Goal: Communication & Community: Participate in discussion

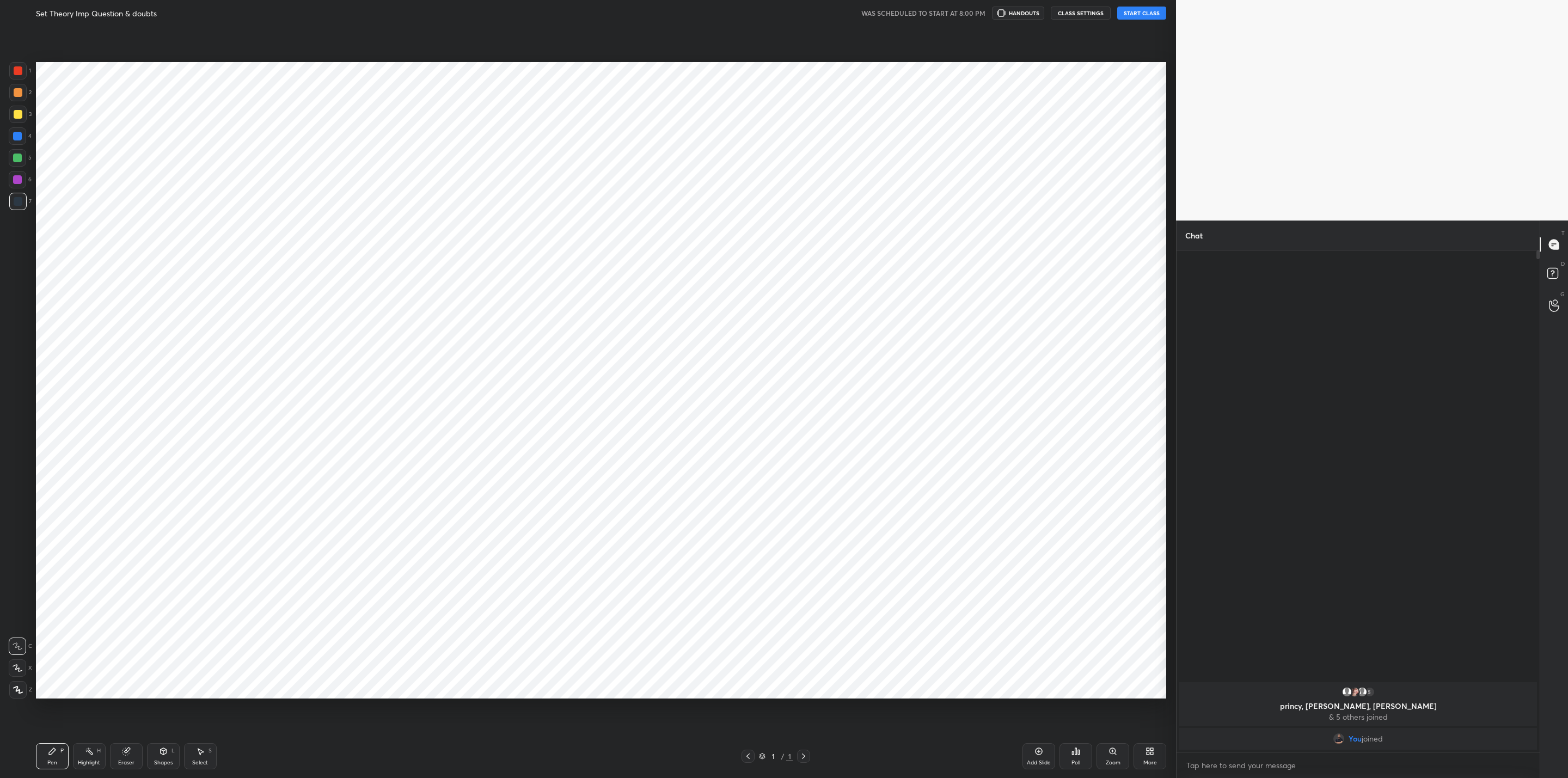
scroll to position [53722, 53320]
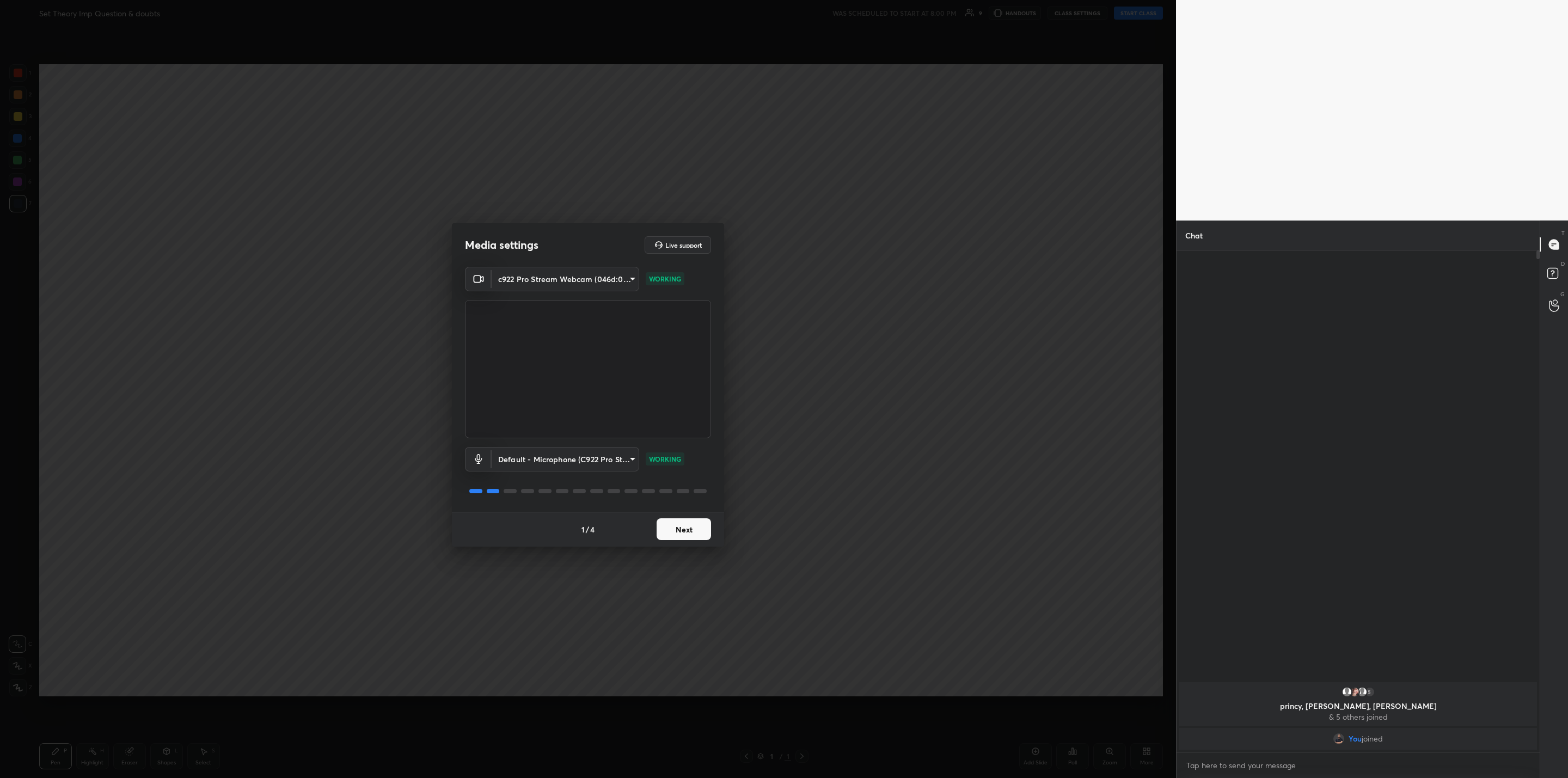
click at [699, 514] on div "1 / 4 Next" at bounding box center [588, 529] width 272 height 35
click at [699, 536] on button "Next" at bounding box center [684, 529] width 54 height 22
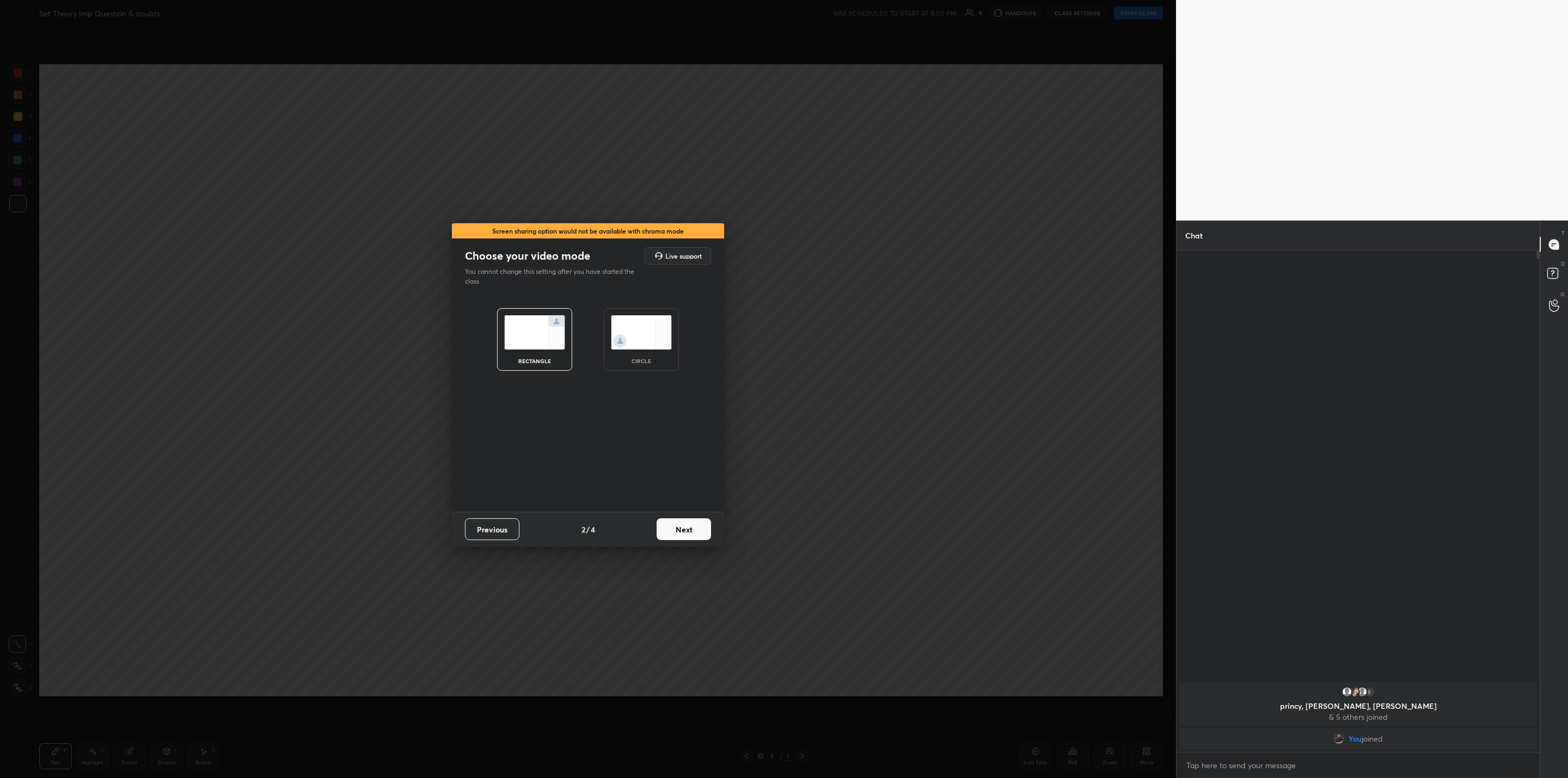
click at [699, 536] on button "Next" at bounding box center [684, 529] width 54 height 22
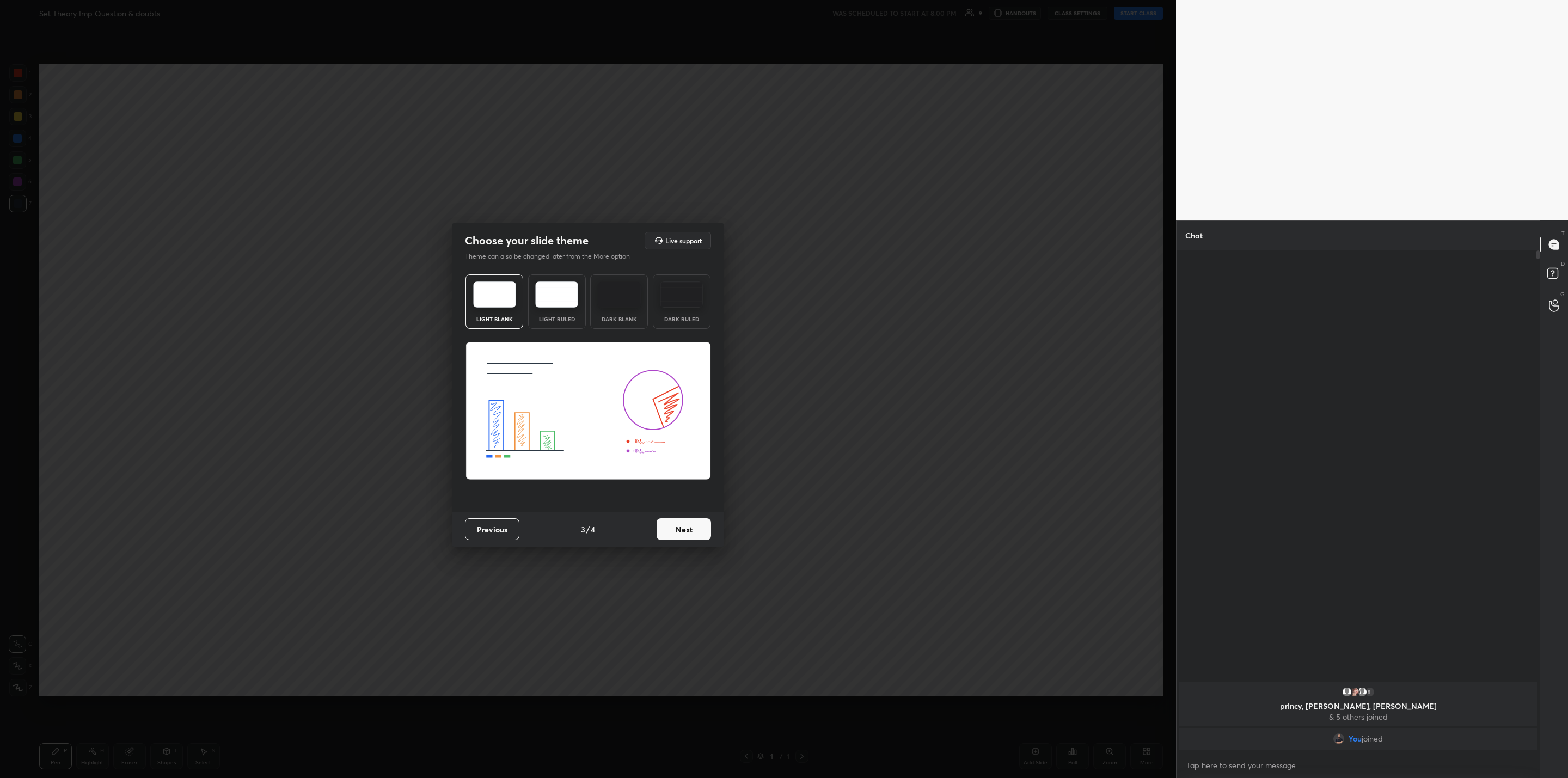
click at [535, 293] on img at bounding box center [557, 294] width 43 height 26
click at [676, 525] on button "Next" at bounding box center [684, 529] width 54 height 22
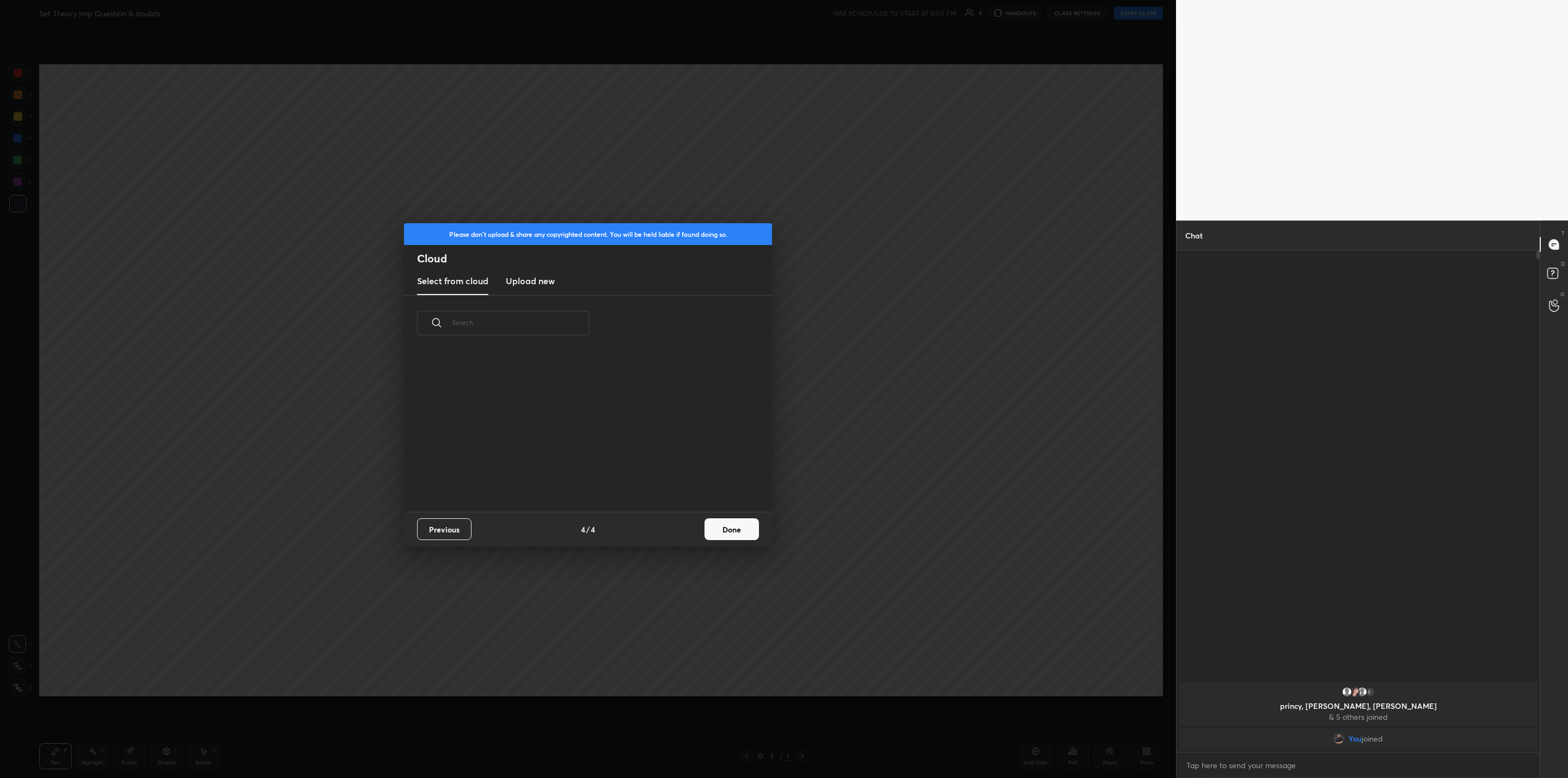
scroll to position [4, 5]
click at [721, 531] on button "Done" at bounding box center [732, 529] width 54 height 22
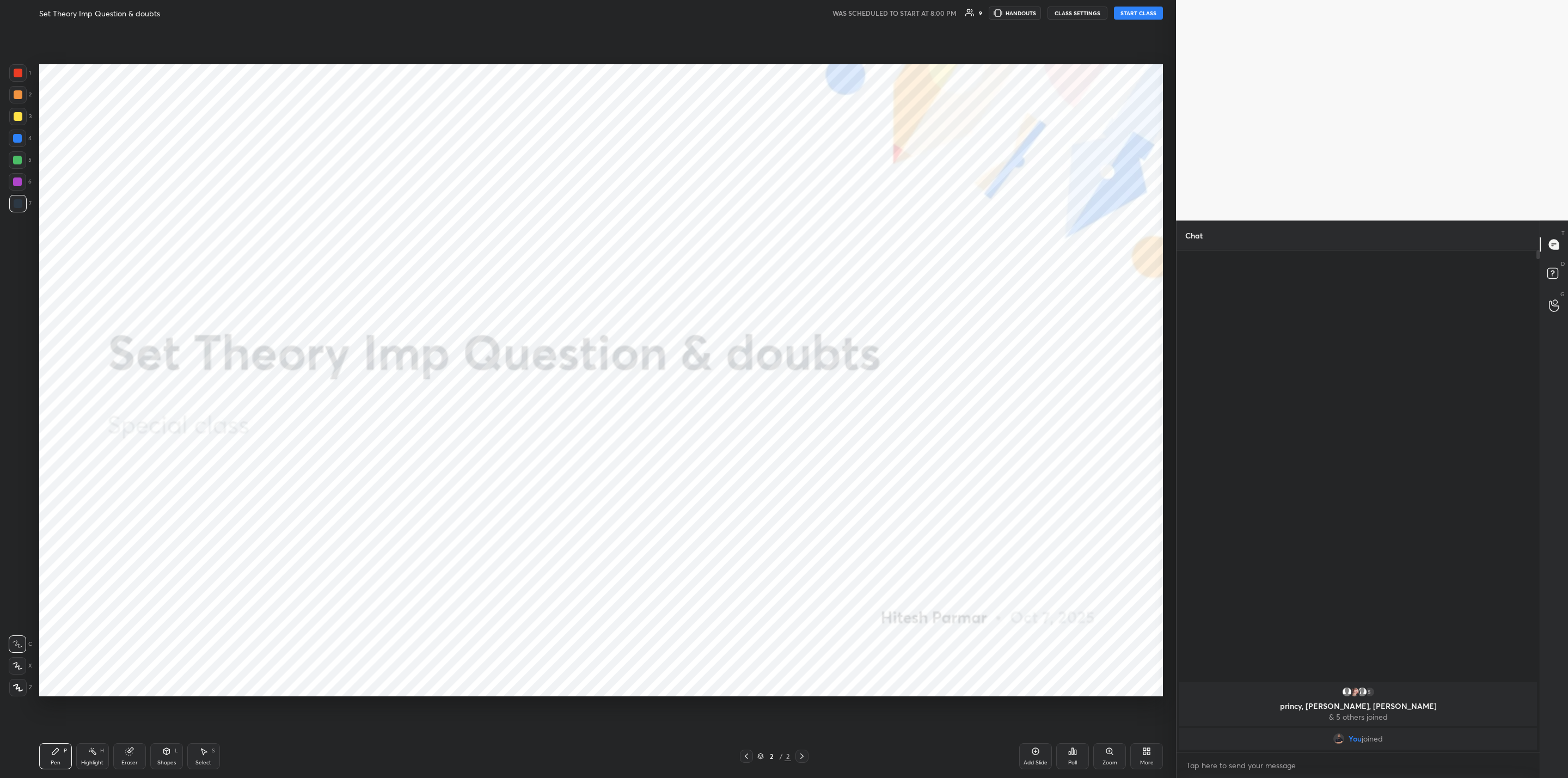
click at [1130, 15] on button "START CLASS" at bounding box center [1138, 13] width 49 height 13
click at [1023, 9] on button "mute" at bounding box center [1026, 13] width 39 height 13
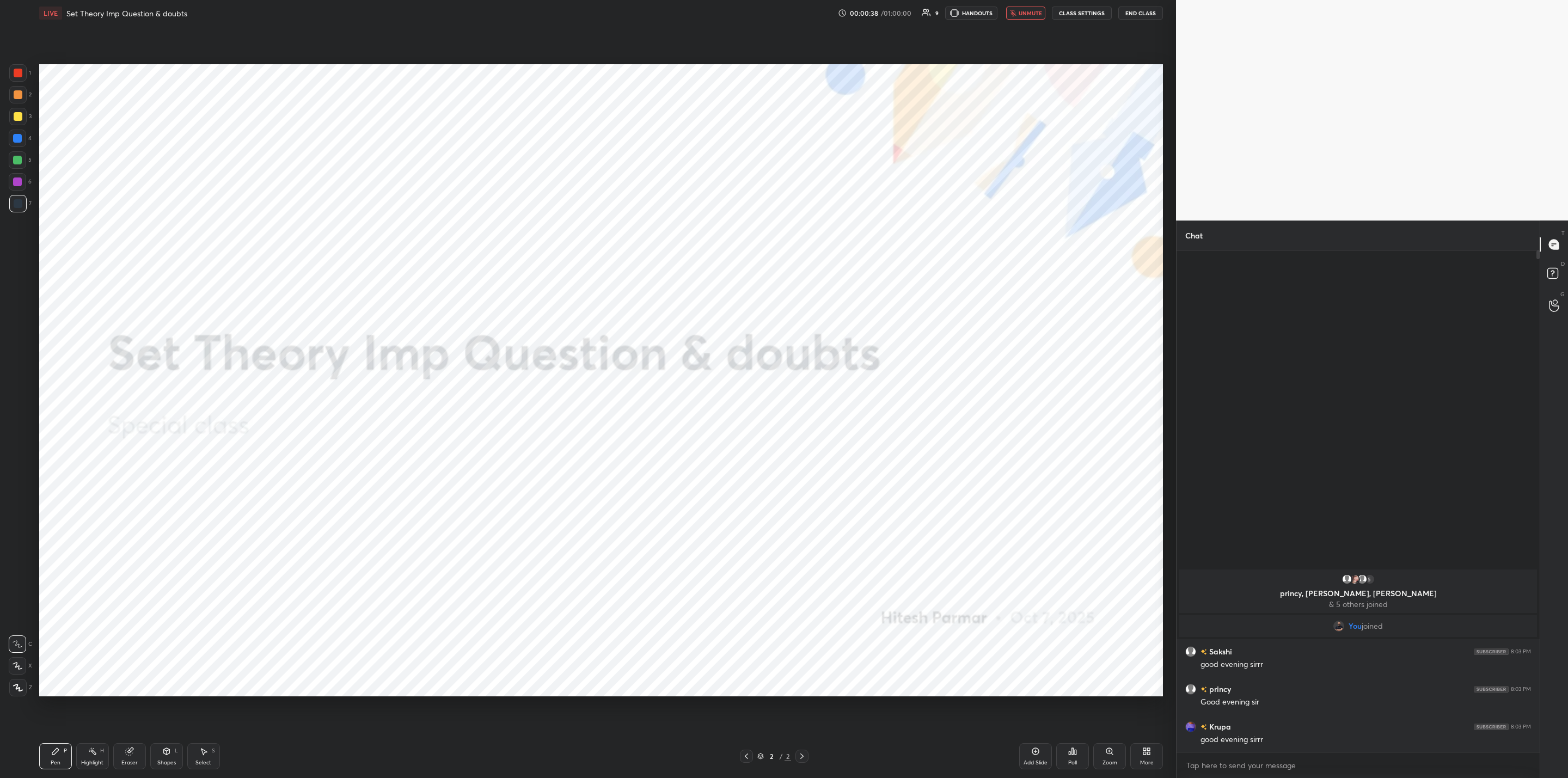
drag, startPoint x: 133, startPoint y: 756, endPoint x: 147, endPoint y: 760, distance: 14.6
click at [135, 756] on div "Eraser" at bounding box center [130, 756] width 33 height 26
drag, startPoint x: 58, startPoint y: 756, endPoint x: 76, endPoint y: 737, distance: 26.2
click at [59, 759] on div "Pen P" at bounding box center [56, 756] width 33 height 26
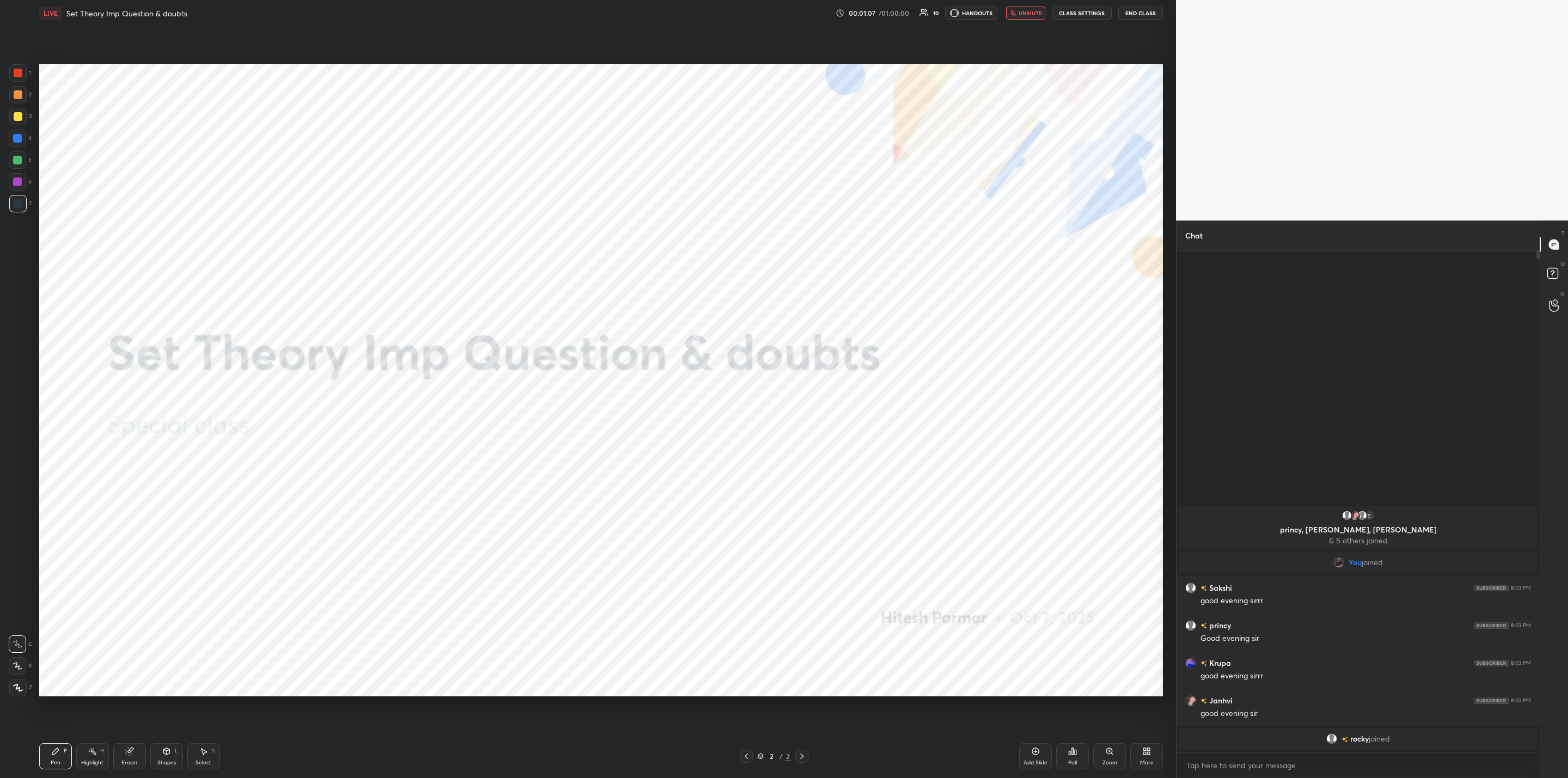
click at [1023, 15] on span "unmute" at bounding box center [1030, 13] width 23 height 8
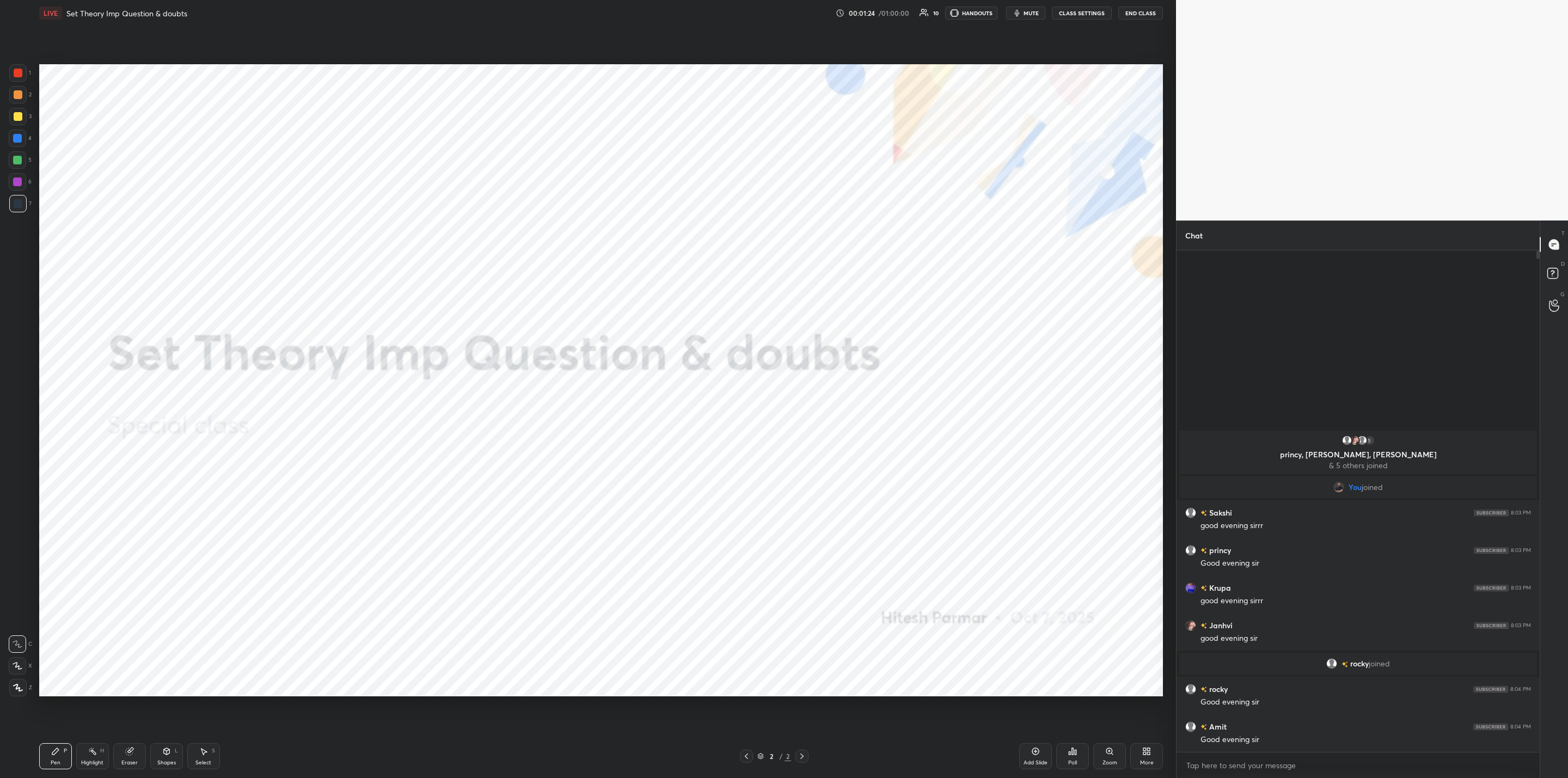
click at [1144, 760] on div "More" at bounding box center [1147, 762] width 14 height 6
click at [1090, 638] on div "Upload File" at bounding box center [1085, 643] width 44 height 26
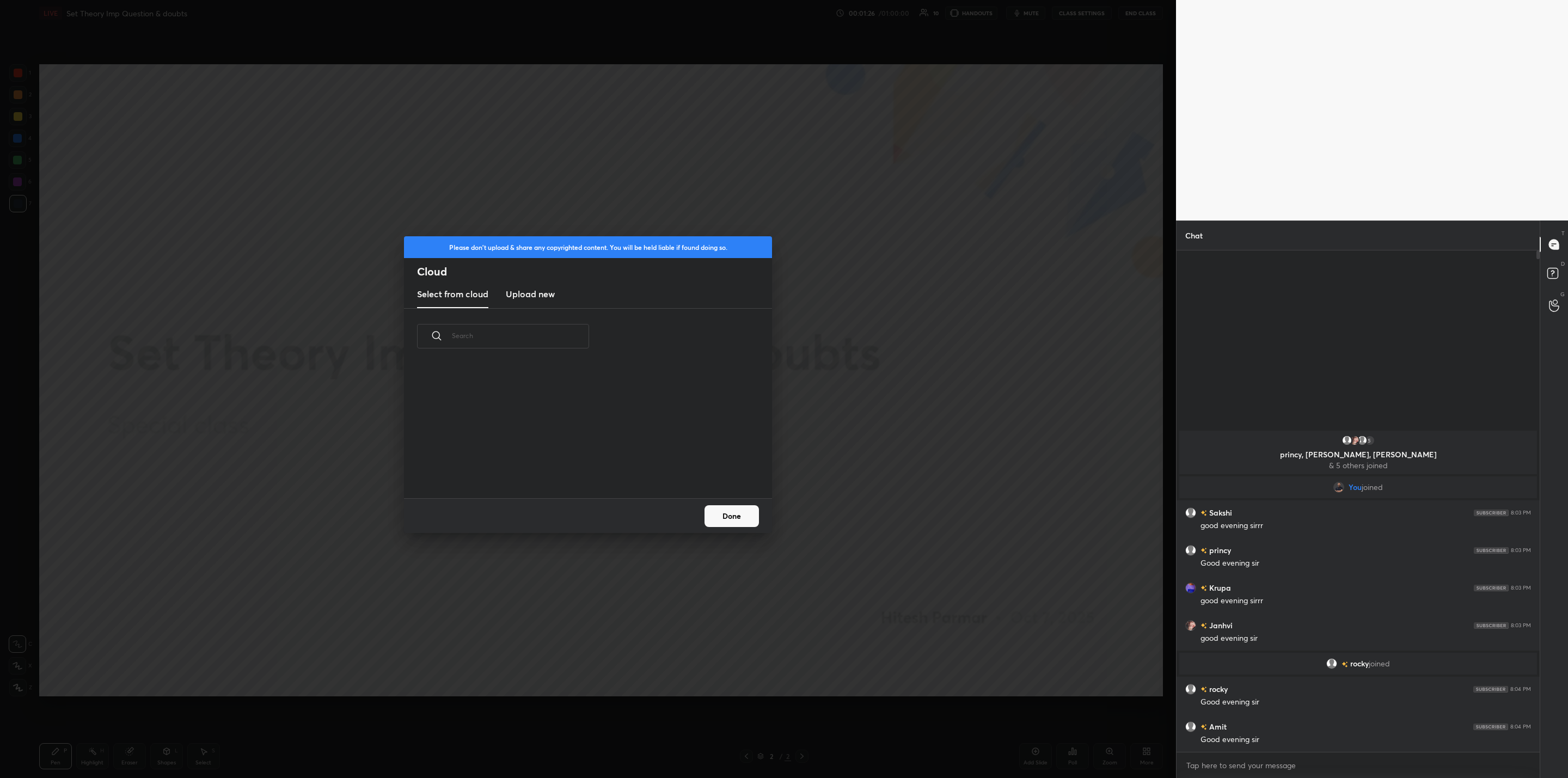
scroll to position [135, 349]
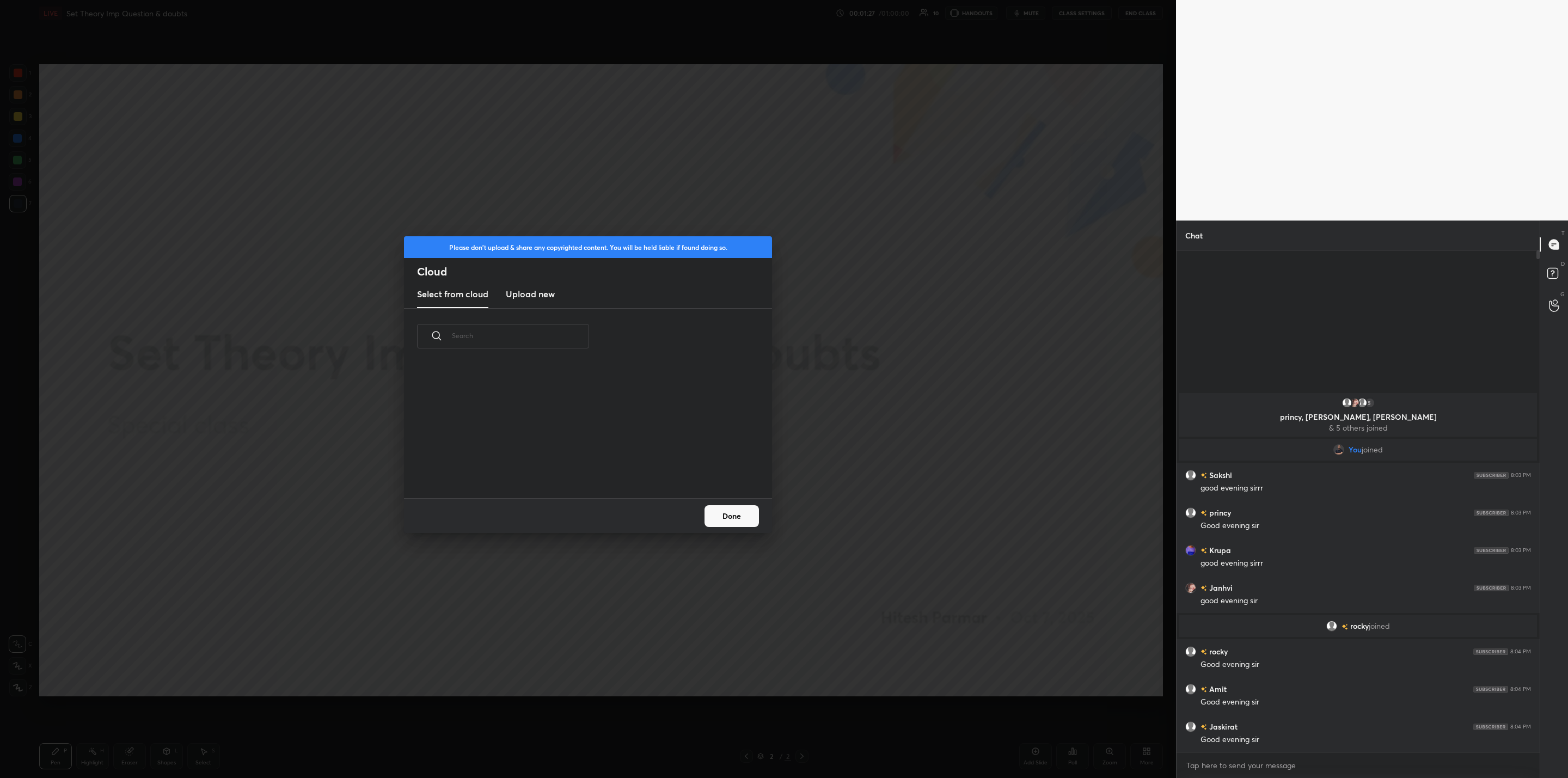
drag, startPoint x: 515, startPoint y: 291, endPoint x: 513, endPoint y: 304, distance: 13.2
click at [514, 297] on h3 "Upload new" at bounding box center [530, 293] width 49 height 13
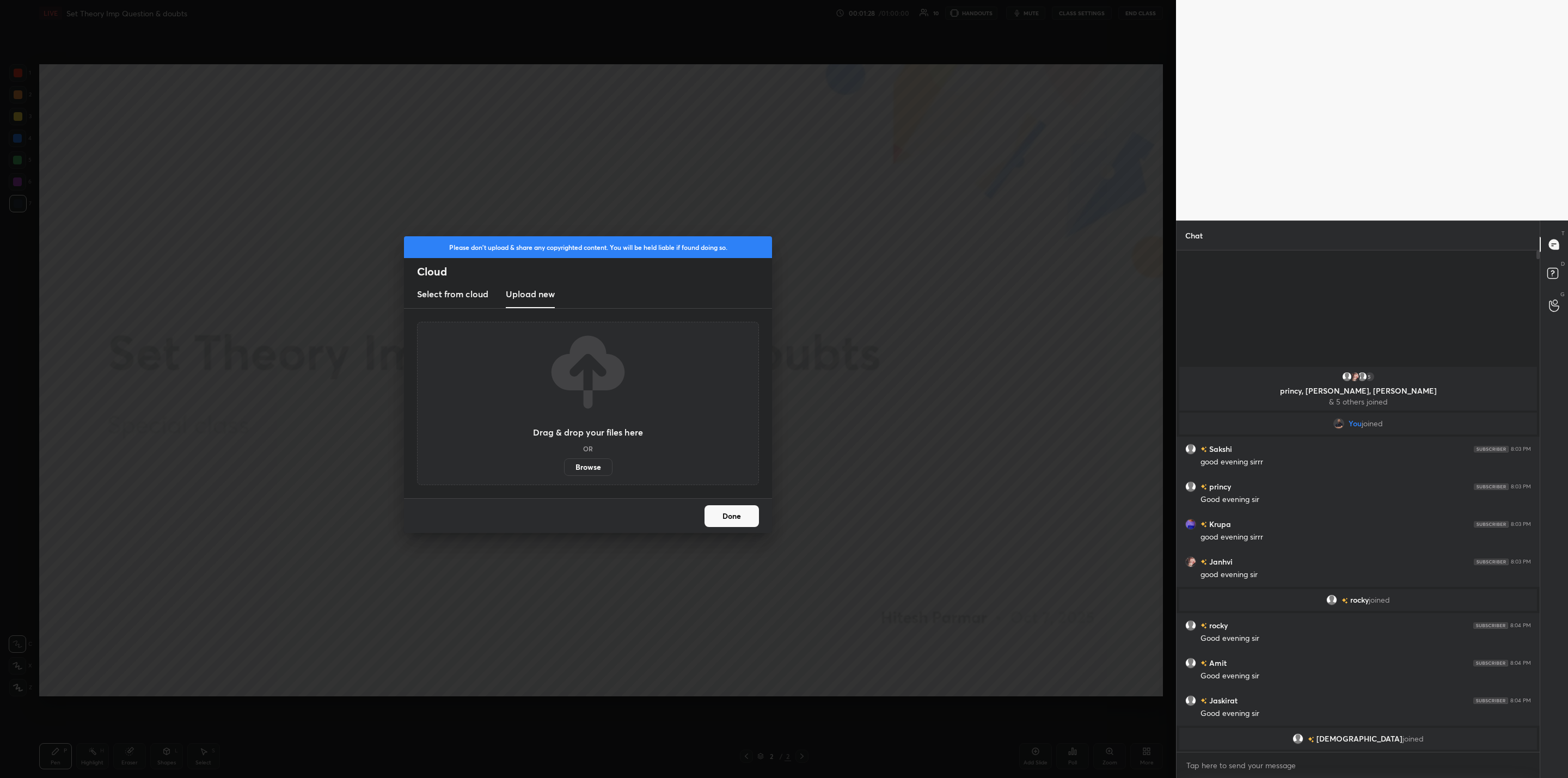
click at [585, 469] on label "Browse" at bounding box center [588, 467] width 49 height 18
click at [564, 469] on input "Browse" at bounding box center [564, 467] width 0 height 18
drag, startPoint x: 732, startPoint y: 514, endPoint x: 721, endPoint y: 522, distance: 13.6
click at [730, 514] on button "Done" at bounding box center [732, 516] width 54 height 22
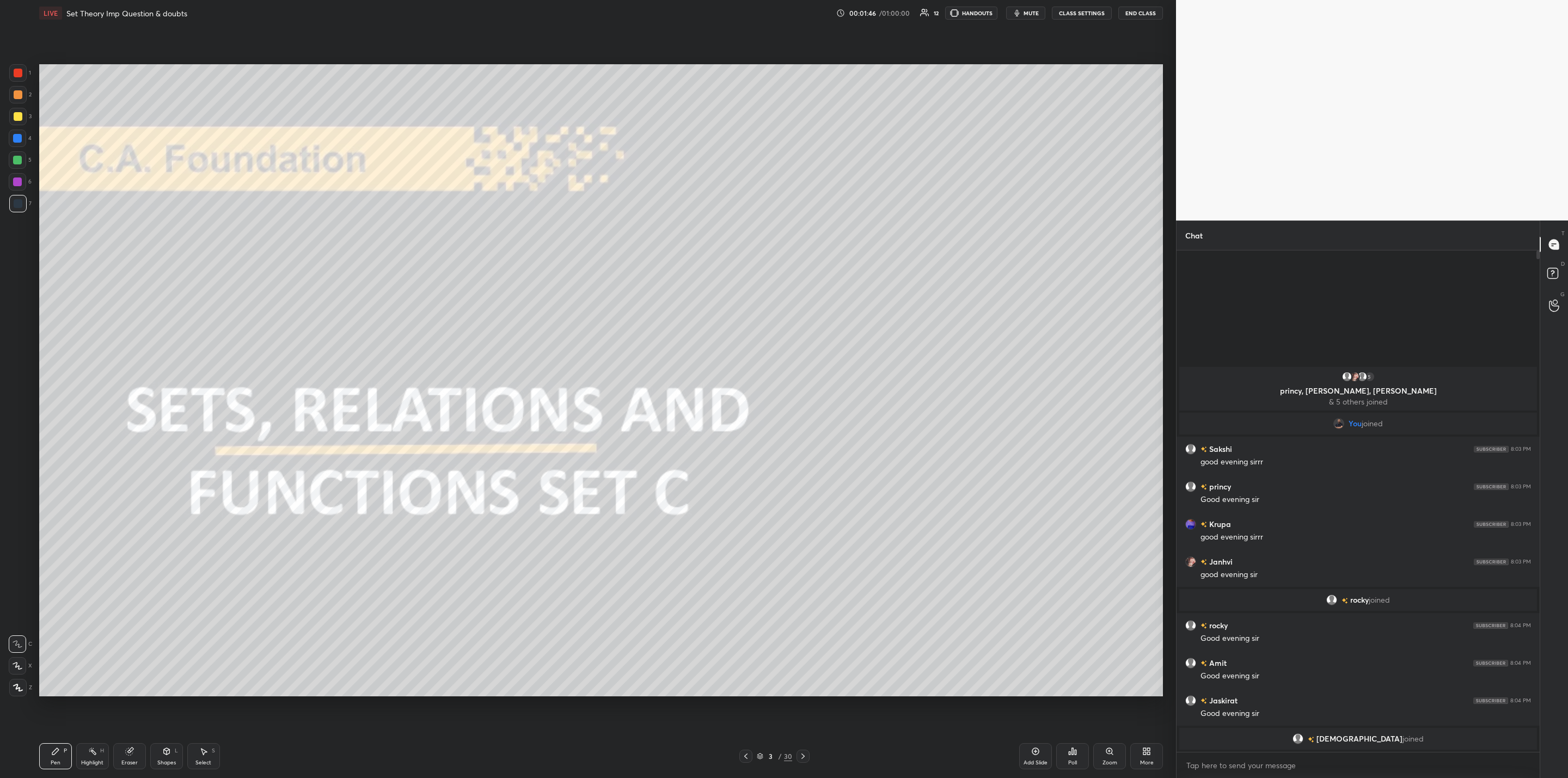
click at [800, 753] on icon at bounding box center [803, 756] width 9 height 9
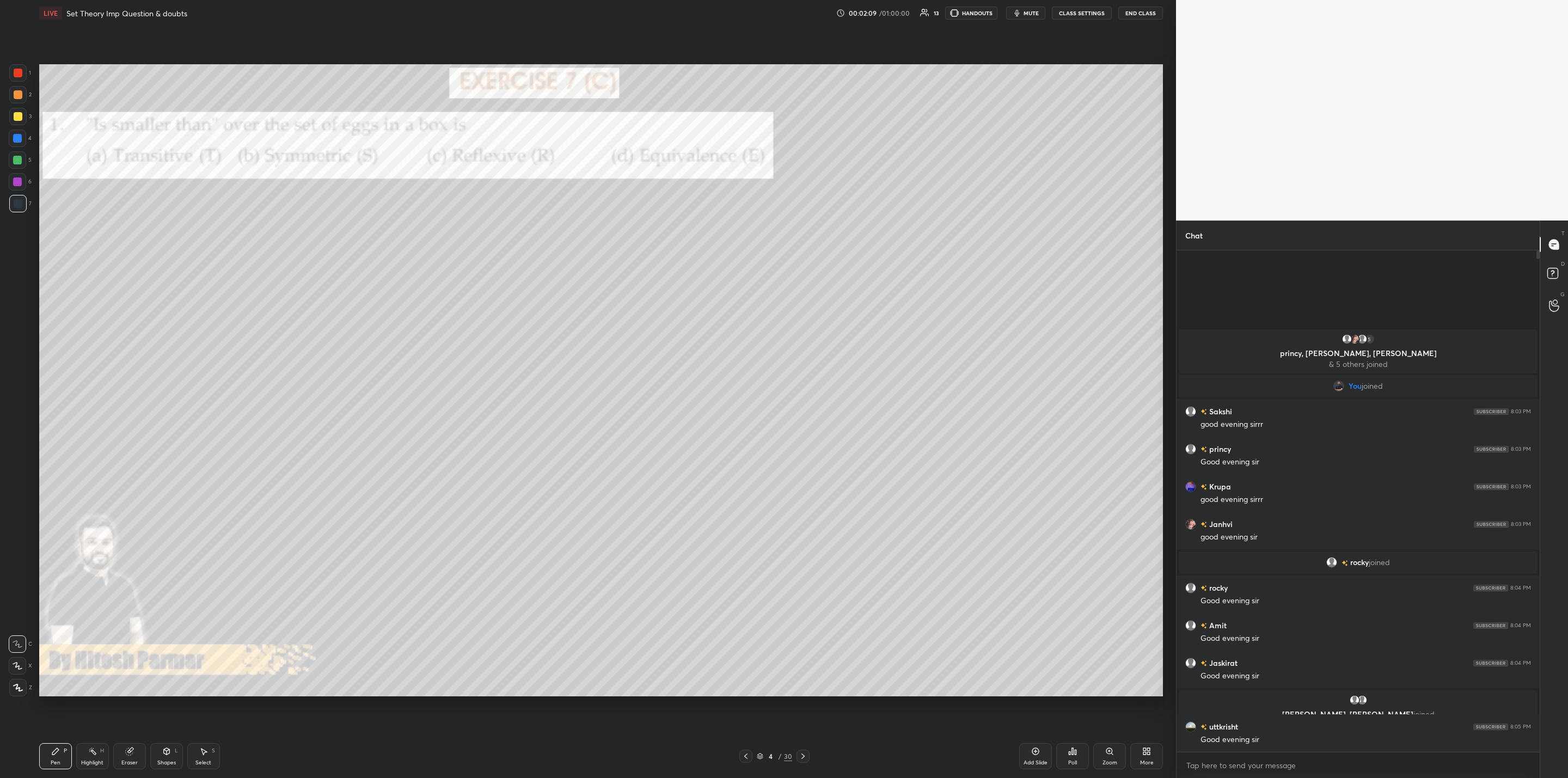
click at [802, 755] on icon at bounding box center [803, 756] width 9 height 9
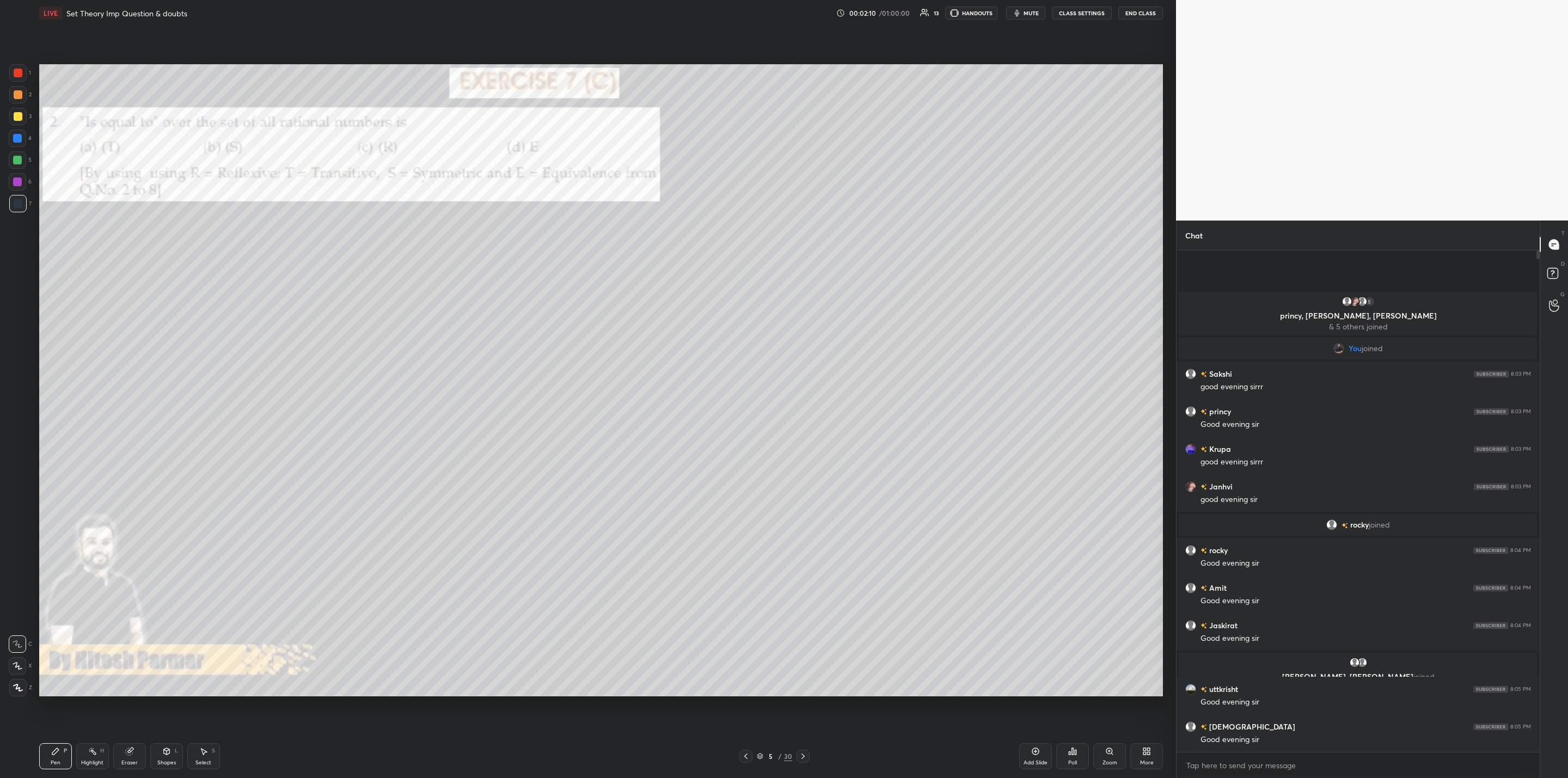
click at [806, 753] on div at bounding box center [803, 756] width 13 height 13
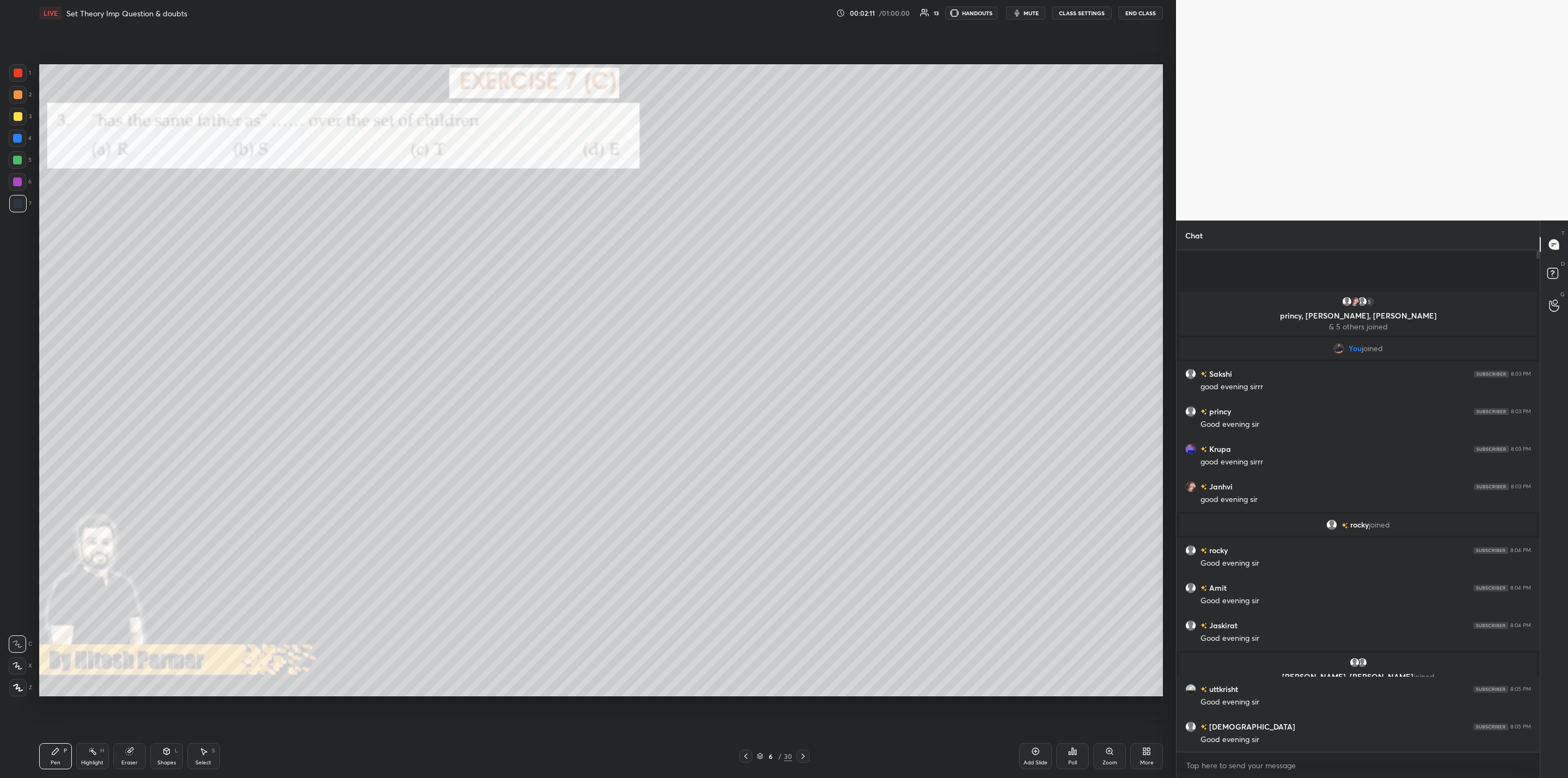
click at [809, 756] on div at bounding box center [803, 756] width 13 height 13
click at [806, 755] on icon at bounding box center [803, 756] width 9 height 9
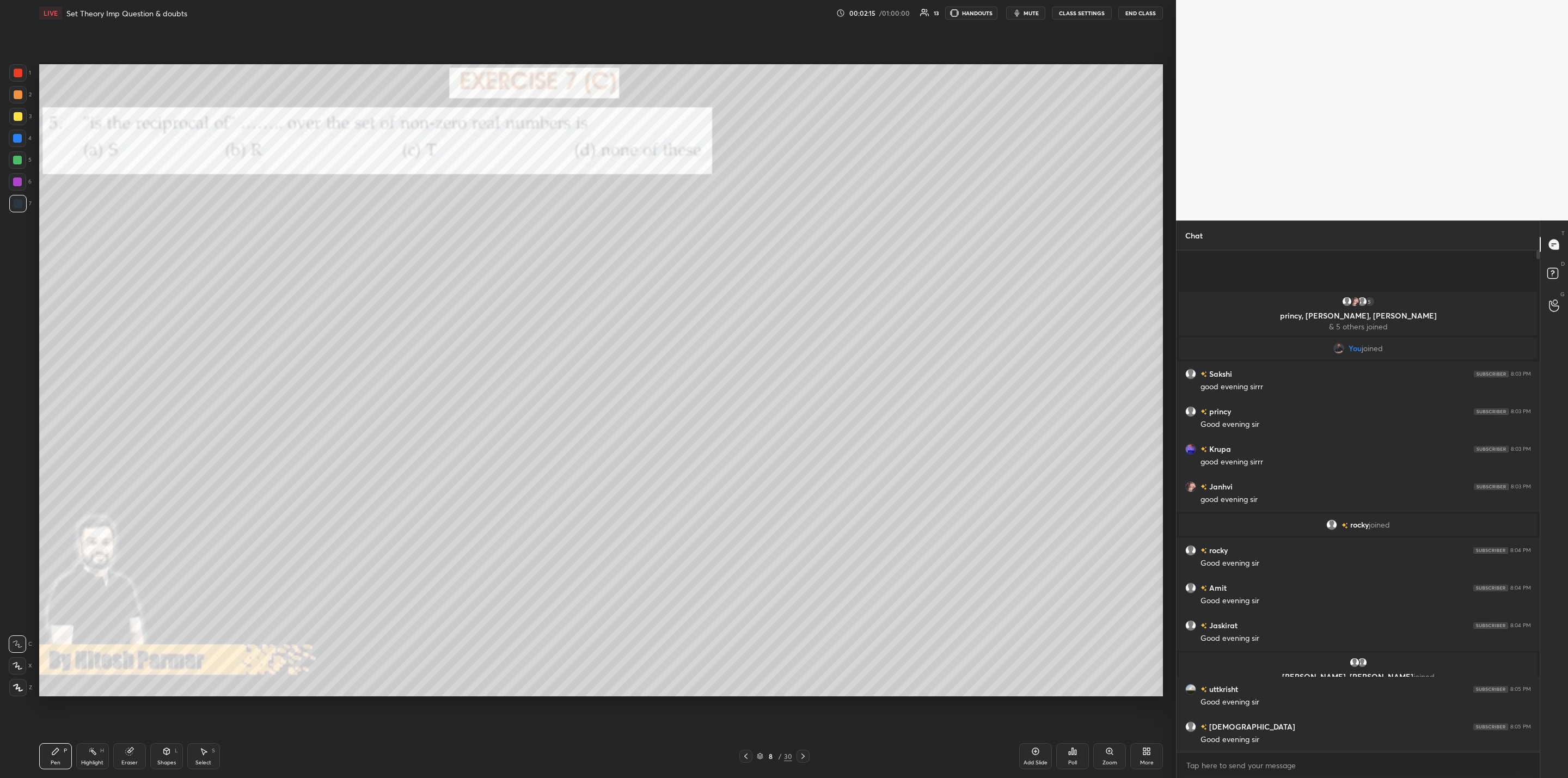
click at [800, 753] on icon at bounding box center [803, 756] width 9 height 9
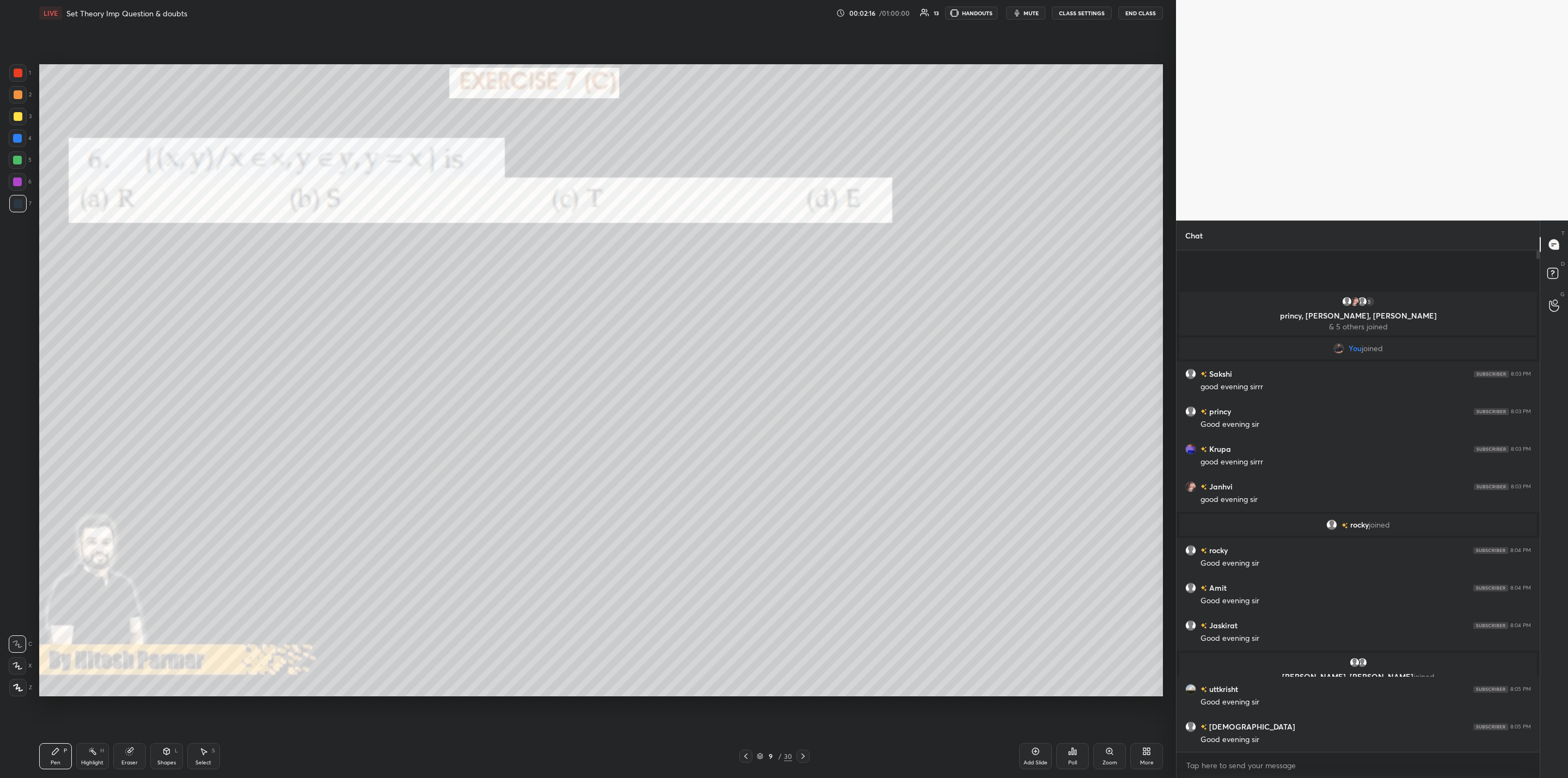
click at [806, 755] on icon at bounding box center [803, 756] width 9 height 9
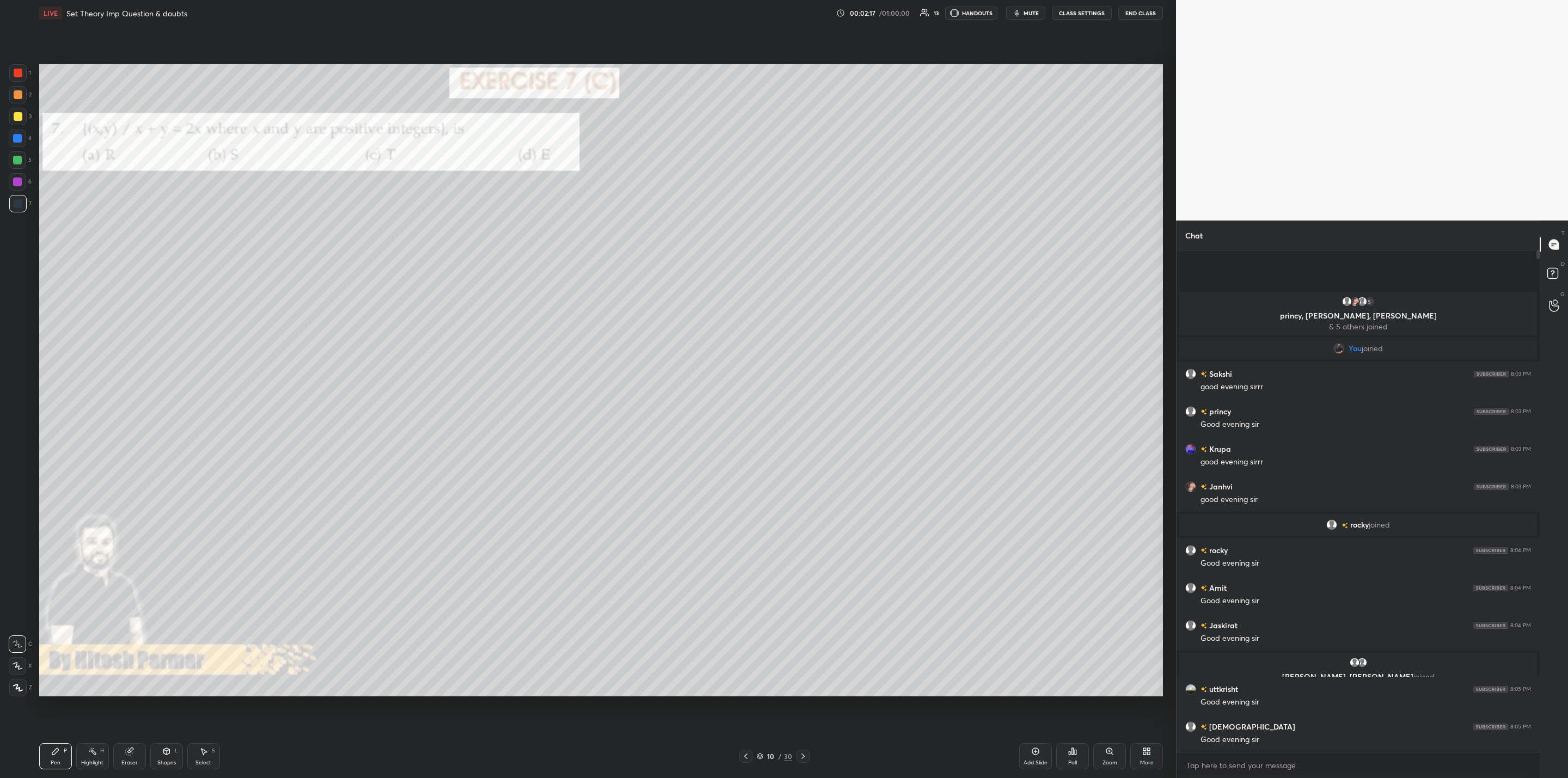
click at [807, 755] on div at bounding box center [803, 756] width 13 height 13
click at [810, 756] on div "11 / 30" at bounding box center [774, 756] width 490 height 13
click at [815, 758] on div "11 / 30" at bounding box center [774, 756] width 490 height 13
click at [807, 751] on div at bounding box center [803, 756] width 13 height 13
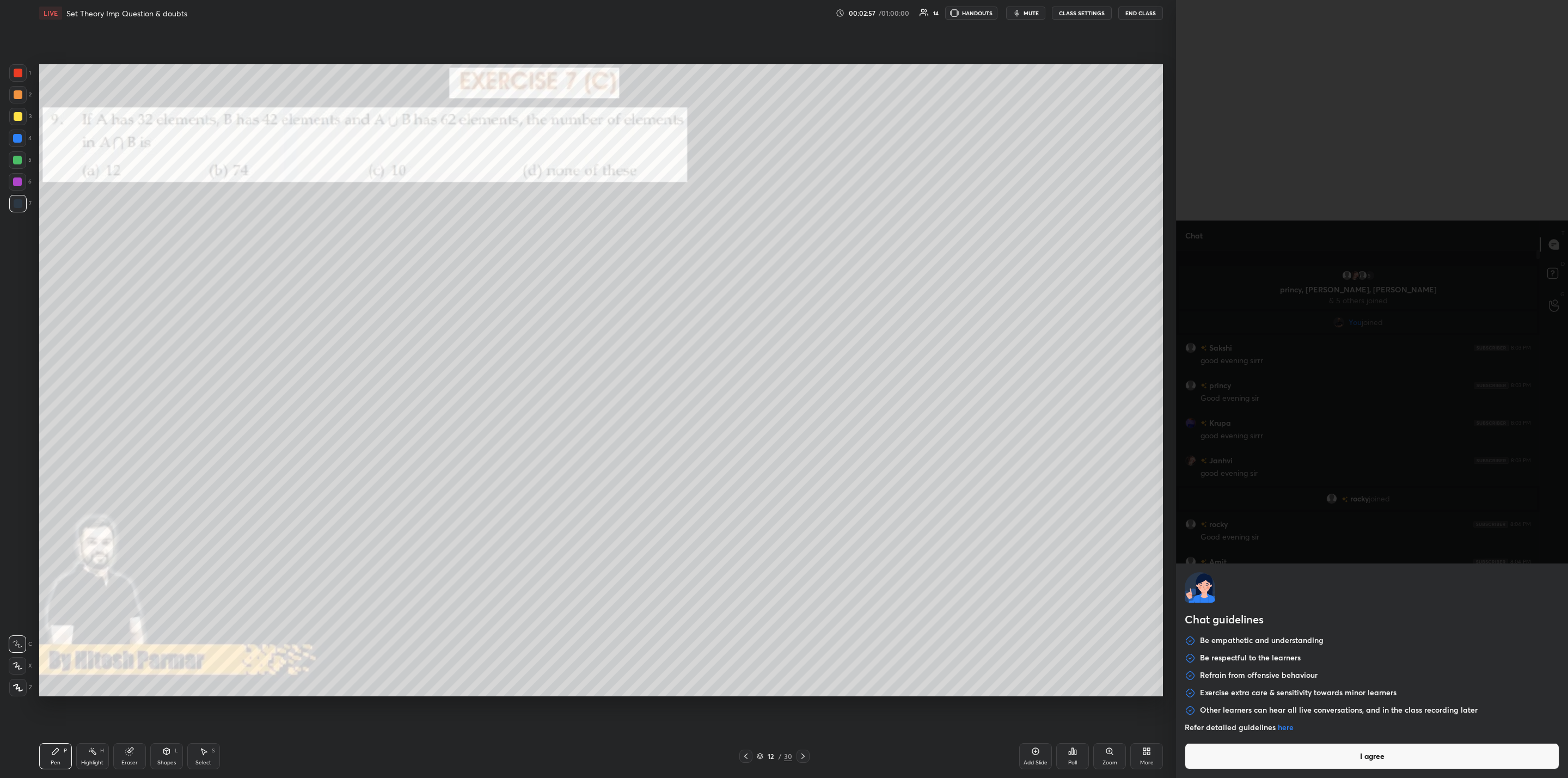
click at [1275, 767] on body "1 2 3 4 5 6 7 C X Z C X Z E E Erase all H H LIVE Set Theory Imp Question & doub…" at bounding box center [784, 389] width 1568 height 778
click at [1357, 758] on button "I agree" at bounding box center [1372, 756] width 375 height 26
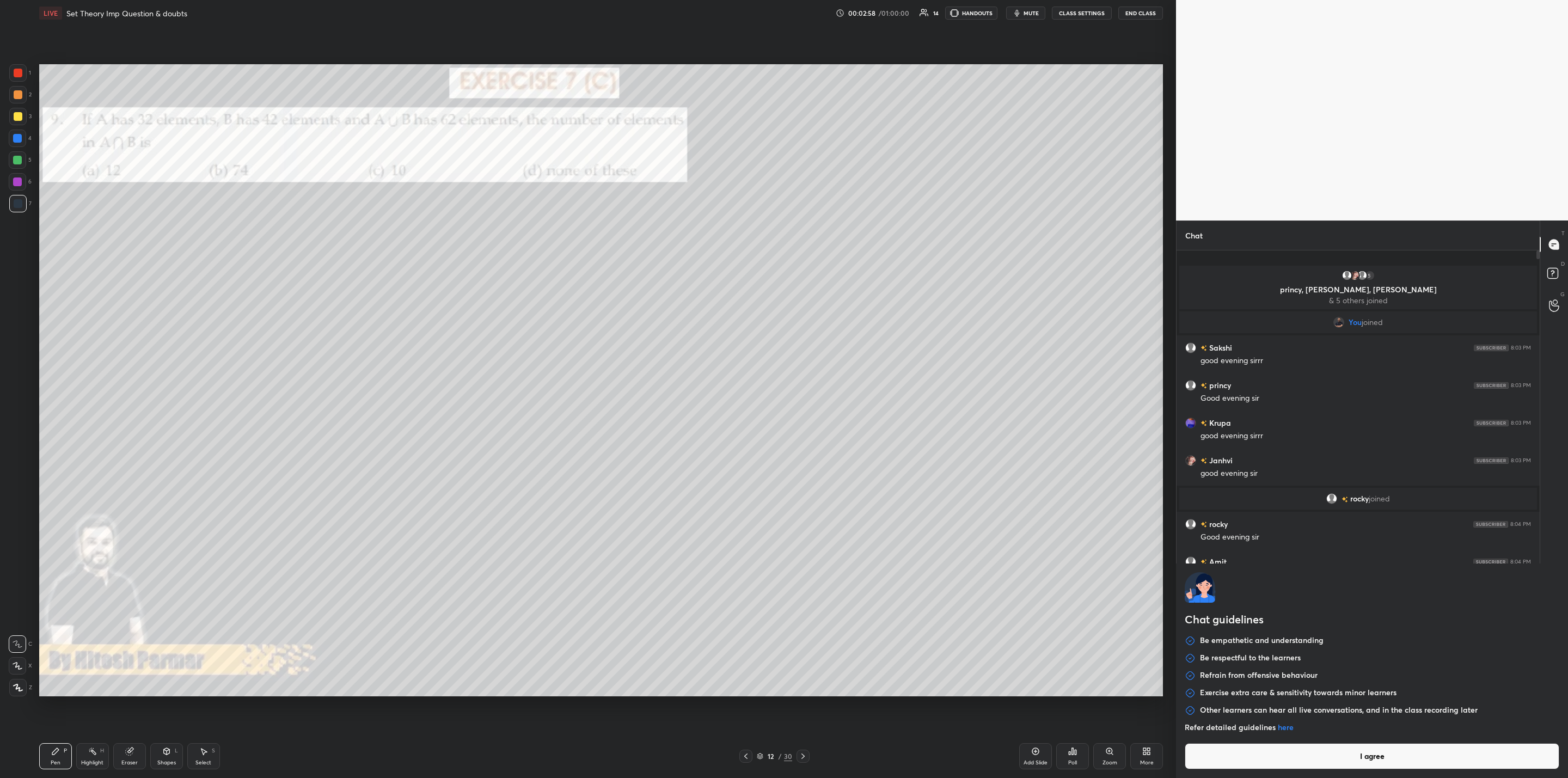
type textarea "x"
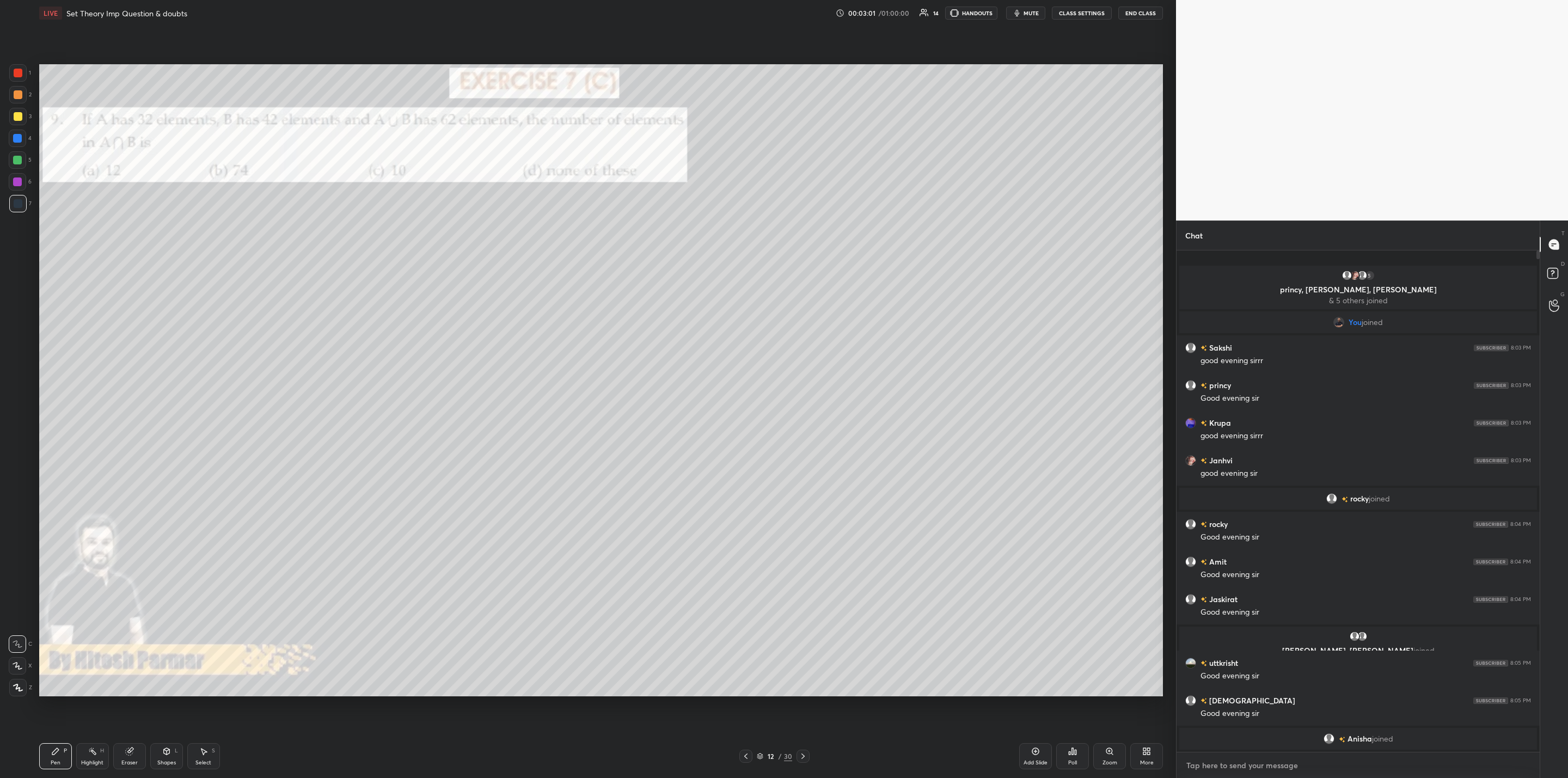
type textarea "g"
type textarea "x"
type textarea "go"
type textarea "x"
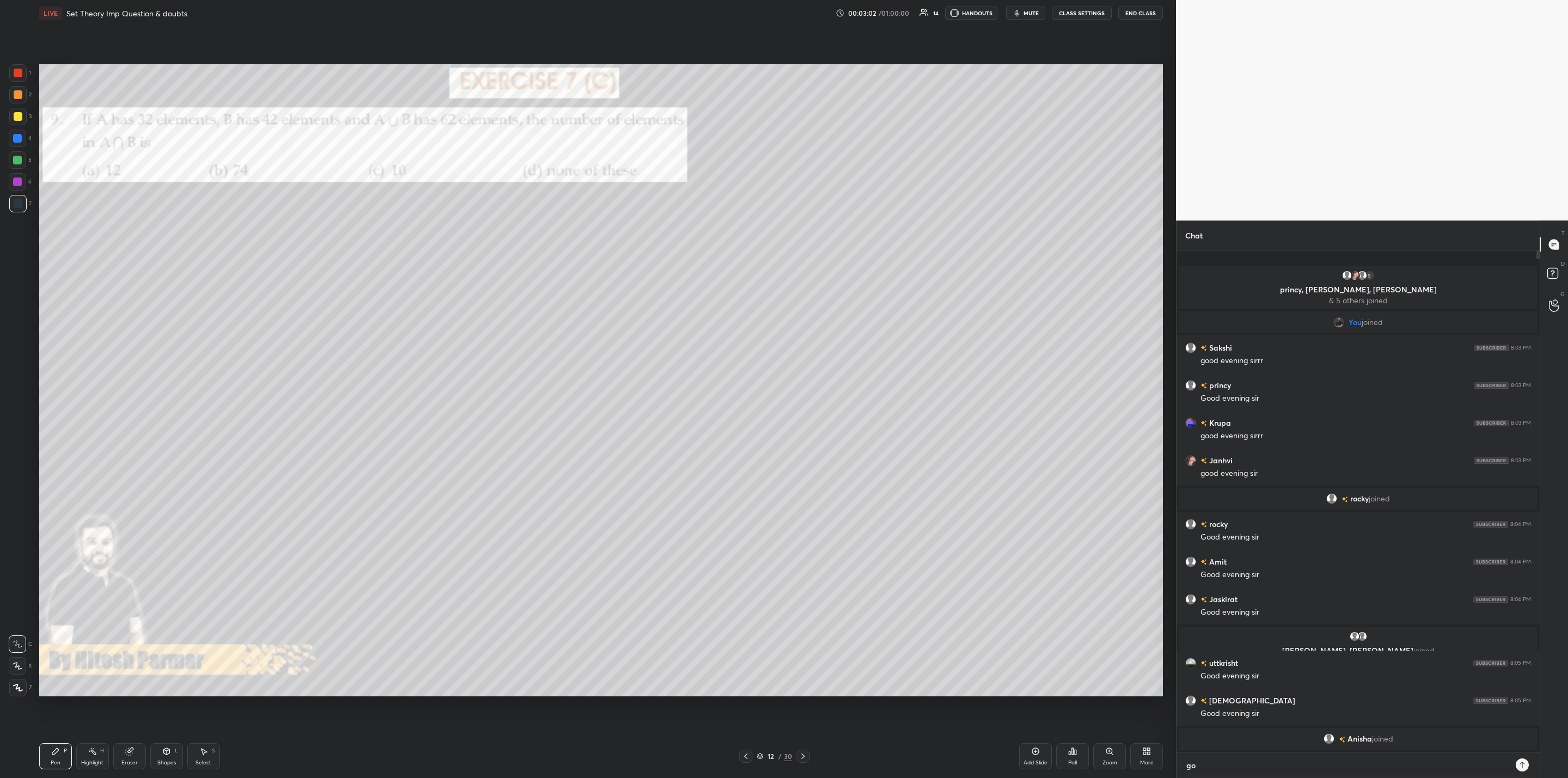
type textarea "[DEMOGRAPHIC_DATA]"
type textarea "x"
type textarea "[DEMOGRAPHIC_DATA]"
type textarea "x"
type textarea "[DEMOGRAPHIC_DATA] e"
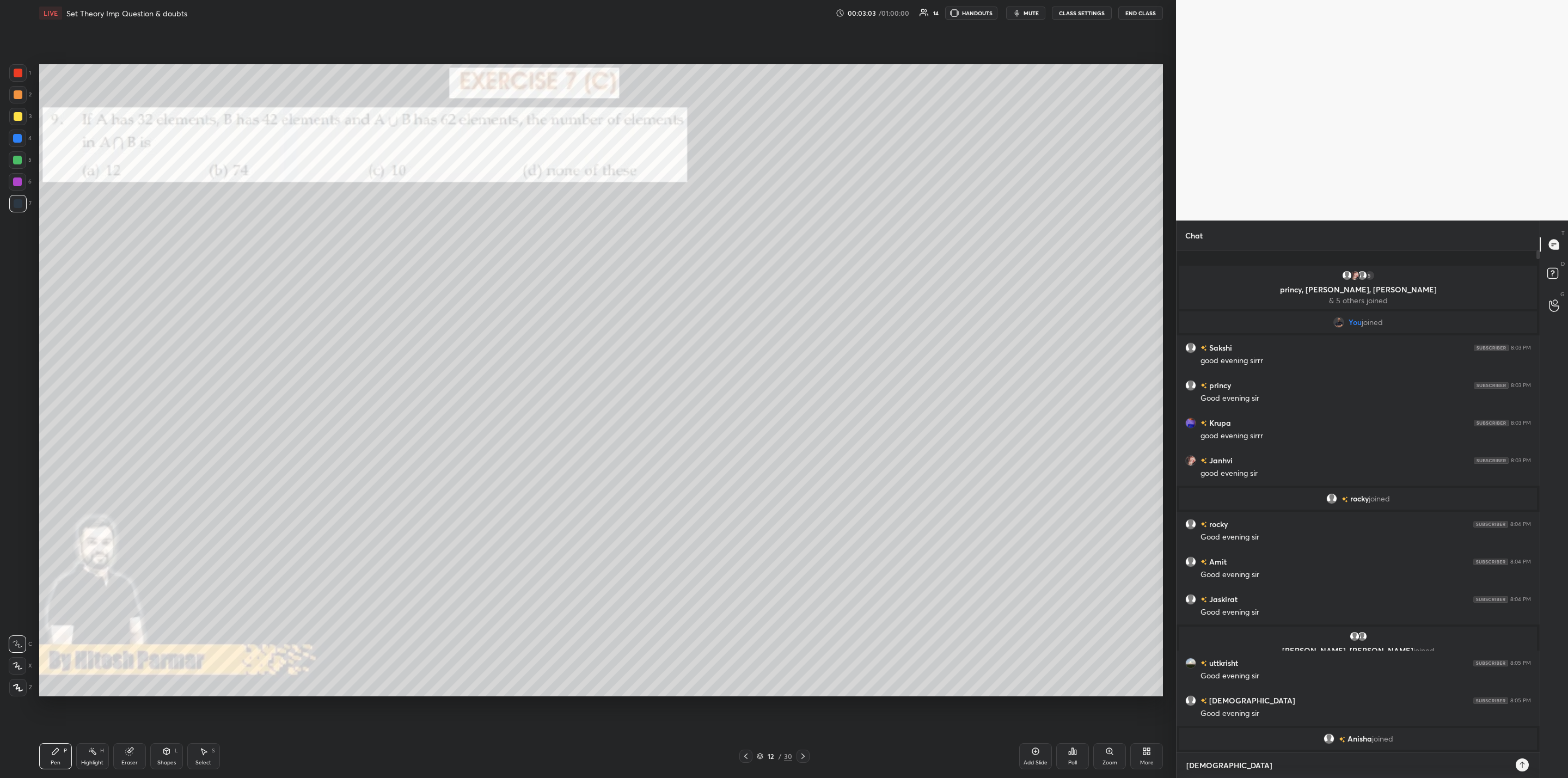
type textarea "x"
type textarea "[DEMOGRAPHIC_DATA] ev"
type textarea "x"
type textarea "god [PERSON_NAME]"
type textarea "x"
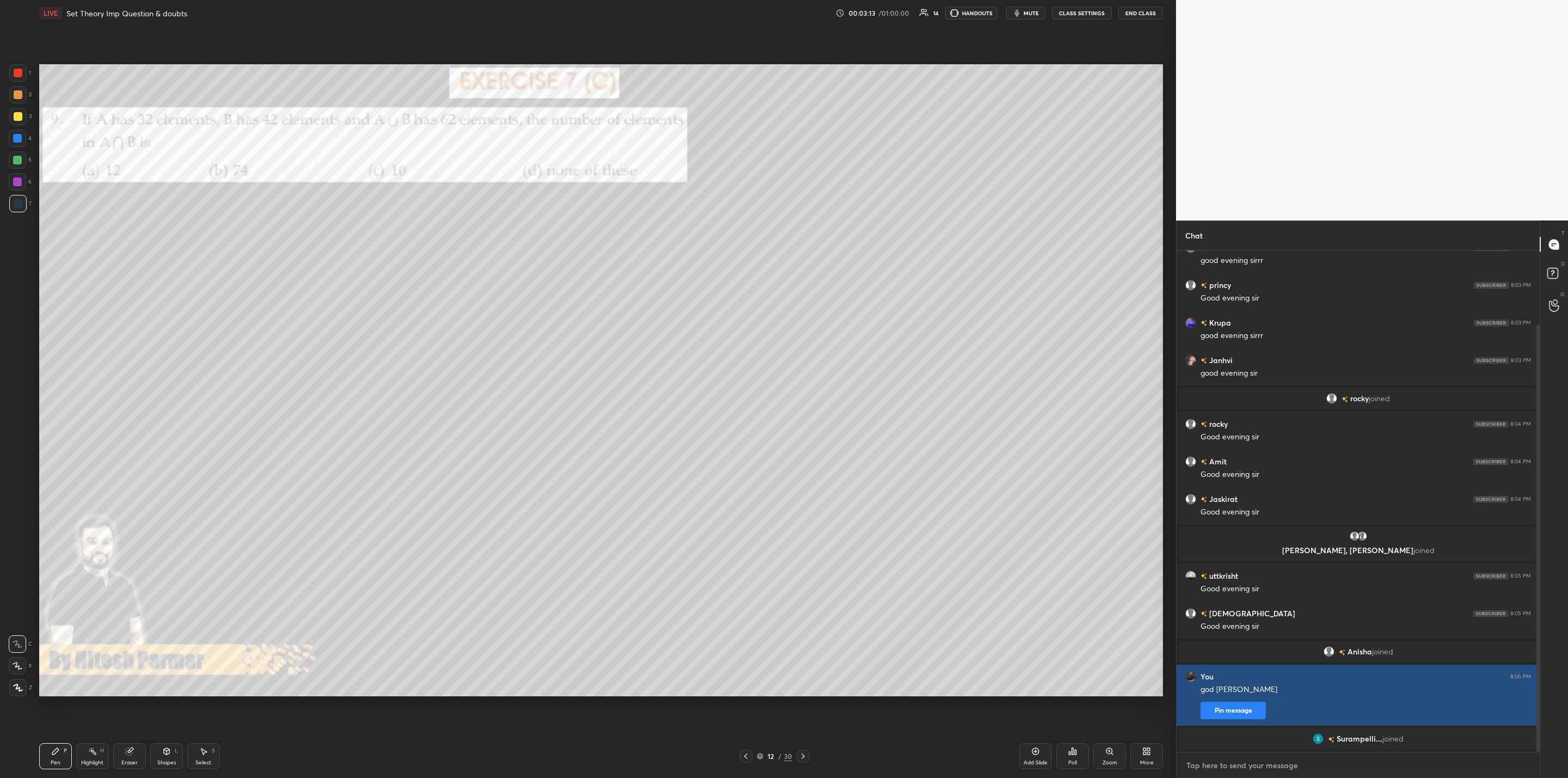
scroll to position [125, 0]
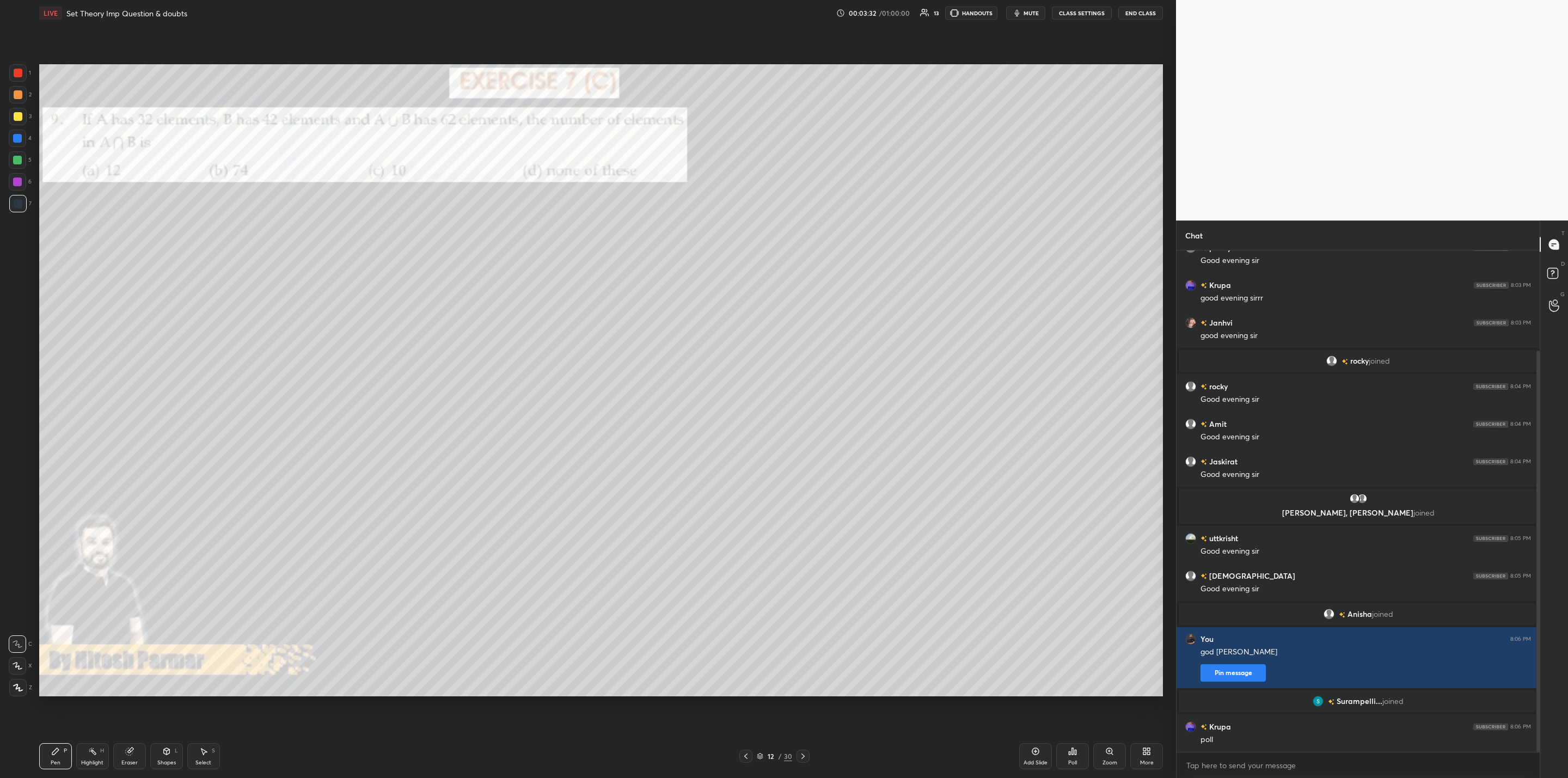
click at [1066, 760] on div "Poll" at bounding box center [1073, 756] width 33 height 26
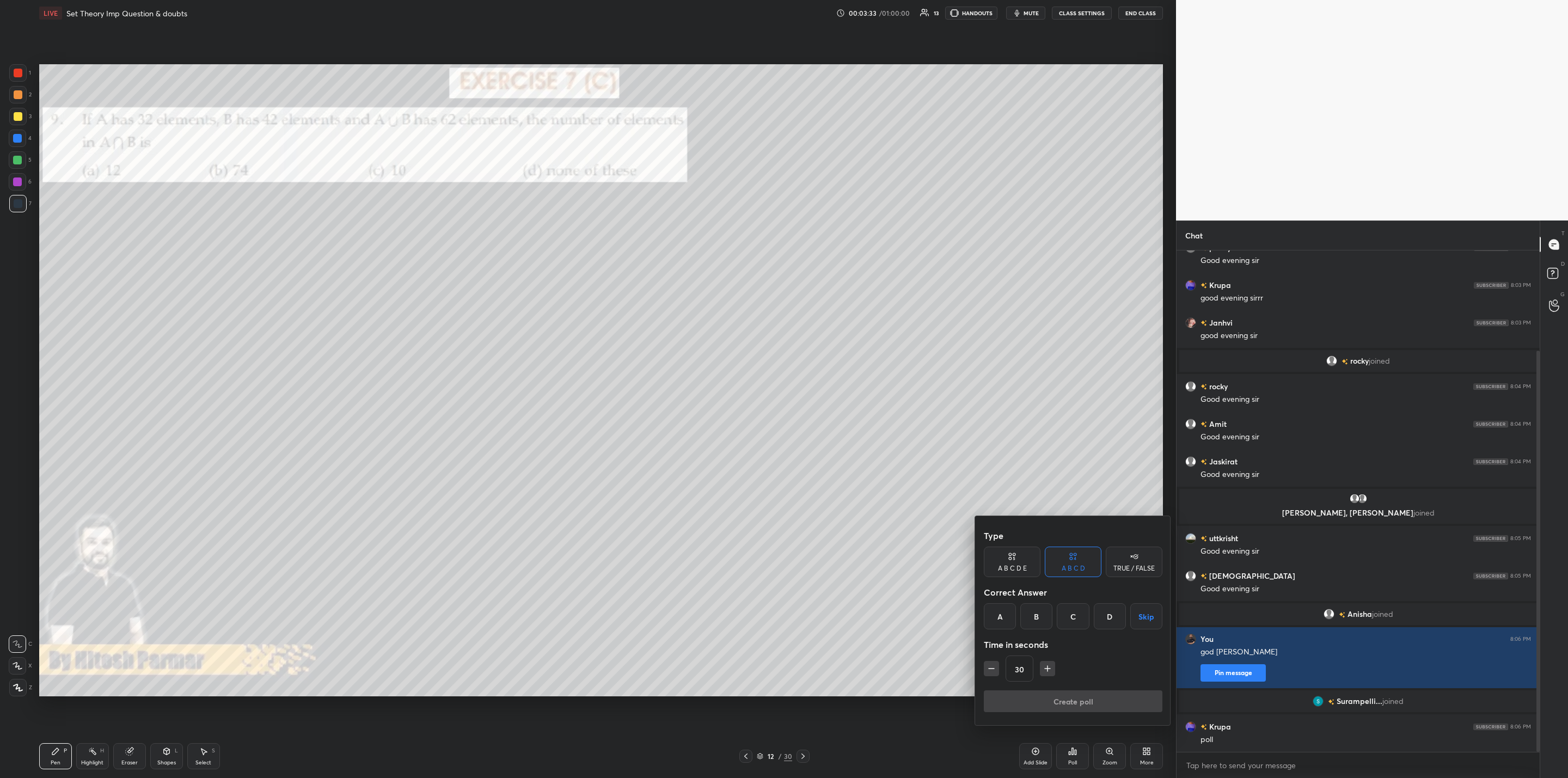
drag, startPoint x: 1007, startPoint y: 614, endPoint x: 1042, endPoint y: 658, distance: 56.2
click at [1004, 621] on div "A" at bounding box center [1000, 615] width 32 height 26
click at [1074, 704] on button "Create poll" at bounding box center [1073, 701] width 178 height 22
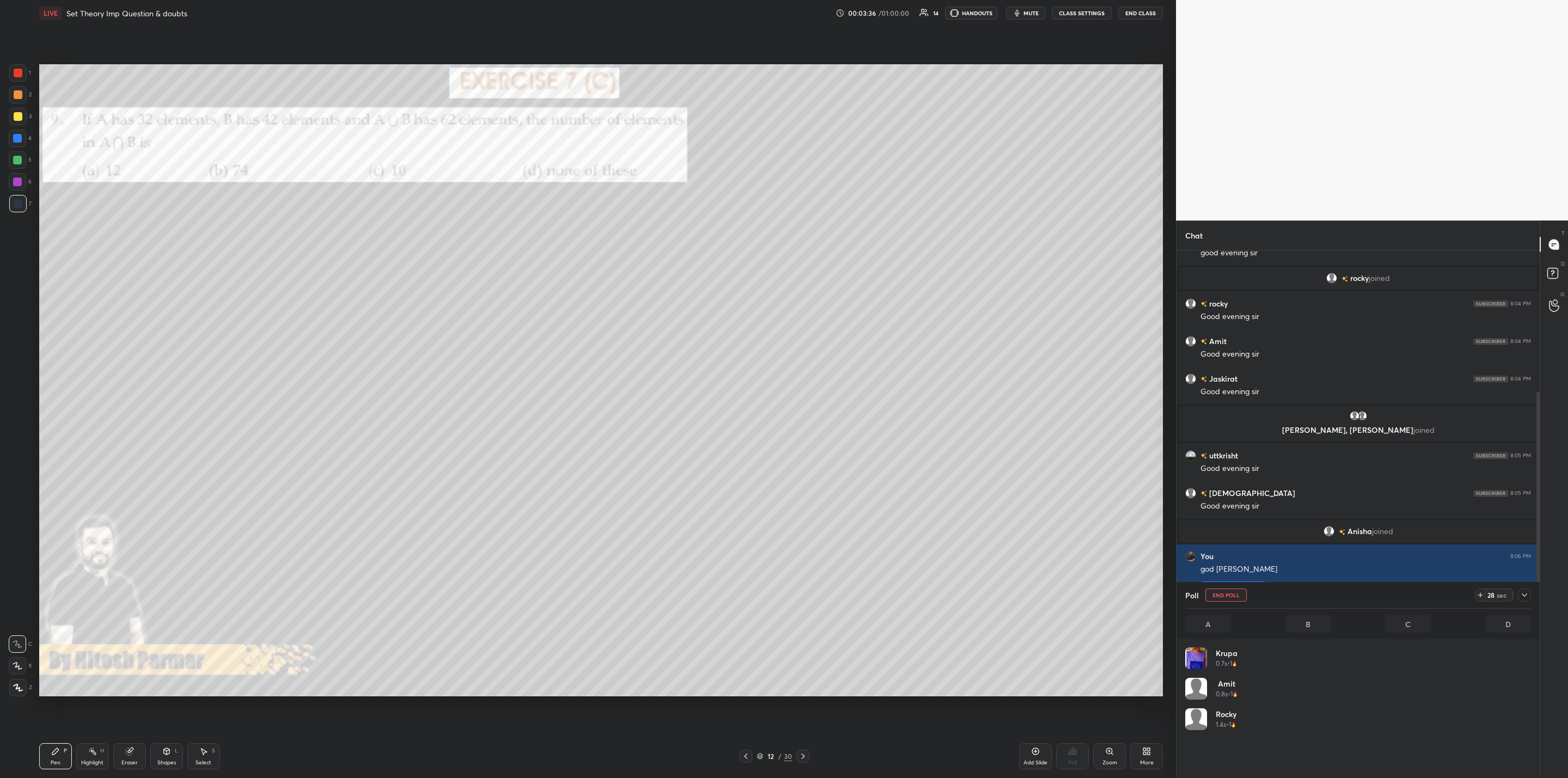
scroll to position [127, 342]
click at [1521, 595] on icon at bounding box center [1525, 595] width 9 height 9
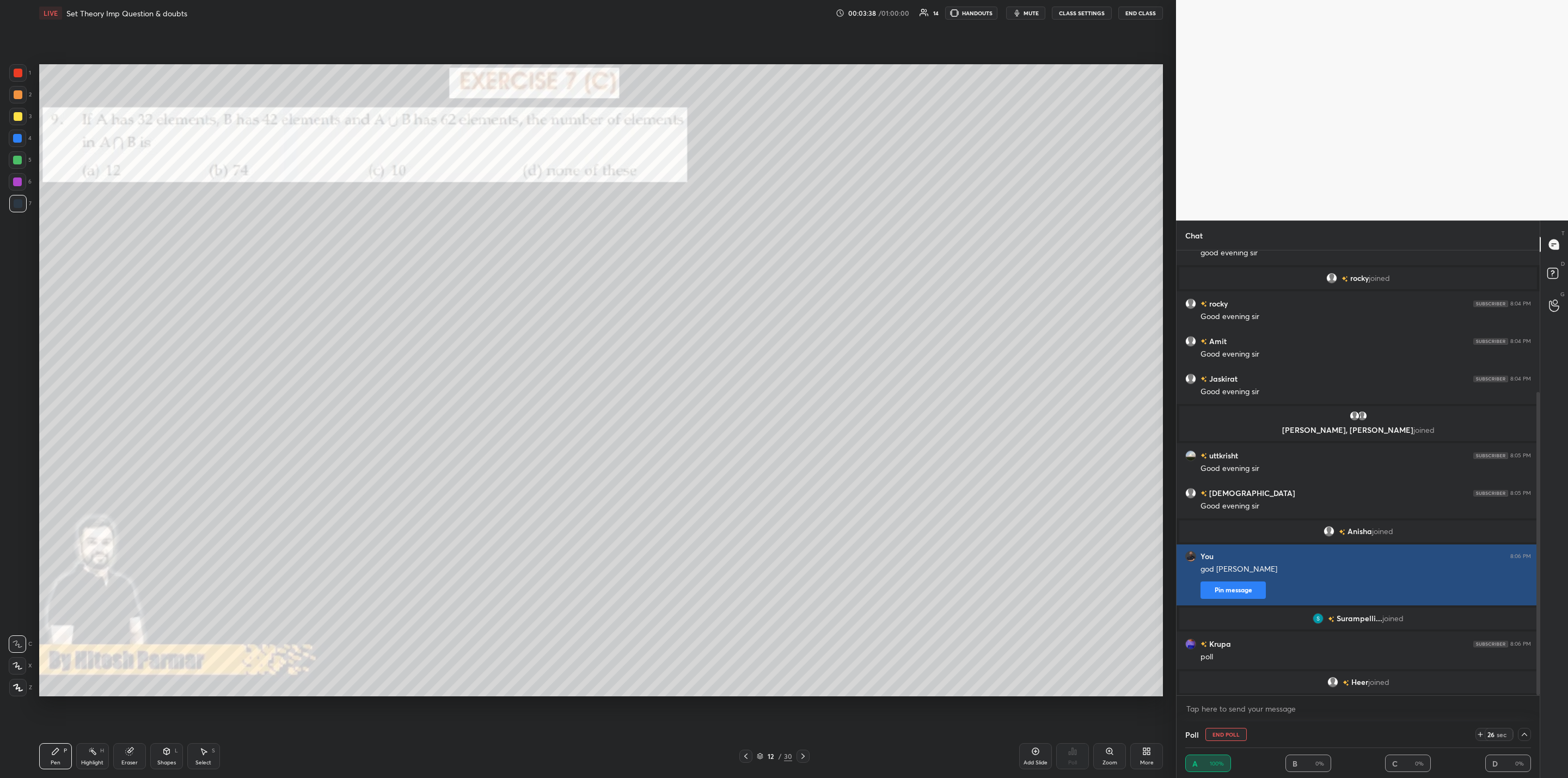
scroll to position [1, 4]
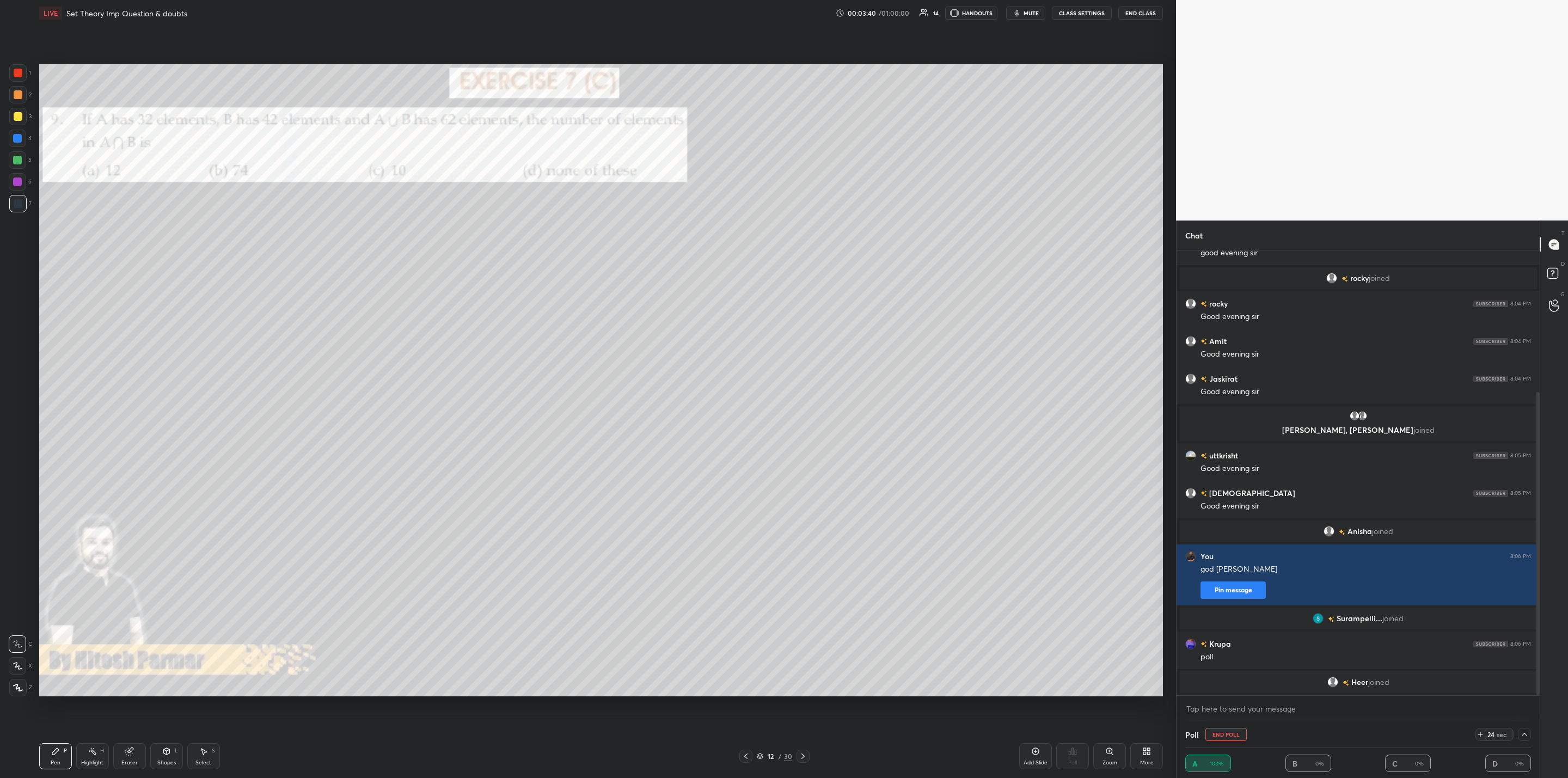
drag, startPoint x: 14, startPoint y: 111, endPoint x: 13, endPoint y: 116, distance: 5.1
click at [14, 116] on div at bounding box center [18, 116] width 9 height 9
drag, startPoint x: 18, startPoint y: 668, endPoint x: 23, endPoint y: 665, distance: 5.8
click at [20, 669] on icon at bounding box center [17, 665] width 9 height 8
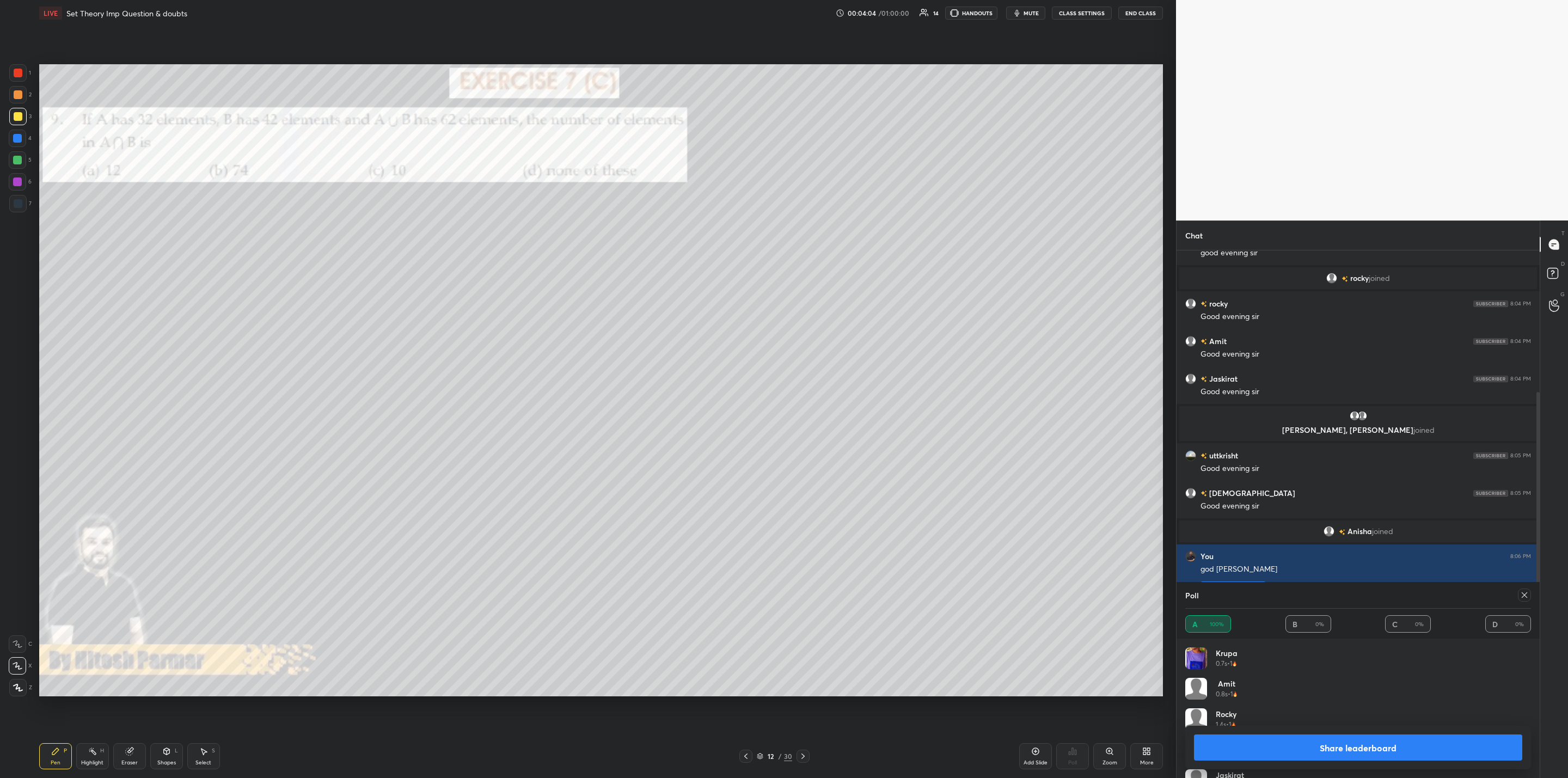
scroll to position [127, 342]
click at [1309, 741] on button "Share leaderboard" at bounding box center [1358, 747] width 328 height 26
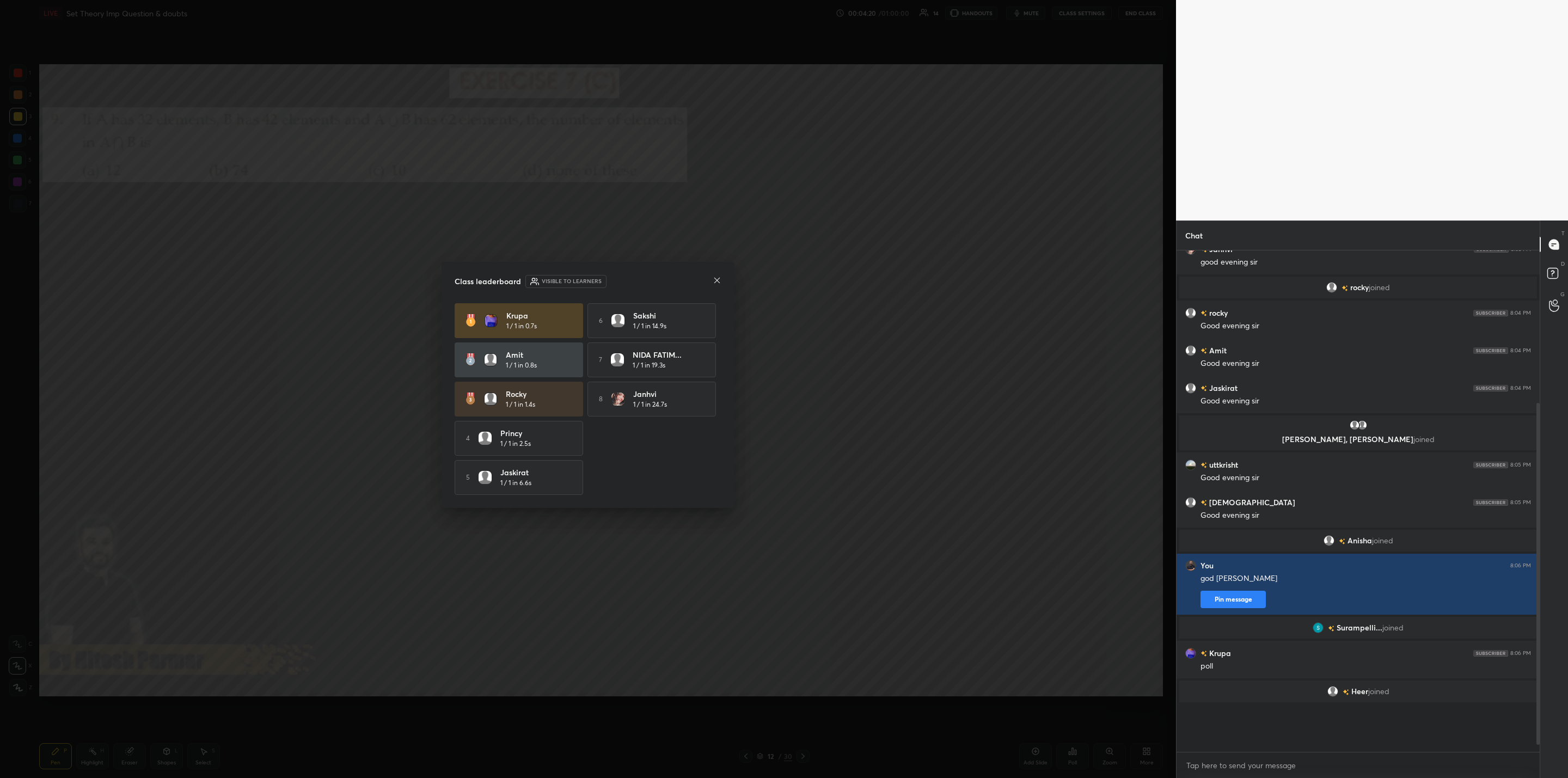
scroll to position [3, 4]
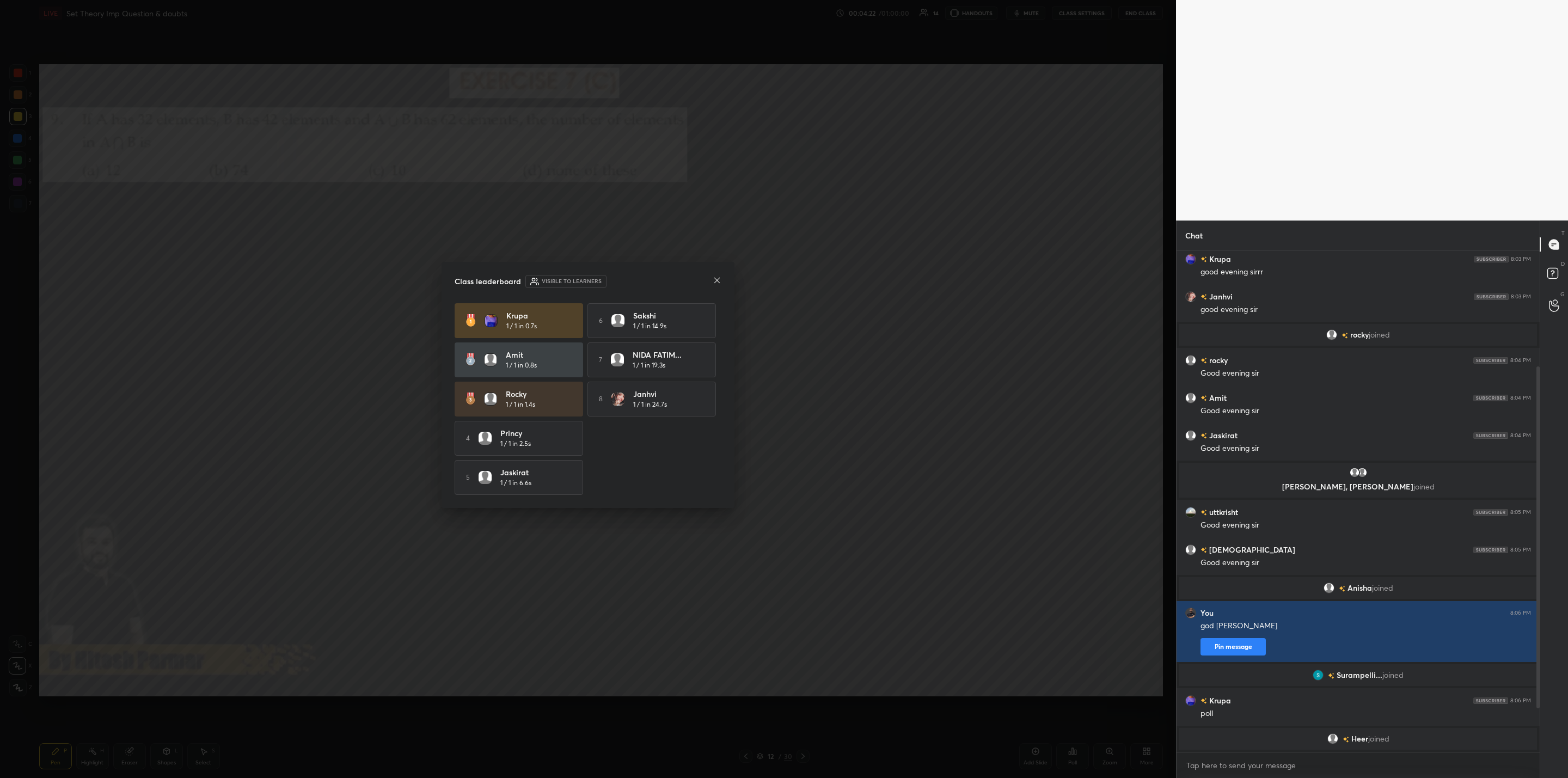
click at [717, 279] on icon at bounding box center [717, 280] width 9 height 9
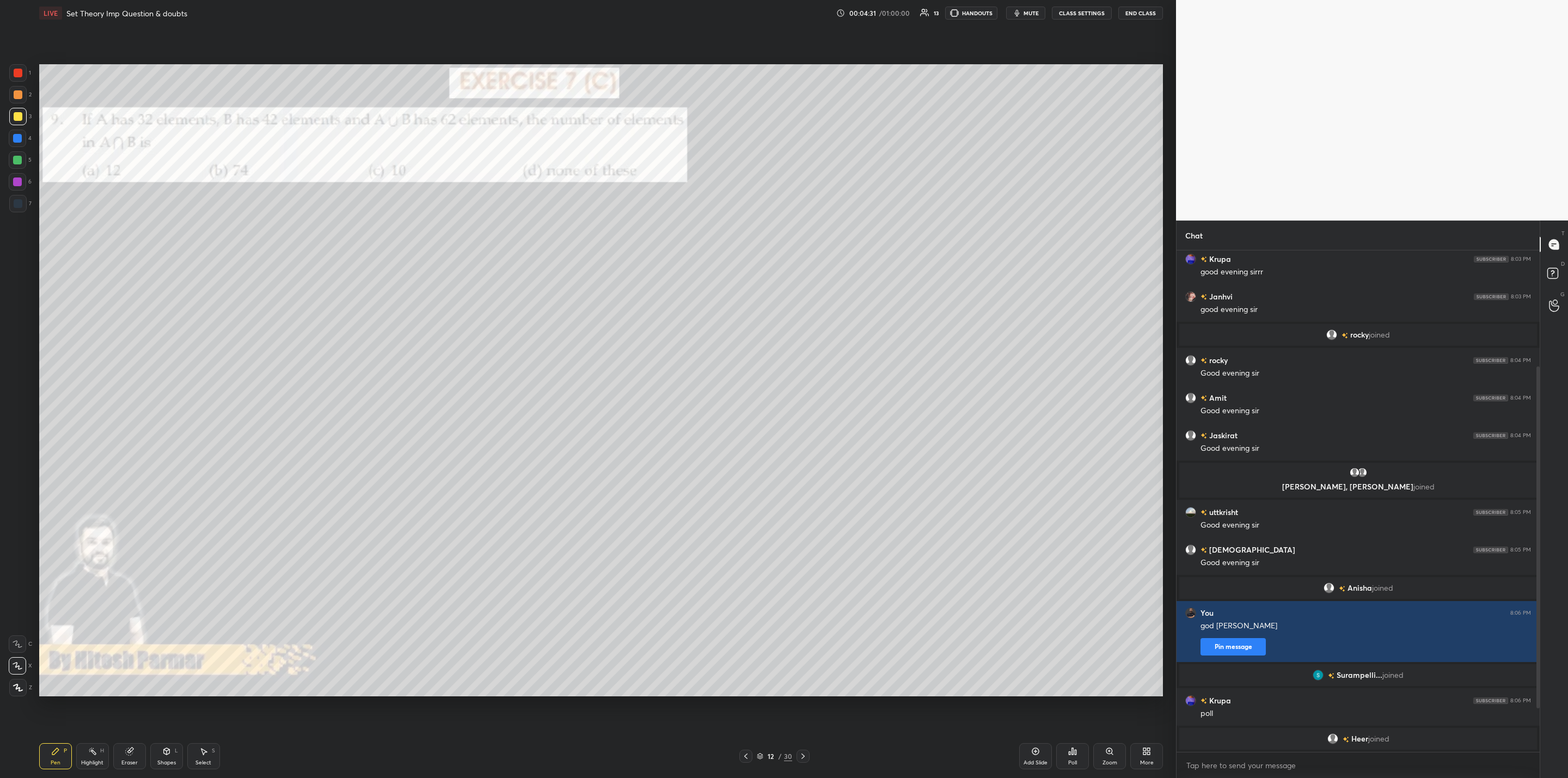
click at [804, 753] on icon at bounding box center [803, 756] width 9 height 9
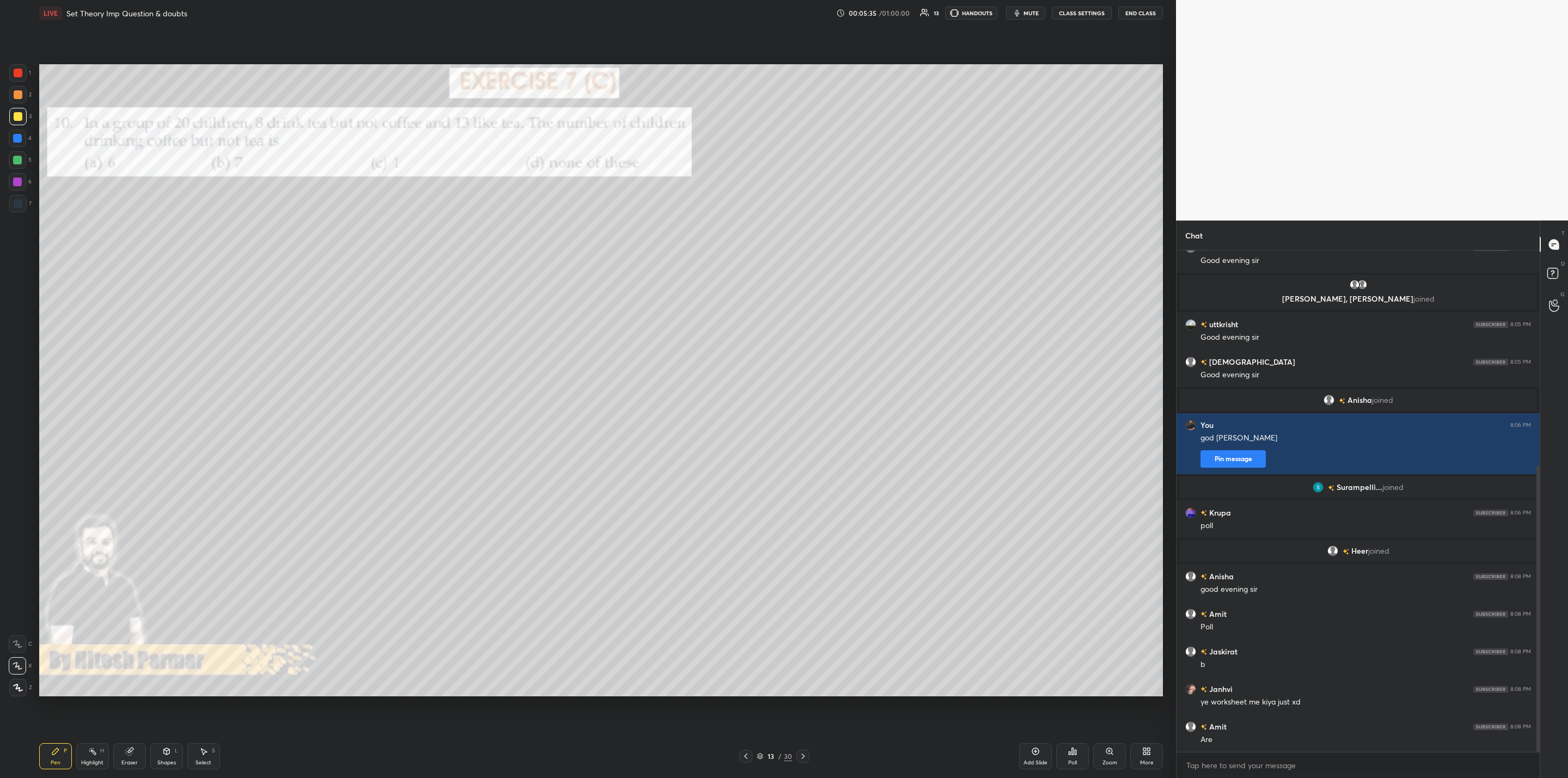
scroll to position [376, 0]
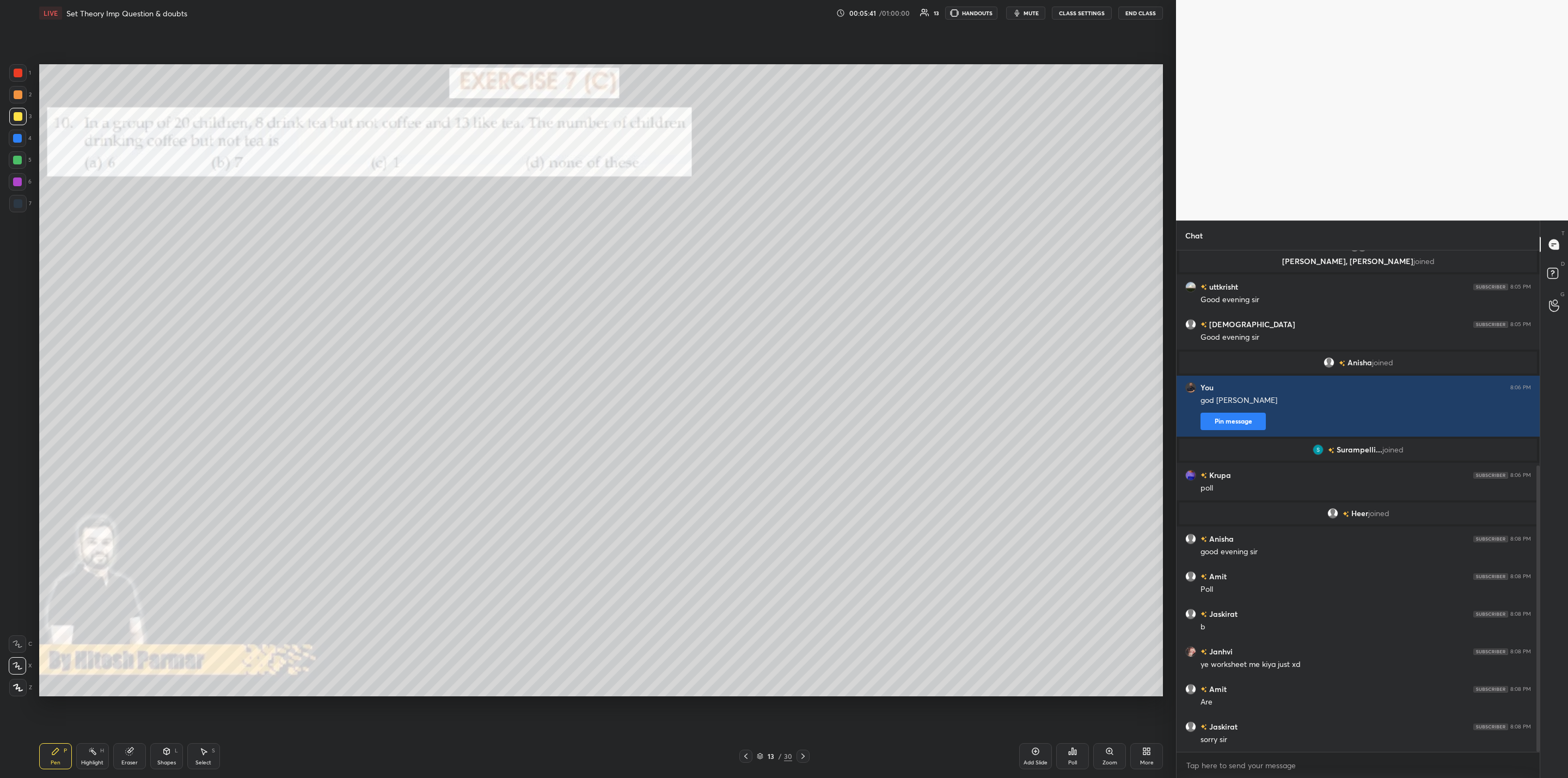
drag, startPoint x: 18, startPoint y: 136, endPoint x: 23, endPoint y: 146, distance: 11.2
click at [18, 139] on div at bounding box center [18, 139] width 9 height 9
click at [12, 161] on div at bounding box center [18, 160] width 18 height 18
click at [14, 93] on div at bounding box center [18, 95] width 9 height 9
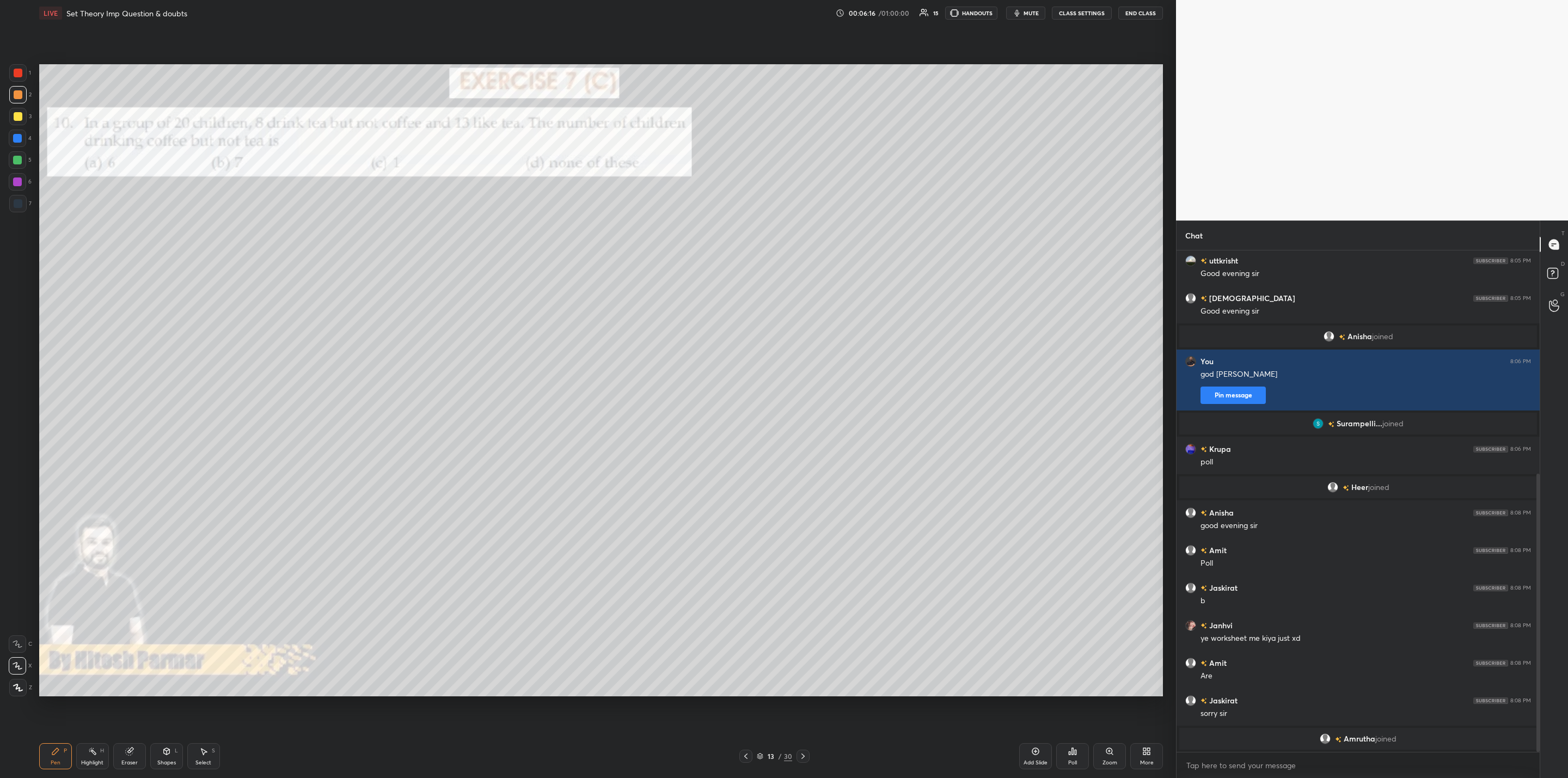
scroll to position [440, 0]
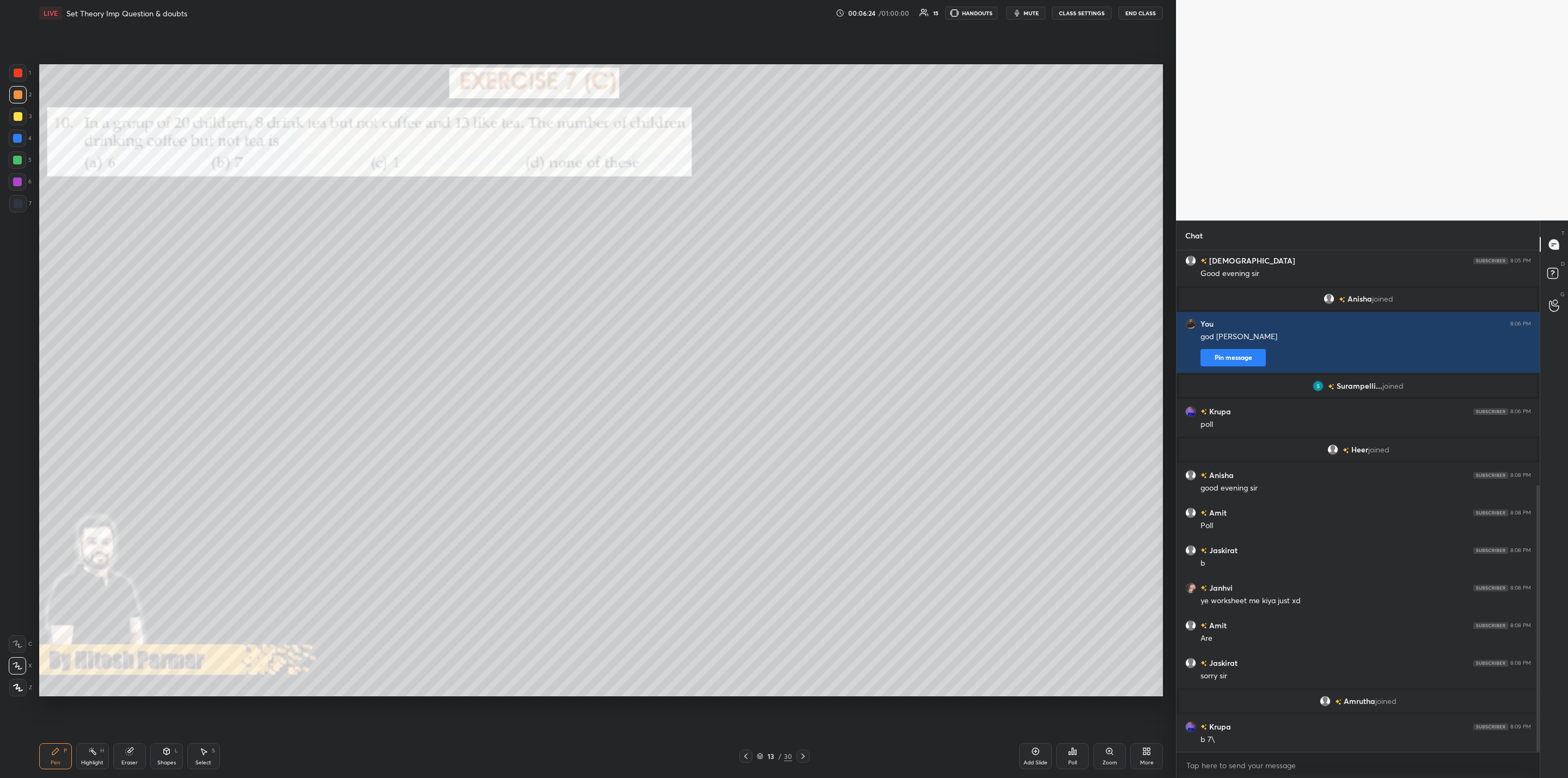
click at [801, 751] on icon at bounding box center [803, 756] width 9 height 9
click at [1077, 751] on div "Poll" at bounding box center [1073, 756] width 33 height 26
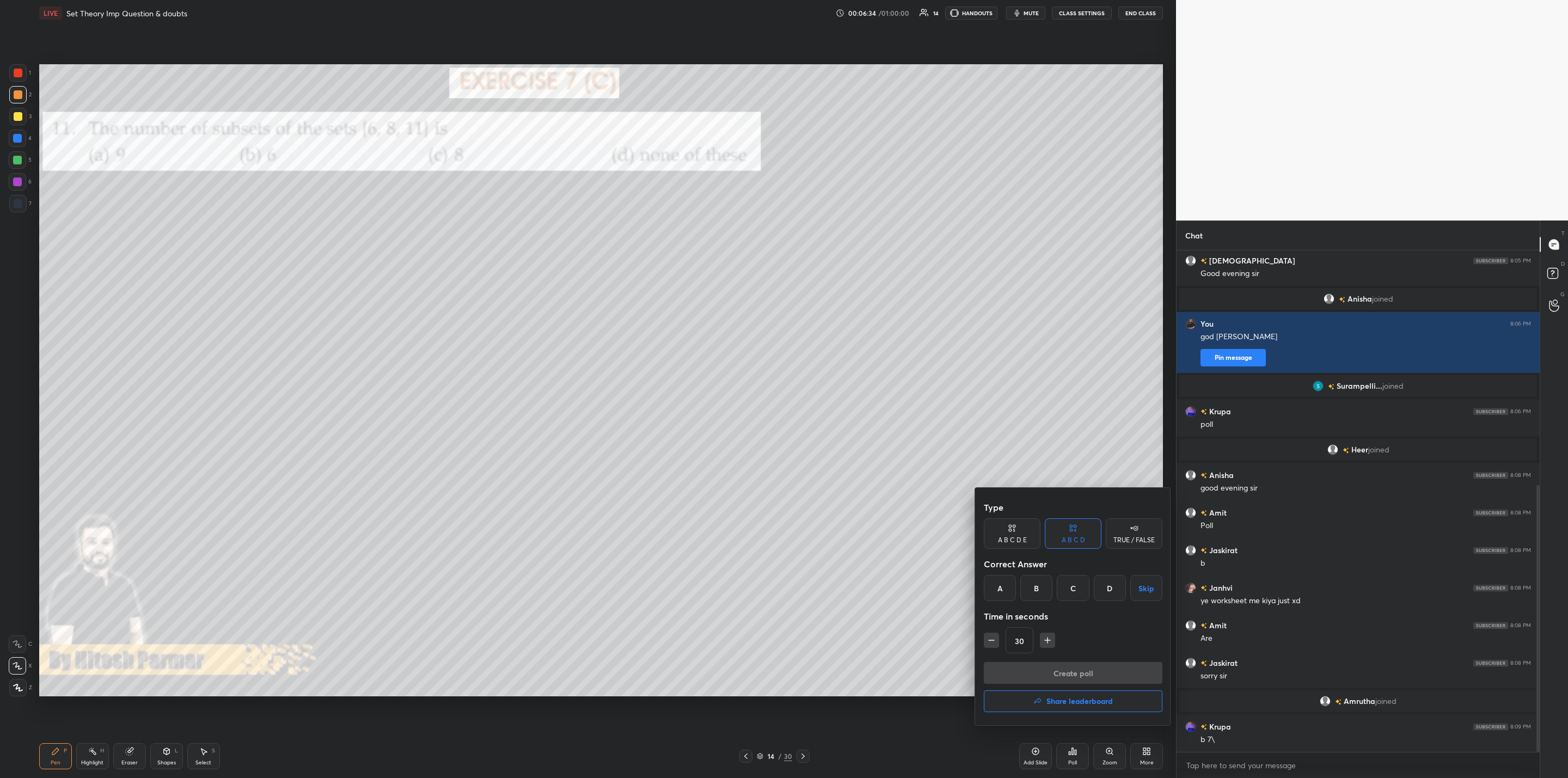
click at [1075, 588] on div "C" at bounding box center [1073, 588] width 32 height 26
drag, startPoint x: 1035, startPoint y: 671, endPoint x: 986, endPoint y: 668, distance: 49.1
click at [1024, 669] on button "Create poll" at bounding box center [1073, 672] width 178 height 22
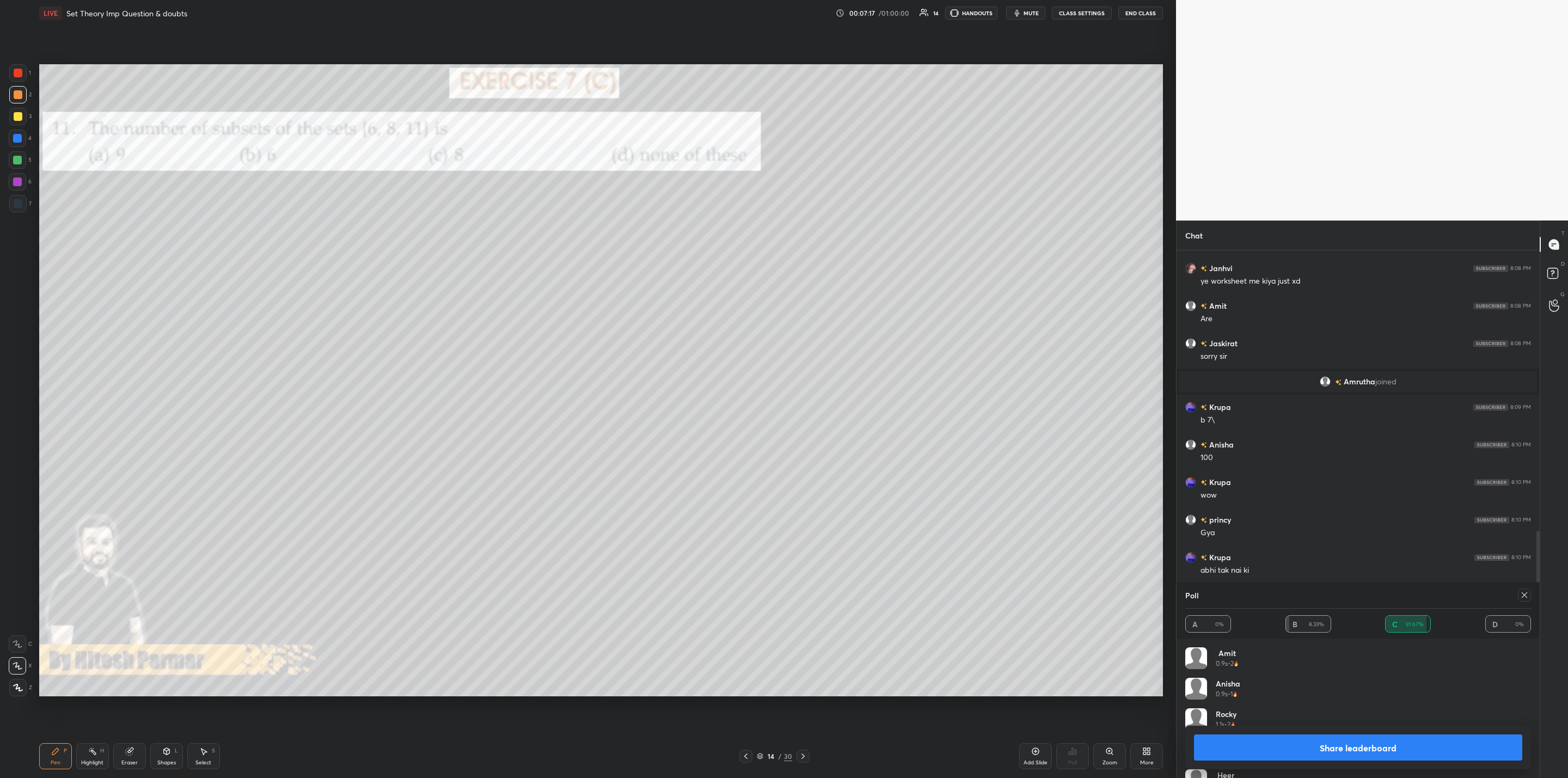
scroll to position [797, 0]
click at [1321, 744] on button "Share leaderboard" at bounding box center [1358, 747] width 328 height 26
type textarea "x"
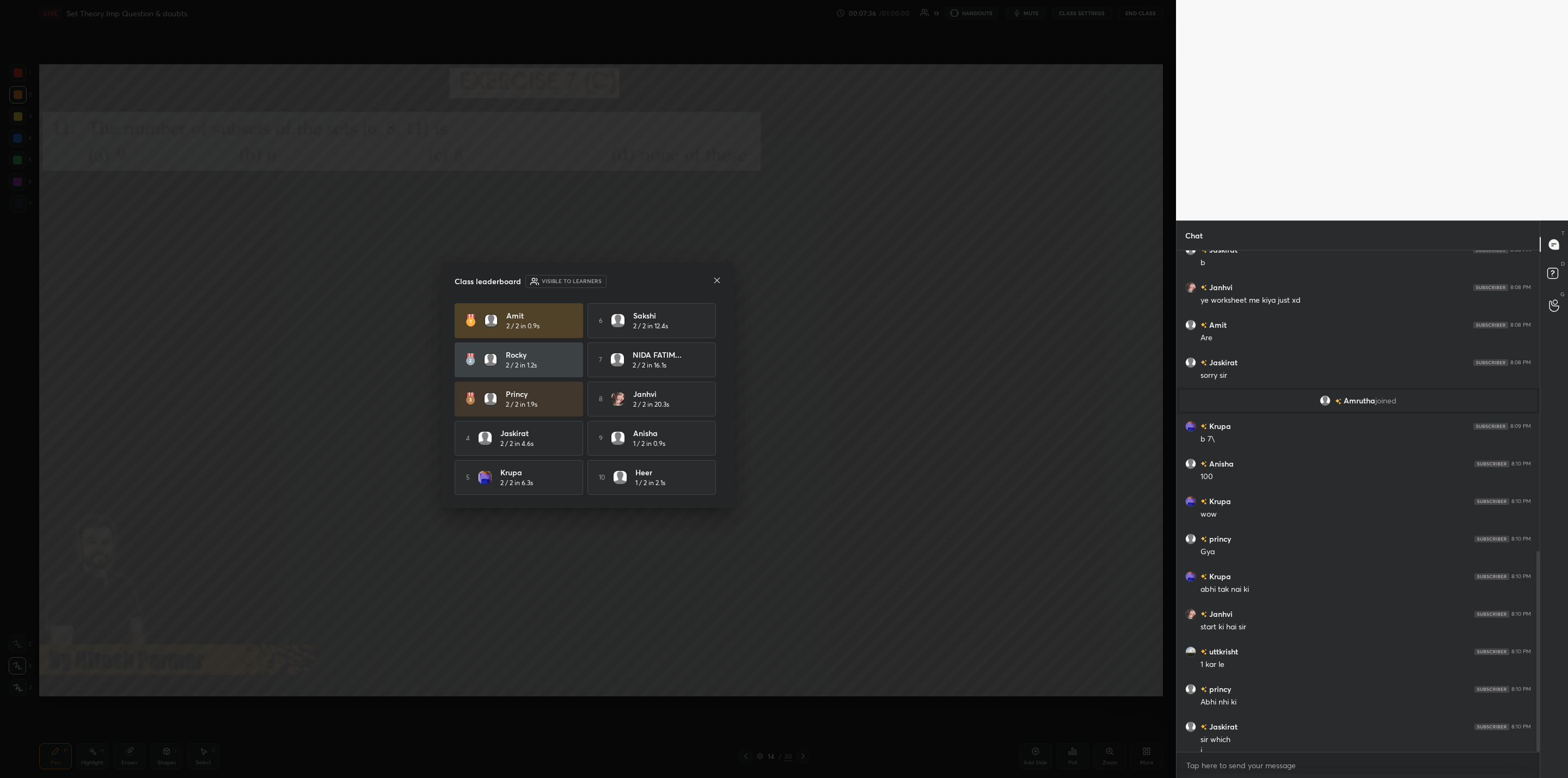
scroll to position [751, 0]
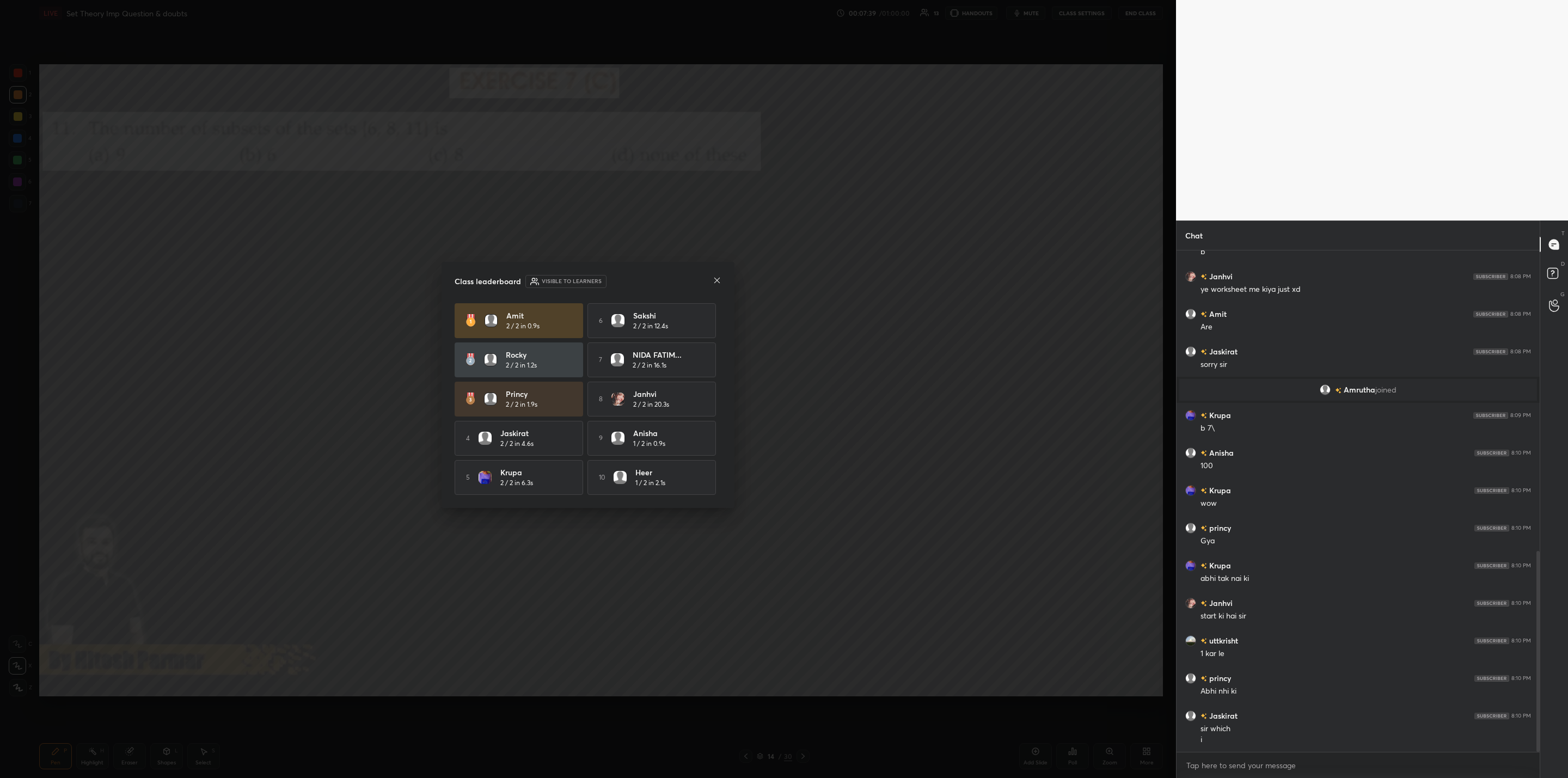
drag, startPoint x: 719, startPoint y: 279, endPoint x: 719, endPoint y: 273, distance: 6.0
click at [719, 276] on icon at bounding box center [717, 280] width 9 height 9
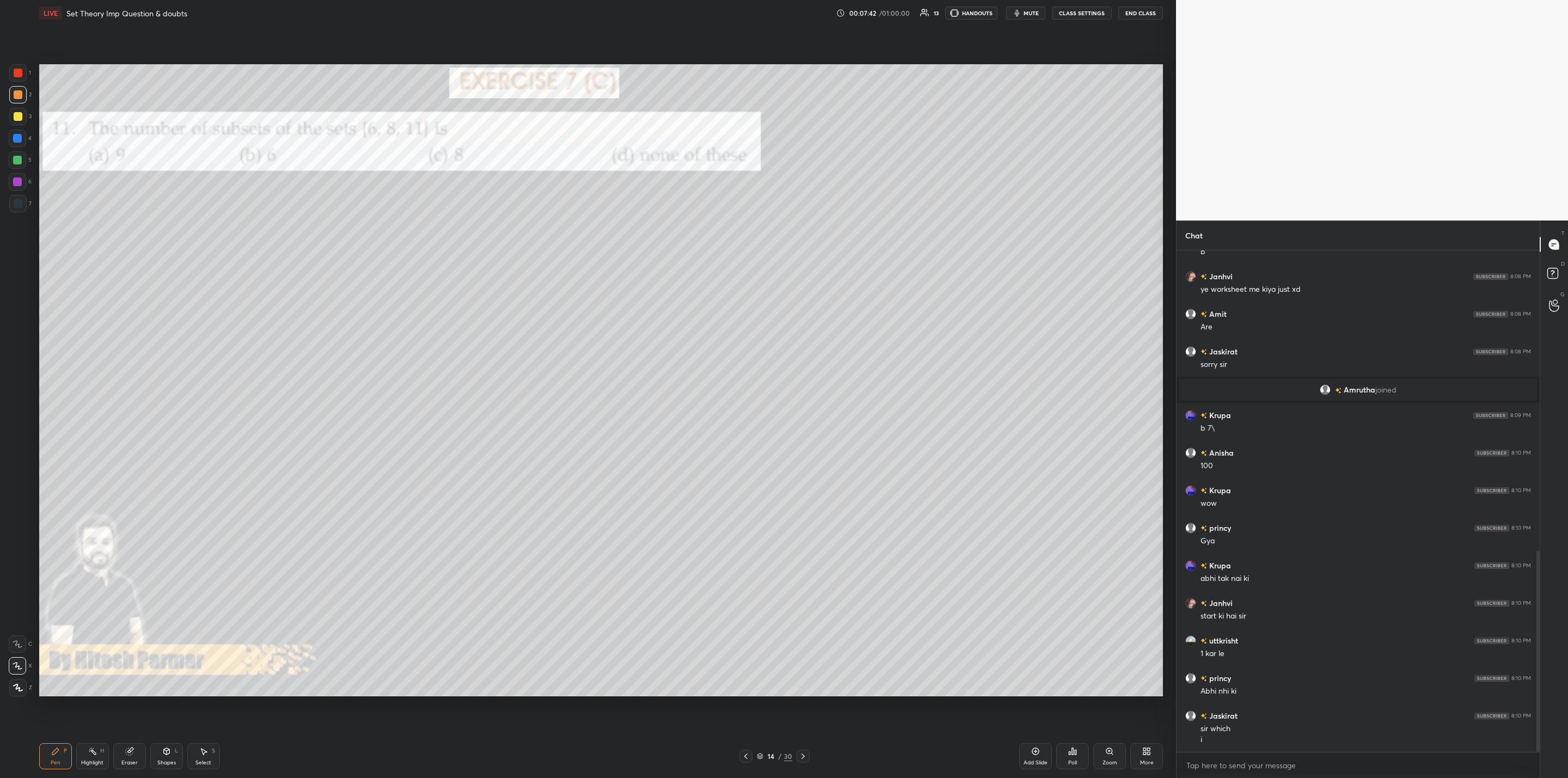
drag, startPoint x: 807, startPoint y: 753, endPoint x: 801, endPoint y: 759, distance: 8.5
click at [806, 755] on icon at bounding box center [803, 756] width 9 height 9
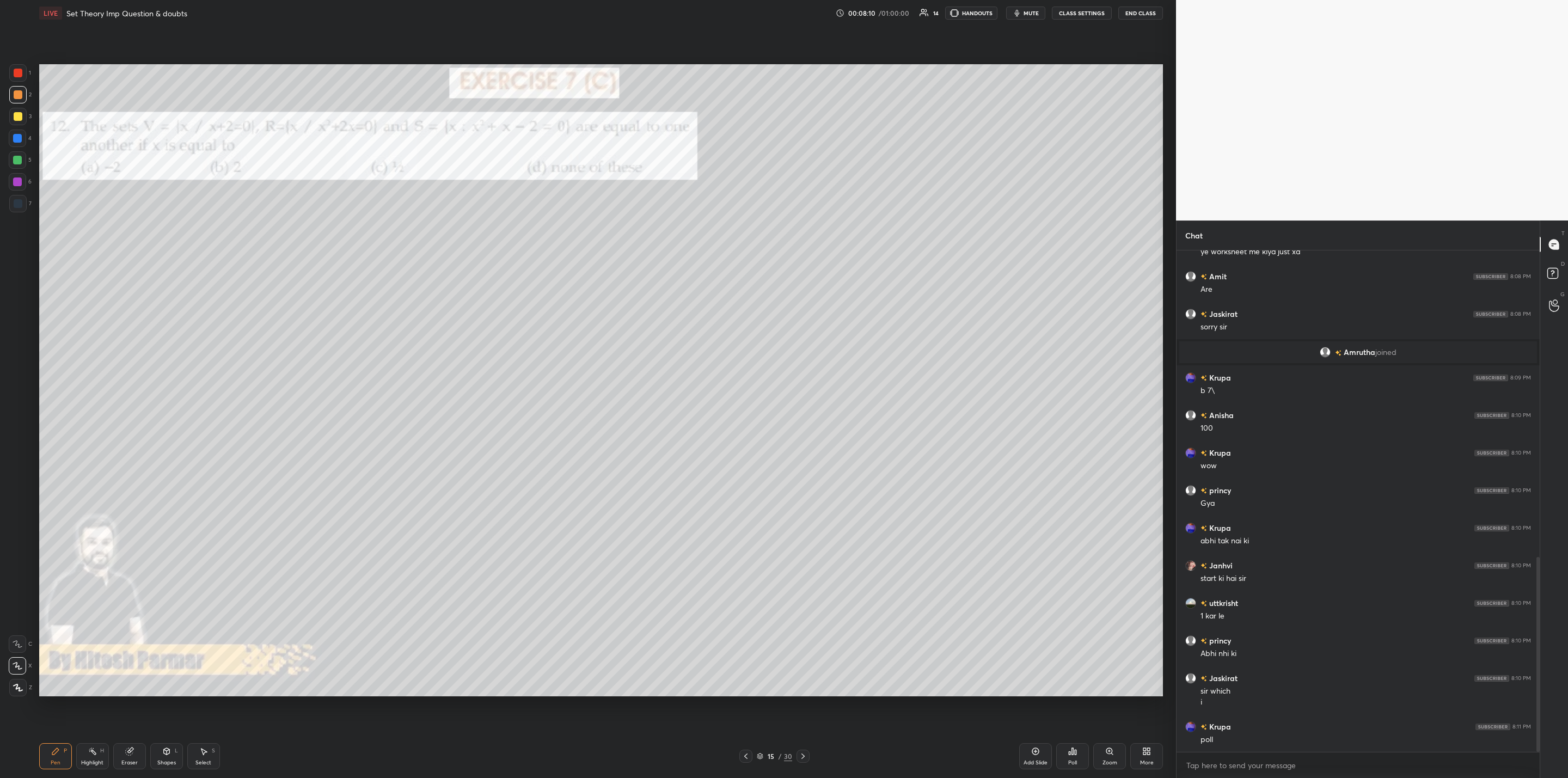
click at [127, 764] on div "Eraser" at bounding box center [130, 756] width 33 height 26
drag, startPoint x: 54, startPoint y: 763, endPoint x: 73, endPoint y: 710, distance: 56.3
click at [57, 764] on div "Pen" at bounding box center [55, 762] width 9 height 6
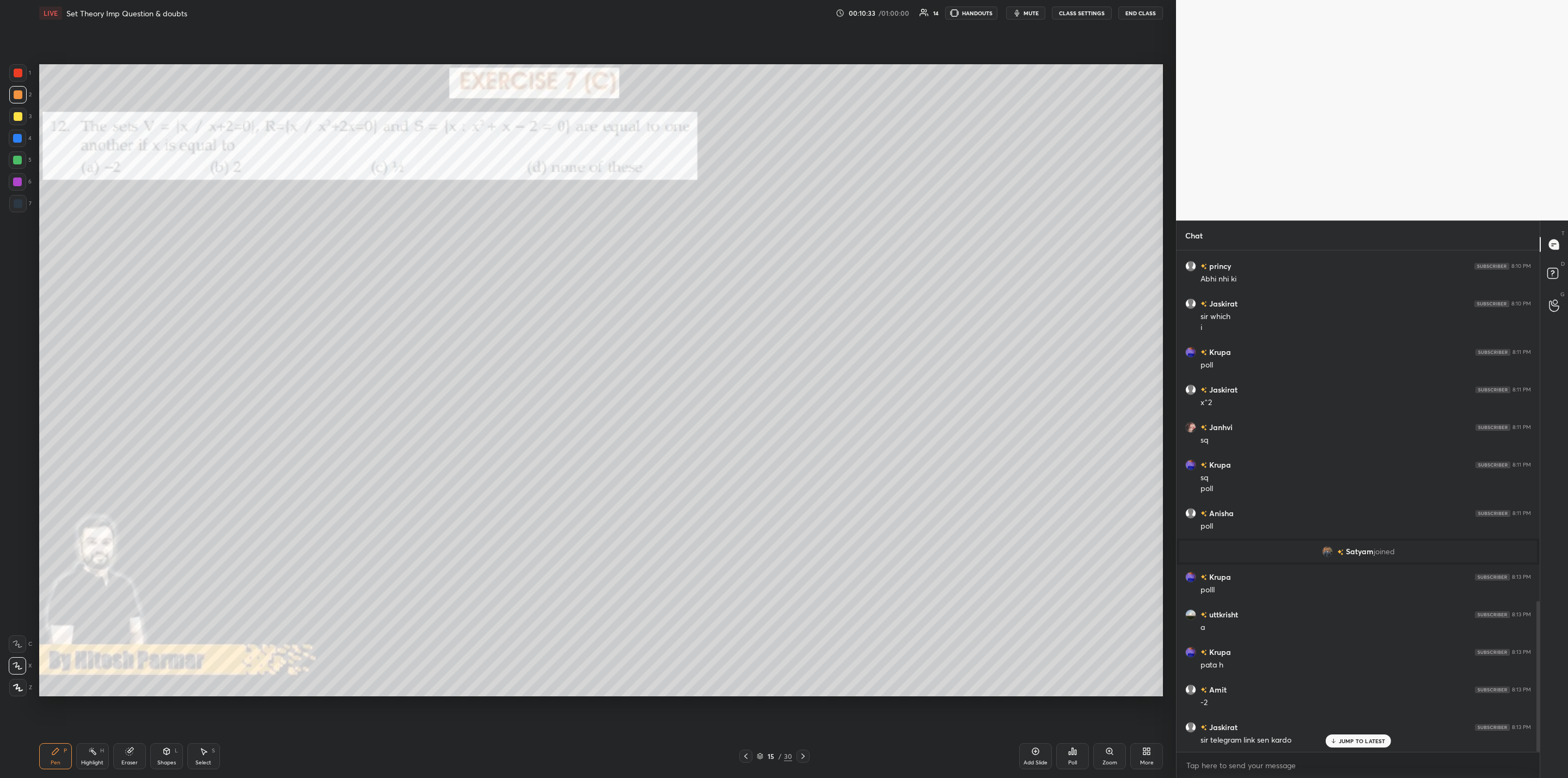
scroll to position [1175, 0]
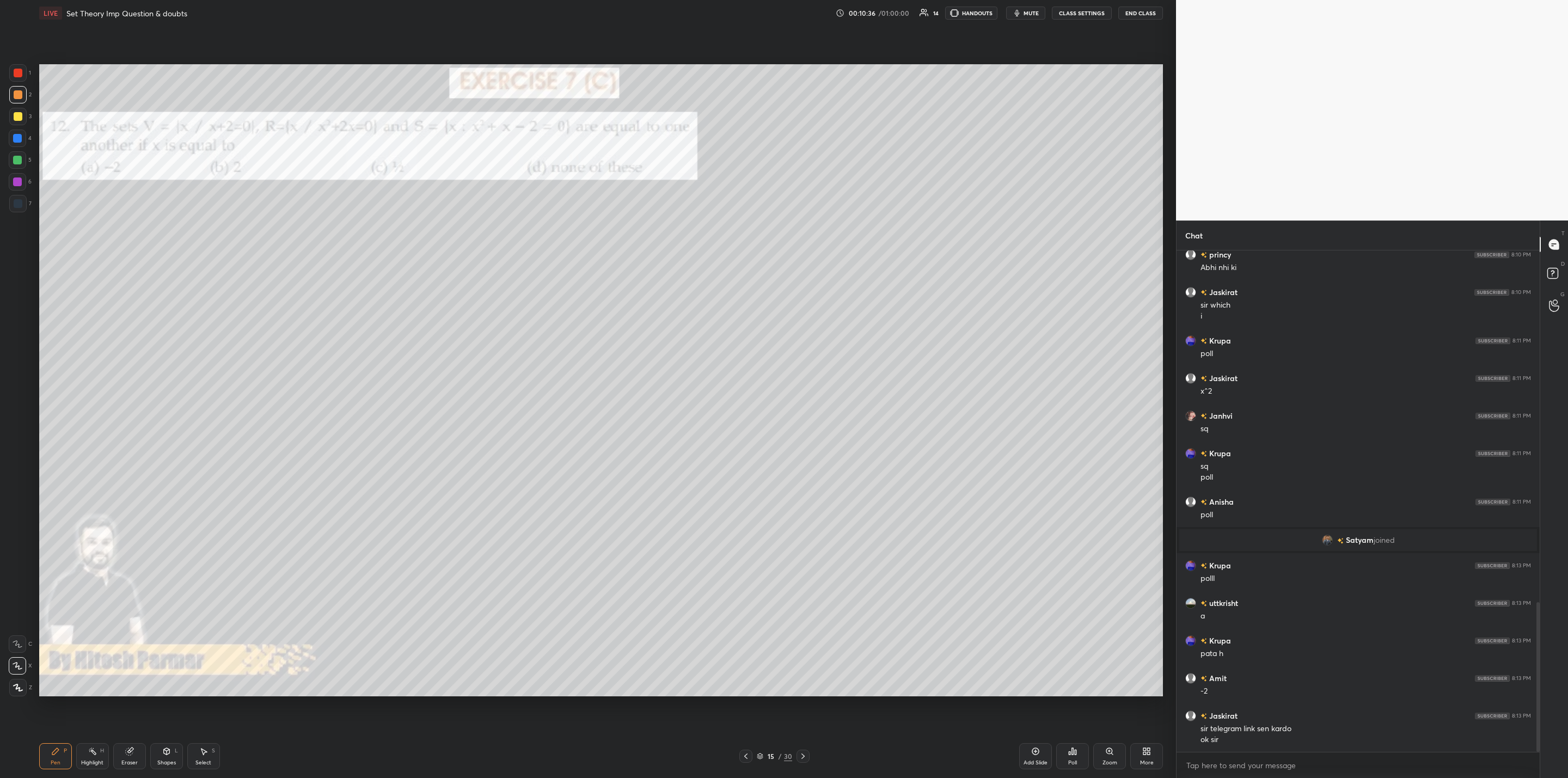
drag, startPoint x: 806, startPoint y: 753, endPoint x: 800, endPoint y: 763, distance: 11.7
click at [807, 753] on div at bounding box center [803, 756] width 13 height 13
click at [1072, 760] on div "Poll" at bounding box center [1073, 762] width 9 height 6
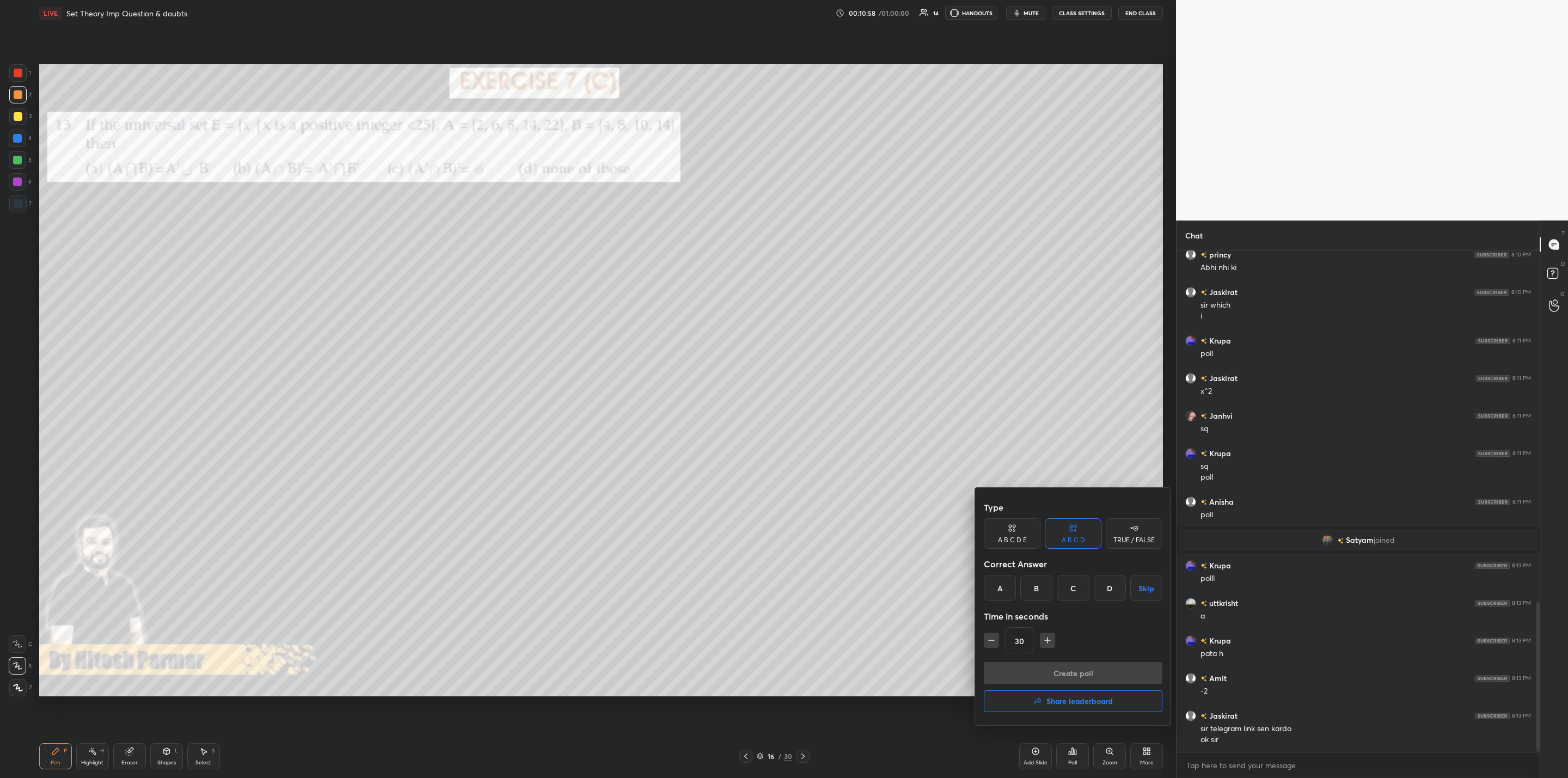
click at [993, 588] on div "A" at bounding box center [1000, 588] width 32 height 26
click at [1044, 642] on icon "button" at bounding box center [1047, 639] width 11 height 11
click at [1049, 634] on icon "button" at bounding box center [1047, 639] width 11 height 11
type input "60"
click at [1046, 676] on button "Create poll" at bounding box center [1073, 672] width 178 height 22
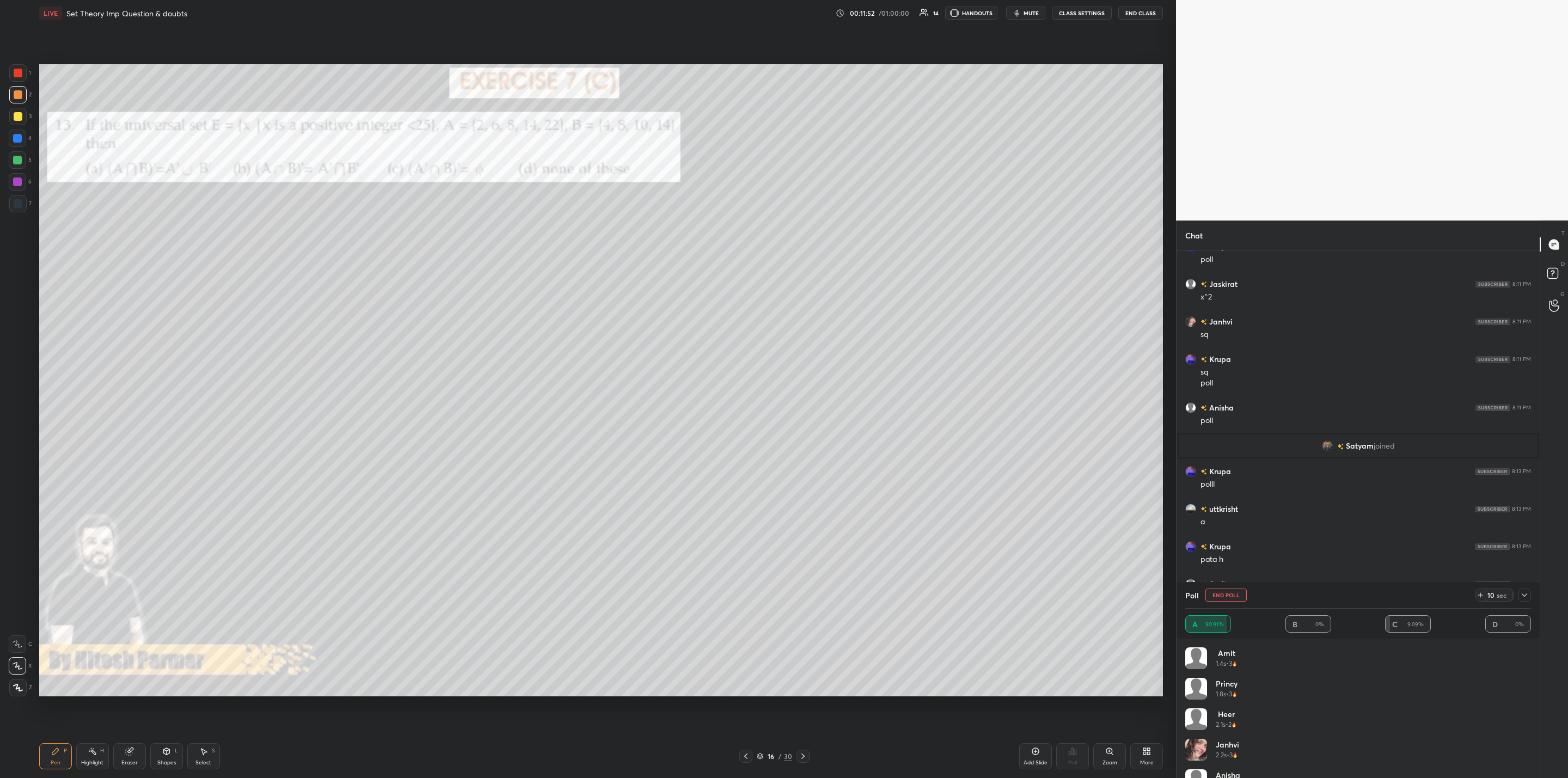
scroll to position [441, 360]
drag, startPoint x: 1353, startPoint y: 737, endPoint x: 1271, endPoint y: 758, distance: 84.6
click at [1353, 738] on button "Share leaderboard" at bounding box center [1358, 747] width 328 height 26
type textarea "x"
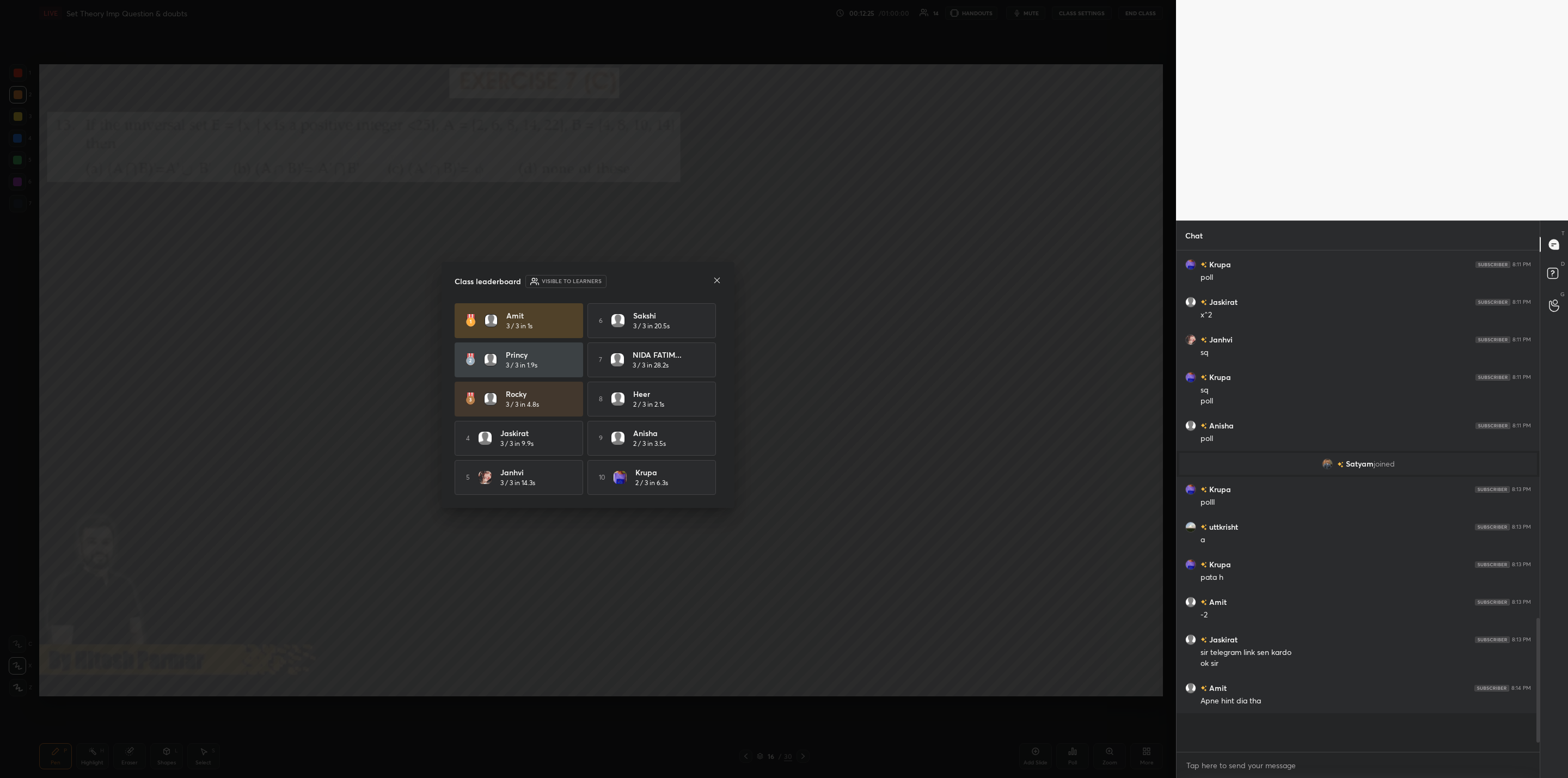
scroll to position [492, 360]
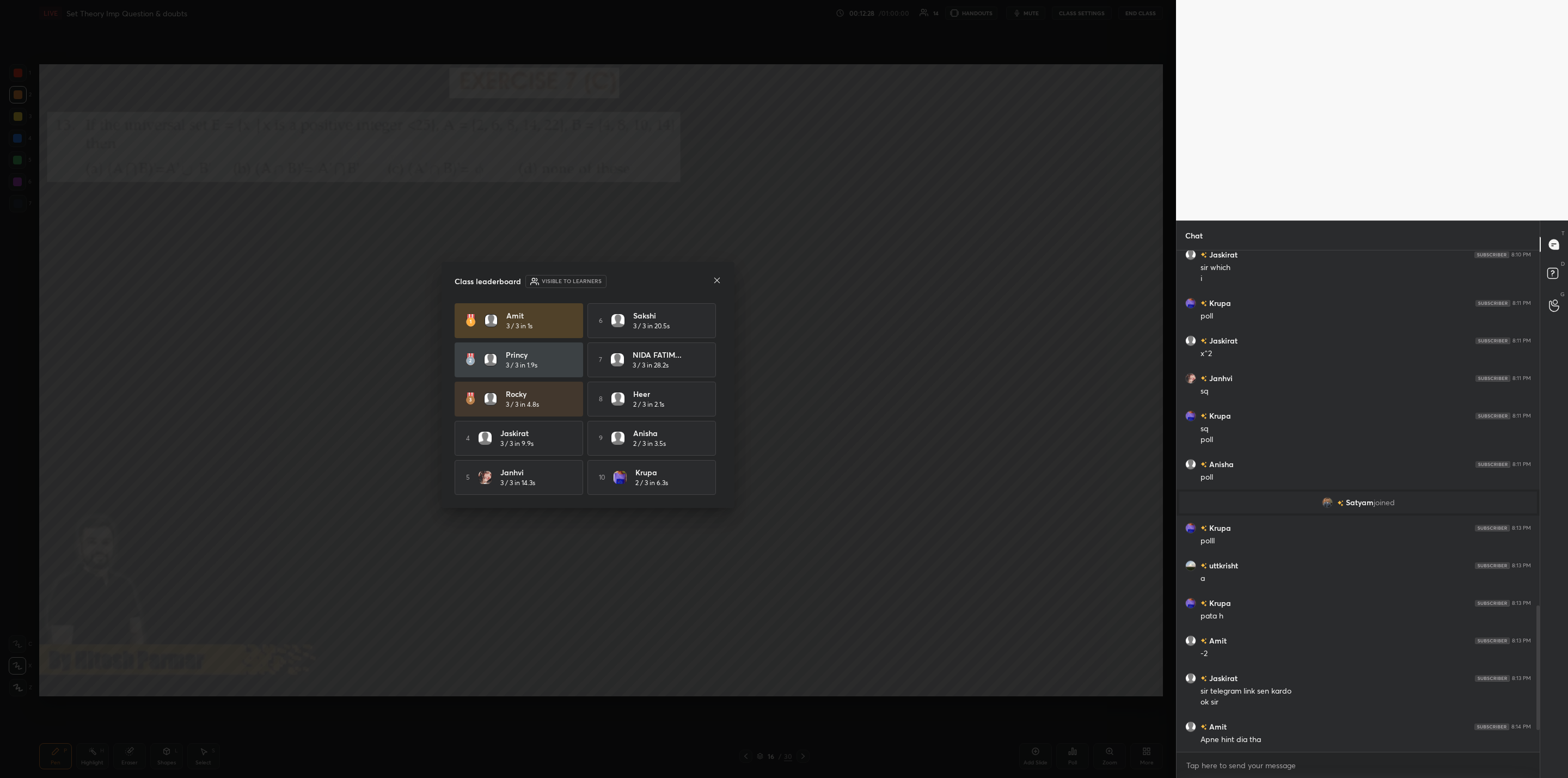
click at [714, 278] on icon at bounding box center [717, 280] width 9 height 9
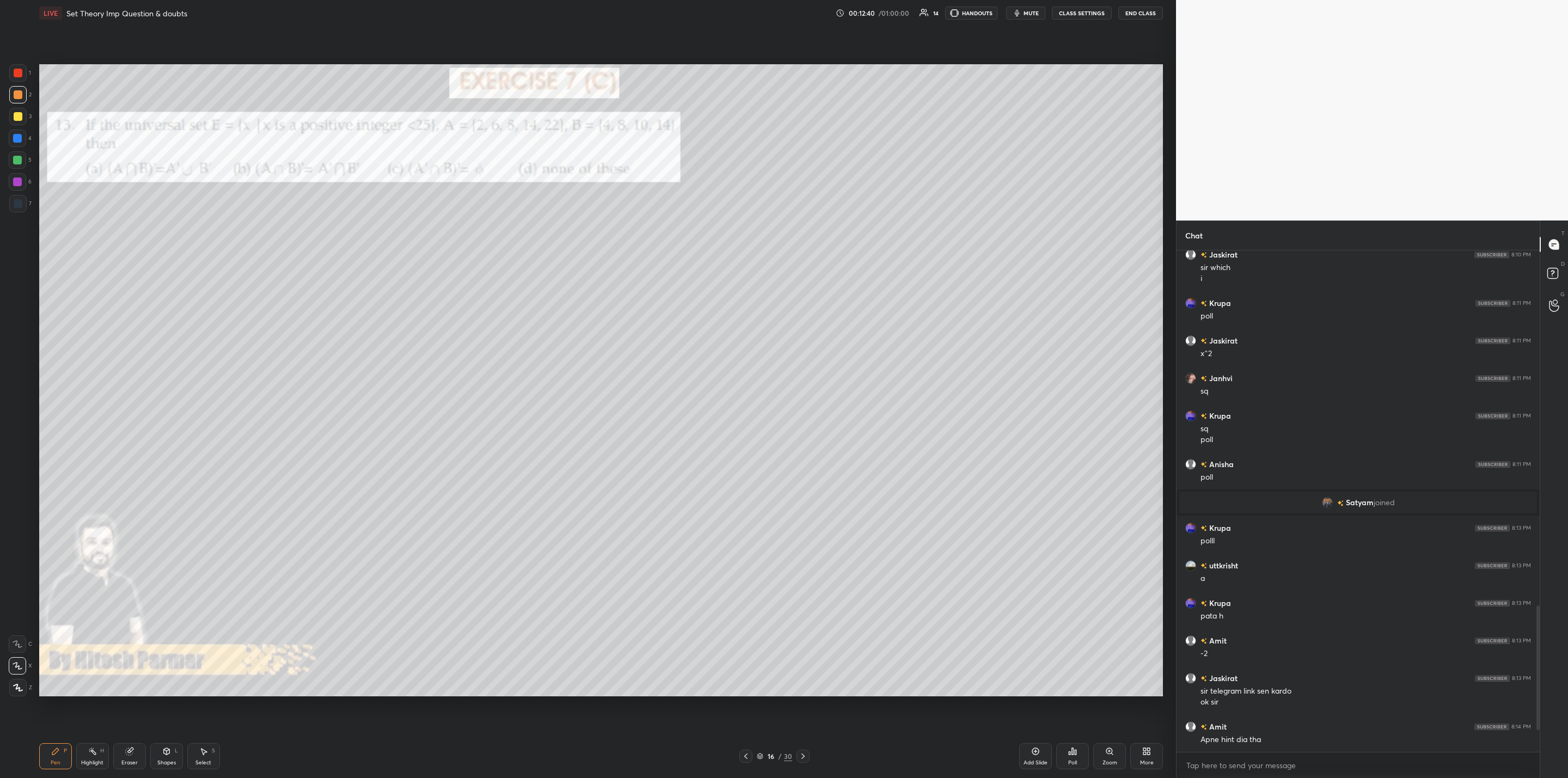
scroll to position [1250, 0]
drag, startPoint x: 809, startPoint y: 750, endPoint x: 802, endPoint y: 753, distance: 7.6
click at [809, 751] on div at bounding box center [803, 756] width 13 height 13
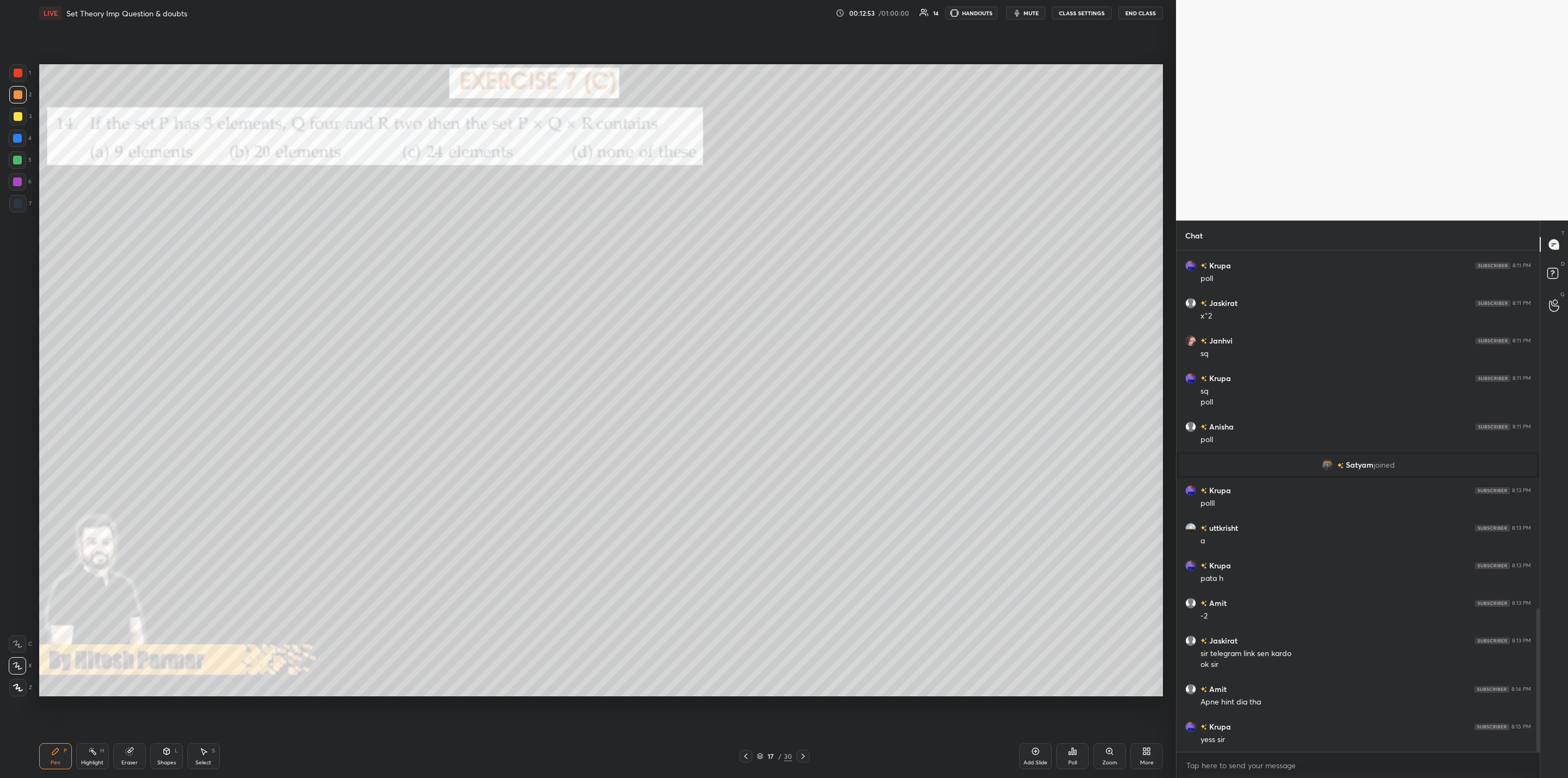
click at [807, 753] on icon at bounding box center [803, 756] width 9 height 9
click at [807, 751] on div at bounding box center [803, 756] width 13 height 13
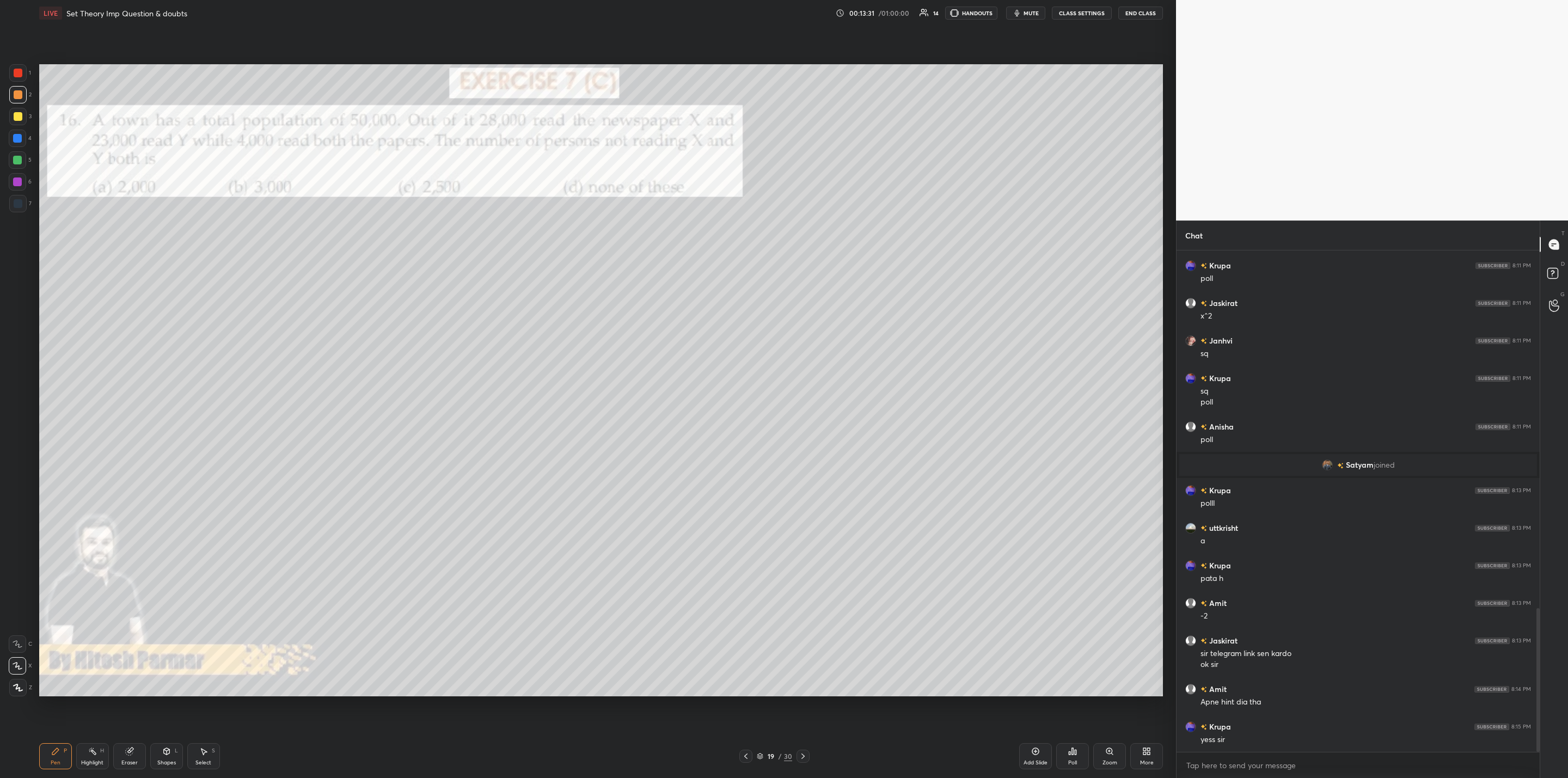
click at [1070, 756] on div "Poll" at bounding box center [1073, 756] width 33 height 26
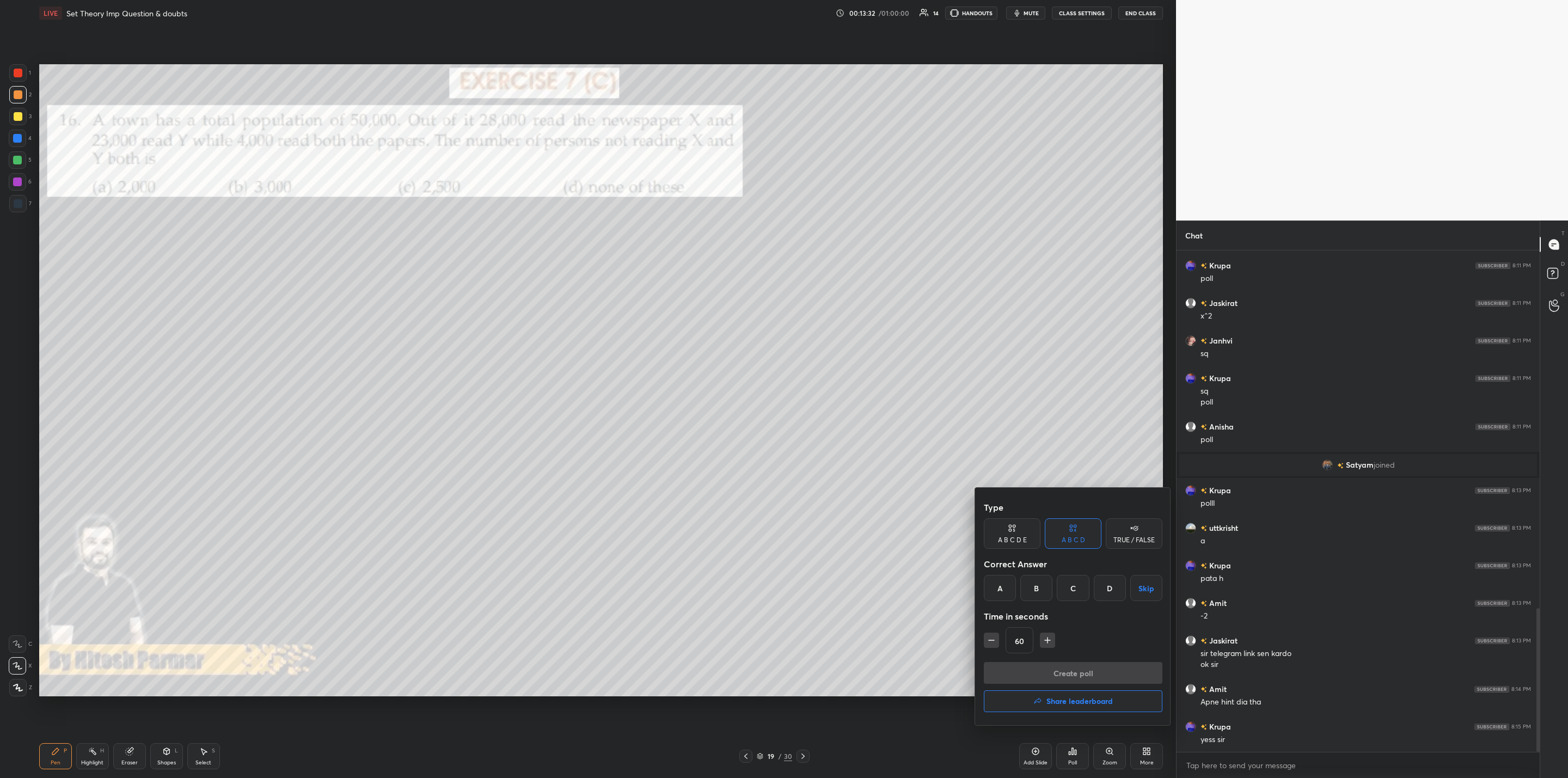
drag, startPoint x: 1044, startPoint y: 590, endPoint x: 999, endPoint y: 638, distance: 65.8
click at [1043, 591] on div "B" at bounding box center [1036, 588] width 32 height 26
click at [995, 644] on icon "button" at bounding box center [991, 639] width 11 height 11
click at [993, 640] on icon "button" at bounding box center [991, 639] width 11 height 11
click at [1047, 646] on button "button" at bounding box center [1048, 640] width 15 height 15
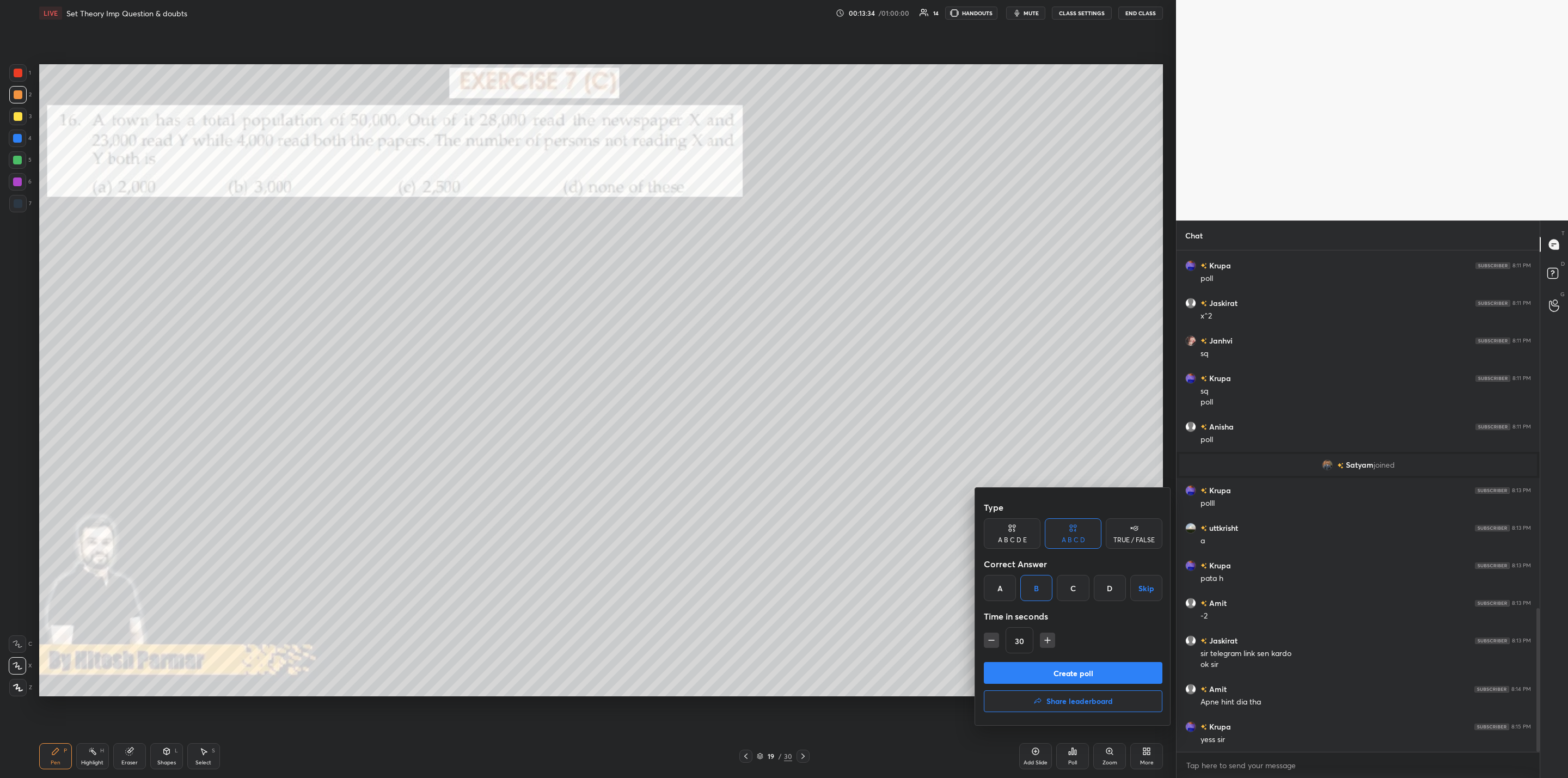
type input "45"
drag, startPoint x: 1057, startPoint y: 673, endPoint x: 1009, endPoint y: 673, distance: 48.0
click at [1061, 672] on button "Create poll" at bounding box center [1073, 672] width 178 height 22
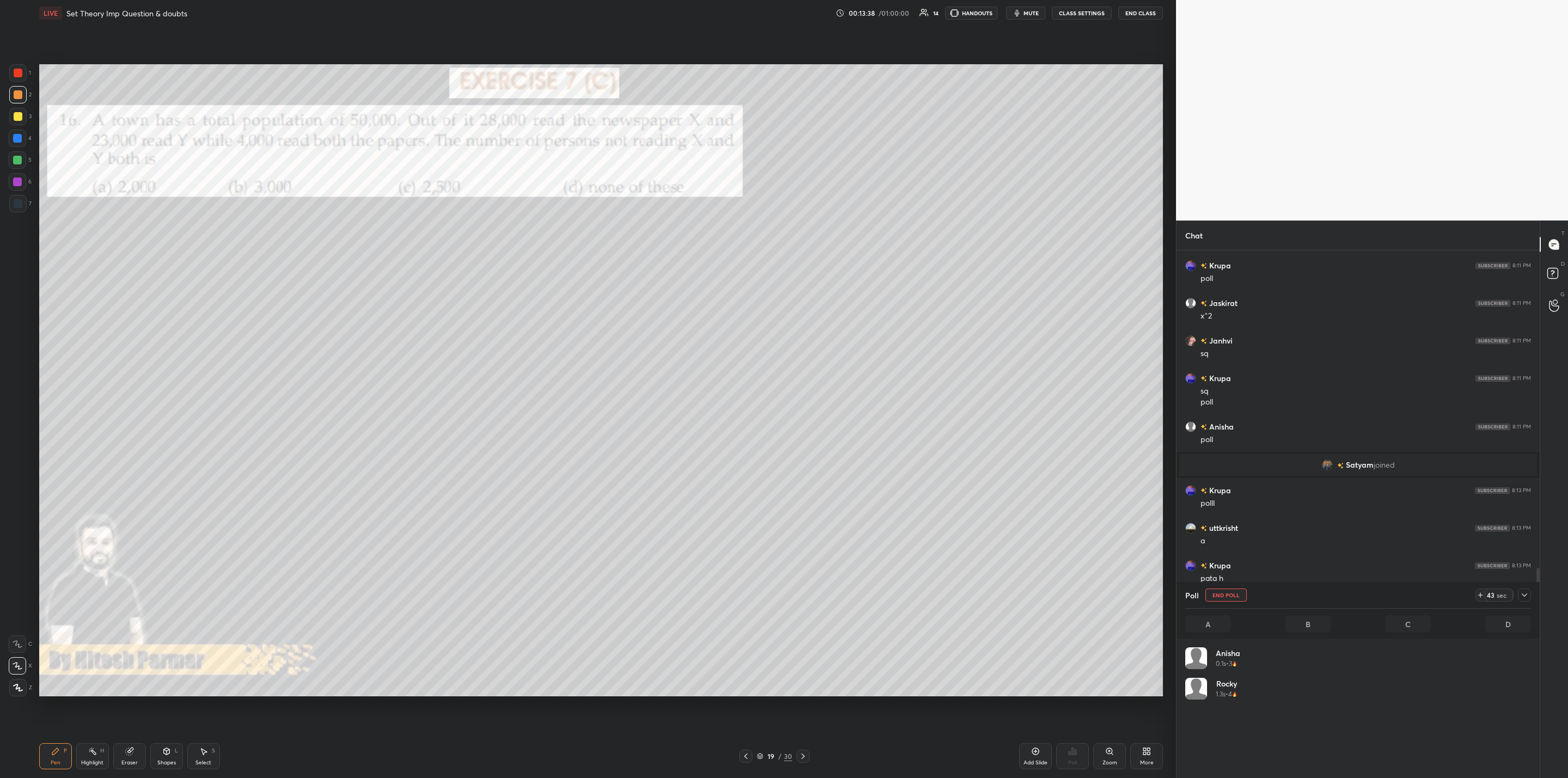
scroll to position [127, 342]
click at [18, 114] on div at bounding box center [18, 116] width 9 height 9
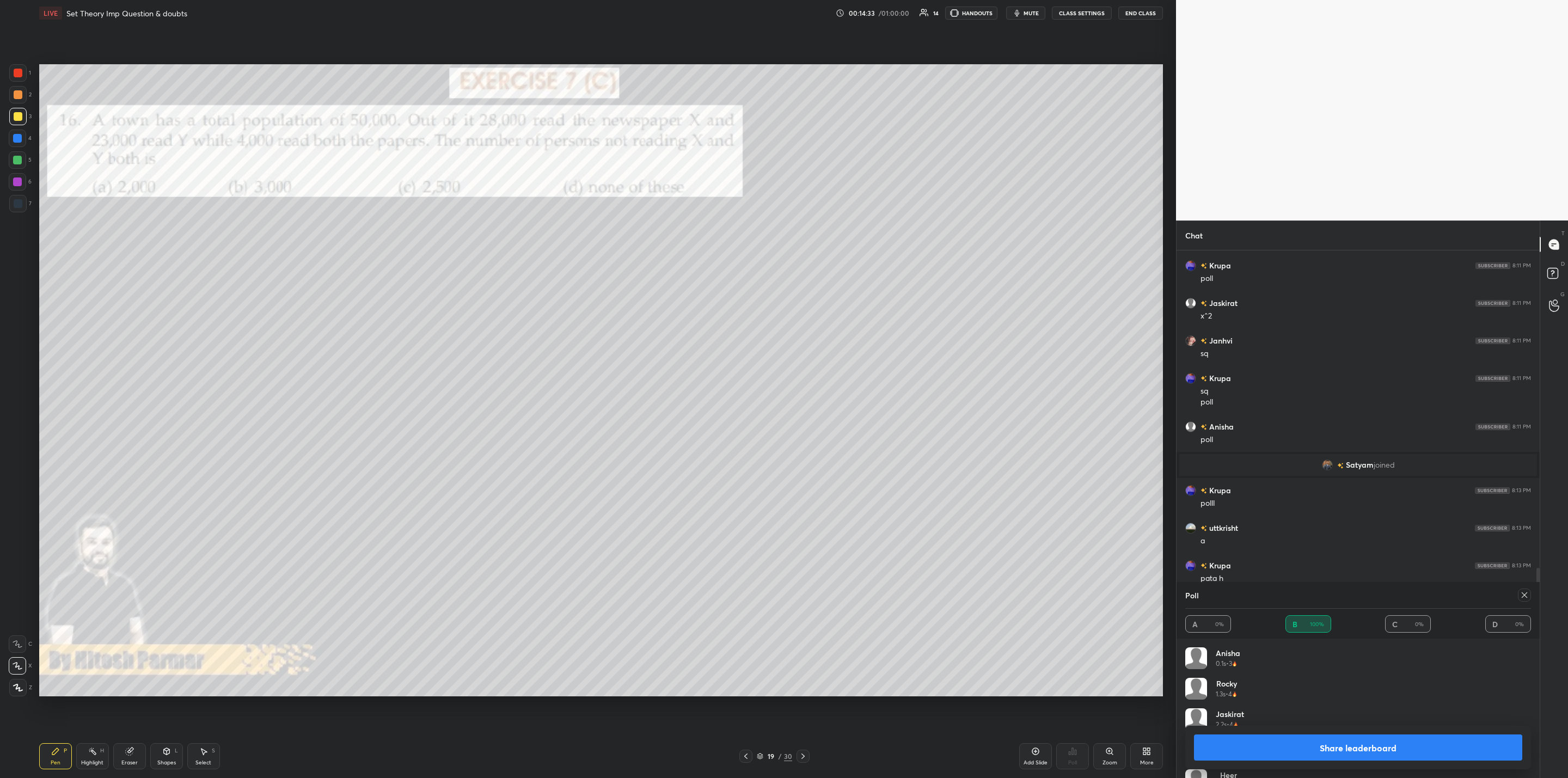
drag, startPoint x: 802, startPoint y: 753, endPoint x: 792, endPoint y: 753, distance: 10.0
click at [802, 753] on icon at bounding box center [803, 756] width 9 height 9
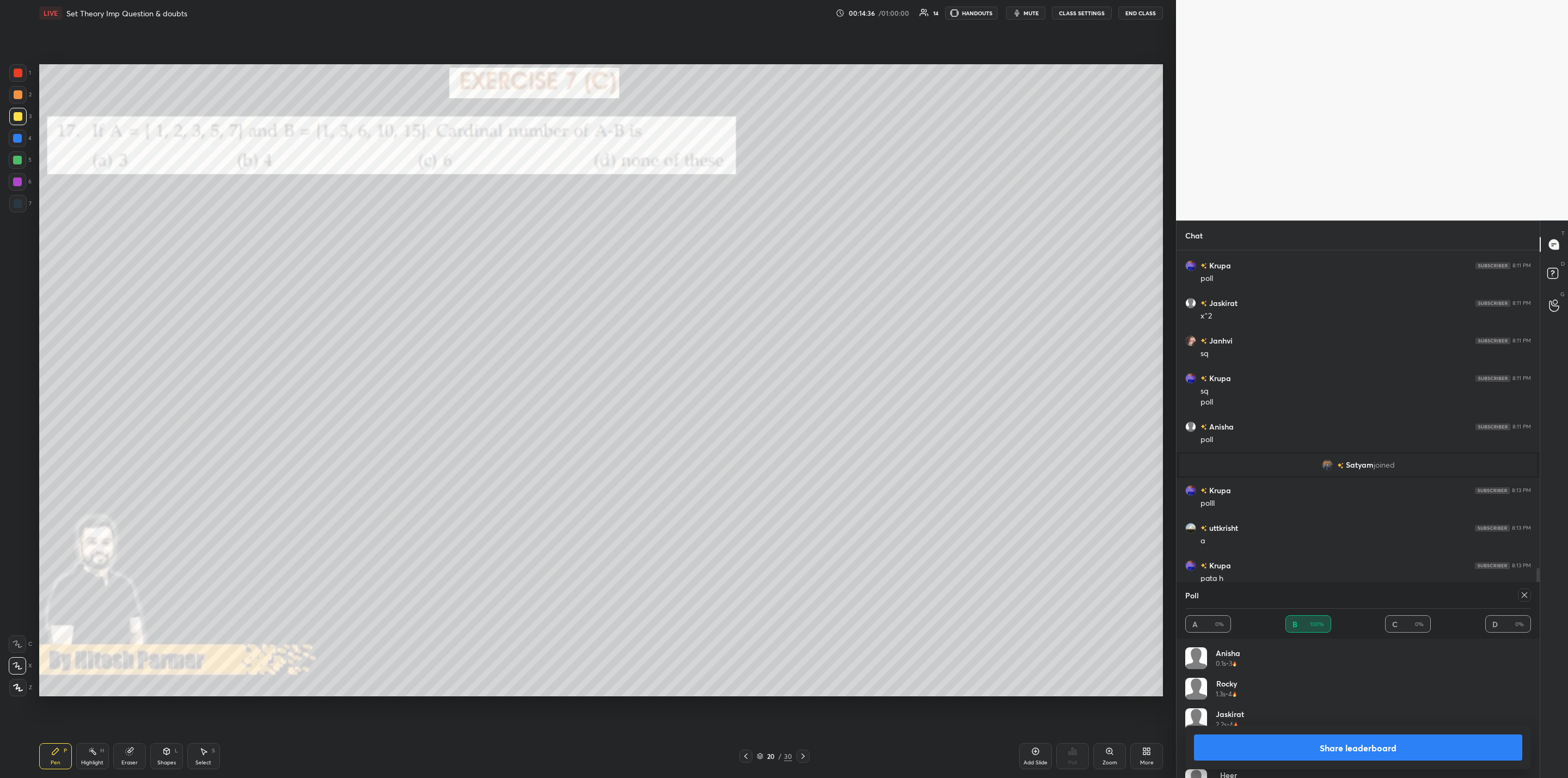
drag, startPoint x: 1286, startPoint y: 746, endPoint x: 1276, endPoint y: 745, distance: 10.0
click at [1289, 745] on button "Share leaderboard" at bounding box center [1358, 747] width 328 height 26
type textarea "x"
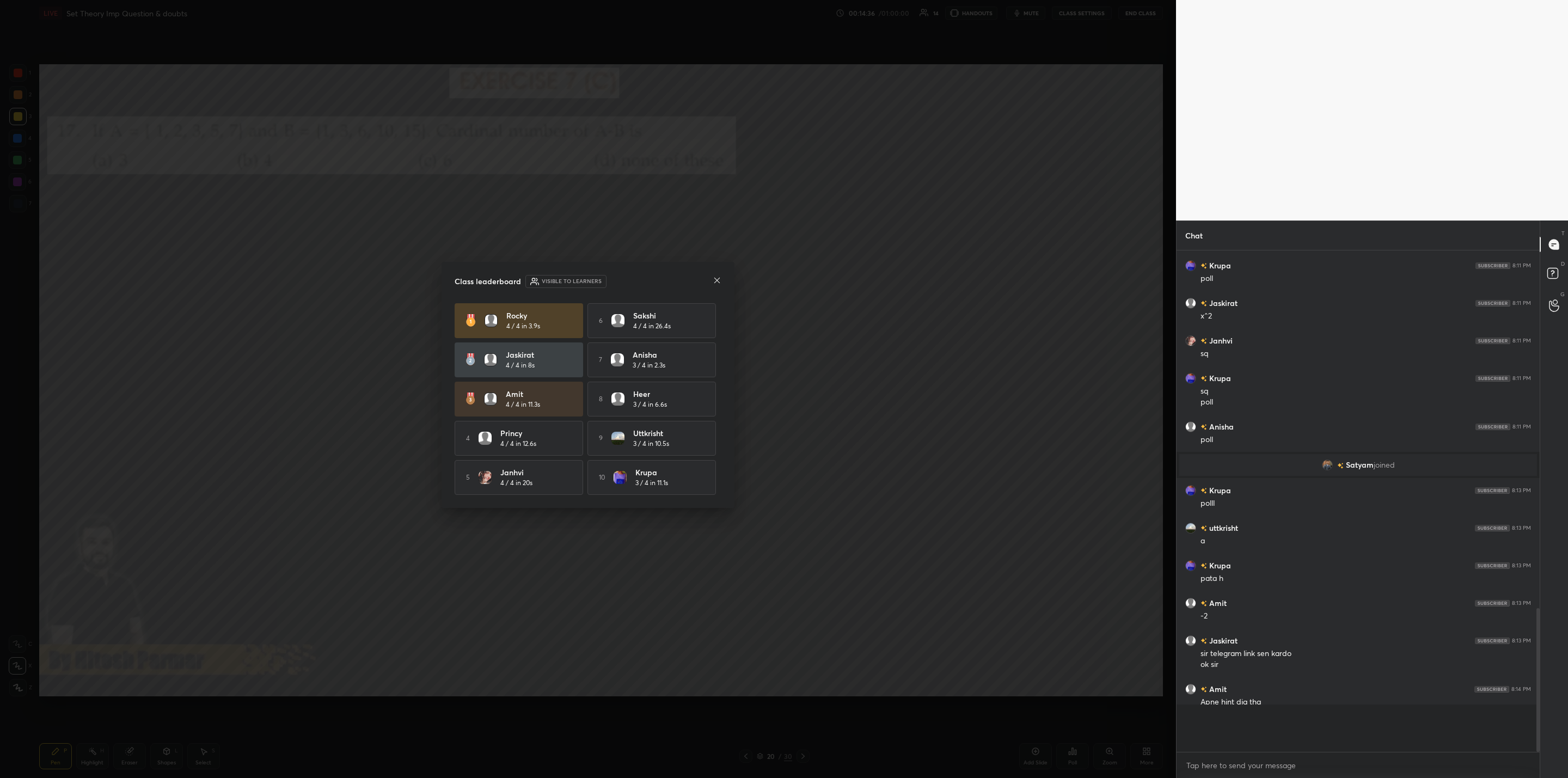
scroll to position [492, 360]
click at [716, 278] on icon at bounding box center [717, 280] width 9 height 9
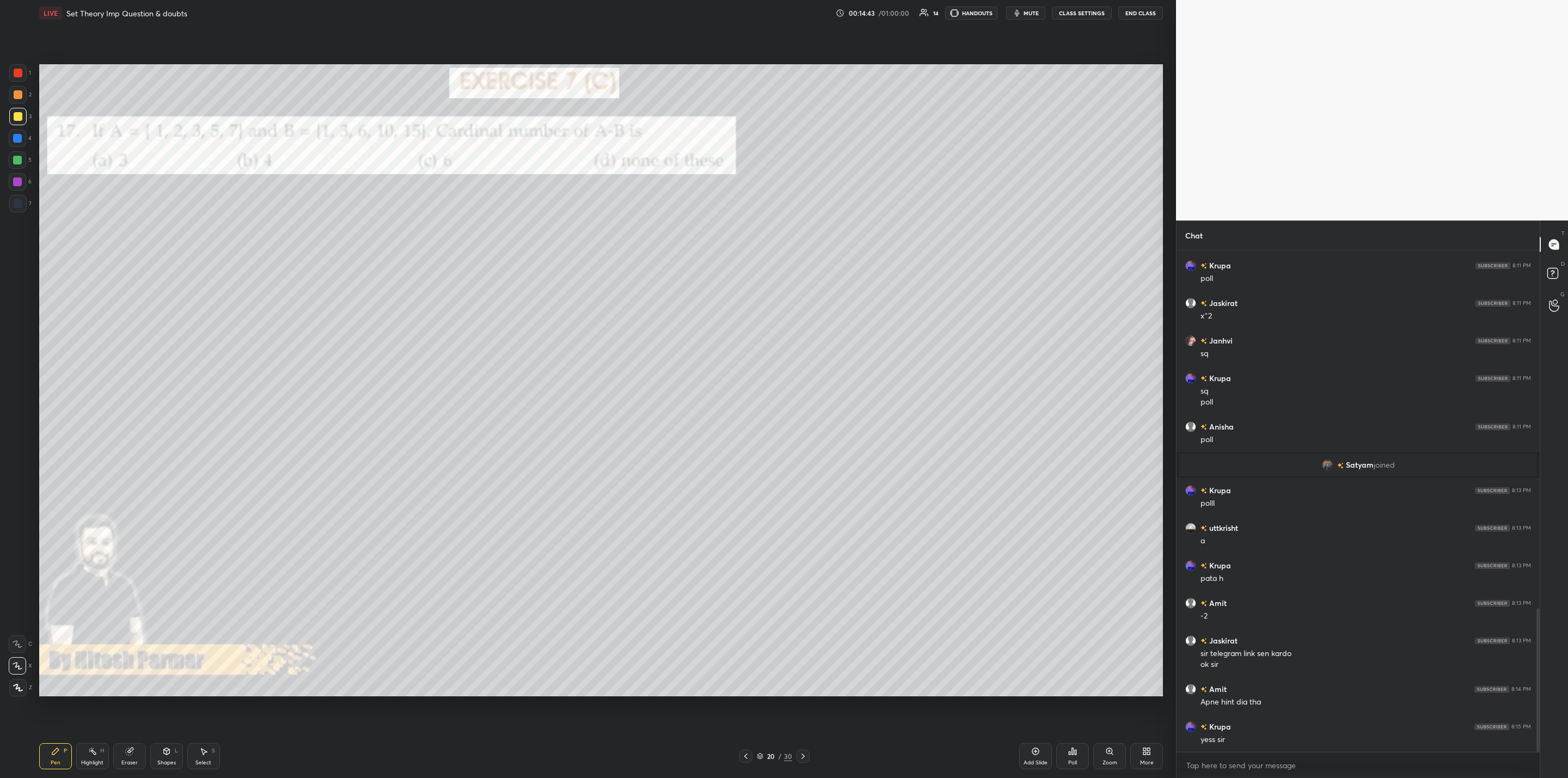
click at [27, 137] on div "4" at bounding box center [20, 139] width 23 height 18
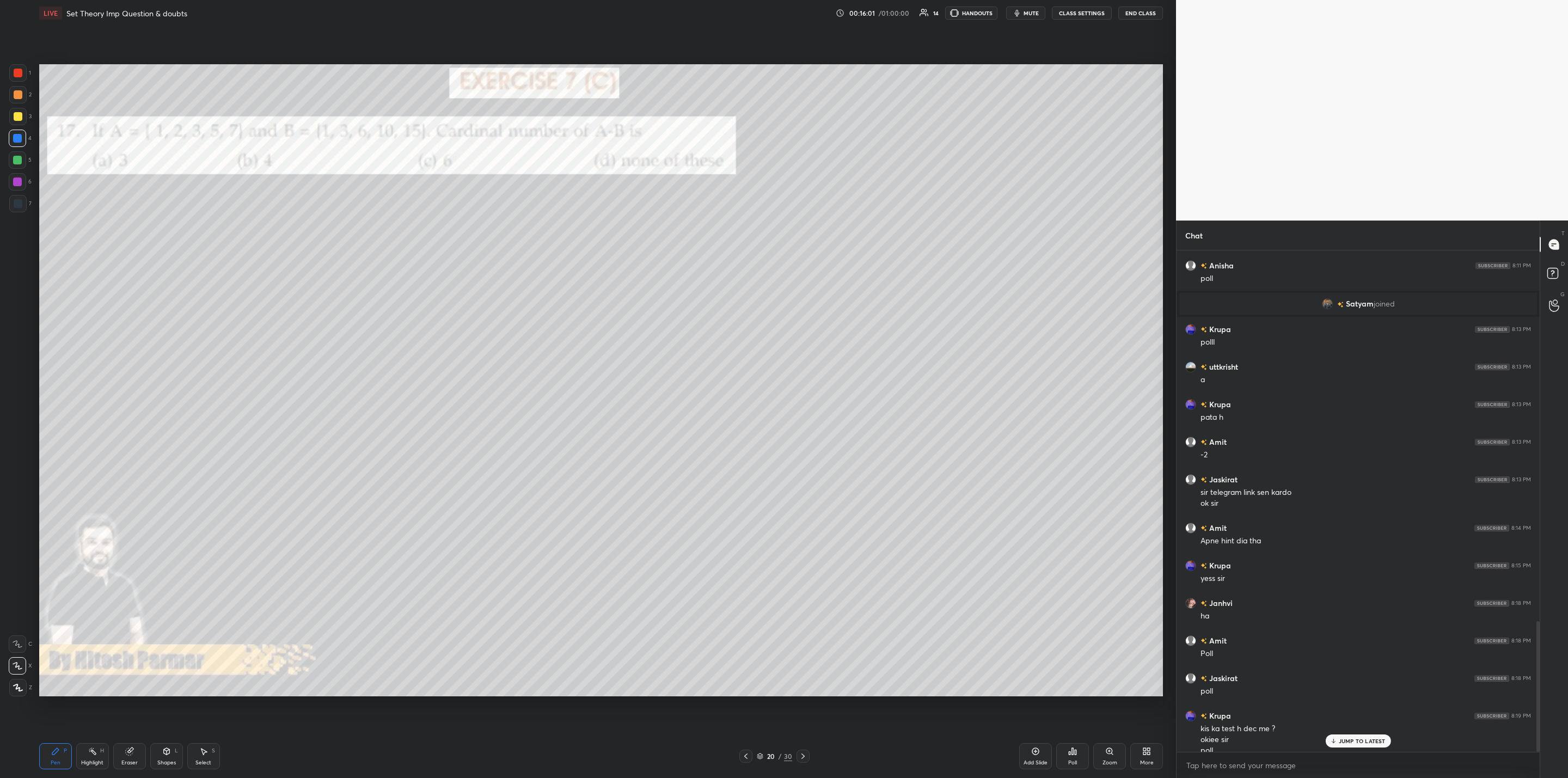
scroll to position [1421, 0]
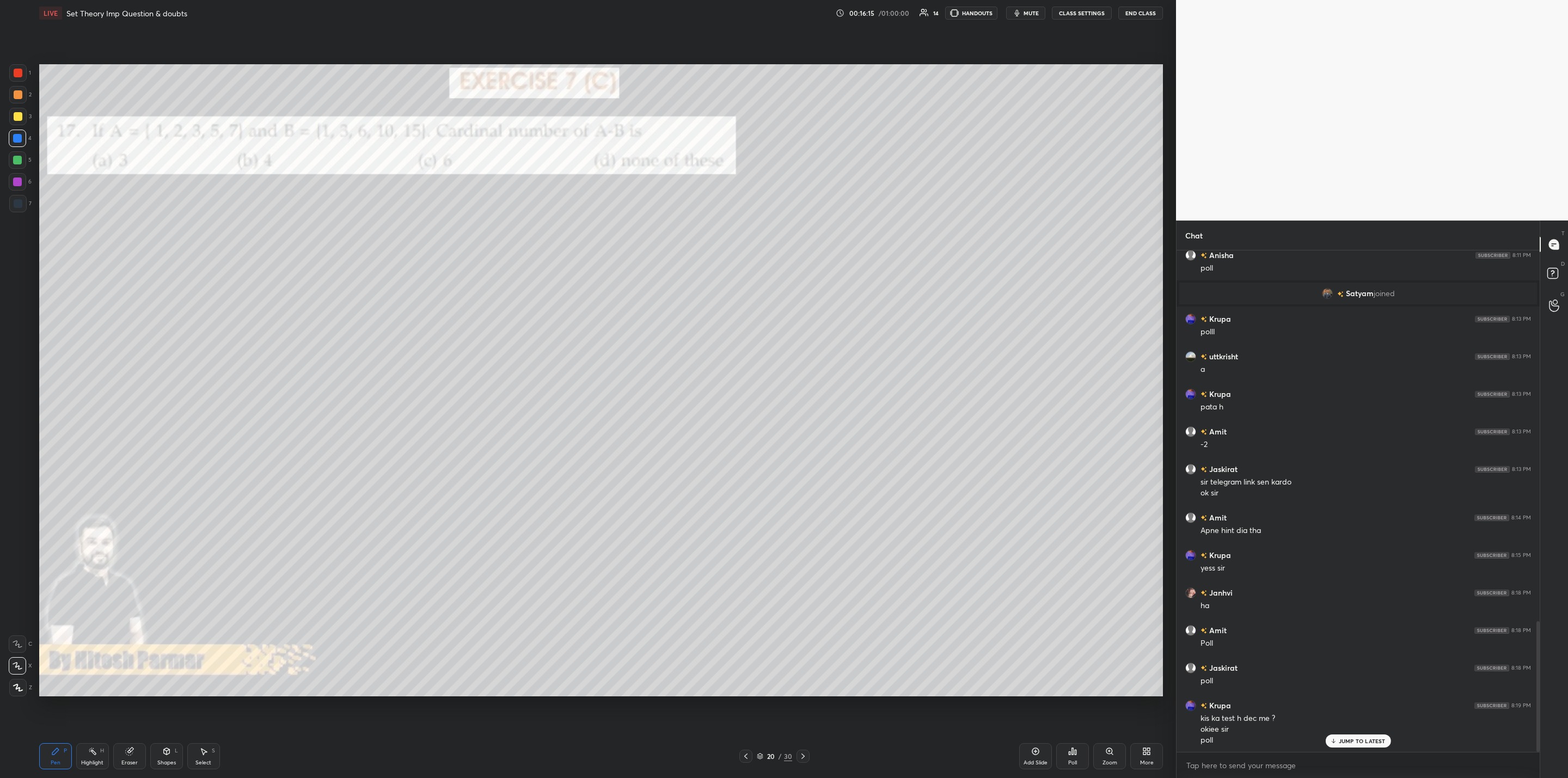
drag, startPoint x: 1068, startPoint y: 760, endPoint x: 1076, endPoint y: 760, distance: 8.0
click at [1076, 760] on div "Poll" at bounding box center [1073, 762] width 9 height 6
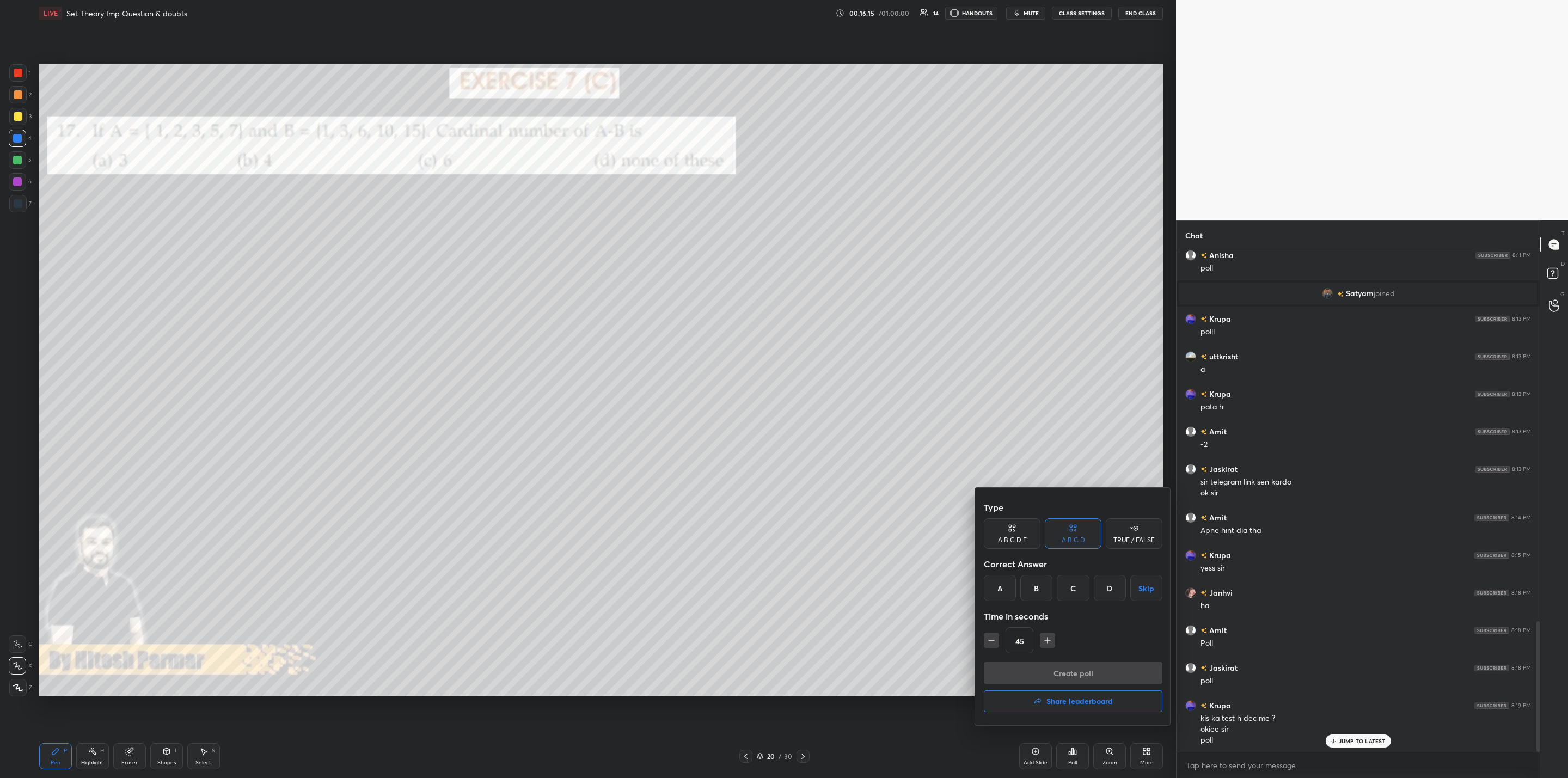
scroll to position [1459, 0]
click at [1004, 584] on div "A" at bounding box center [1000, 588] width 32 height 26
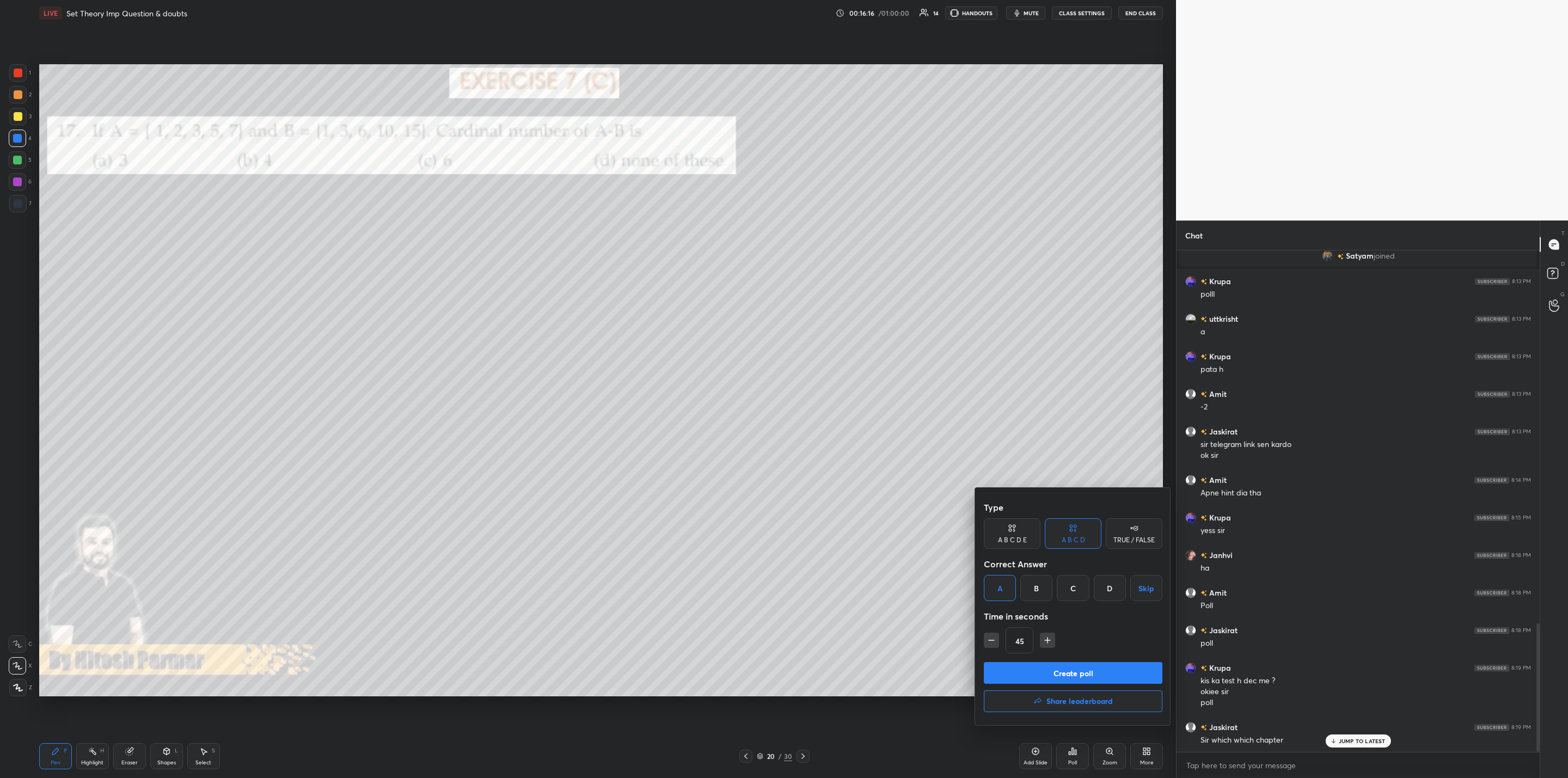
scroll to position [1534, 0]
drag, startPoint x: 989, startPoint y: 638, endPoint x: 983, endPoint y: 638, distance: 6.0
click at [987, 637] on icon "button" at bounding box center [991, 639] width 11 height 11
type input "30"
click at [1019, 671] on button "Create poll" at bounding box center [1073, 672] width 178 height 22
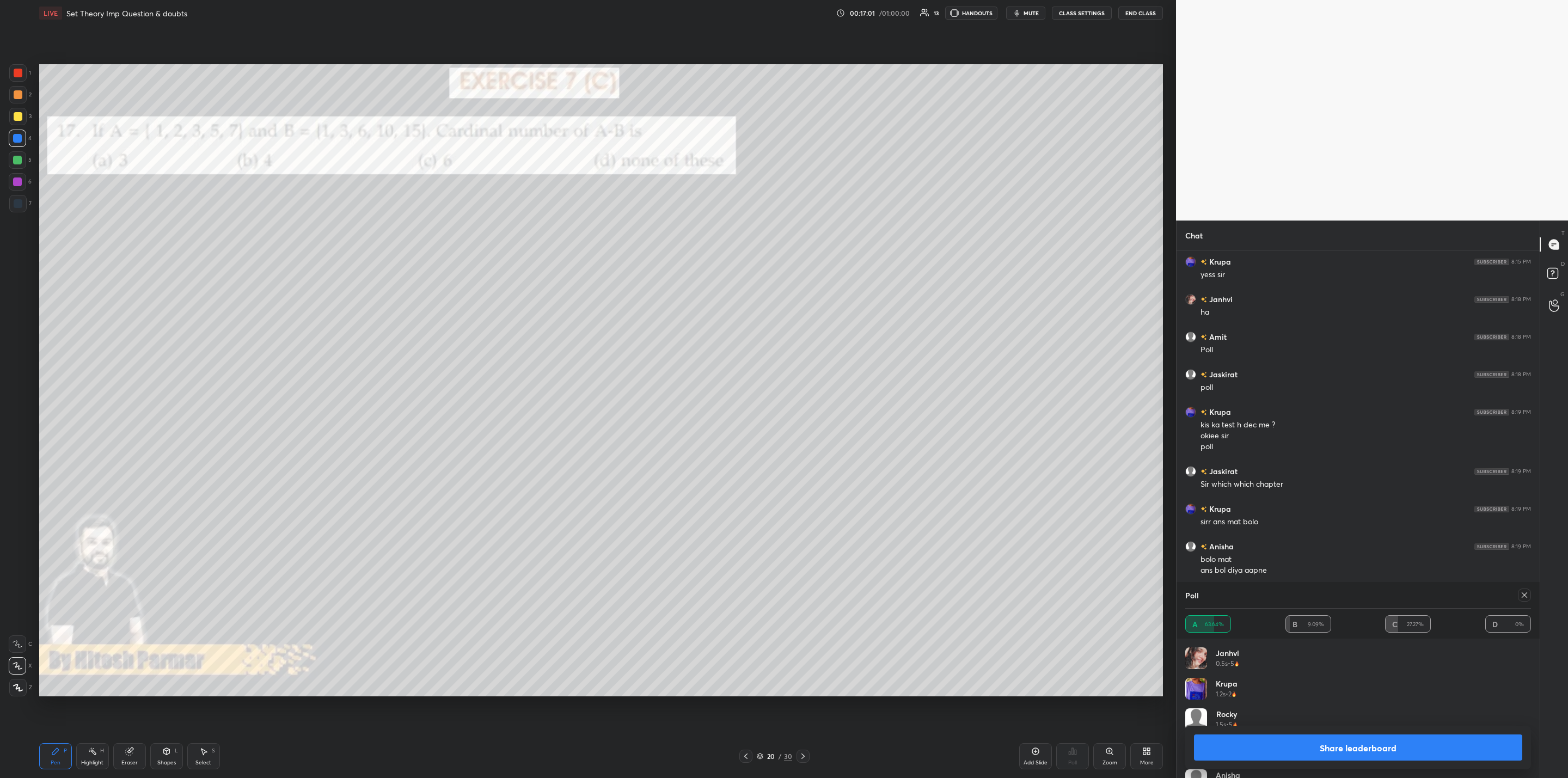
scroll to position [1752, 0]
click at [1416, 746] on button "Share leaderboard" at bounding box center [1358, 747] width 328 height 26
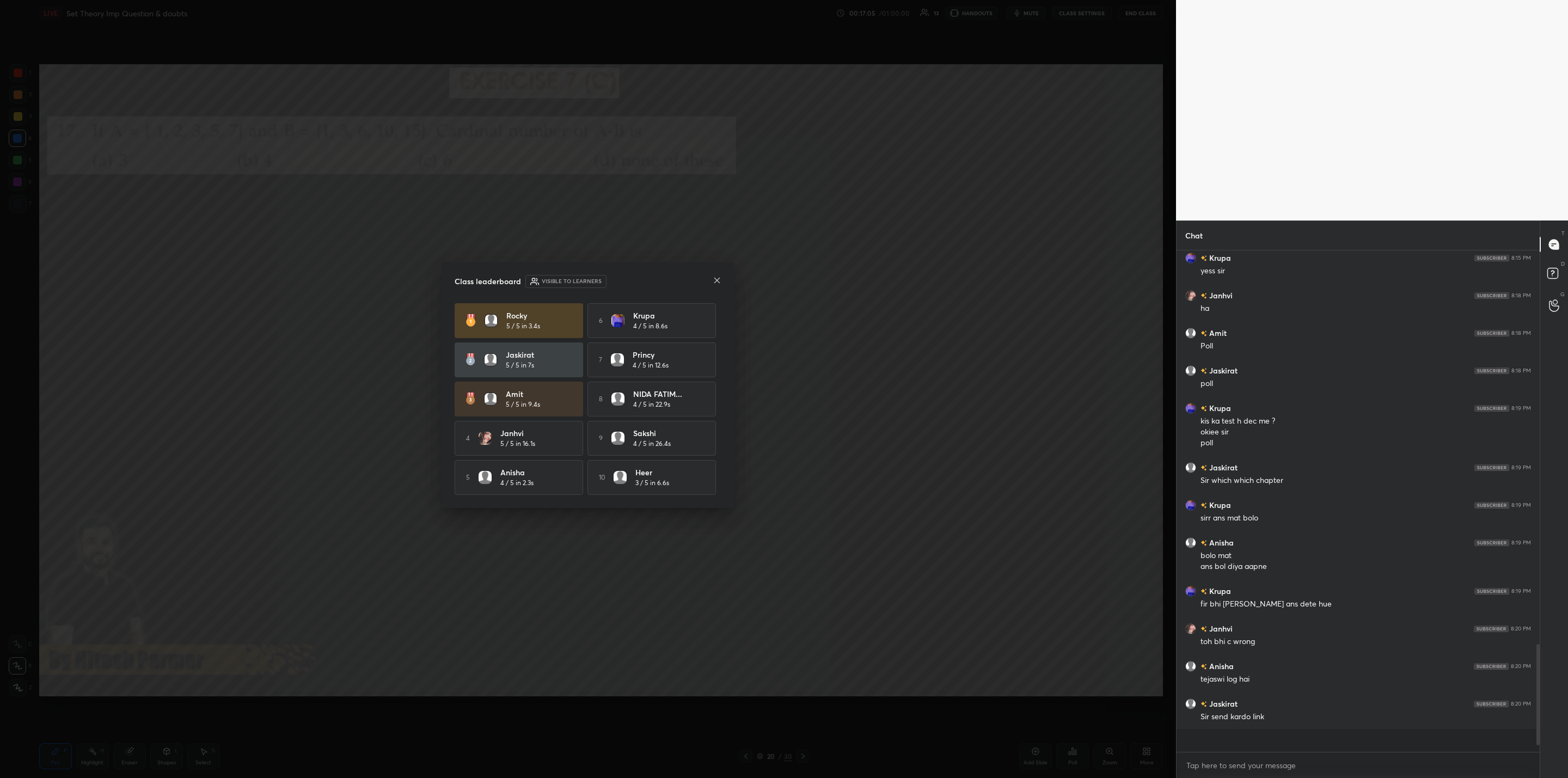
scroll to position [498, 360]
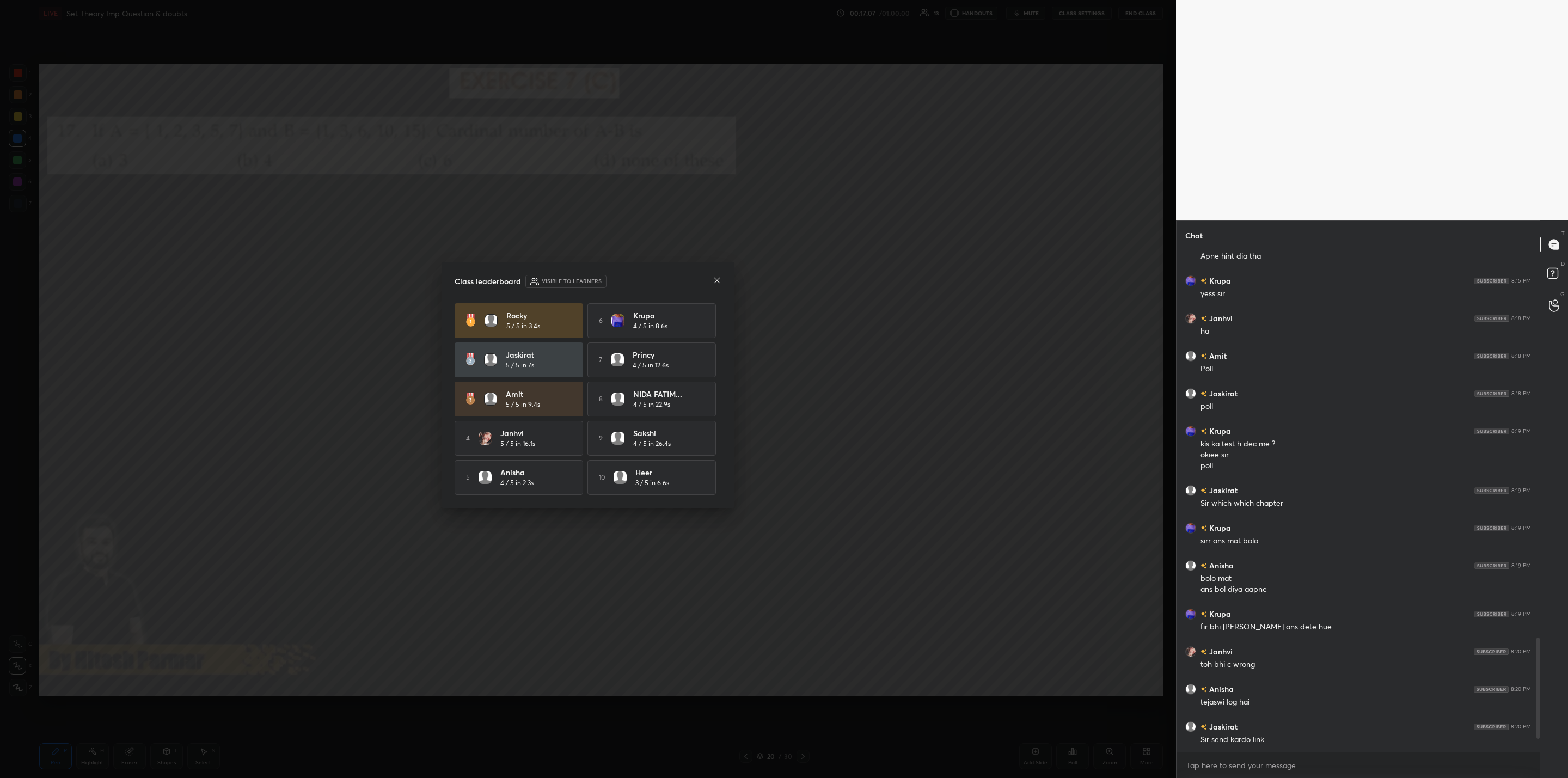
click at [714, 278] on icon at bounding box center [717, 280] width 9 height 9
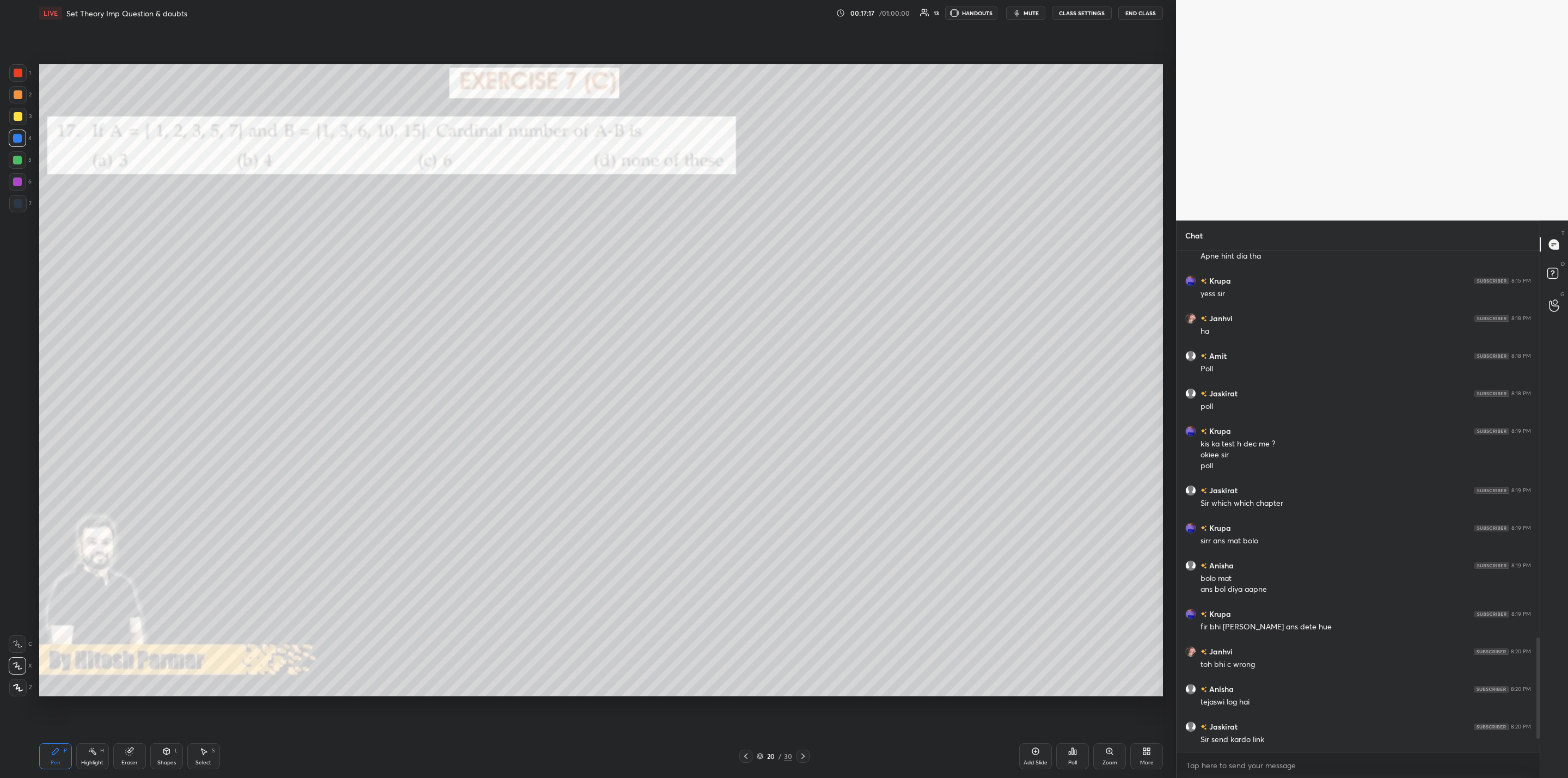
click at [806, 750] on div at bounding box center [803, 756] width 13 height 13
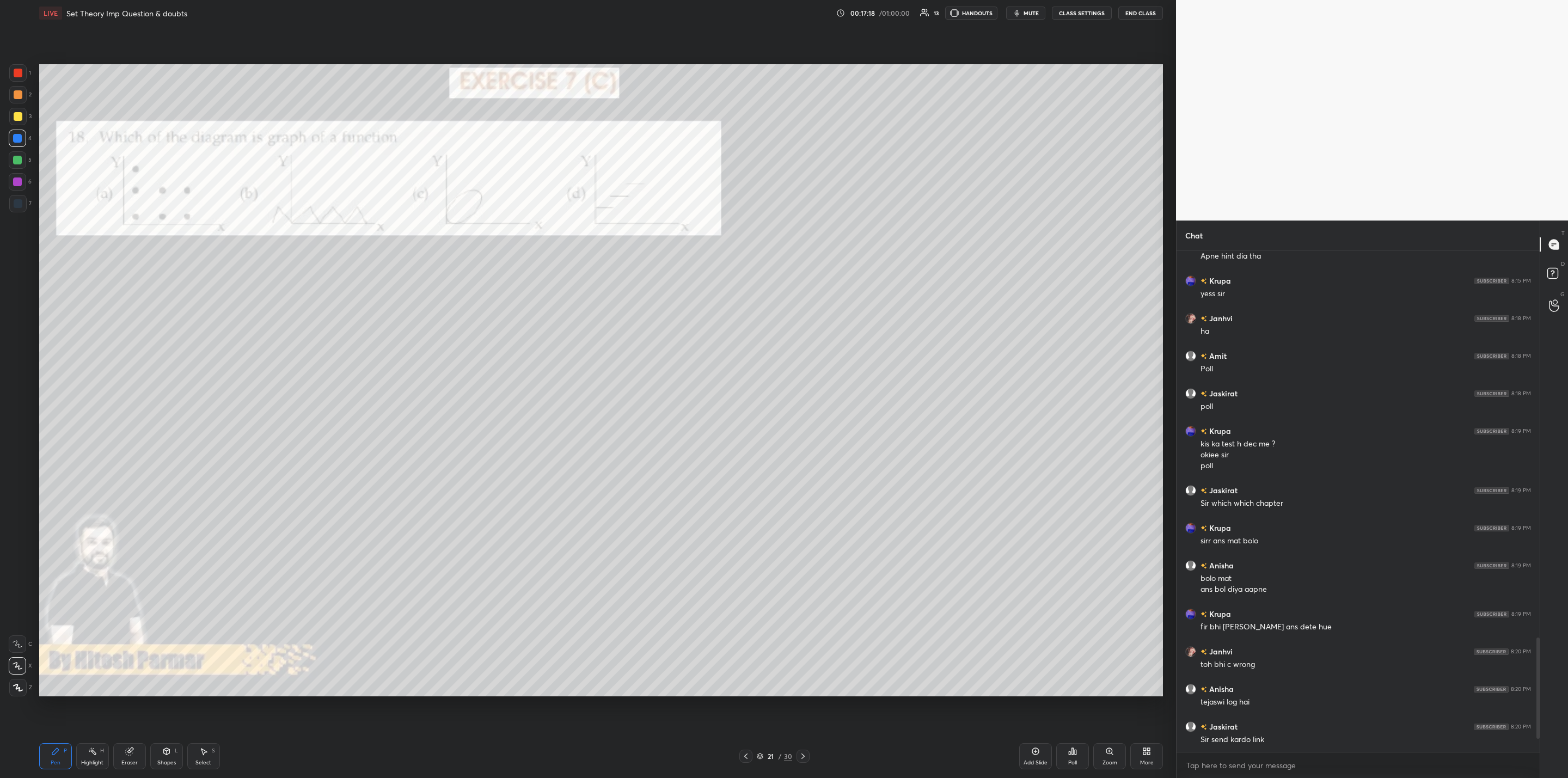
click at [807, 756] on icon at bounding box center [803, 756] width 9 height 9
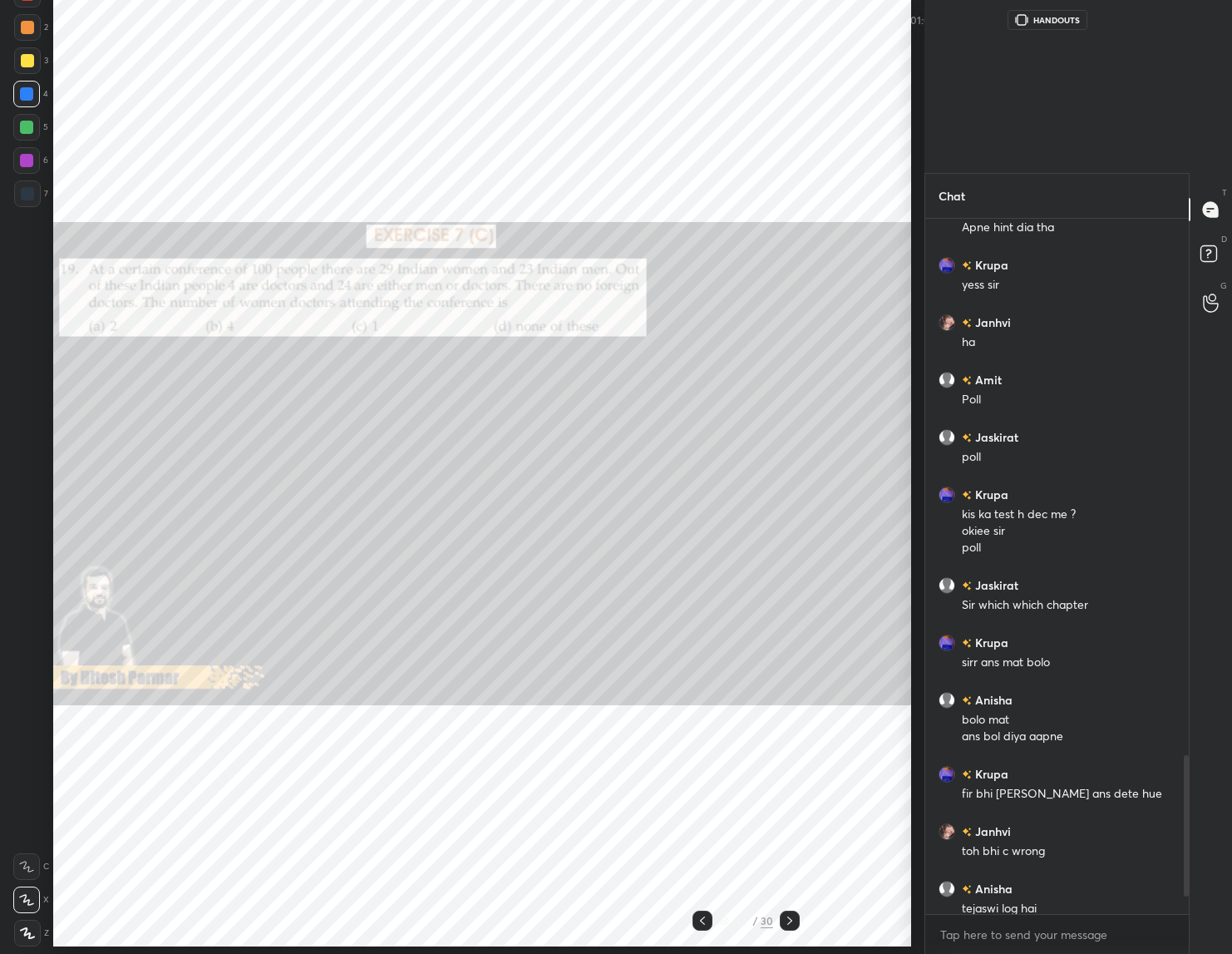
scroll to position [82329, 82295]
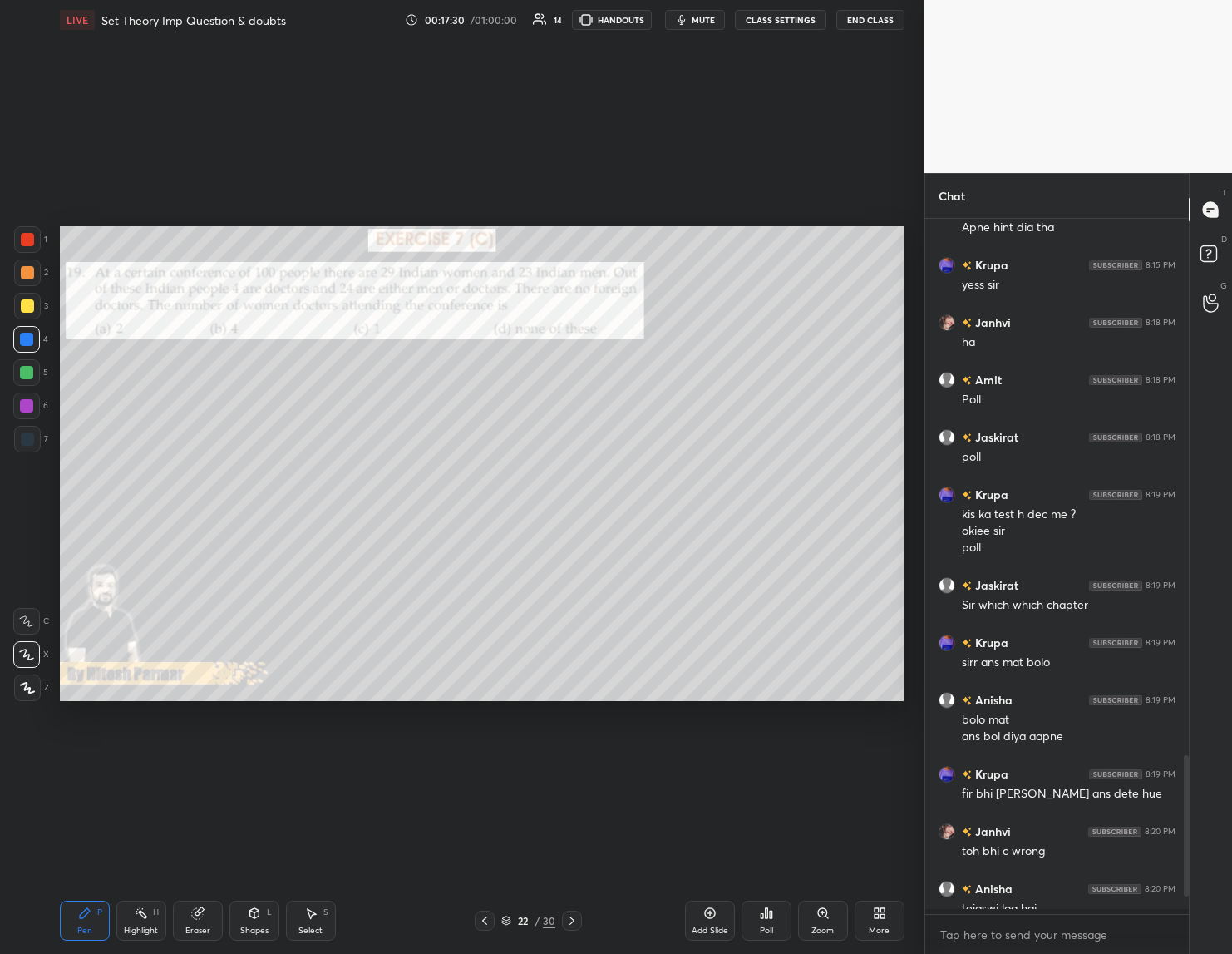
type textarea "x"
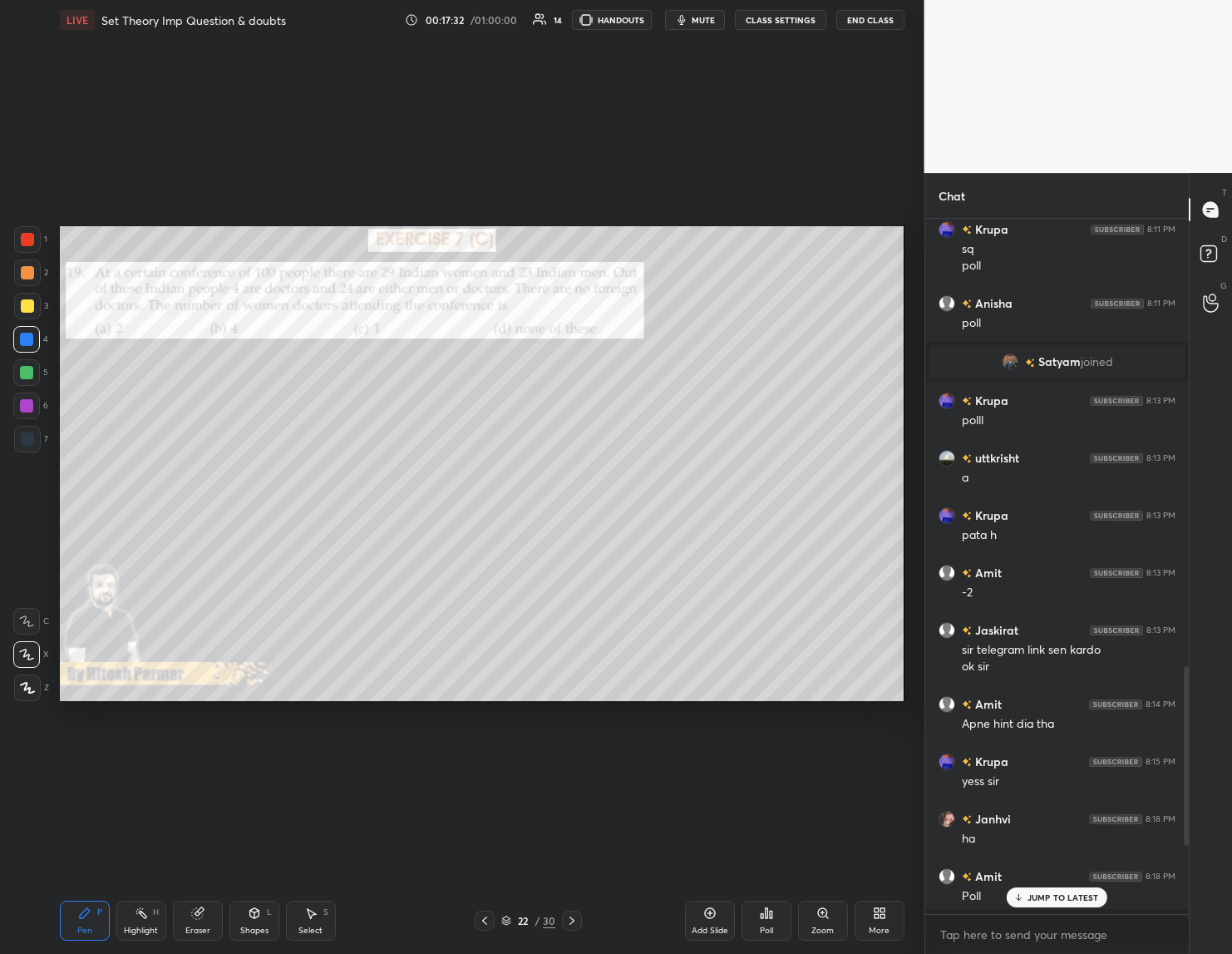
scroll to position [730, 259]
click at [1026, 894] on div "JUMP TO LATEST" at bounding box center [1056, 897] width 100 height 20
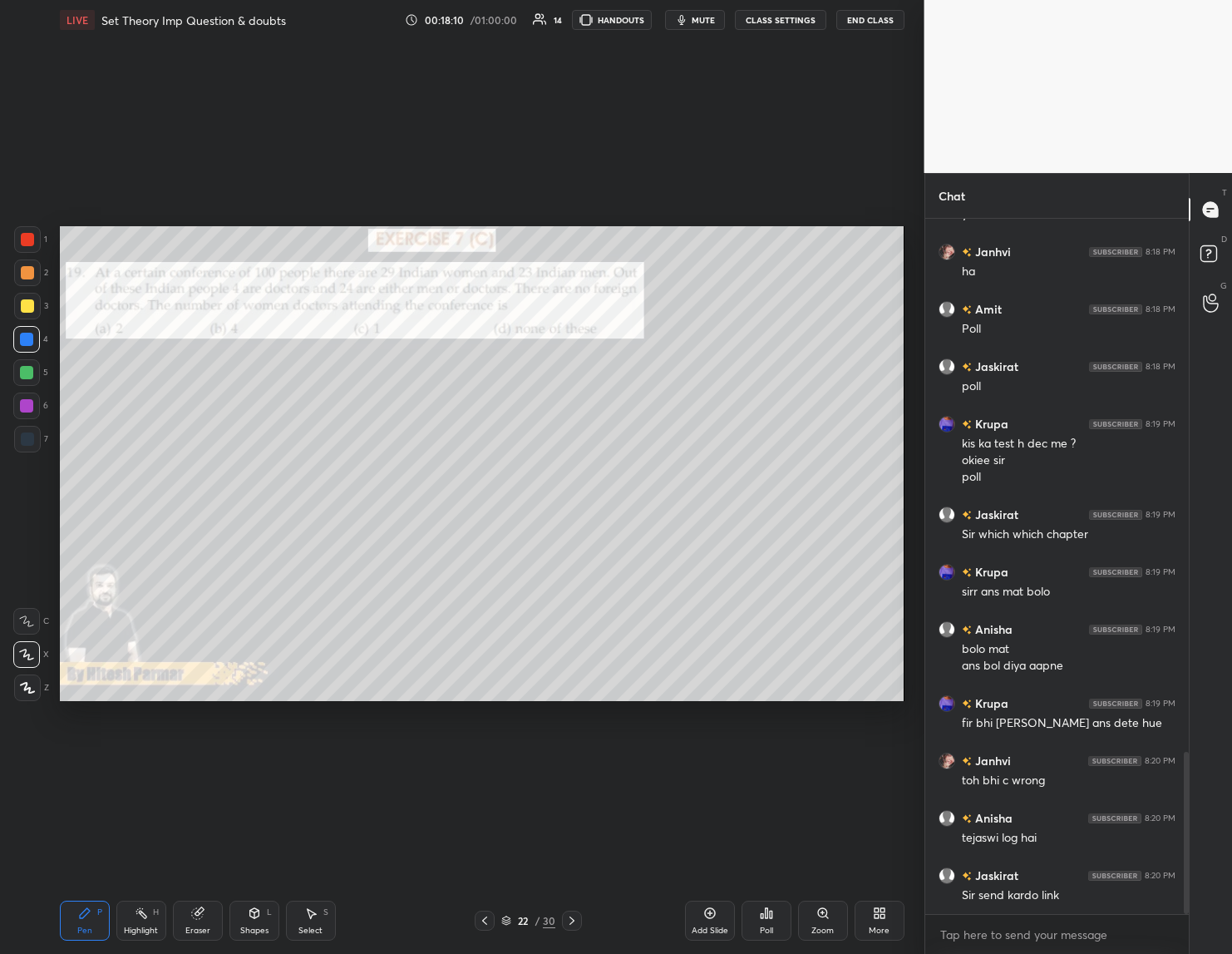
scroll to position [2329, 0]
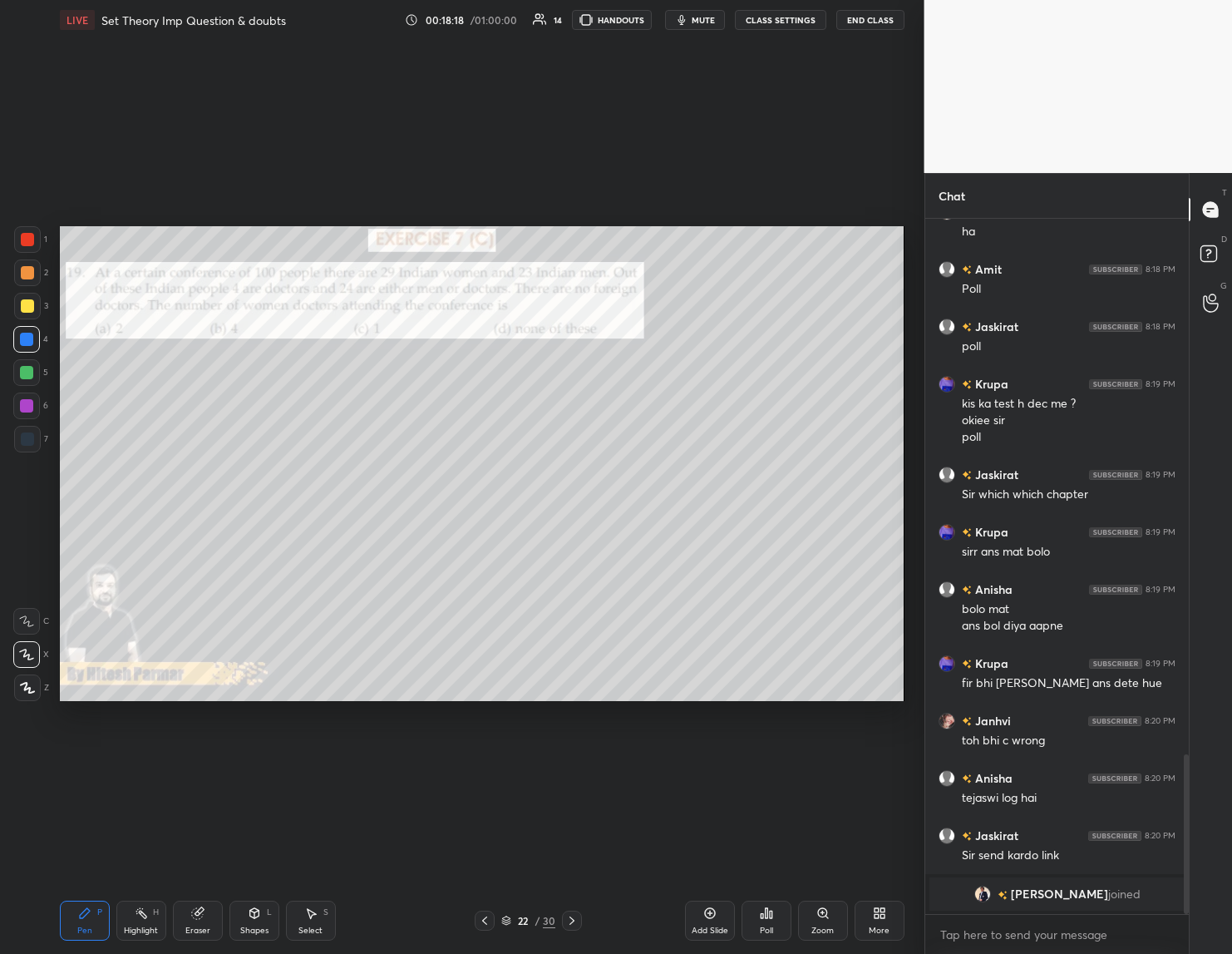
click at [778, 911] on div "Poll" at bounding box center [767, 920] width 50 height 40
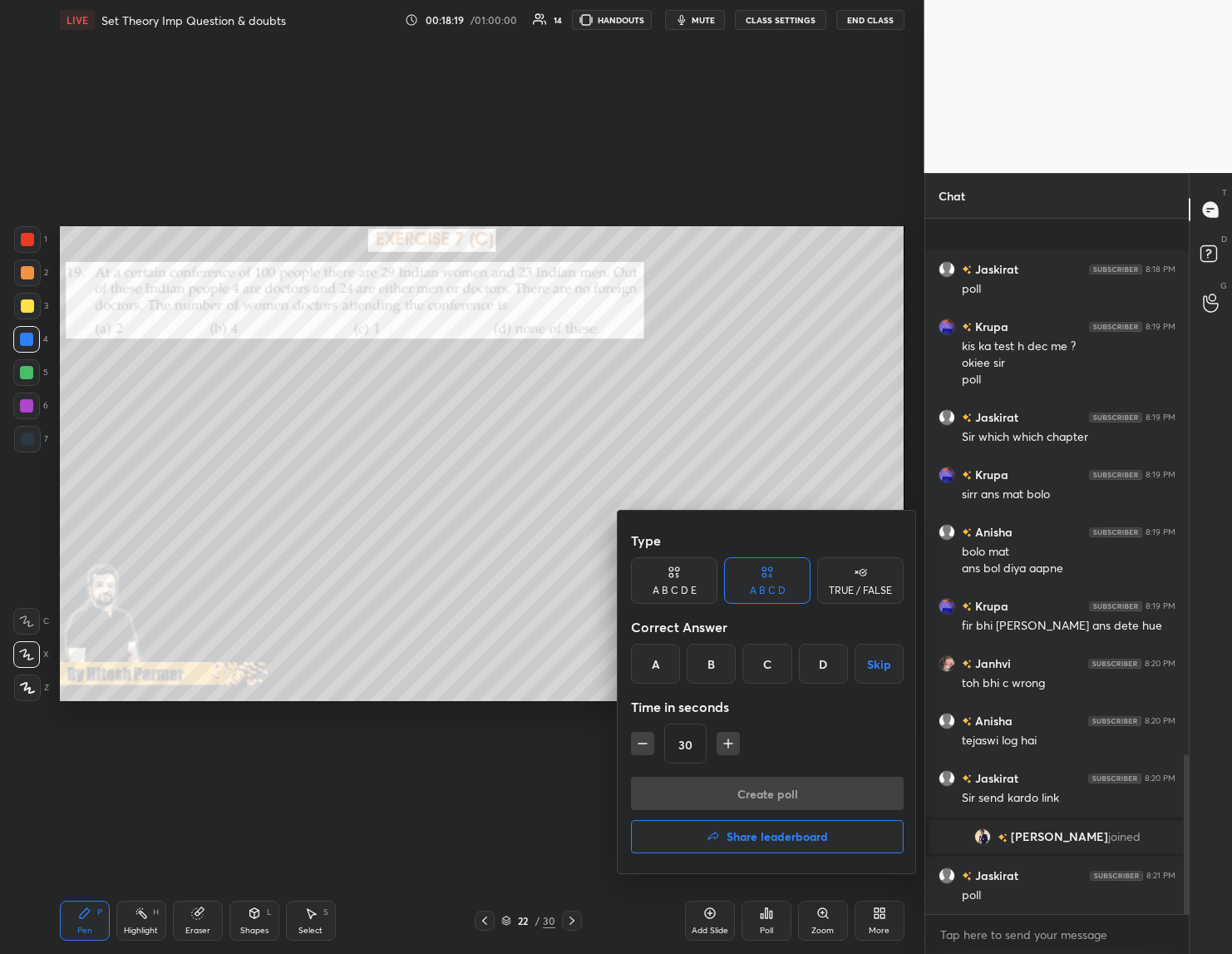
scroll to position [2227, 0]
click at [731, 736] on icon "button" at bounding box center [728, 743] width 16 height 16
click at [764, 671] on div "C" at bounding box center [766, 663] width 49 height 40
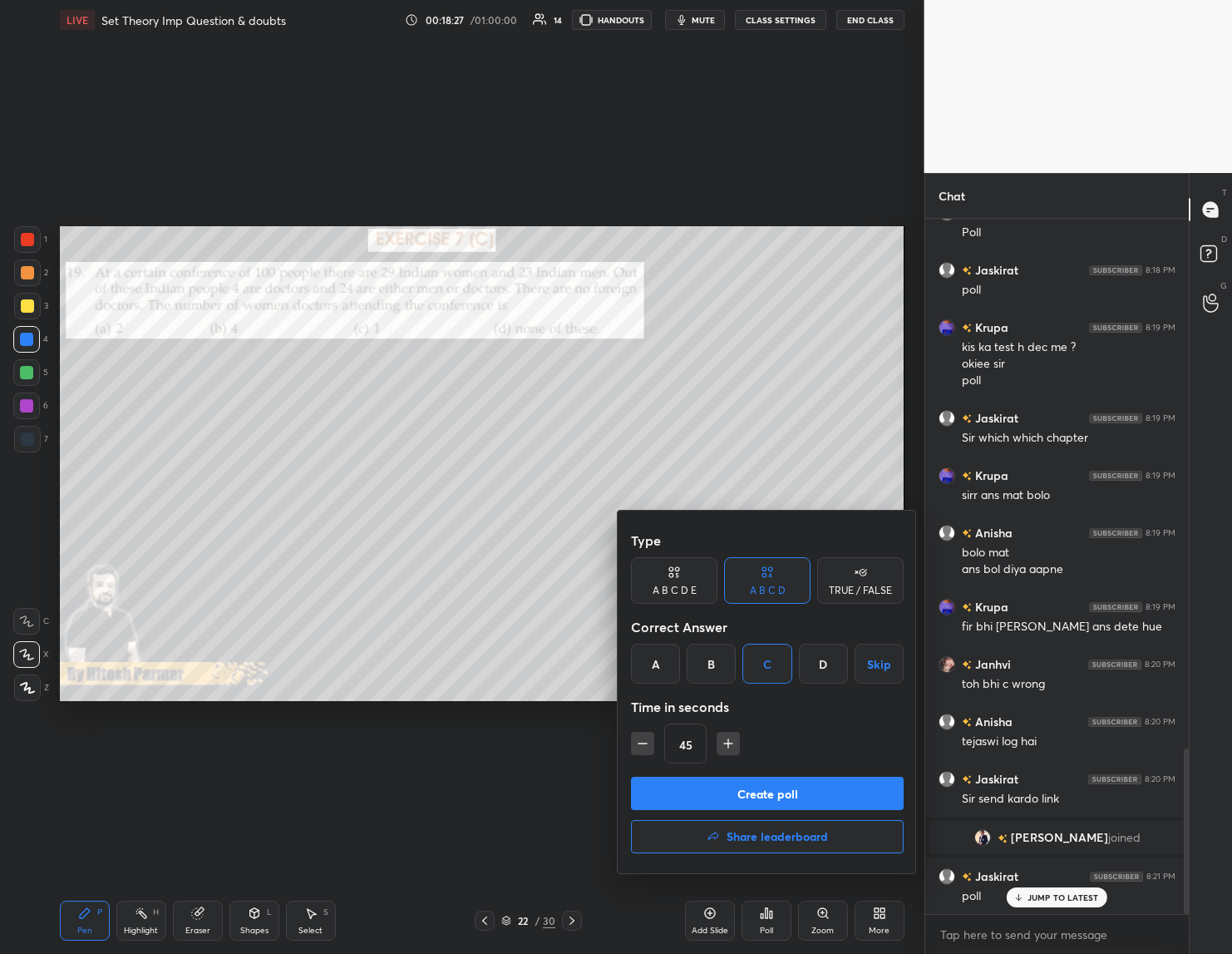
scroll to position [2284, 0]
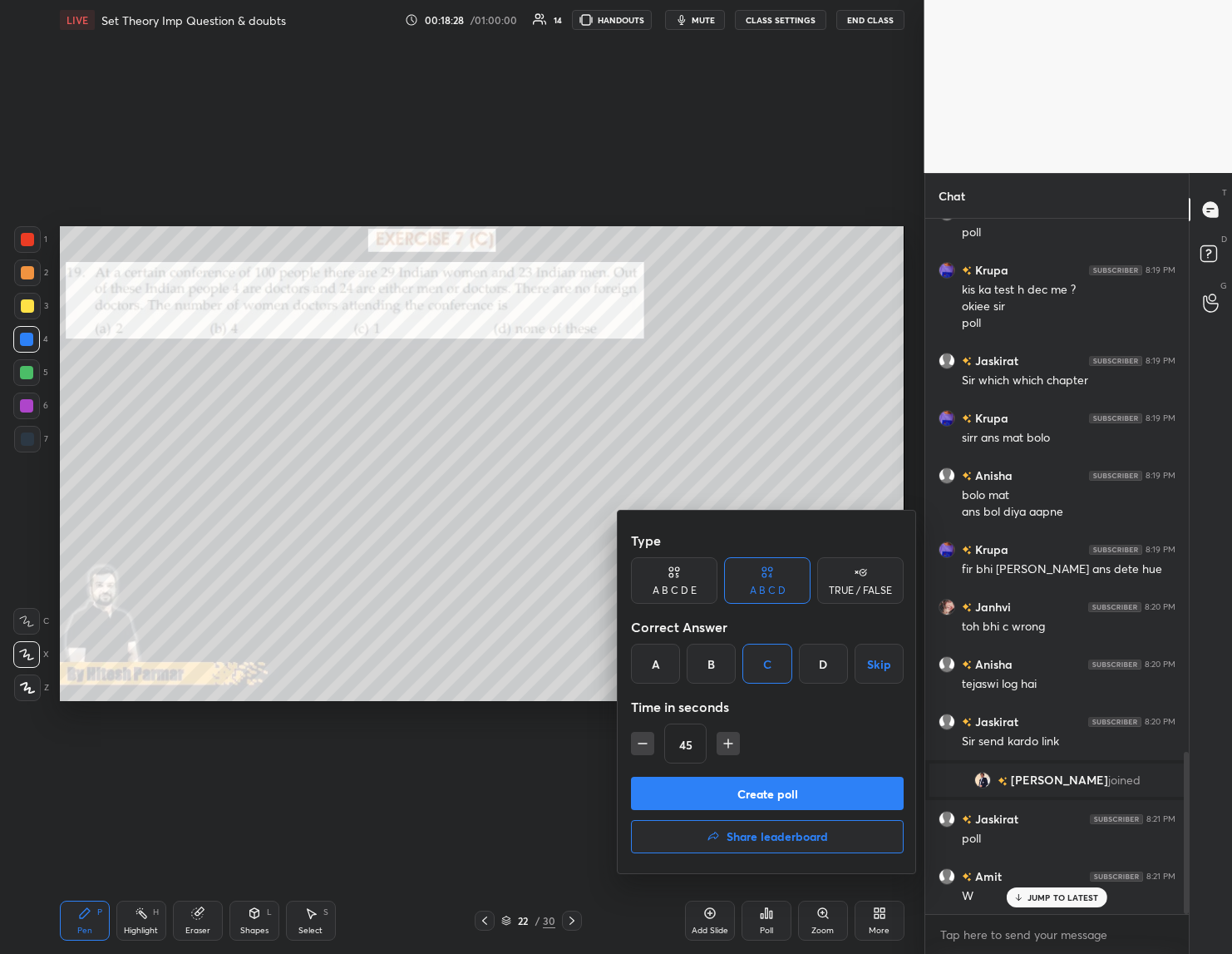
drag, startPoint x: 757, startPoint y: 795, endPoint x: 587, endPoint y: 719, distance: 186.2
click at [605, 752] on div "Type A B C D E A B C D TRUE / FALSE Correct Answer A B C D Skip Time in seconds…" at bounding box center [616, 477] width 1232 height 954
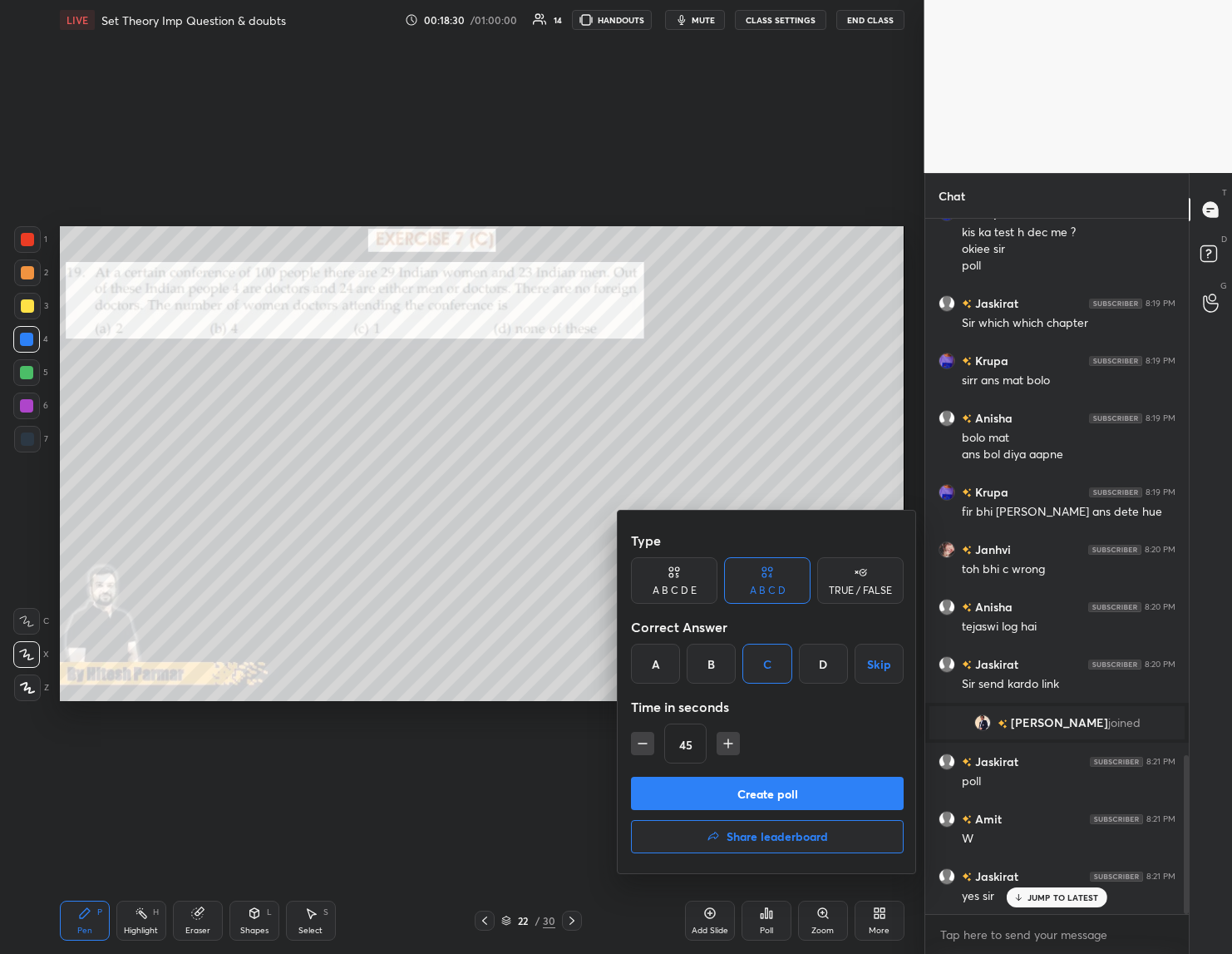
click at [724, 737] on icon "button" at bounding box center [728, 743] width 16 height 16
type input "60"
click at [725, 784] on button "Create poll" at bounding box center [767, 794] width 272 height 33
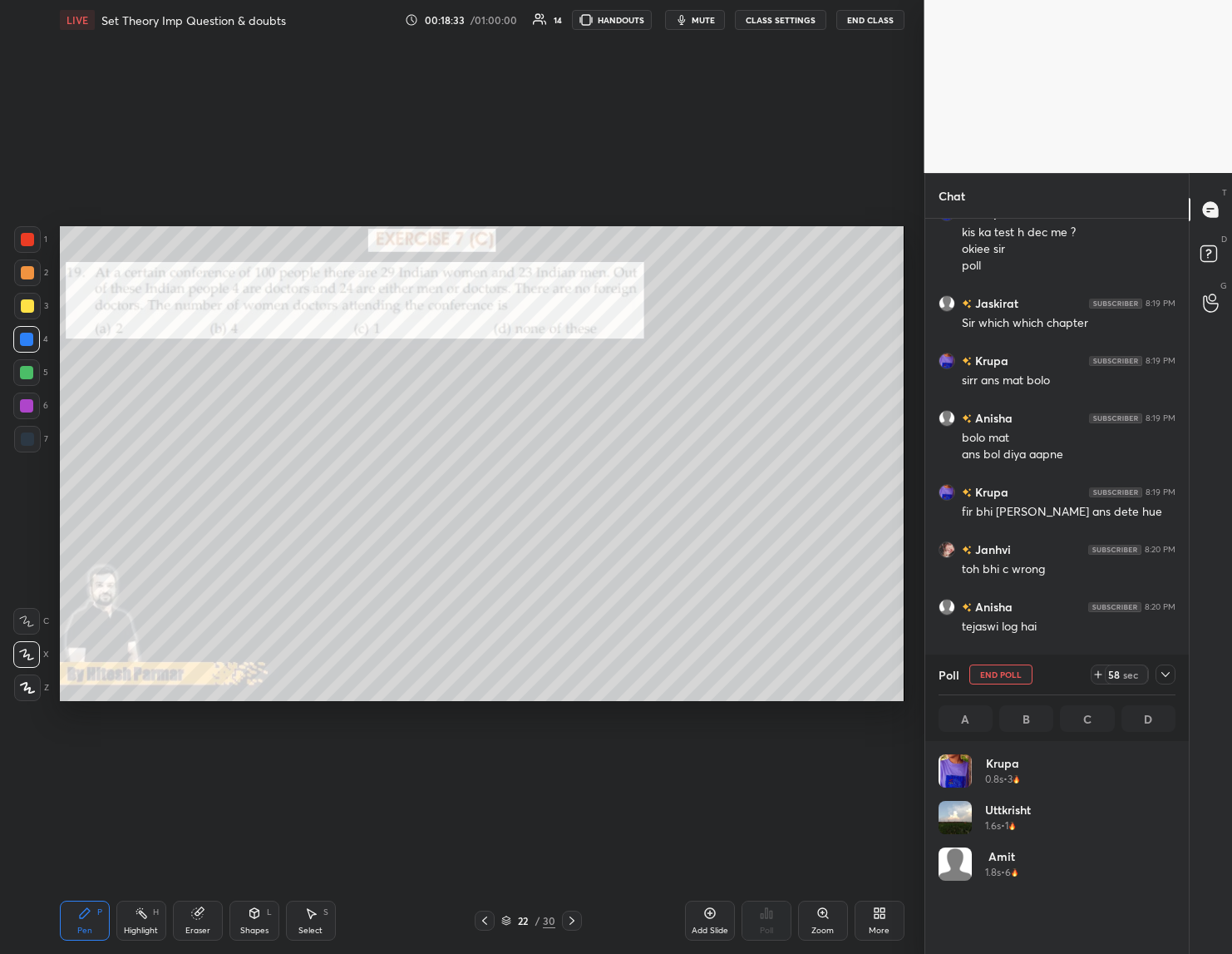
scroll to position [194, 232]
click at [1168, 675] on icon at bounding box center [1166, 675] width 14 height 14
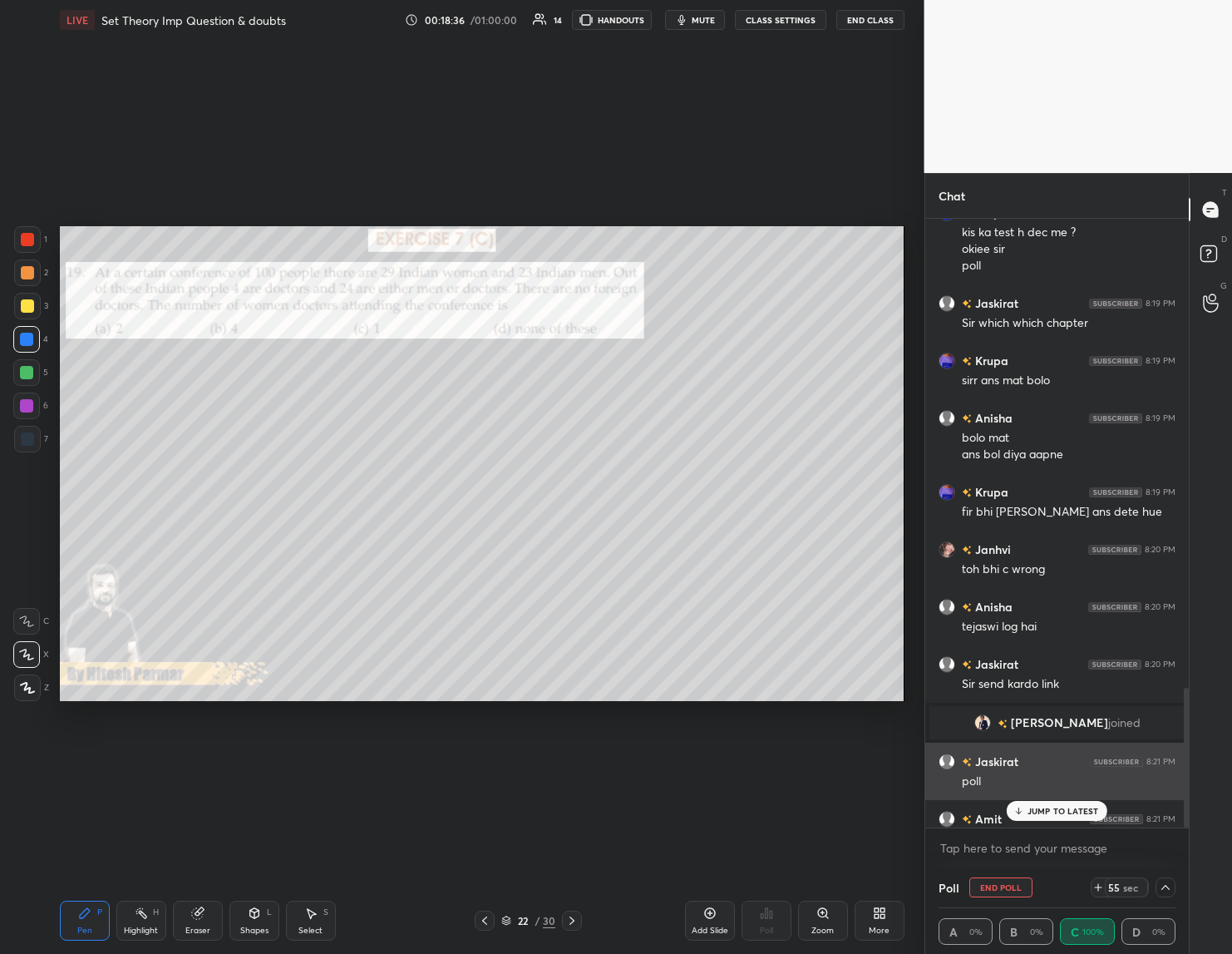
scroll to position [0, 0]
click at [1048, 716] on span "[PERSON_NAME]" at bounding box center [1059, 723] width 98 height 14
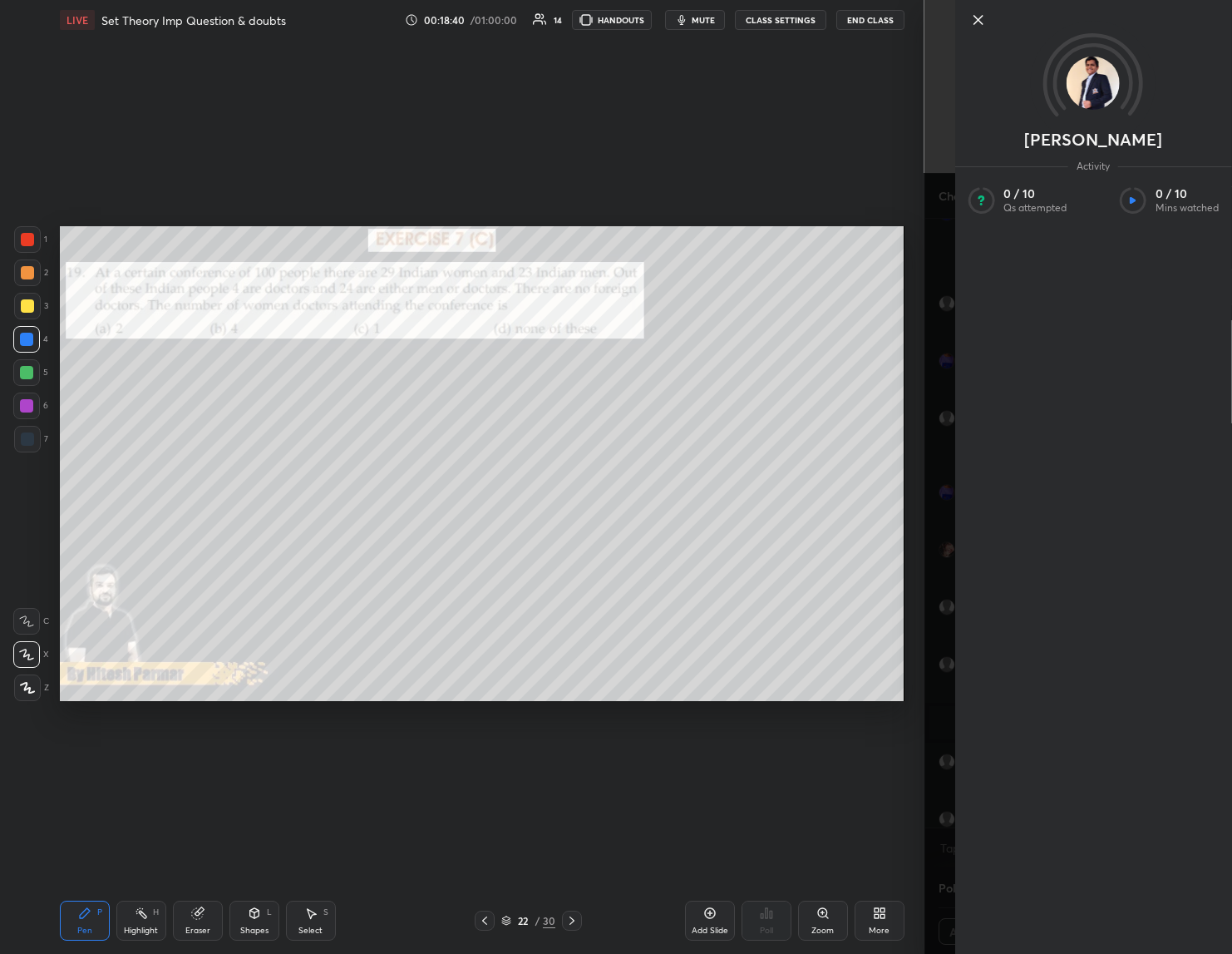
click at [1093, 93] on img at bounding box center [1093, 83] width 53 height 53
click at [978, 23] on icon at bounding box center [978, 19] width 20 height 20
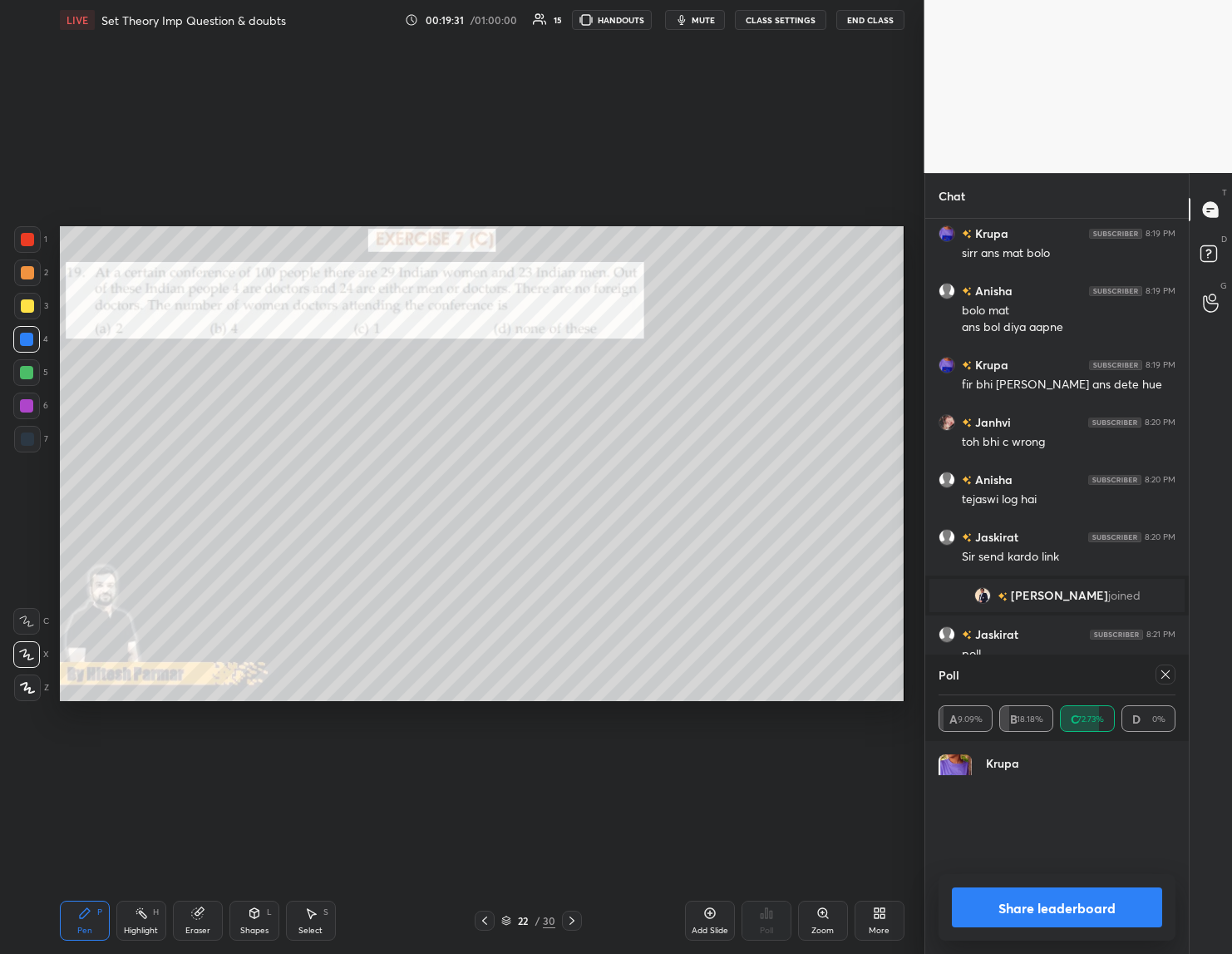
scroll to position [194, 232]
click at [1091, 904] on button "Share leaderboard" at bounding box center [1057, 907] width 212 height 40
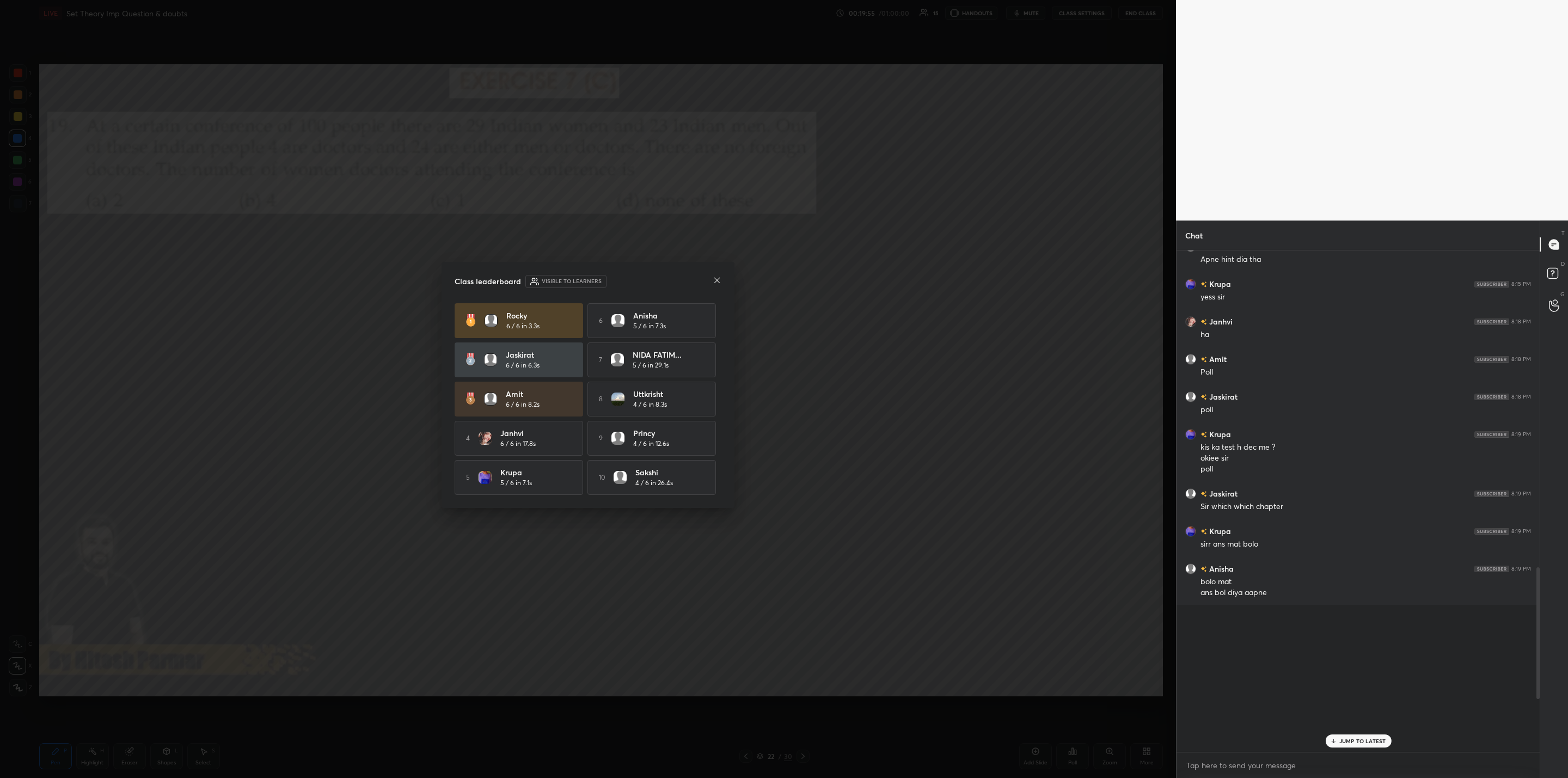
scroll to position [1213, 0]
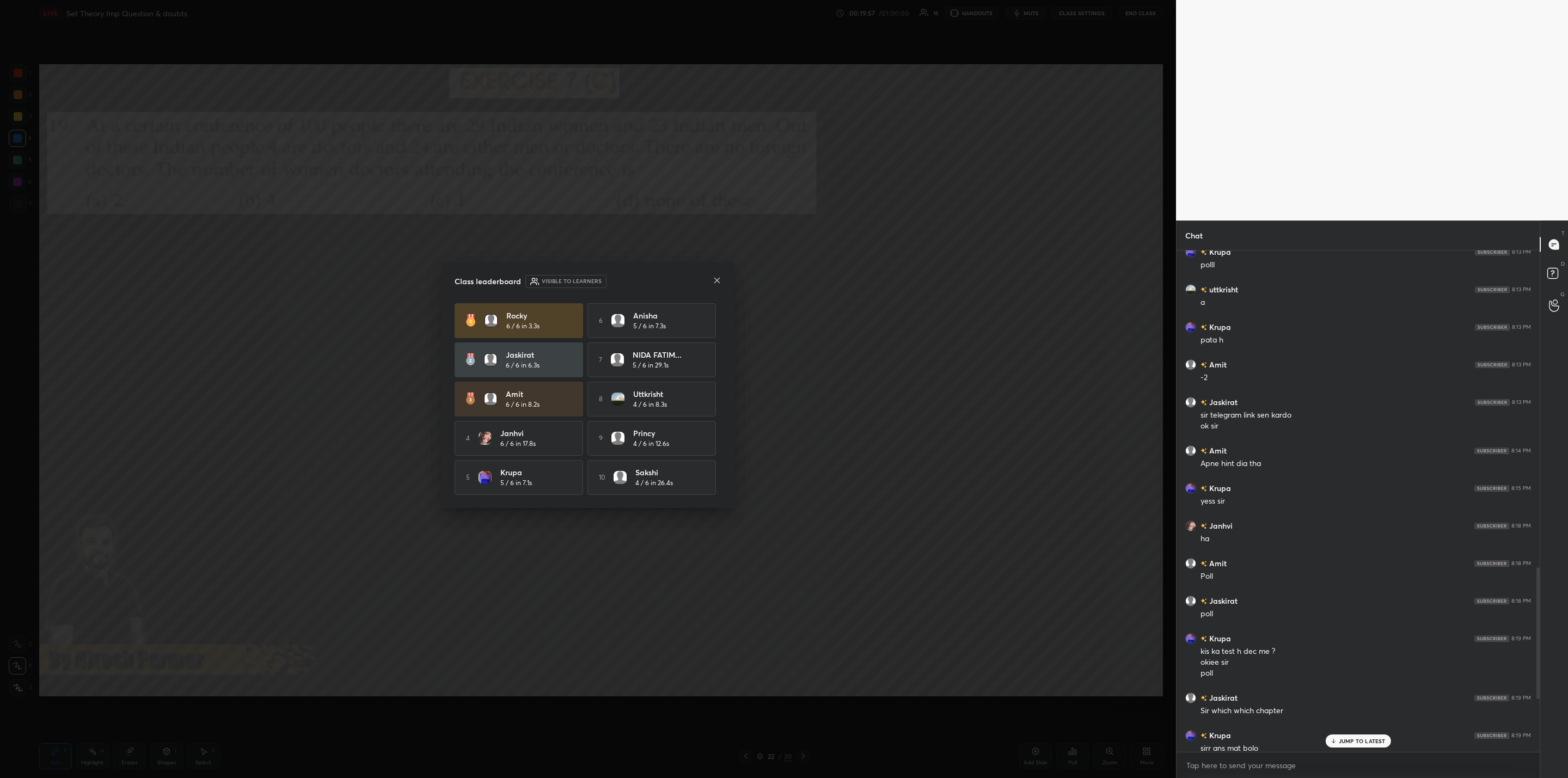
click at [1363, 738] on p "JUMP TO LATEST" at bounding box center [1362, 741] width 47 height 6
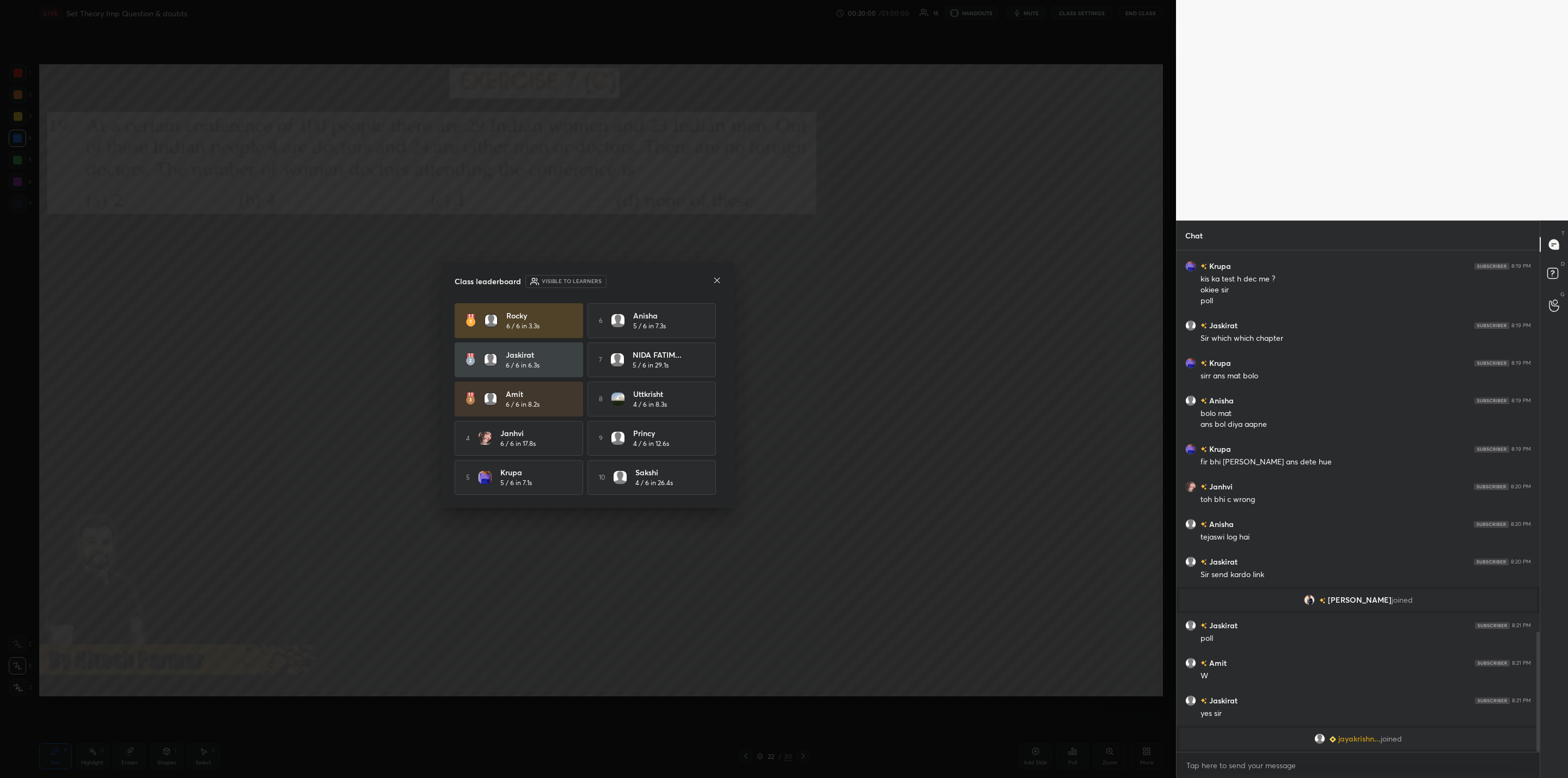
click at [716, 278] on icon at bounding box center [717, 280] width 9 height 9
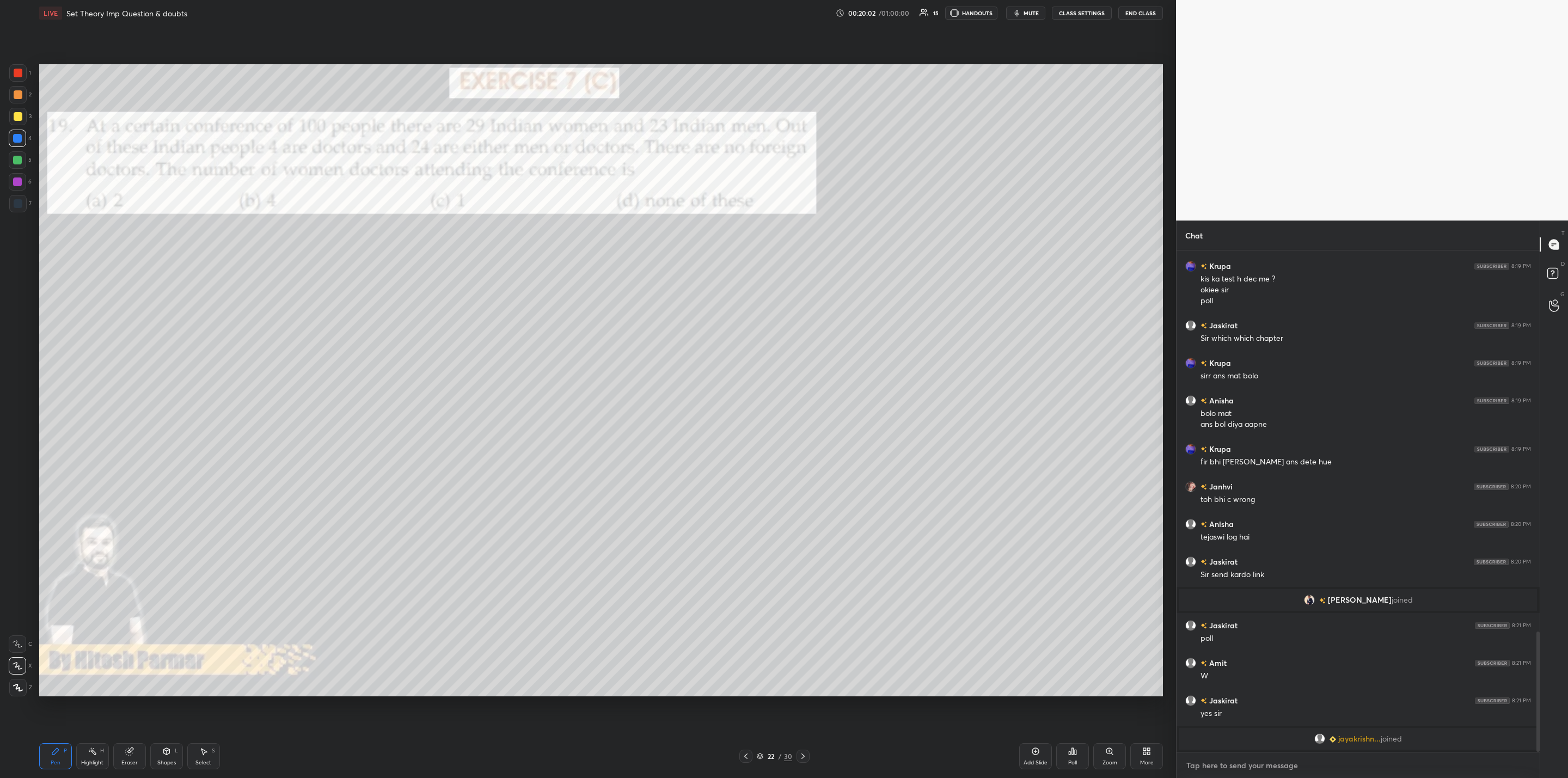
type textarea "x"
click at [1203, 763] on textarea at bounding box center [1358, 765] width 345 height 18
paste textarea "[URL][DOMAIN_NAME]"
type textarea "[URL][DOMAIN_NAME]"
type textarea "x"
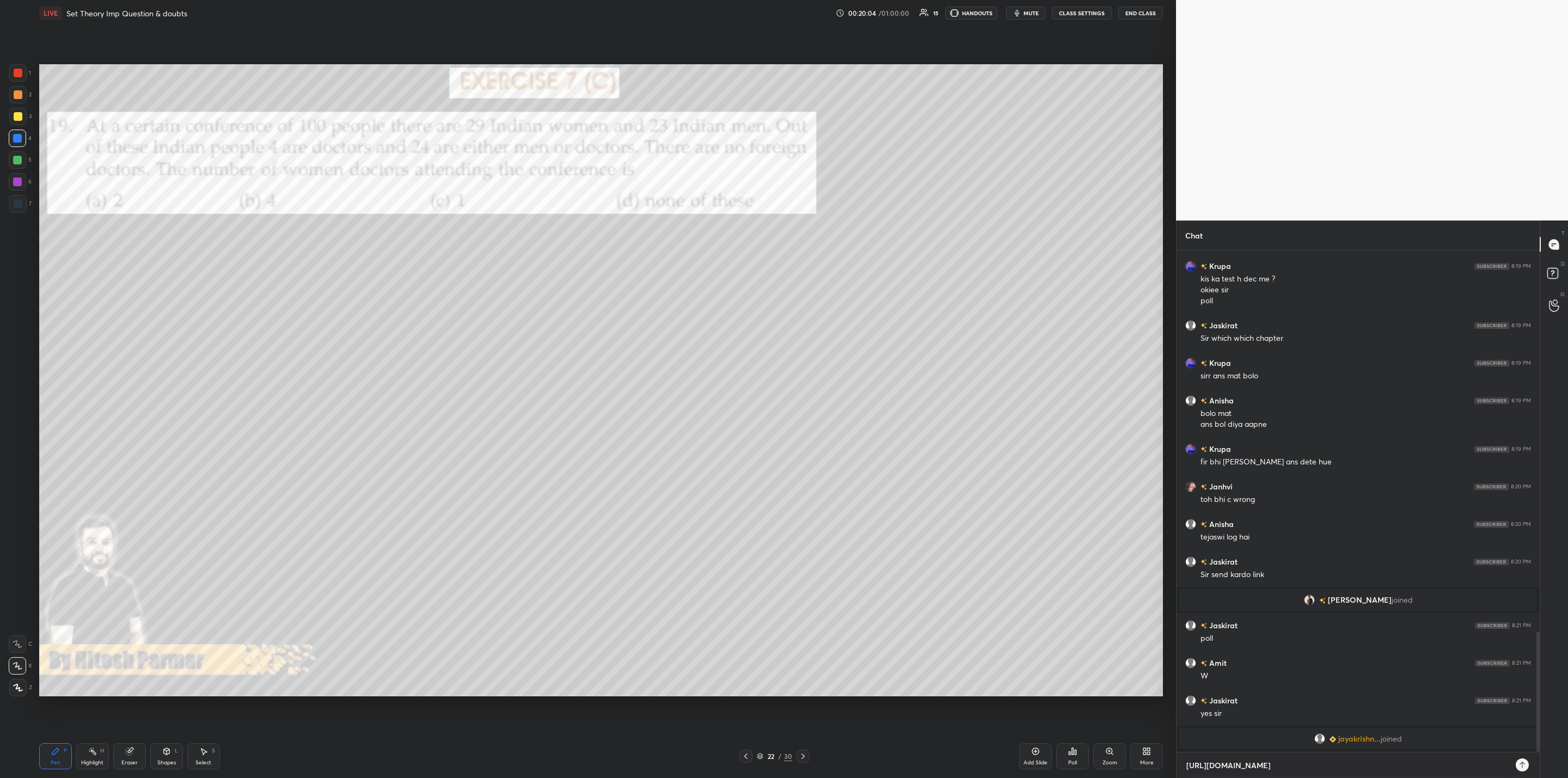
scroll to position [498, 360]
click at [1186, 767] on textarea "[URL][DOMAIN_NAME]" at bounding box center [1347, 765] width 324 height 18
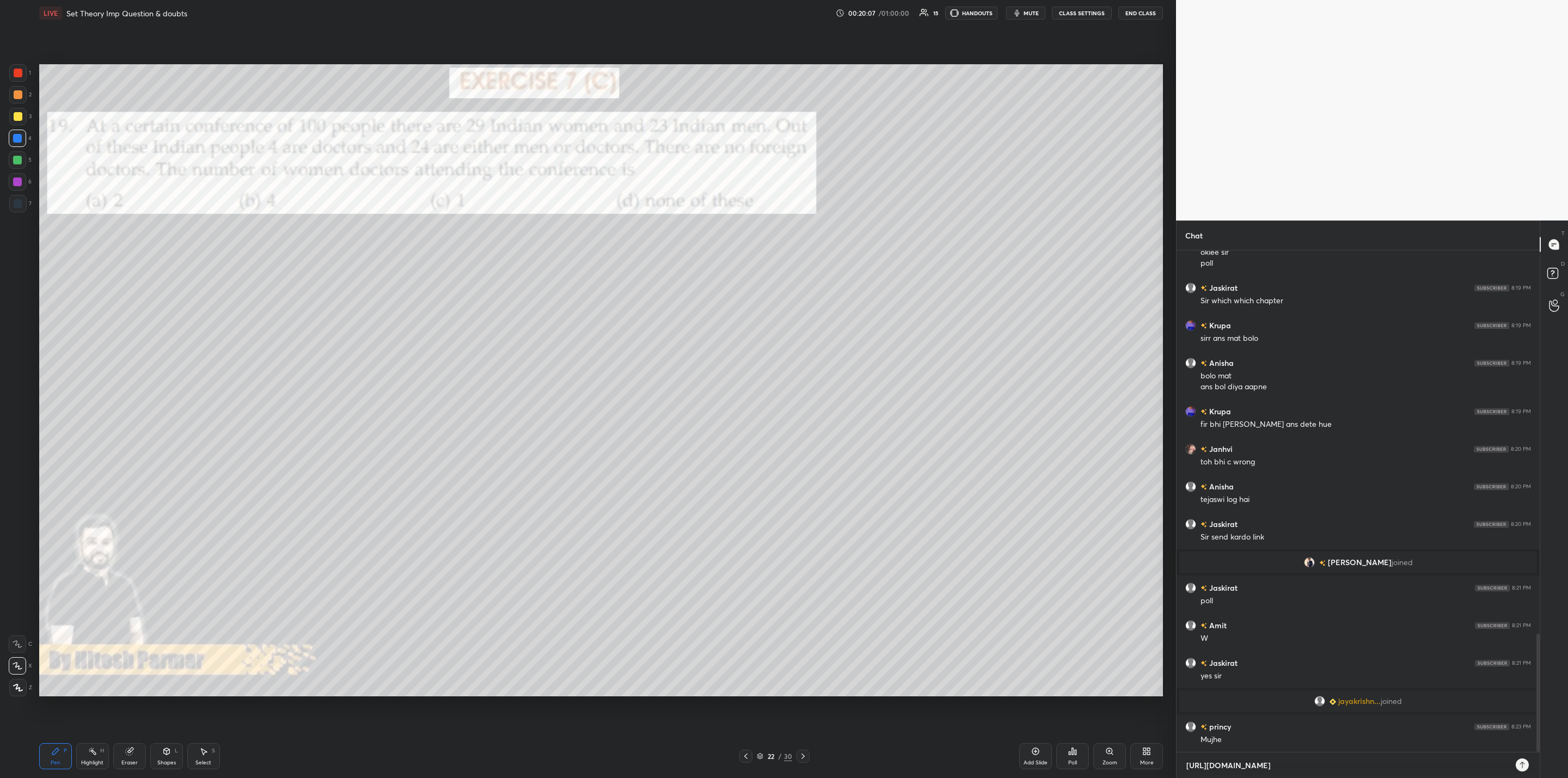
type textarea "Qhttps://[DOMAIN_NAME][URL]"
type textarea "x"
type textarea "QAhttps://[DOMAIN_NAME][URL]"
type textarea "x"
type textarea "QA [URL][DOMAIN_NAME]"
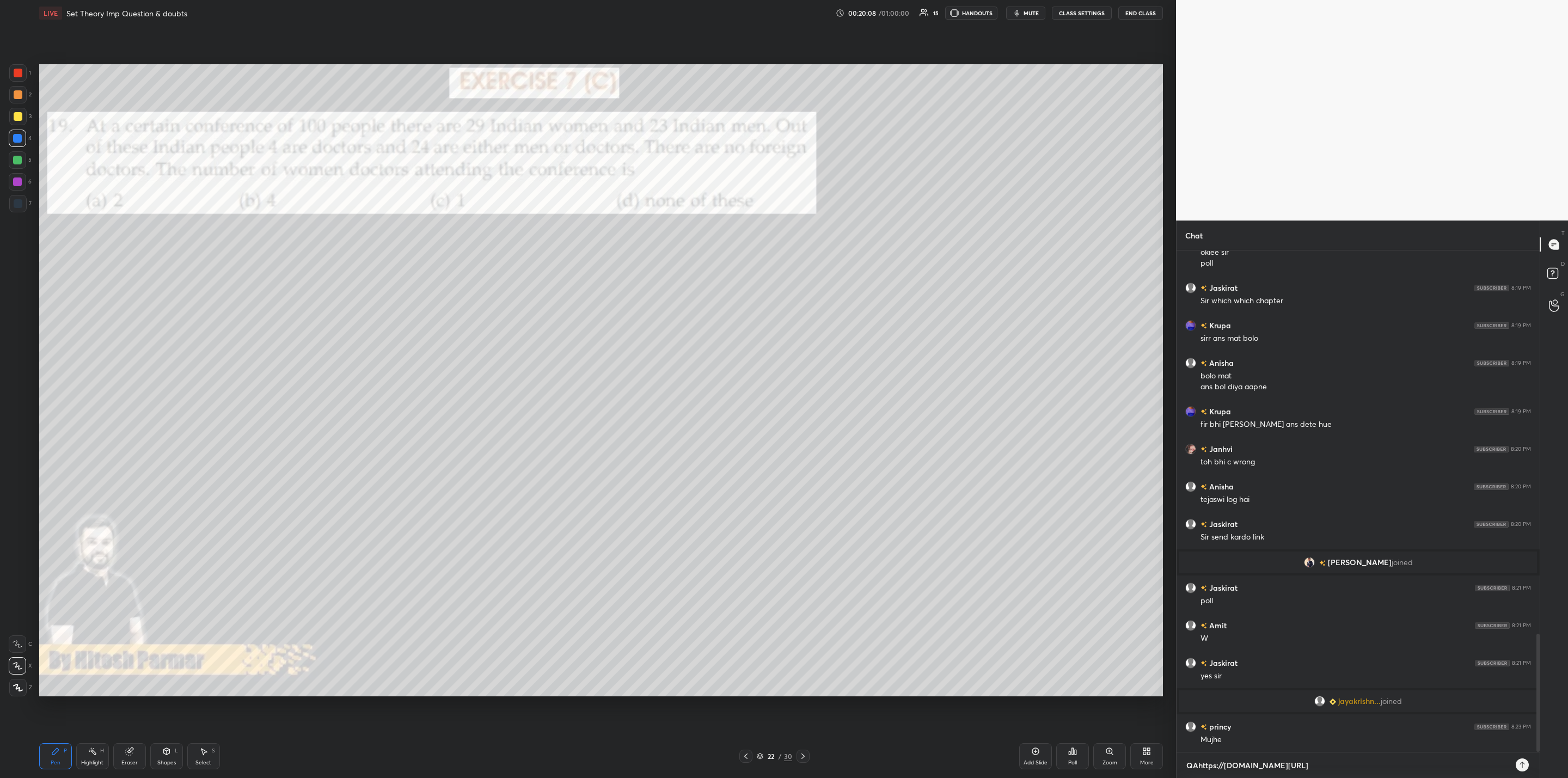
type textarea "x"
type textarea "QA Thttps://[DOMAIN_NAME][URL]"
type textarea "x"
type textarea "QA TGhttps://[DOMAIN_NAME][URL]"
type textarea "x"
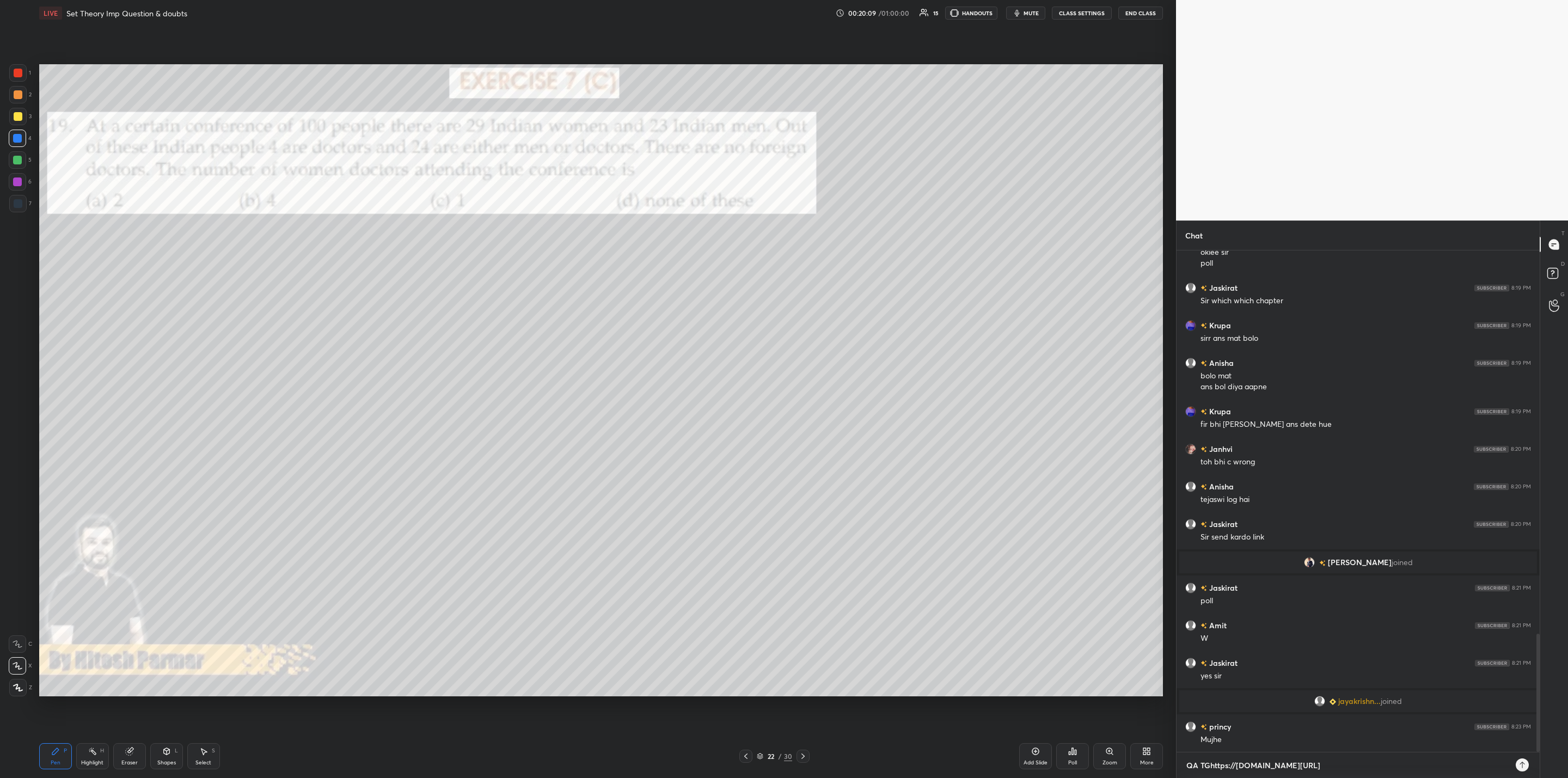
type textarea "QA TG [URL][DOMAIN_NAME]"
type textarea "x"
type textarea "QA TG Khttps://[DOMAIN_NAME][URL]"
type textarea "x"
type textarea "QA TG KIhttps://[DOMAIN_NAME][URL]"
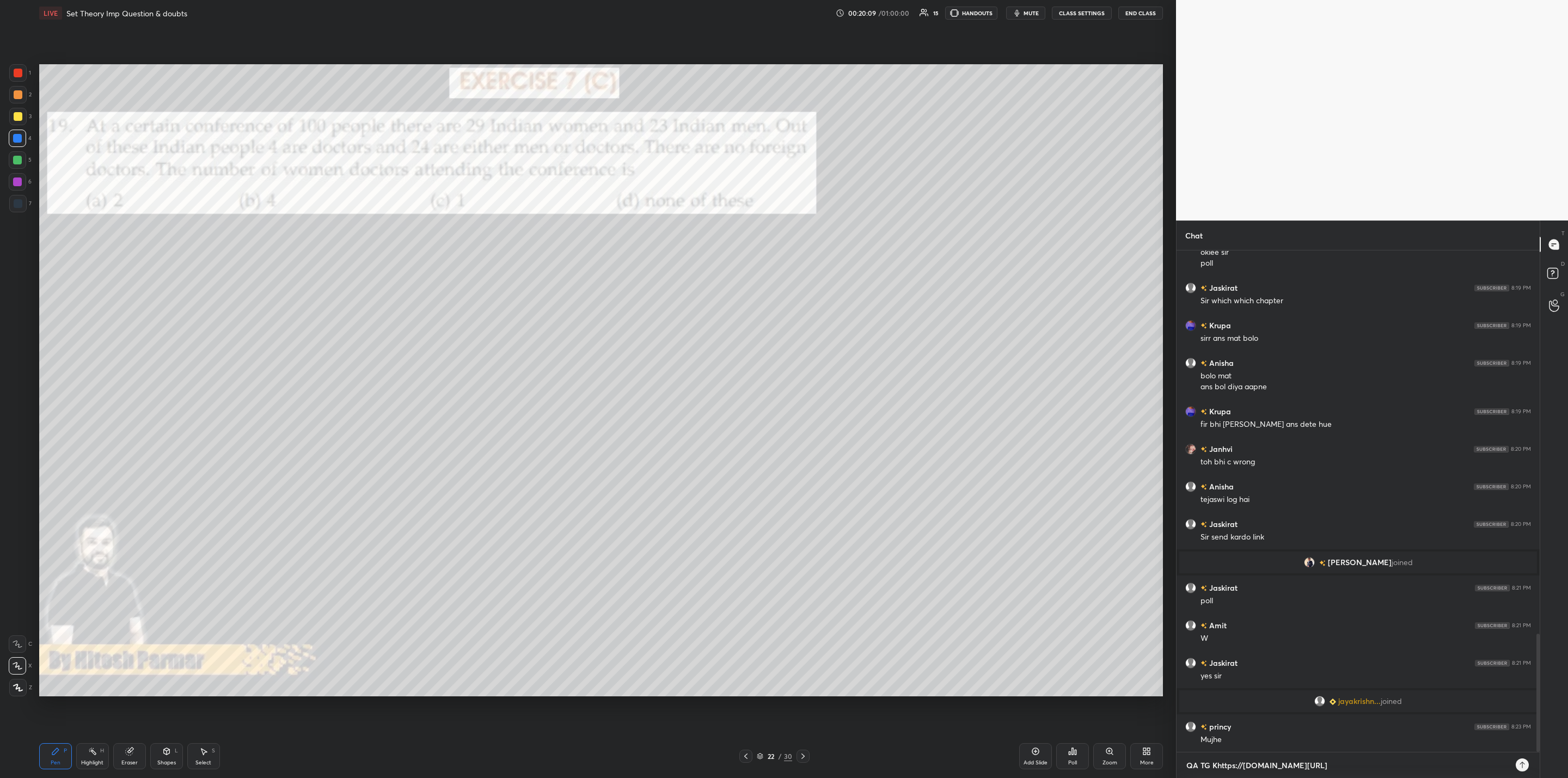
type textarea "x"
type textarea "QA TG Khttps://[DOMAIN_NAME][URL]"
type textarea "x"
type textarea "QA TG [URL][DOMAIN_NAME]"
type textarea "x"
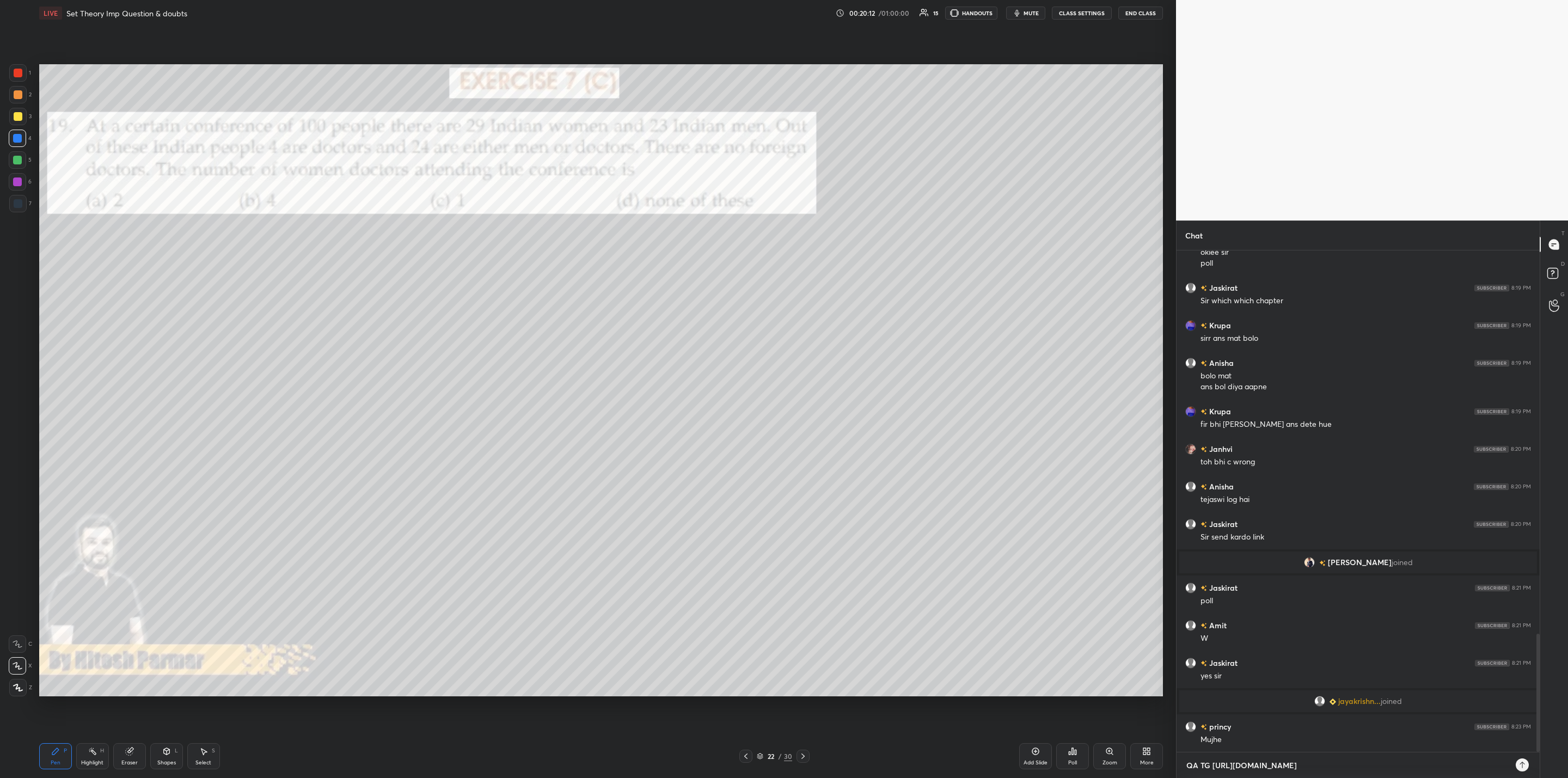
type textarea "QA TG Lhttps://[DOMAIN_NAME][URL]"
type textarea "x"
type textarea "QA TG LOhttps://[DOMAIN_NAME][URL]"
type textarea "x"
type textarea "QA TG Lhttps://[DOMAIN_NAME][URL]"
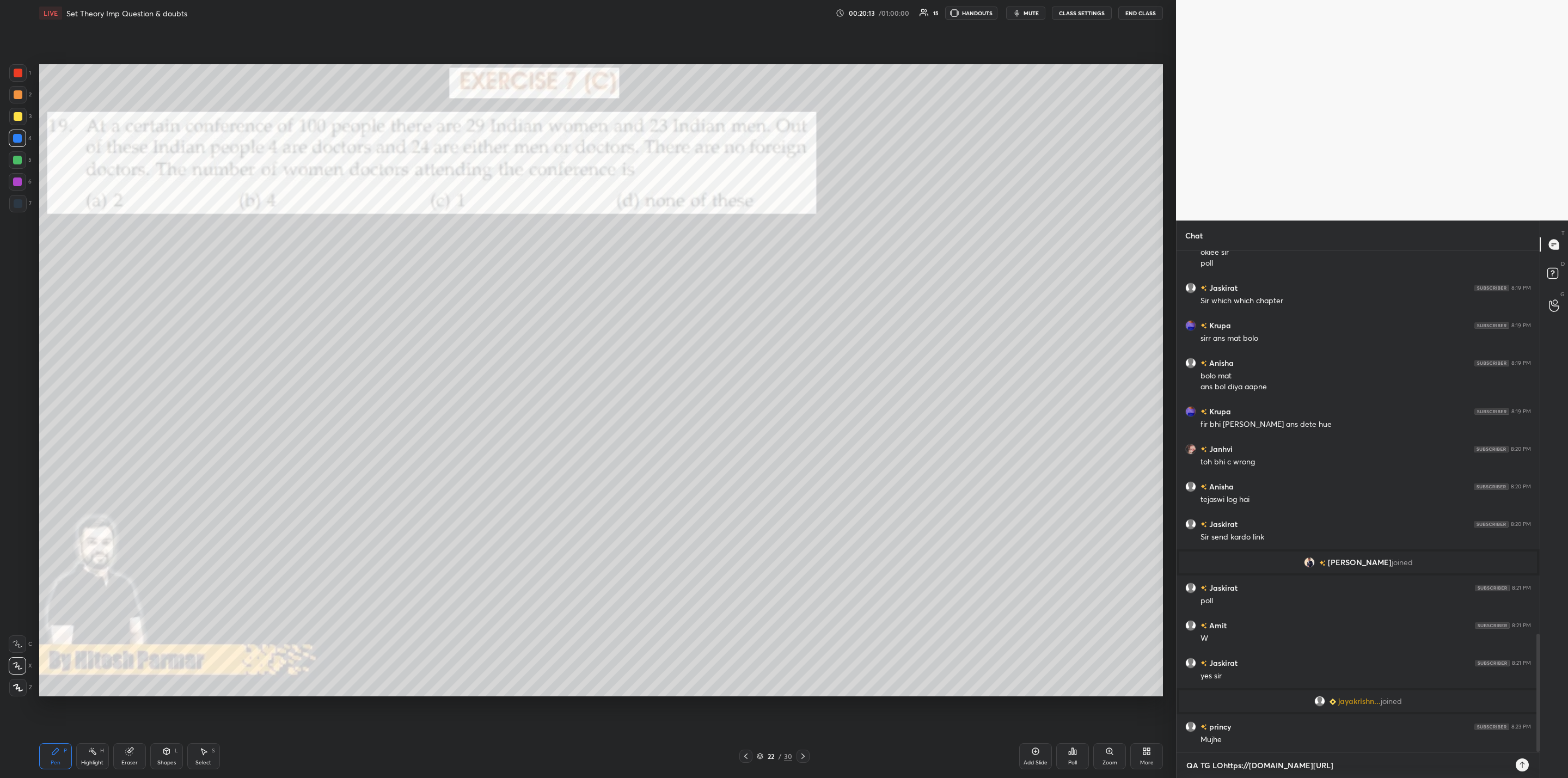
type textarea "x"
type textarea "QA TG LIhttps://[DOMAIN_NAME][URL]"
type textarea "x"
type textarea "QA TG LINhttps://[DOMAIN_NAME][URL]"
type textarea "x"
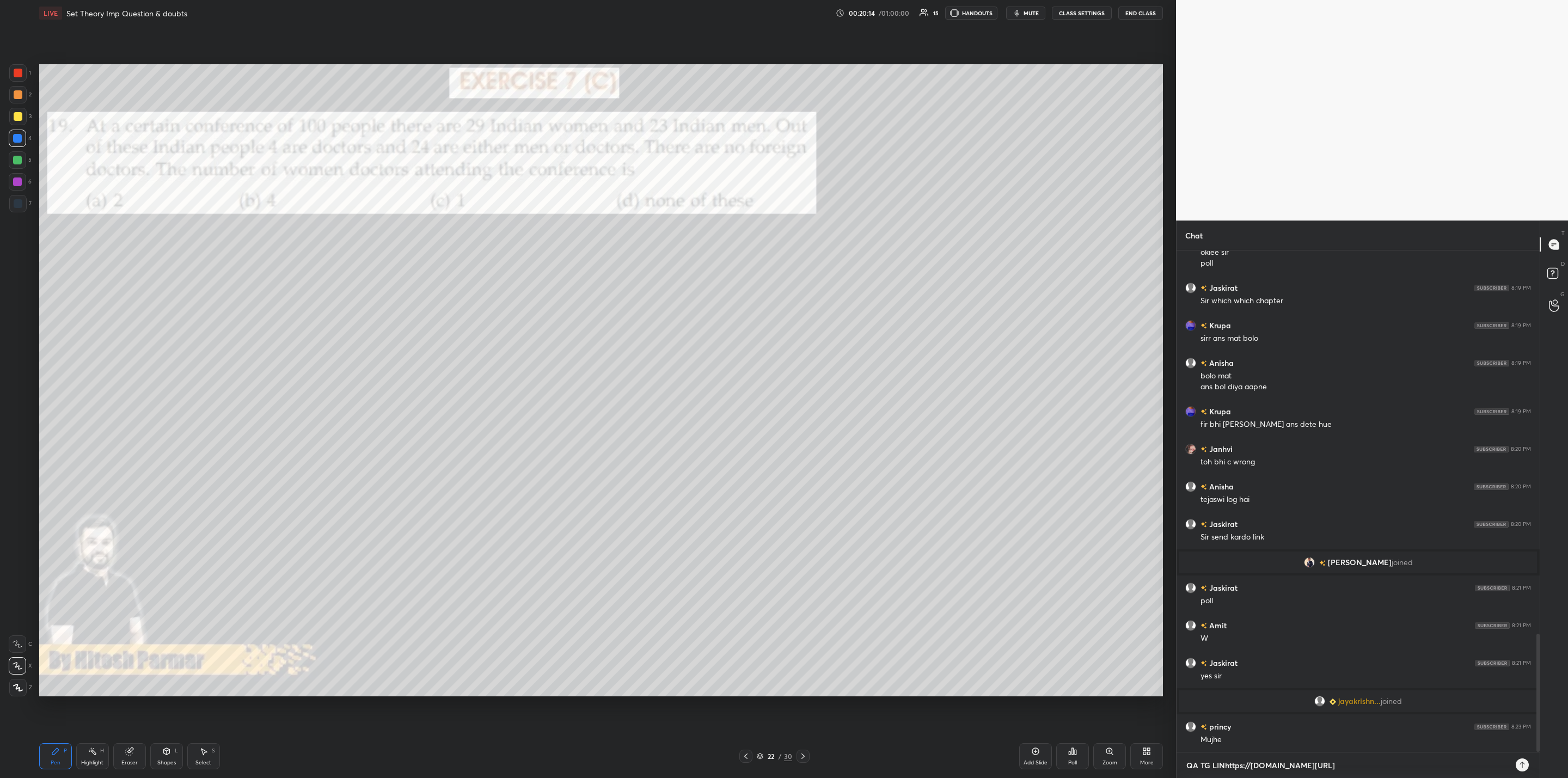
type textarea "QA TG LINKhttps://[DOMAIN_NAME][URL]"
type textarea "x"
type textarea "QA TG LINK [URL][DOMAIN_NAME]"
type textarea "x"
type textarea "QA TG LINK [URL][DOMAIN_NAME]"
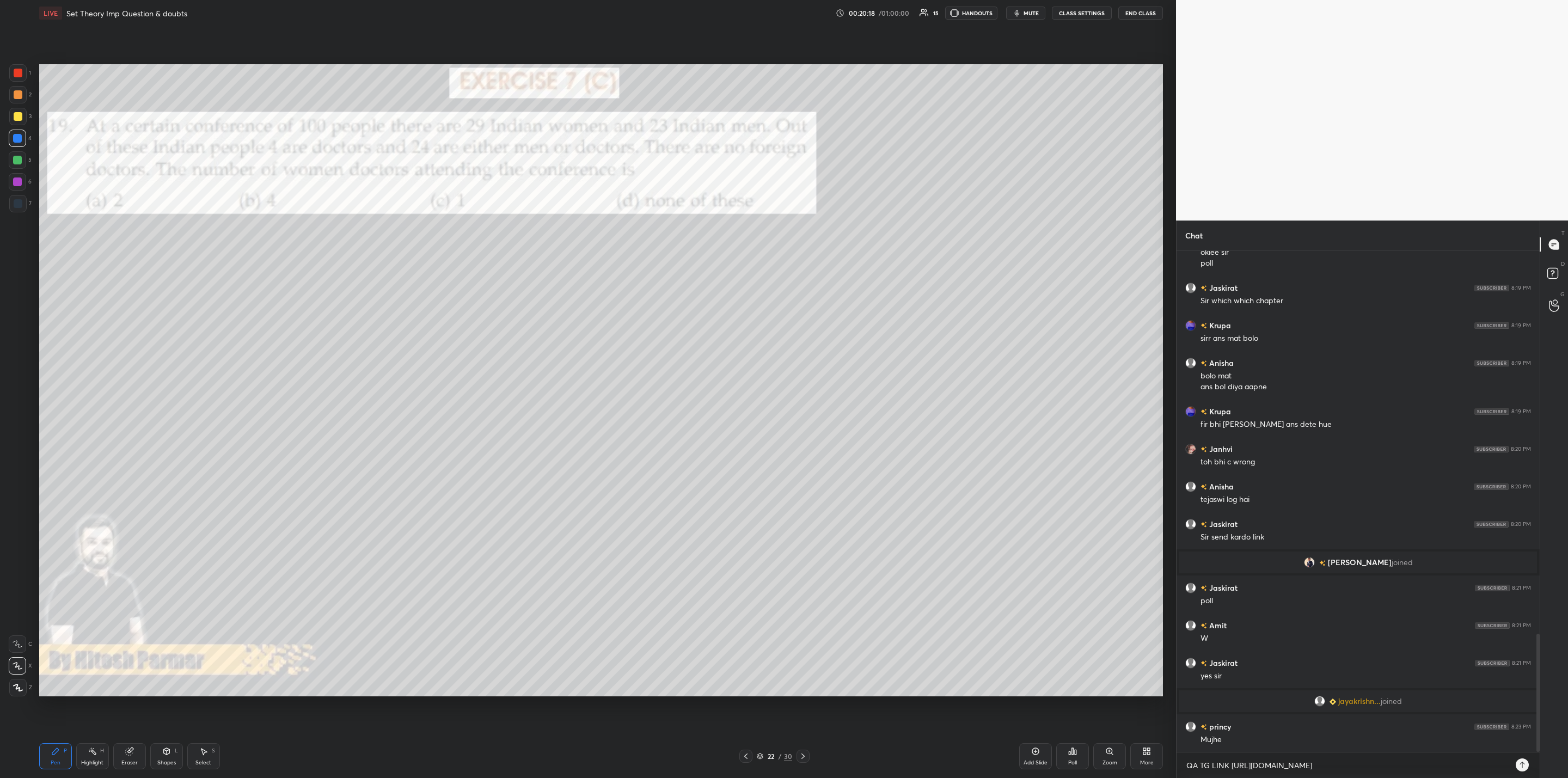
type textarea "x"
click at [1522, 763] on icon at bounding box center [1522, 765] width 5 height 6
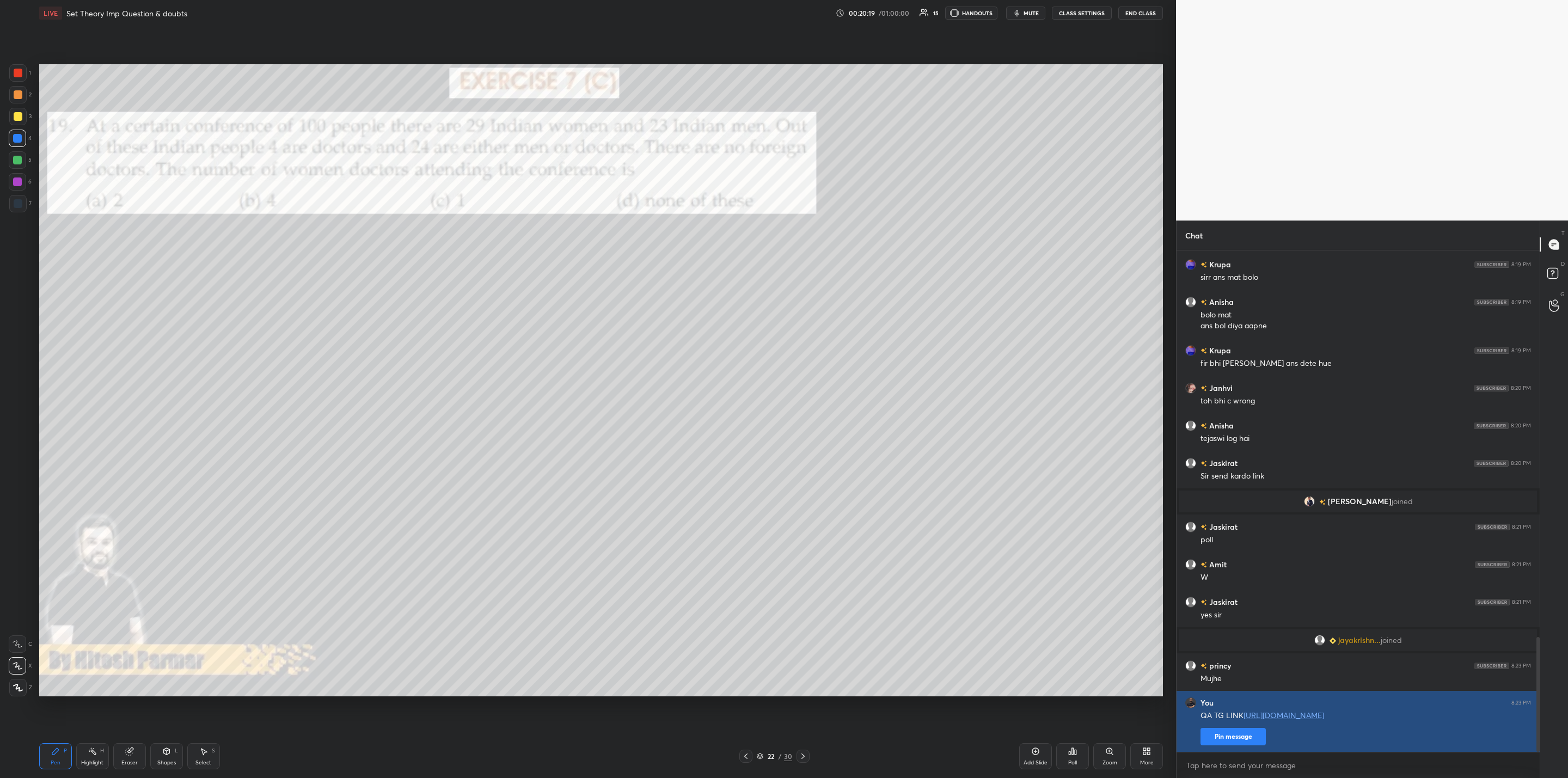
type textarea "x"
click at [1232, 734] on button "Pin message" at bounding box center [1233, 737] width 65 height 18
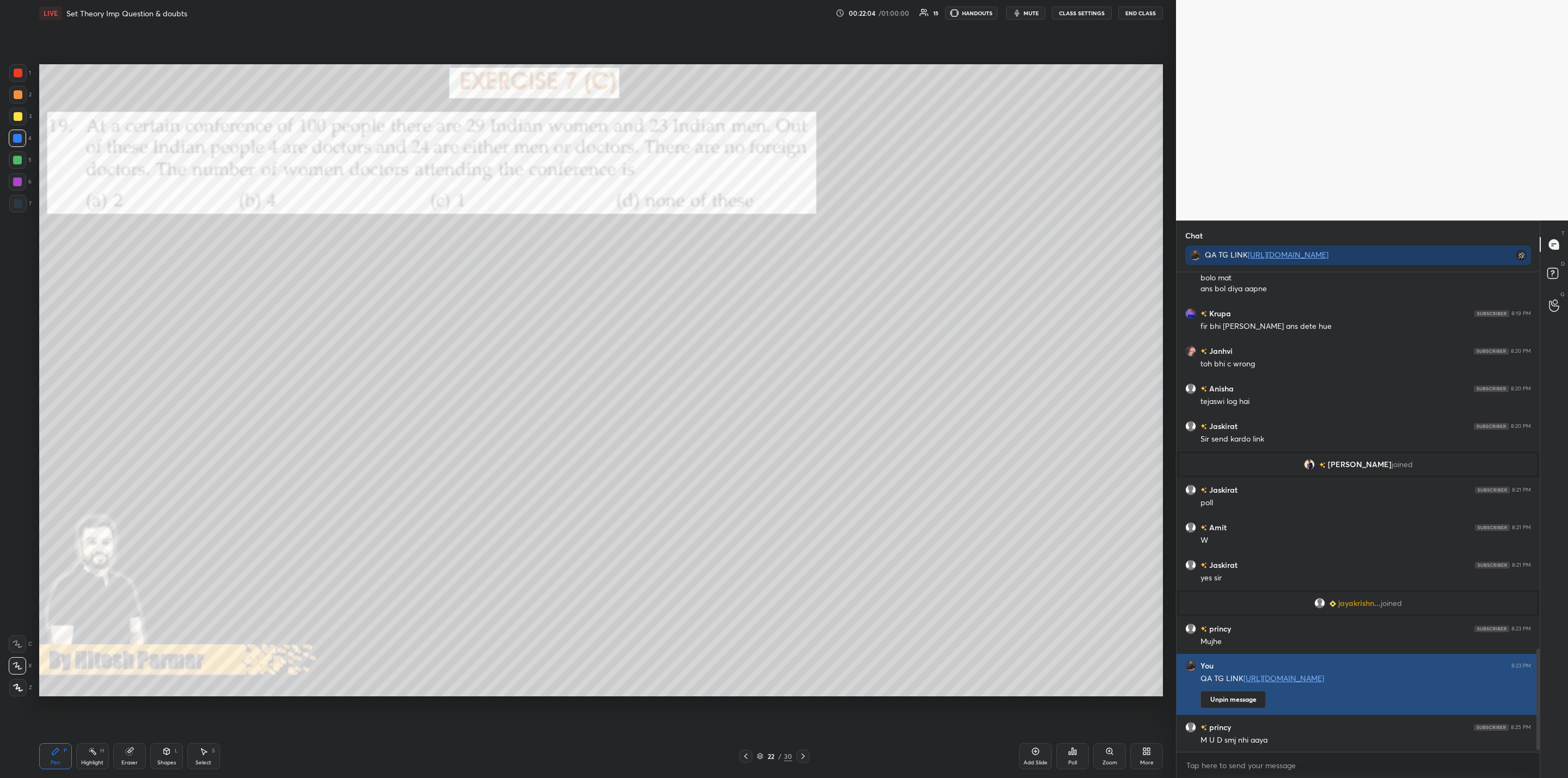
scroll to position [1781, 0]
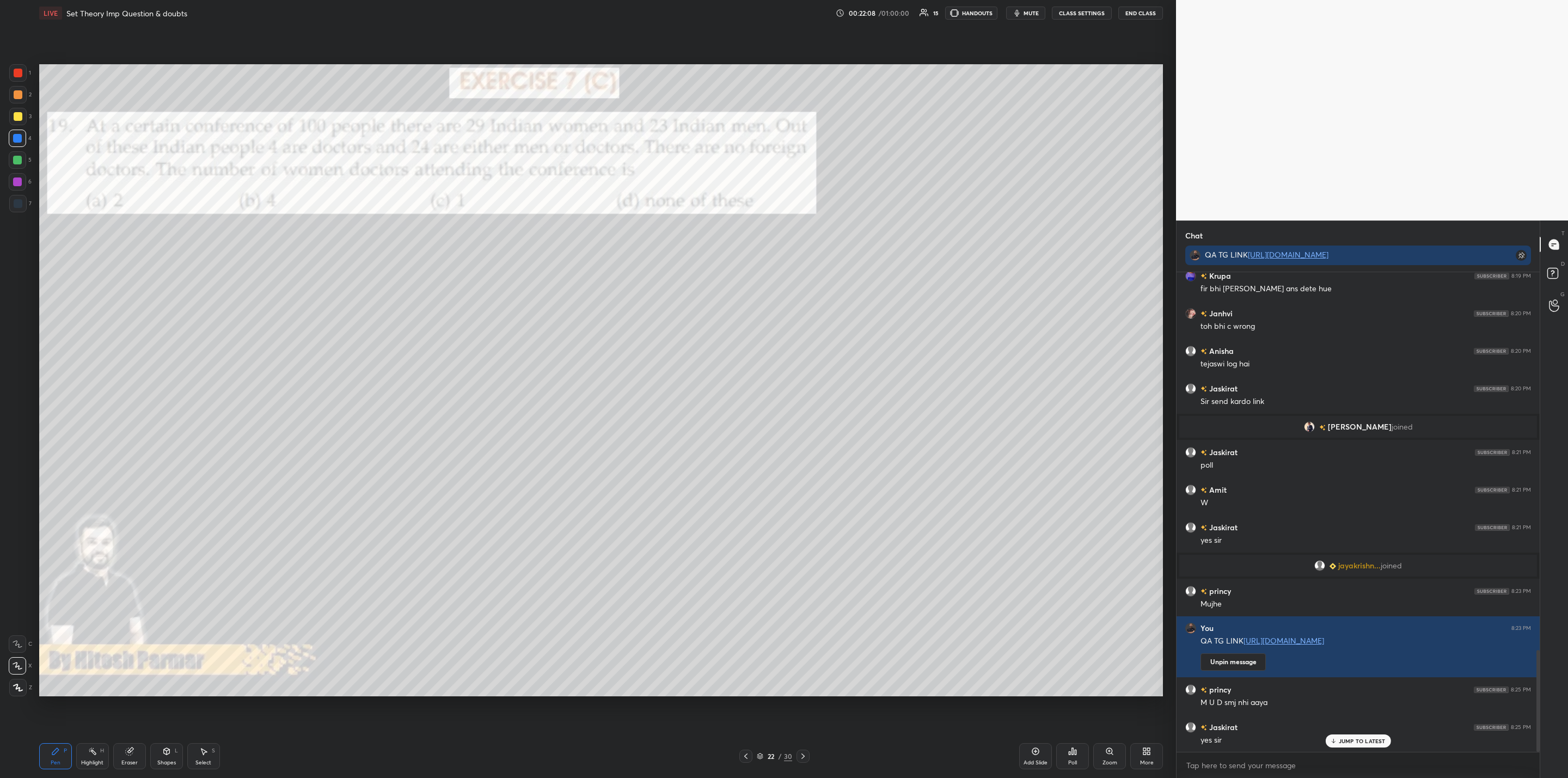
click at [18, 118] on div at bounding box center [18, 116] width 9 height 9
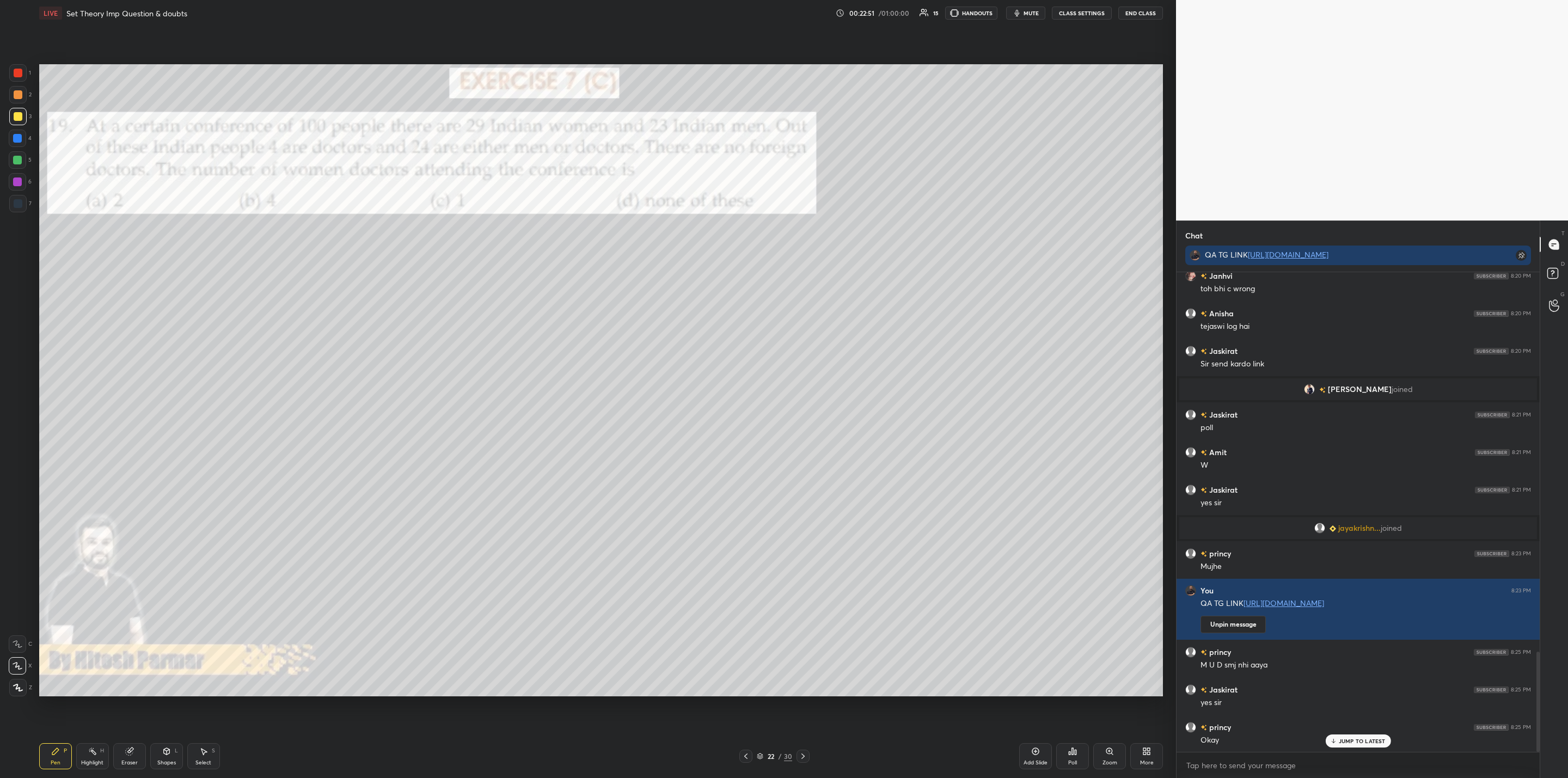
click at [800, 750] on div at bounding box center [803, 756] width 13 height 13
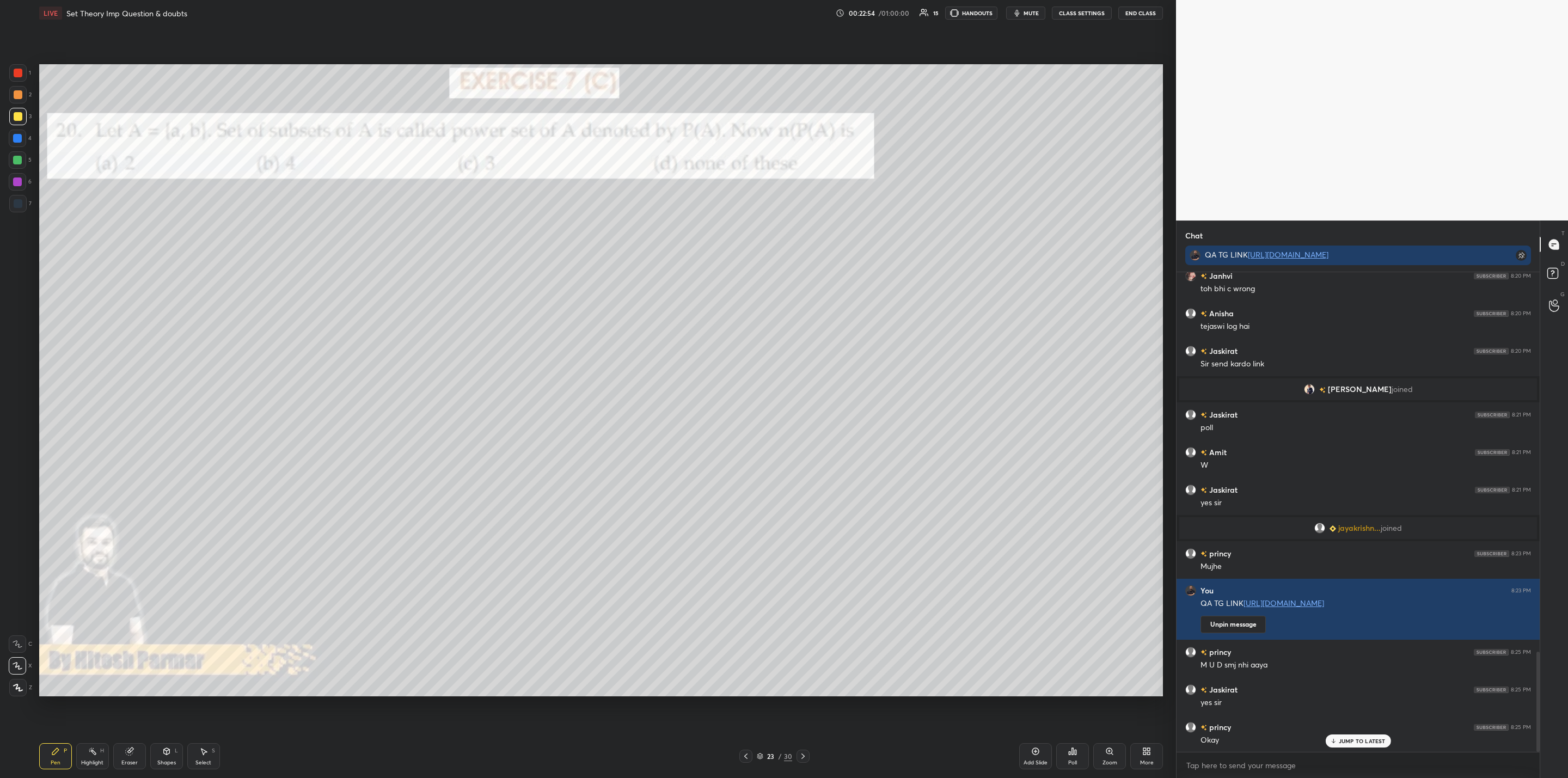
scroll to position [1856, 0]
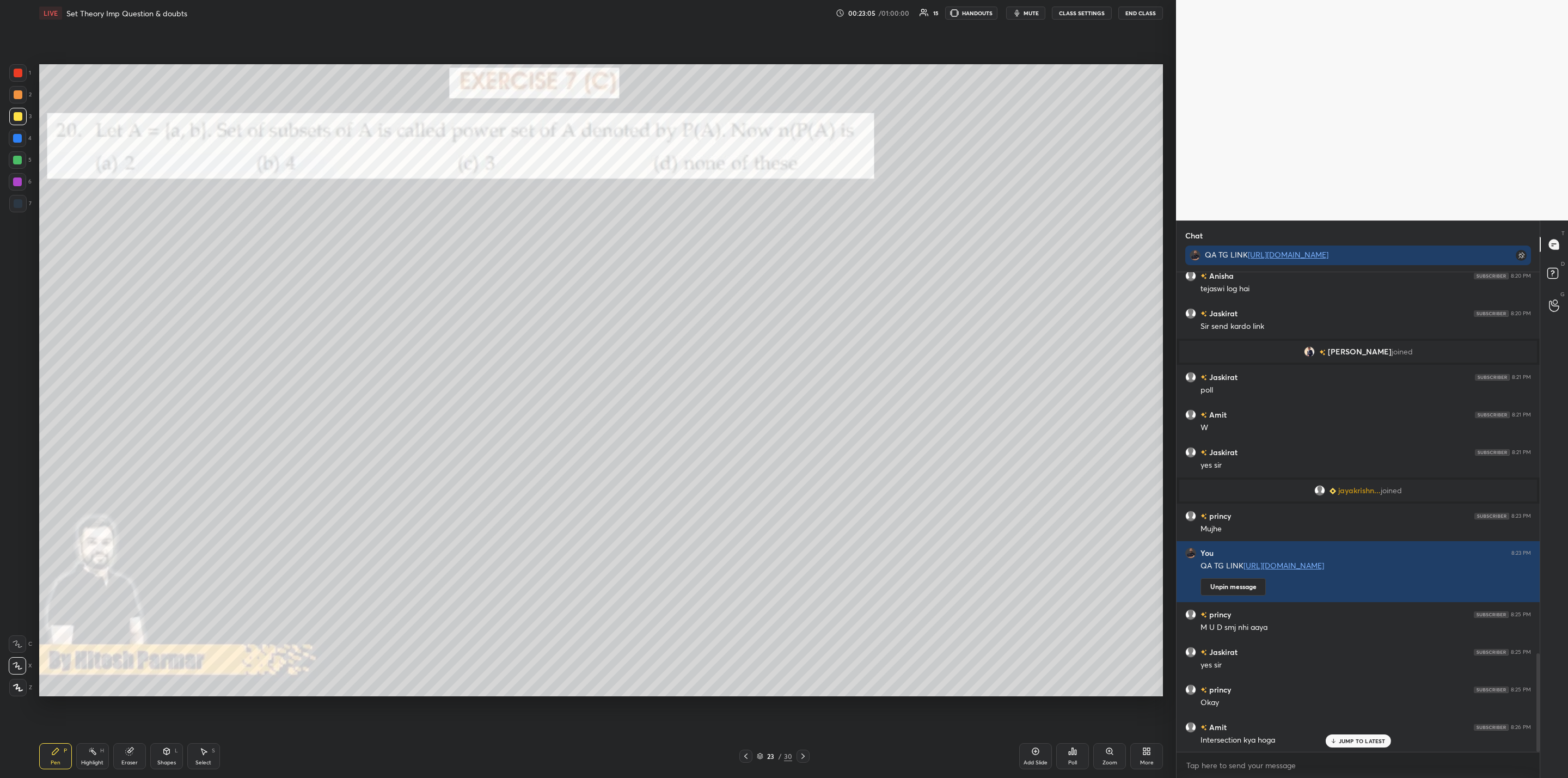
click at [1080, 750] on div "Poll" at bounding box center [1073, 756] width 33 height 26
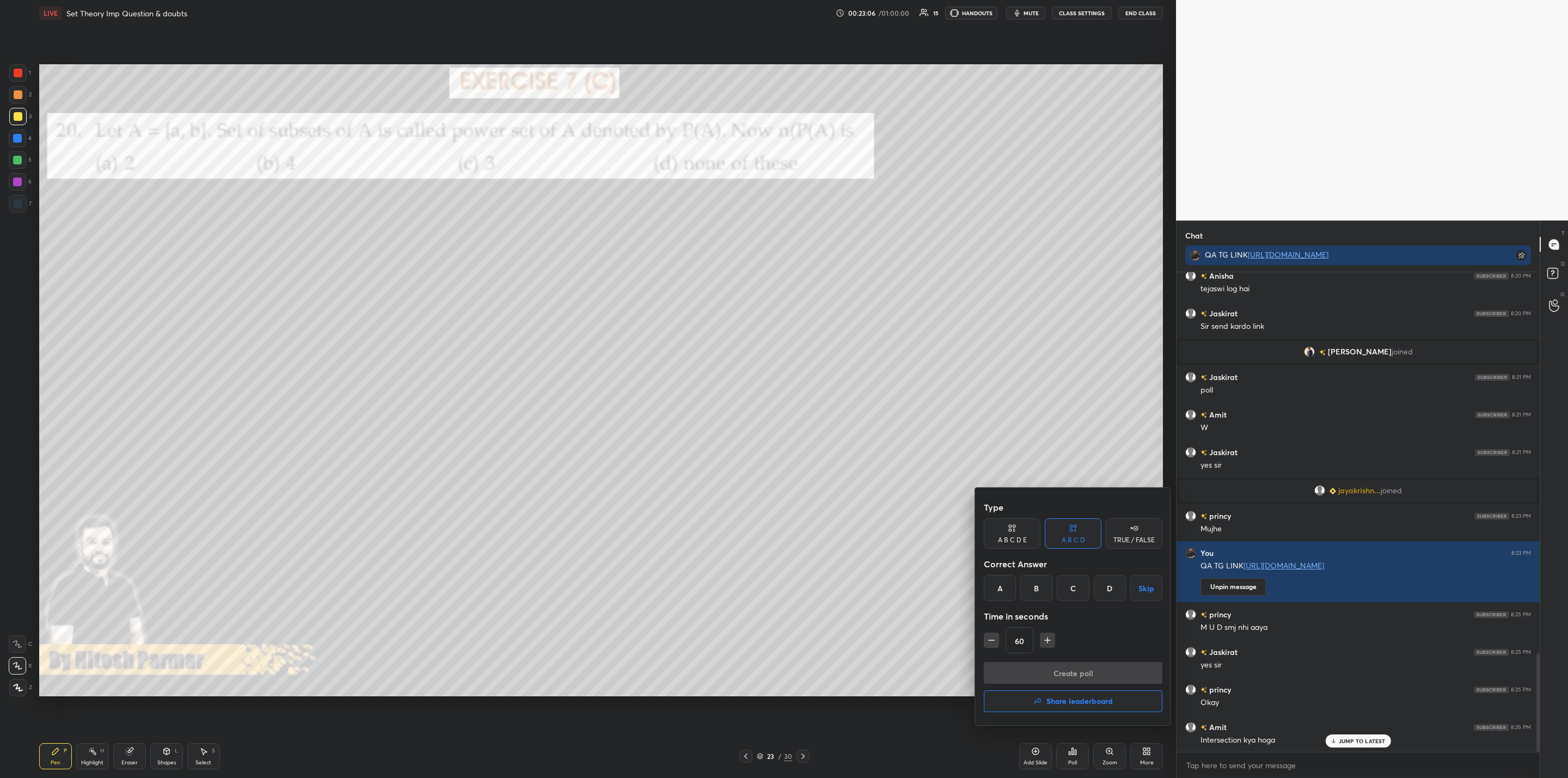
click at [1036, 588] on div "B" at bounding box center [1036, 588] width 32 height 26
drag, startPoint x: 990, startPoint y: 638, endPoint x: 984, endPoint y: 638, distance: 6.0
click at [989, 639] on icon "button" at bounding box center [991, 639] width 11 height 11
drag, startPoint x: 988, startPoint y: 639, endPoint x: 997, endPoint y: 648, distance: 12.7
click at [989, 640] on icon "button" at bounding box center [991, 639] width 11 height 11
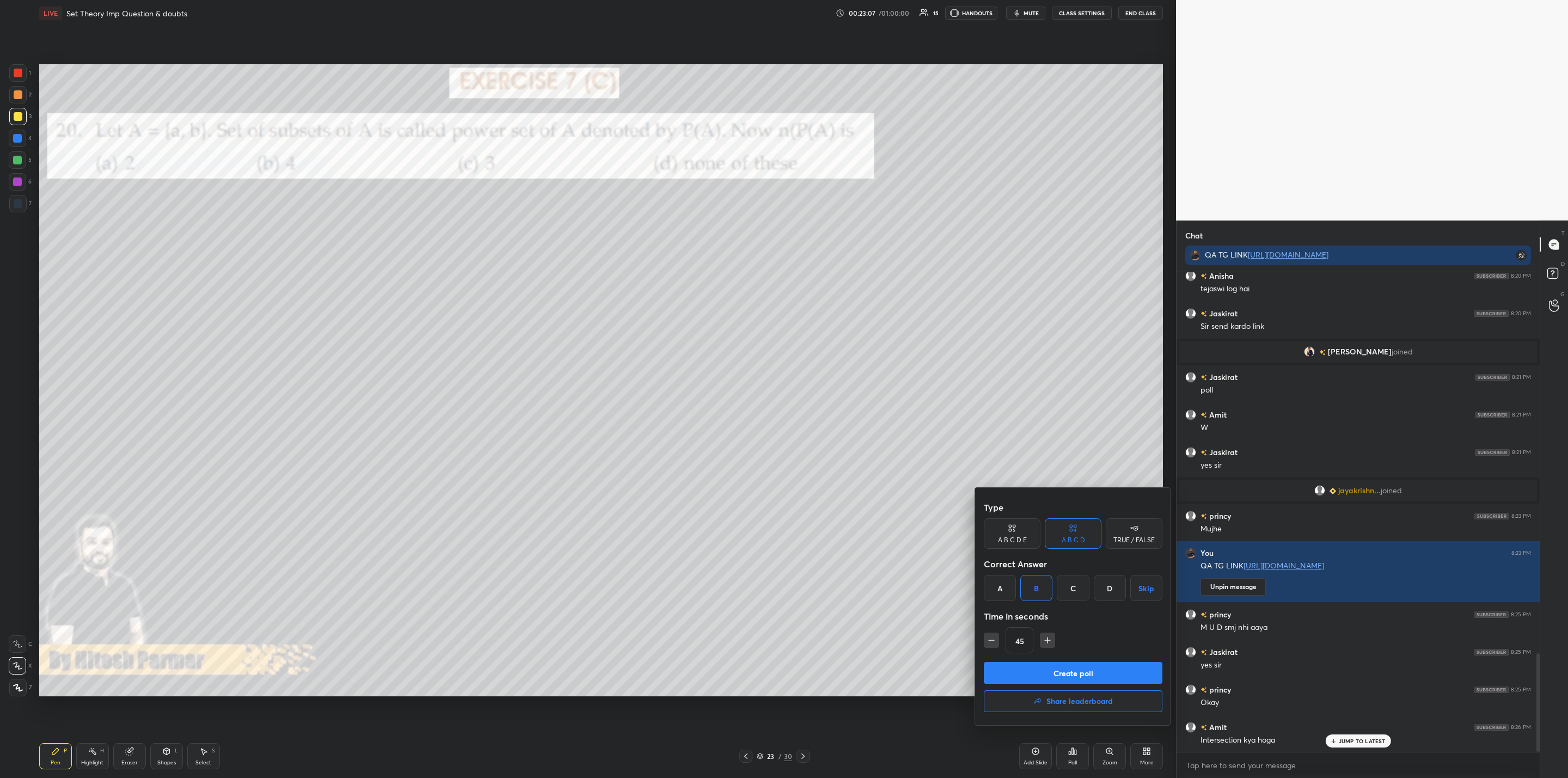
type input "30"
drag, startPoint x: 1047, startPoint y: 668, endPoint x: 985, endPoint y: 702, distance: 70.7
click at [1045, 669] on button "Create poll" at bounding box center [1073, 672] width 178 height 22
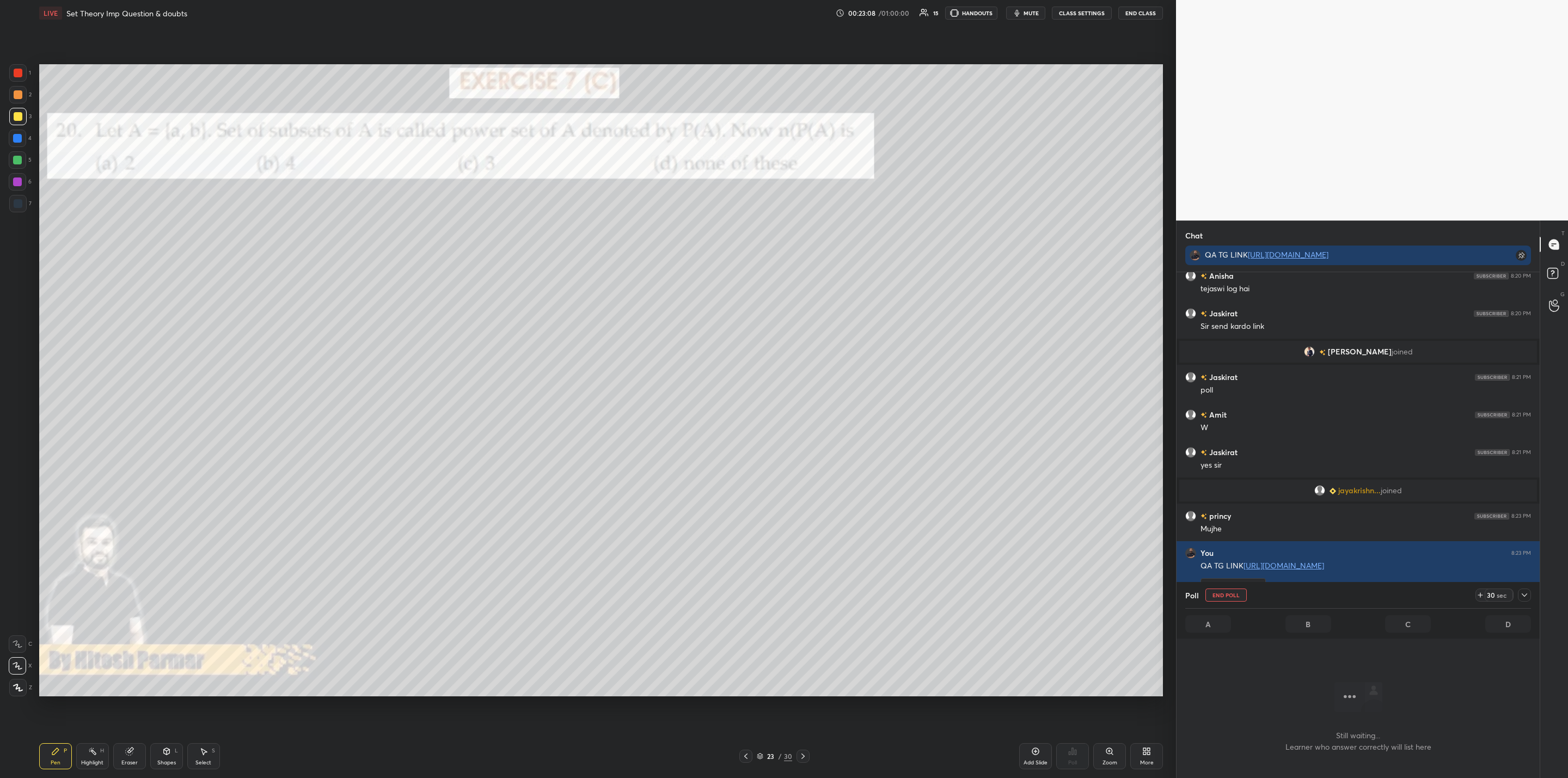
scroll to position [446, 360]
drag, startPoint x: 1529, startPoint y: 593, endPoint x: 1528, endPoint y: 600, distance: 7.1
click at [1528, 593] on icon at bounding box center [1525, 595] width 9 height 9
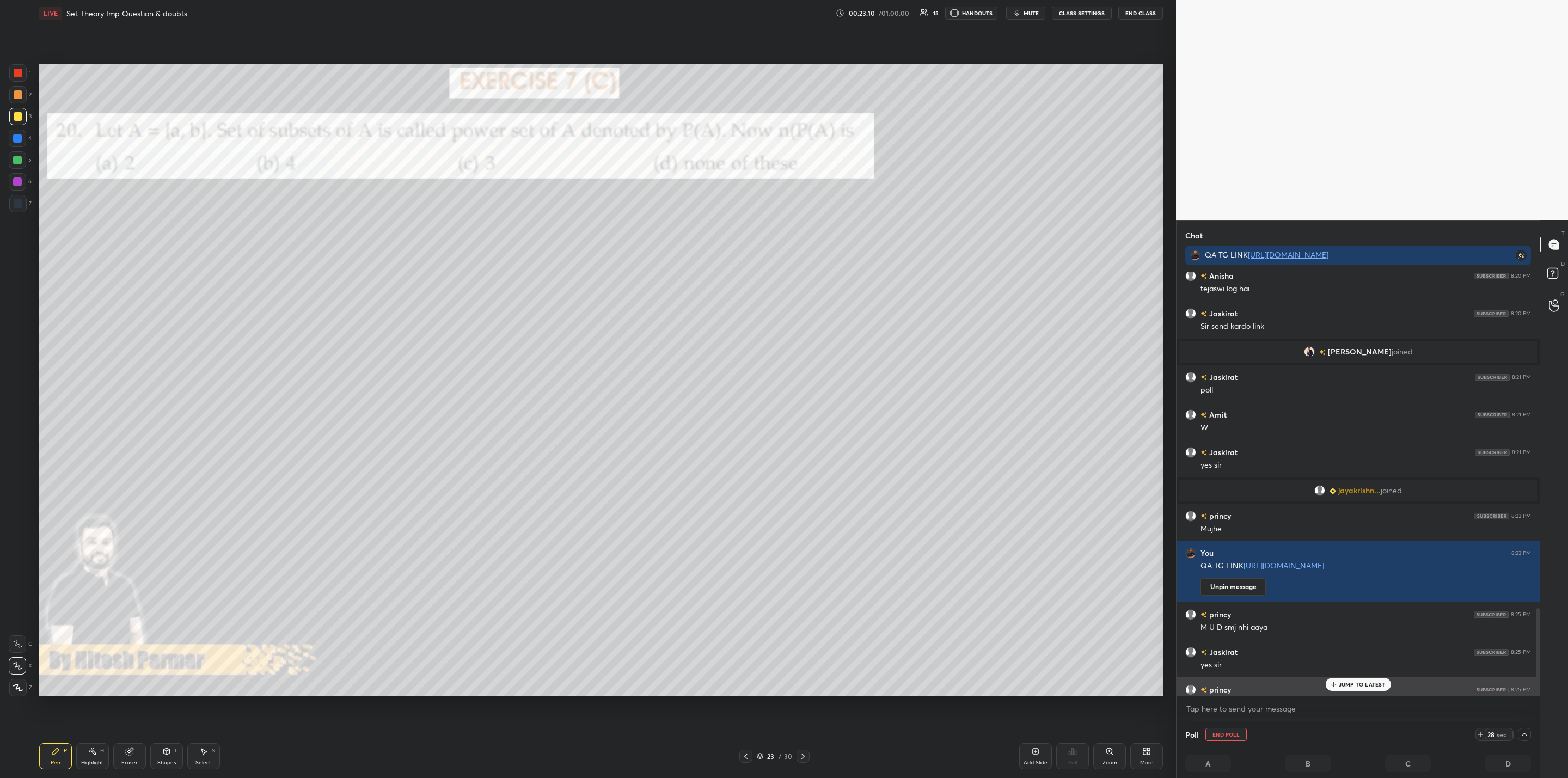
scroll to position [1, 4]
drag, startPoint x: 1364, startPoint y: 679, endPoint x: 1349, endPoint y: 689, distance: 18.0
click at [1361, 679] on div "JUMP TO LATEST" at bounding box center [1358, 684] width 65 height 13
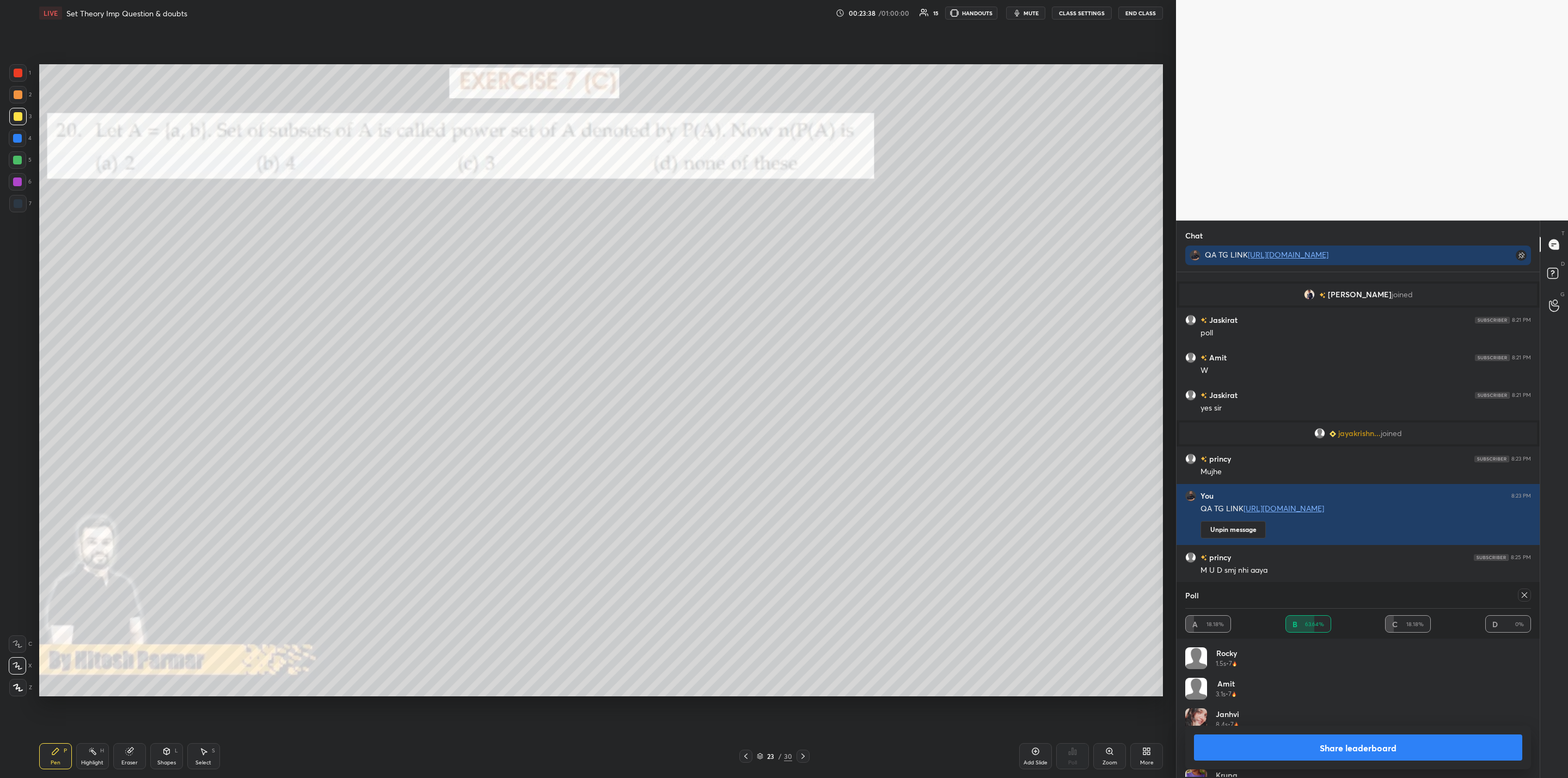
scroll to position [127, 342]
click at [1331, 750] on button "Share leaderboard" at bounding box center [1358, 747] width 328 height 26
type textarea "x"
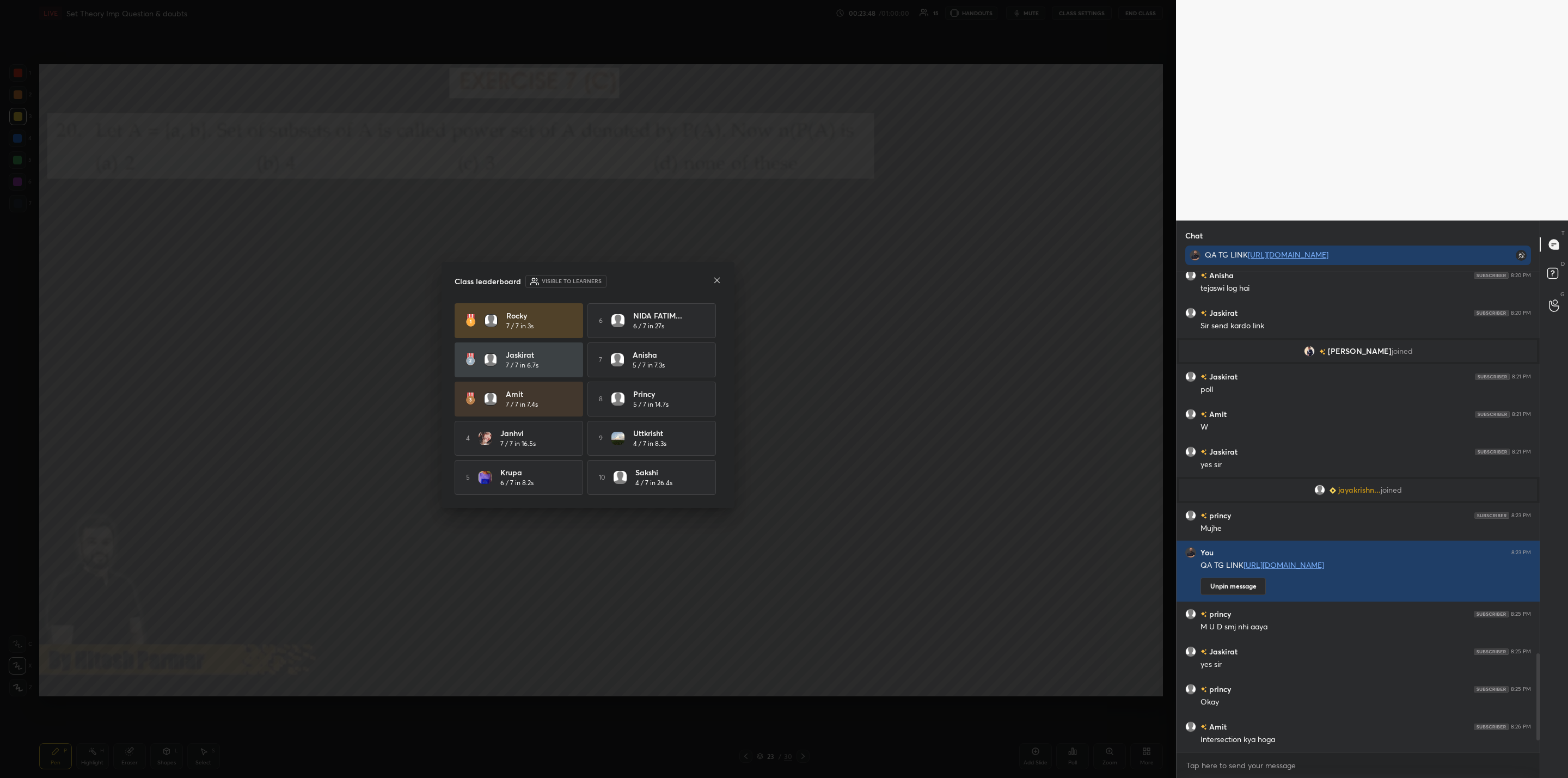
scroll to position [503, 360]
click at [717, 278] on icon at bounding box center [717, 280] width 6 height 6
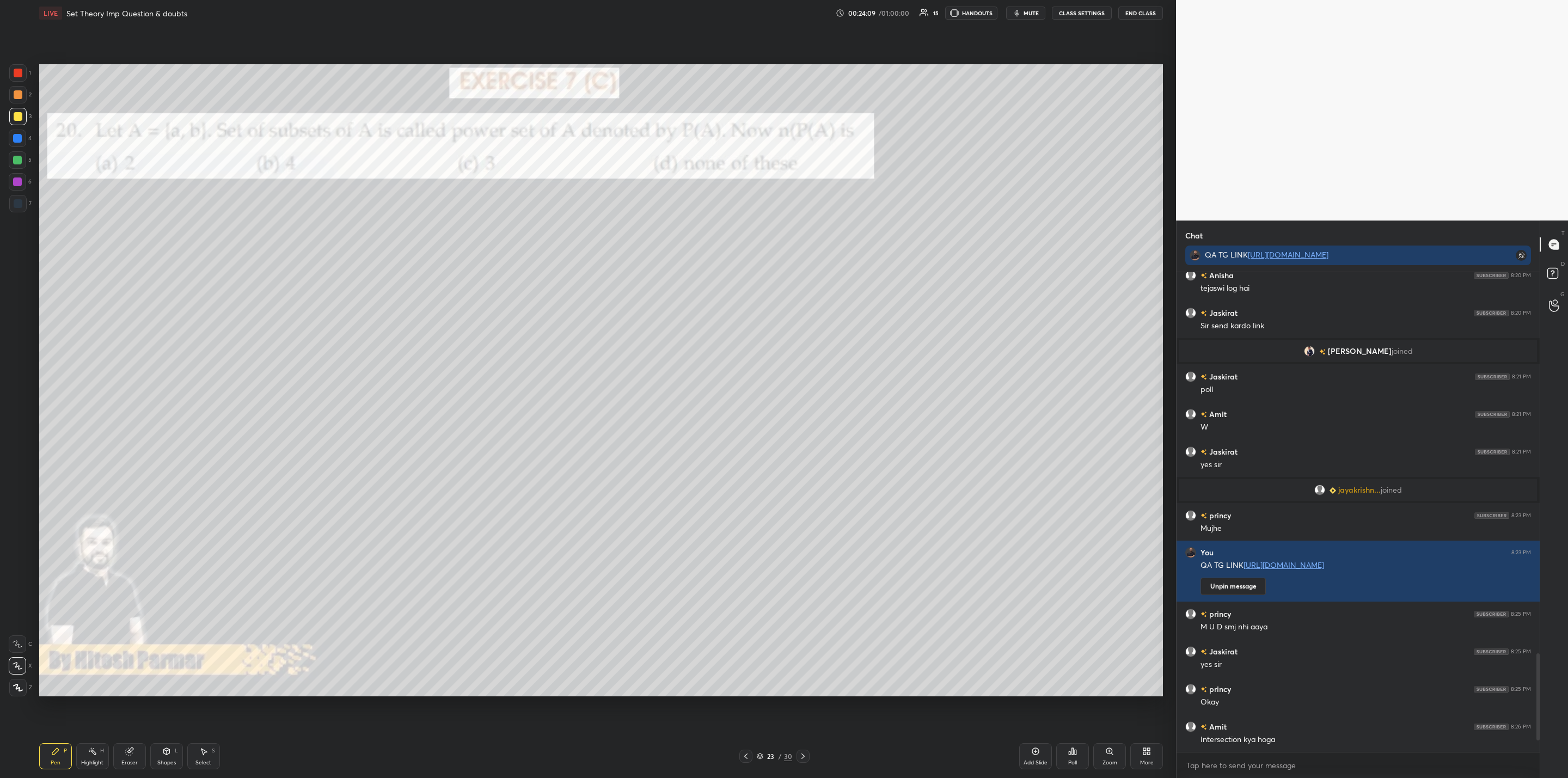
click at [745, 753] on icon at bounding box center [746, 756] width 9 height 9
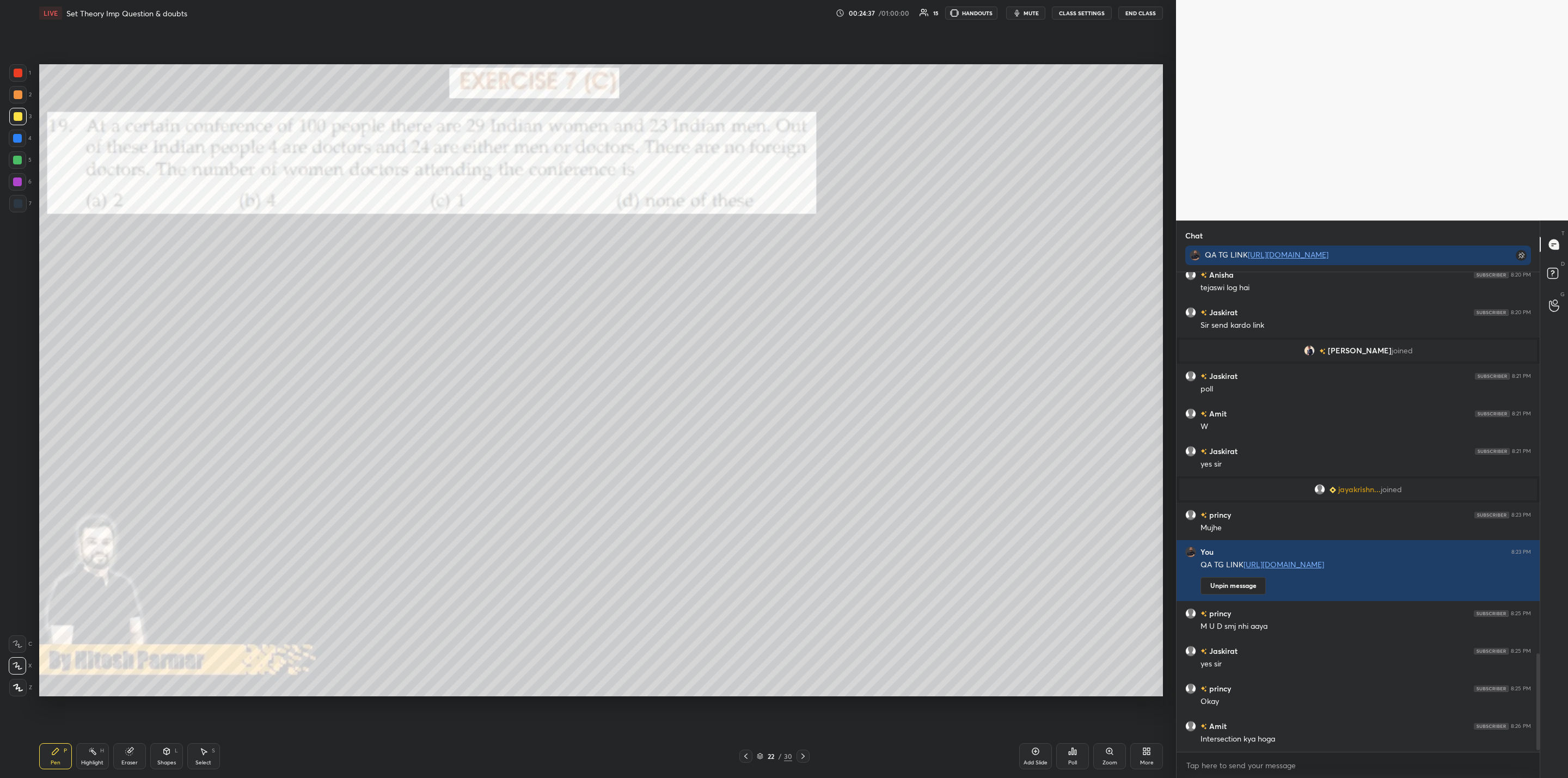
scroll to position [1893, 0]
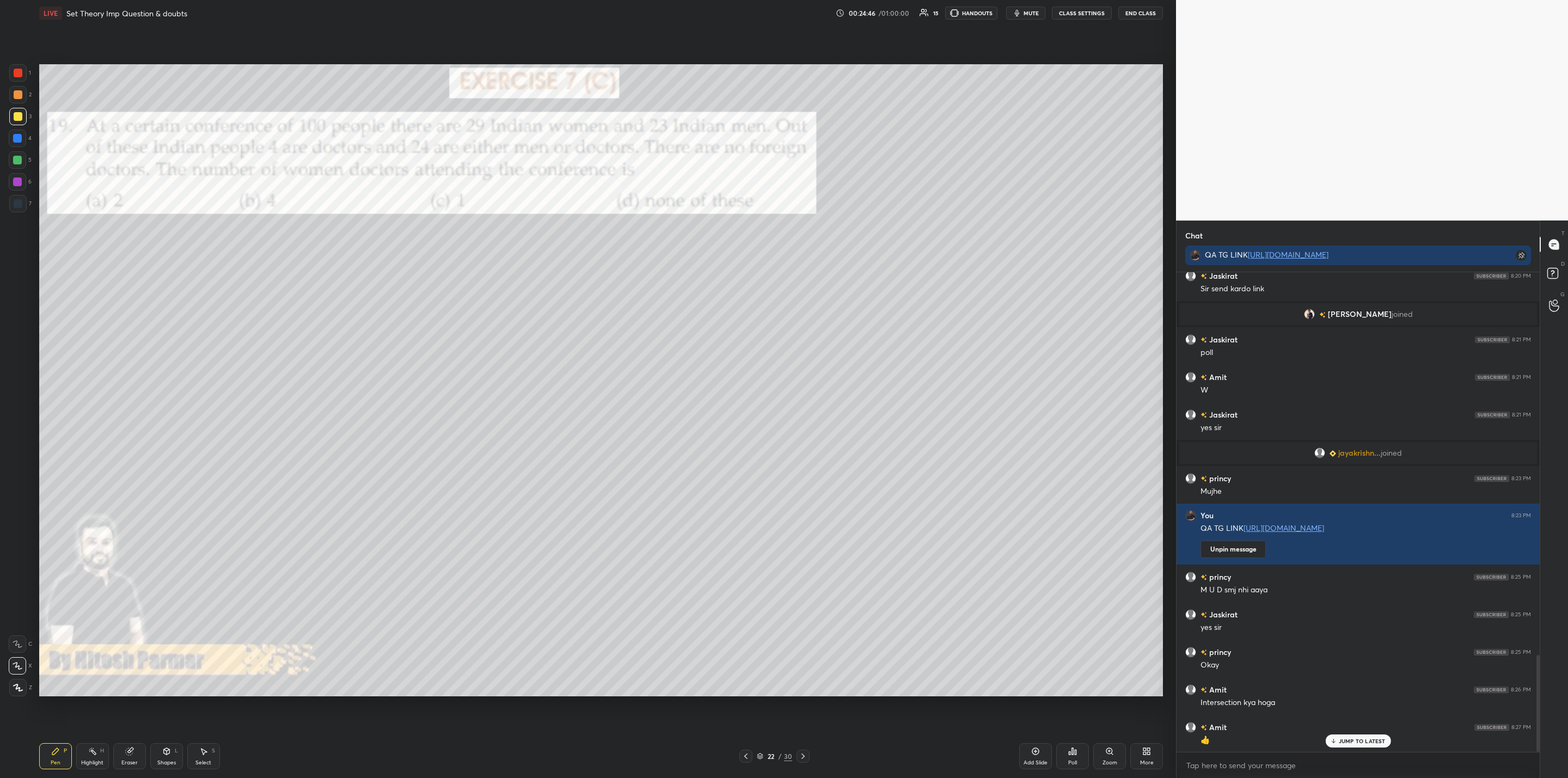
drag, startPoint x: 800, startPoint y: 755, endPoint x: 811, endPoint y: 758, distance: 11.4
click at [800, 756] on icon at bounding box center [803, 756] width 9 height 9
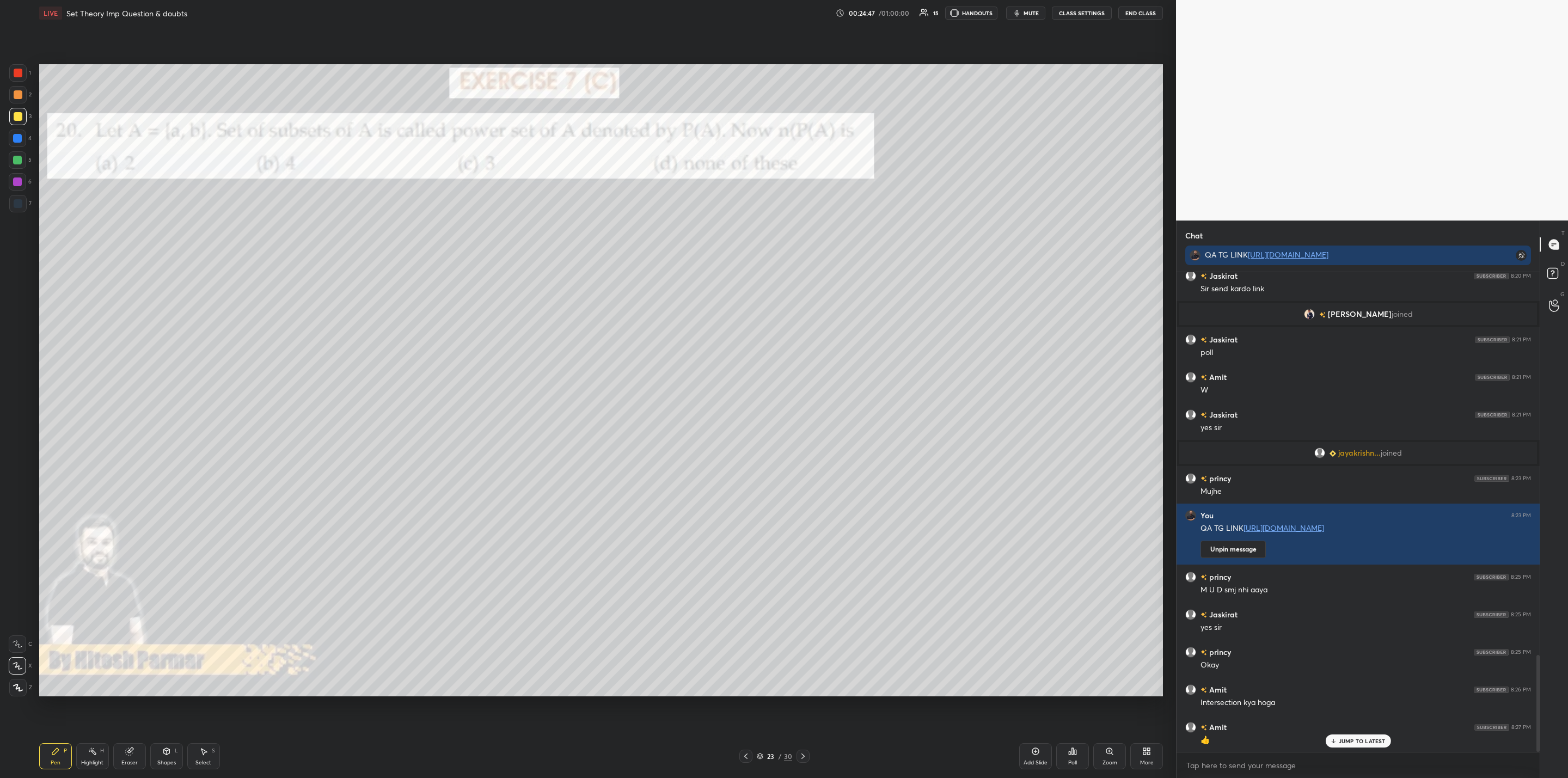
click at [802, 758] on icon at bounding box center [803, 756] width 9 height 9
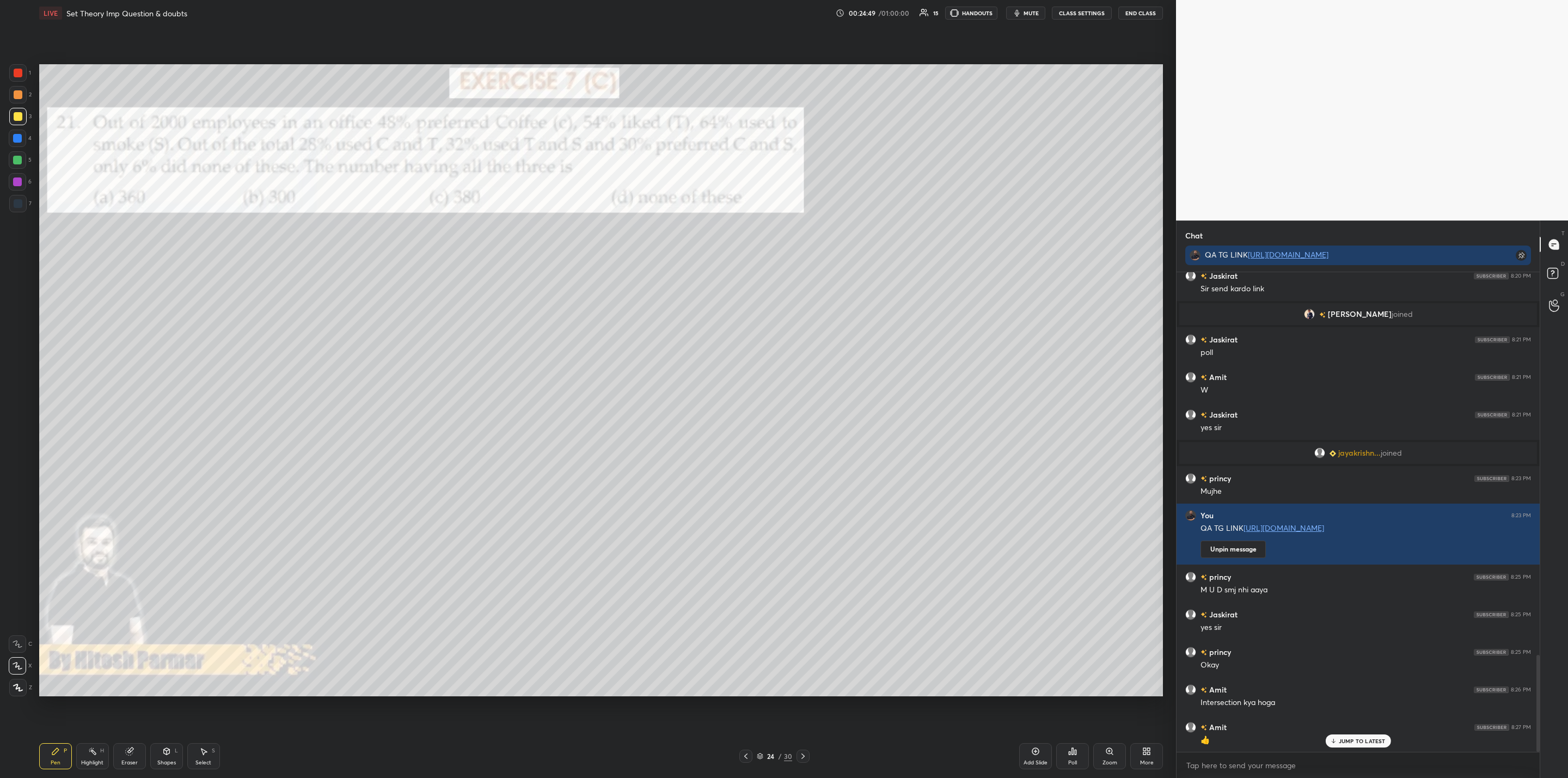
click at [802, 751] on div at bounding box center [803, 756] width 13 height 13
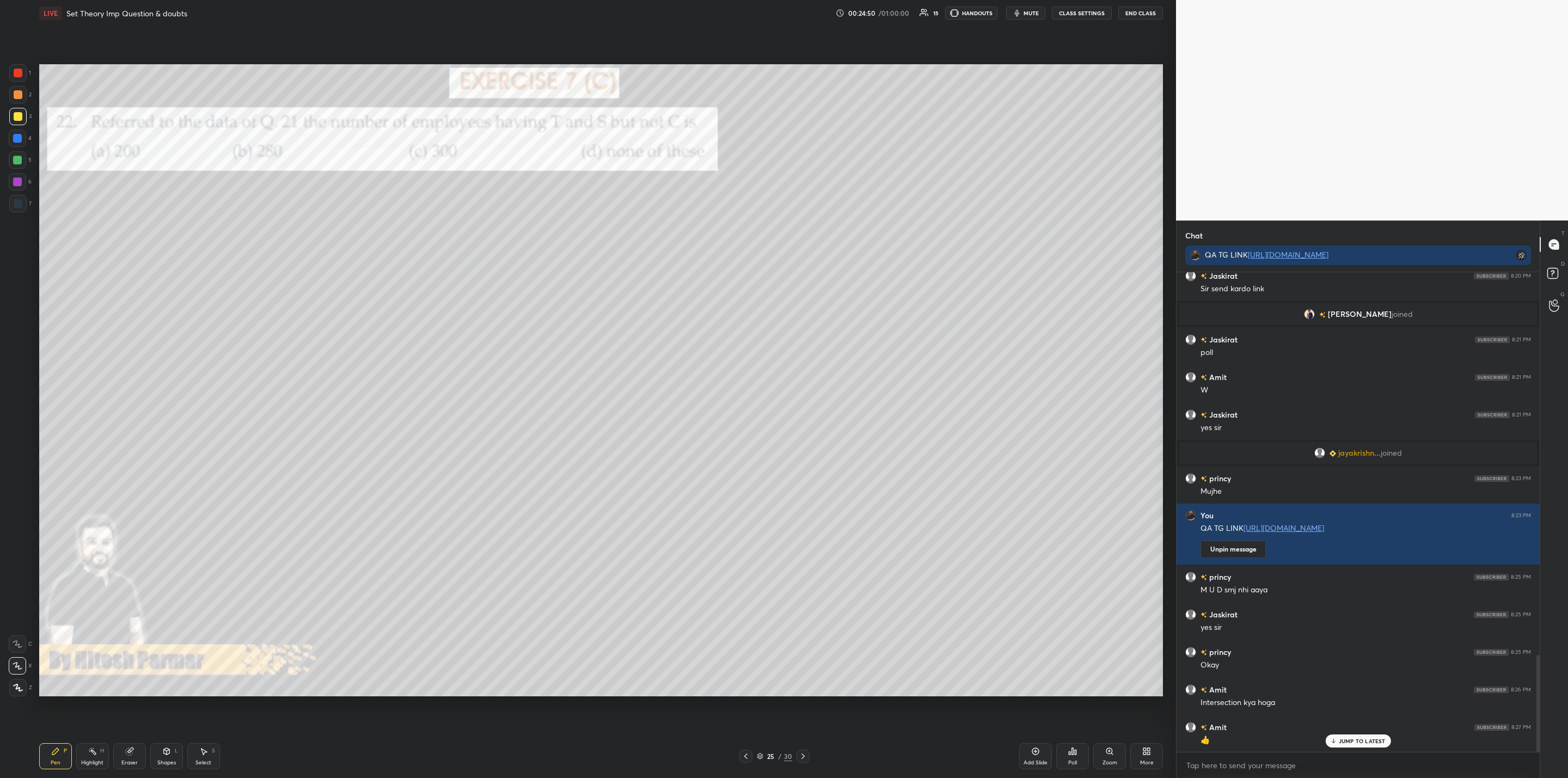
click at [804, 756] on icon at bounding box center [803, 756] width 9 height 9
drag, startPoint x: 802, startPoint y: 753, endPoint x: 795, endPoint y: 756, distance: 7.6
click at [804, 753] on icon at bounding box center [803, 756] width 9 height 9
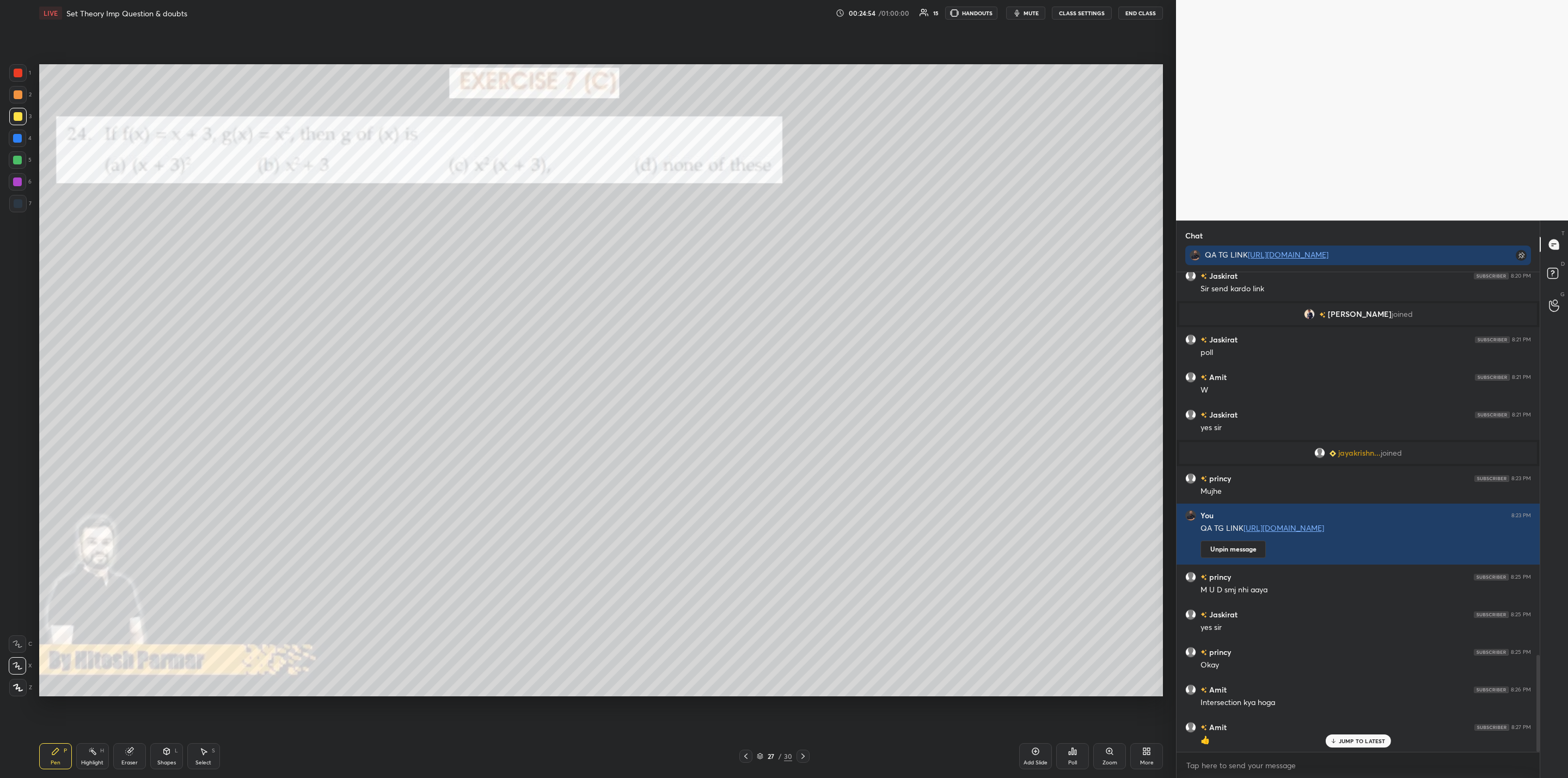
click at [747, 753] on icon at bounding box center [746, 756] width 9 height 9
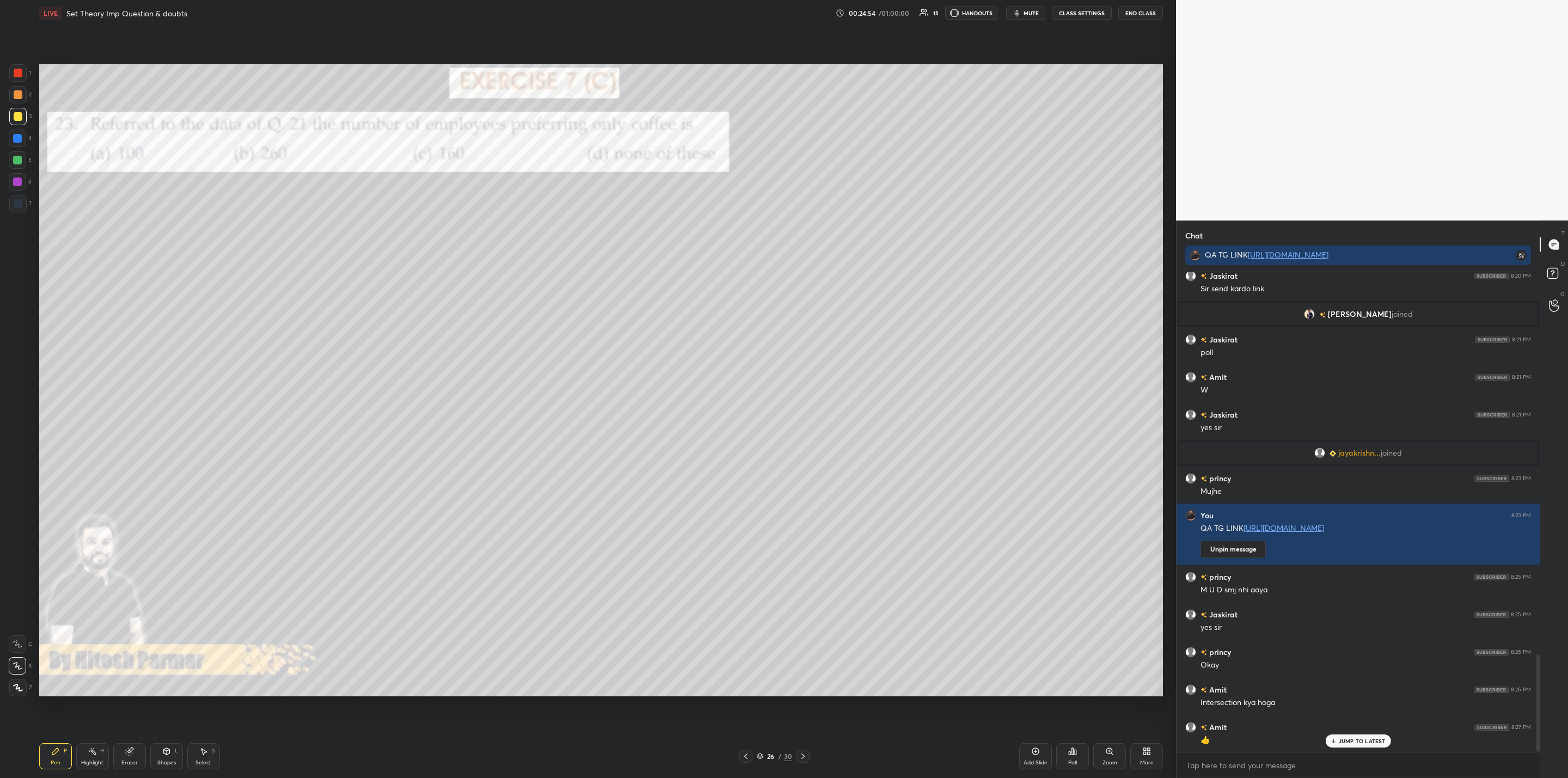
click at [750, 753] on icon at bounding box center [746, 756] width 9 height 9
click at [750, 751] on div at bounding box center [746, 756] width 13 height 13
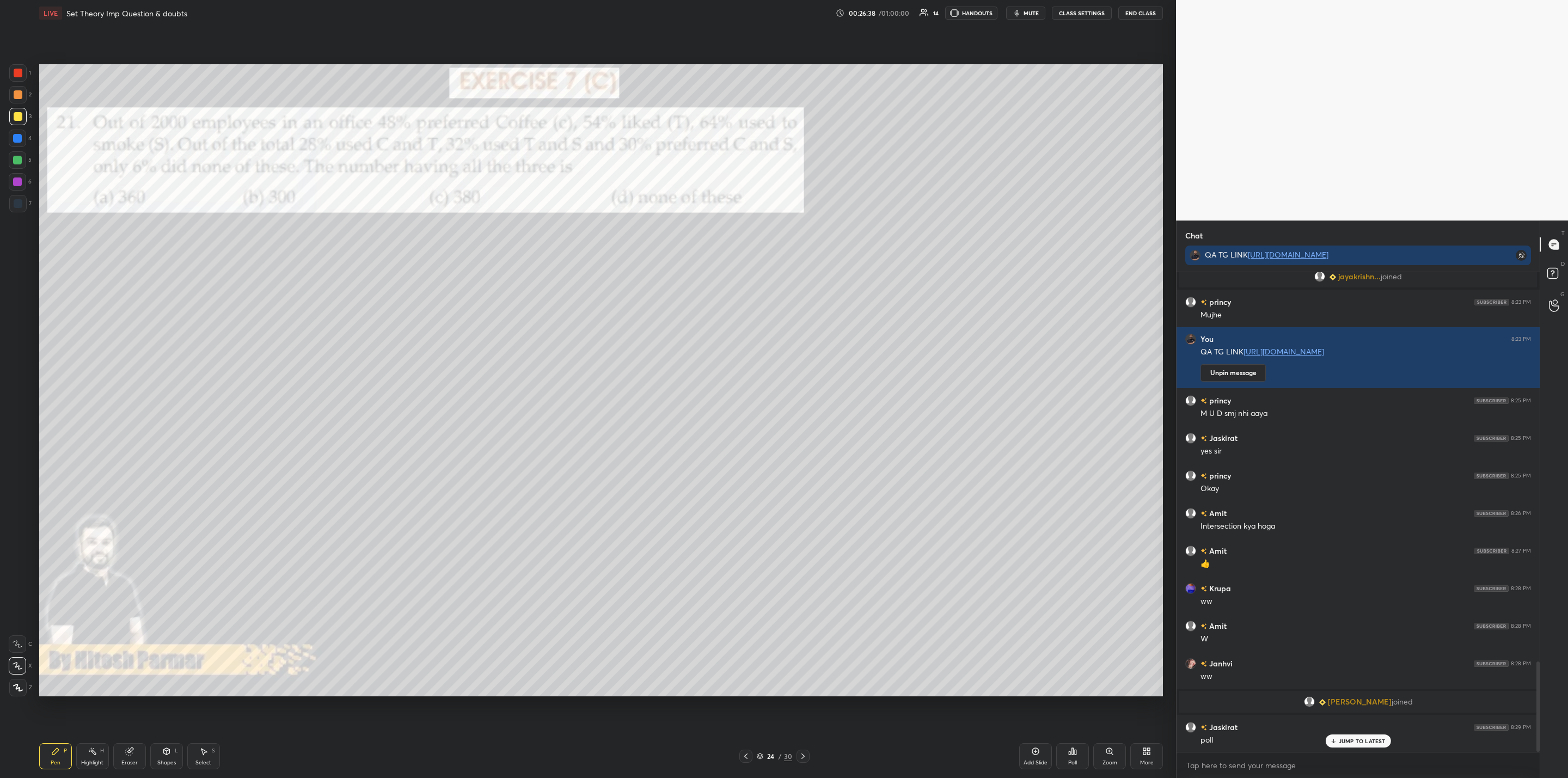
scroll to position [2107, 0]
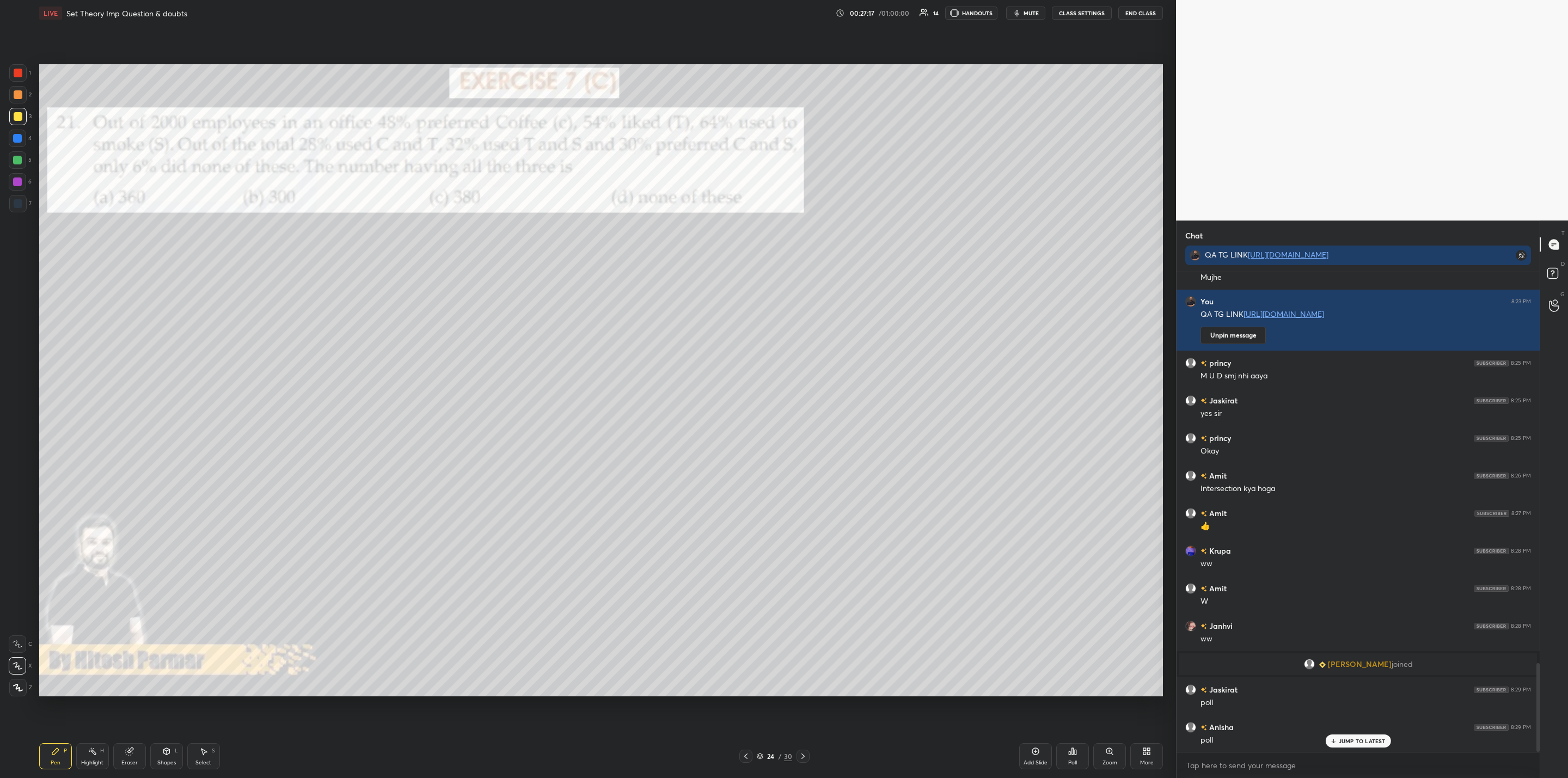
click at [1076, 753] on div "Poll" at bounding box center [1073, 756] width 33 height 26
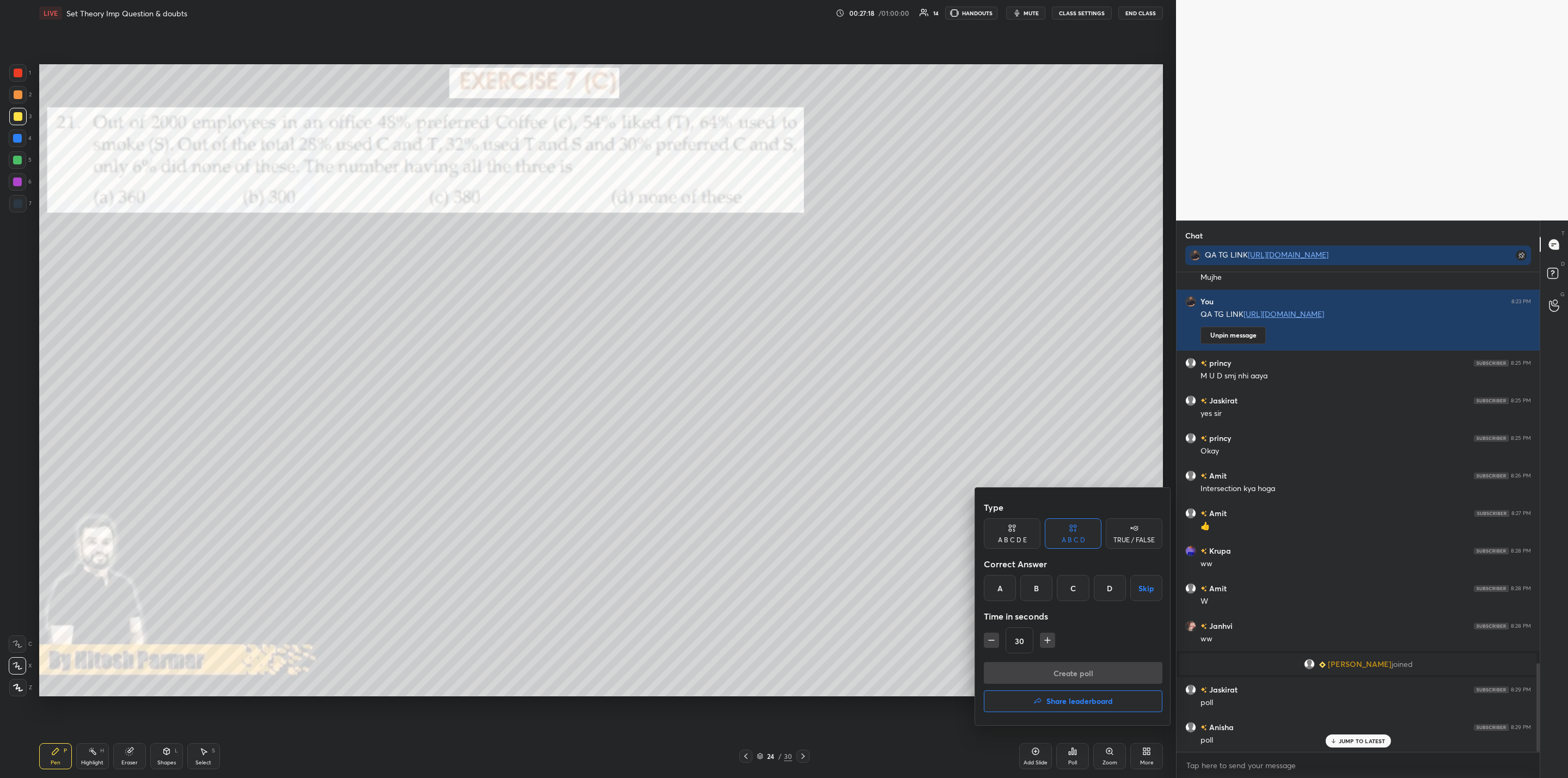
drag, startPoint x: 1006, startPoint y: 580, endPoint x: 1007, endPoint y: 586, distance: 6.1
click at [1007, 582] on div "A" at bounding box center [1000, 588] width 32 height 26
click at [1048, 638] on icon "button" at bounding box center [1047, 639] width 11 height 11
drag, startPoint x: 1052, startPoint y: 673, endPoint x: 995, endPoint y: 622, distance: 76.5
click at [988, 621] on div "Type A B C D E A B C D TRUE / FALSE Correct Answer A B C D Skip Time in seconds…" at bounding box center [1073, 606] width 196 height 237
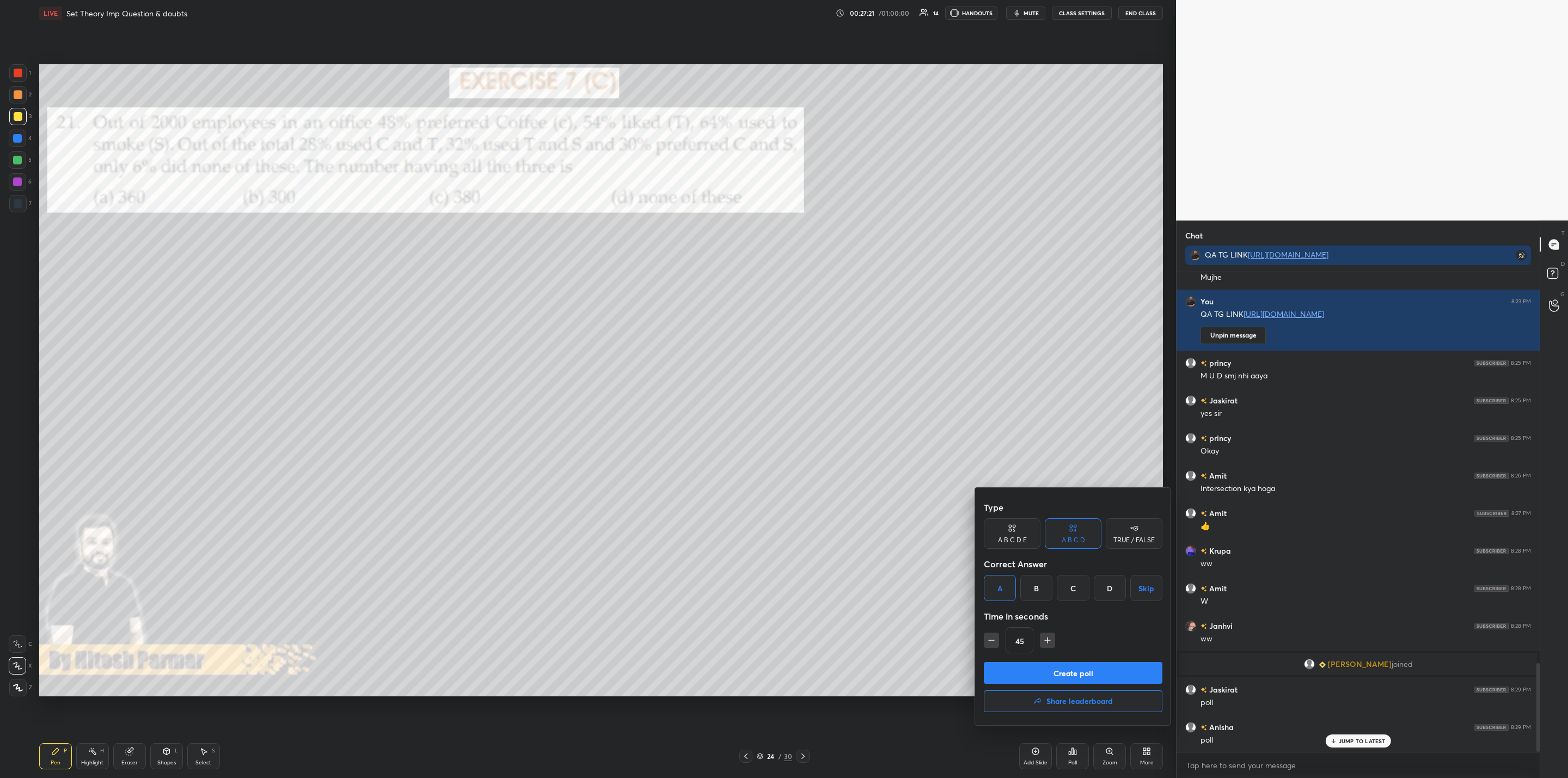
drag, startPoint x: 1048, startPoint y: 640, endPoint x: 1041, endPoint y: 651, distance: 13.0
click at [1048, 641] on icon "button" at bounding box center [1047, 639] width 11 height 11
type input "60"
drag, startPoint x: 1023, startPoint y: 668, endPoint x: 1005, endPoint y: 670, distance: 18.1
click at [1017, 669] on button "Create poll" at bounding box center [1073, 672] width 178 height 22
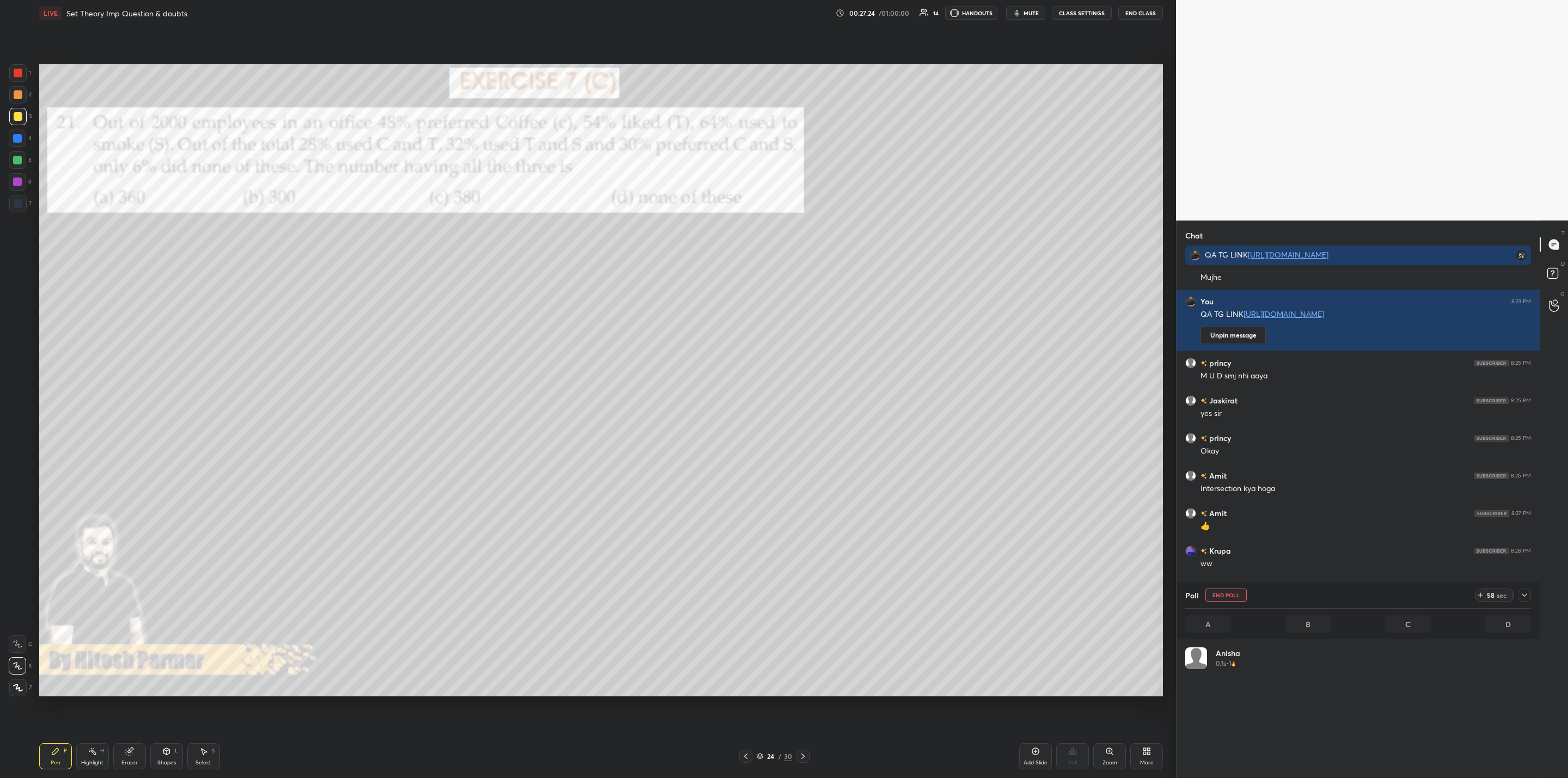
scroll to position [127, 342]
drag, startPoint x: 1513, startPoint y: 595, endPoint x: 1519, endPoint y: 603, distance: 10.0
click at [1513, 598] on div "Poll End Poll 58 sec" at bounding box center [1358, 595] width 345 height 26
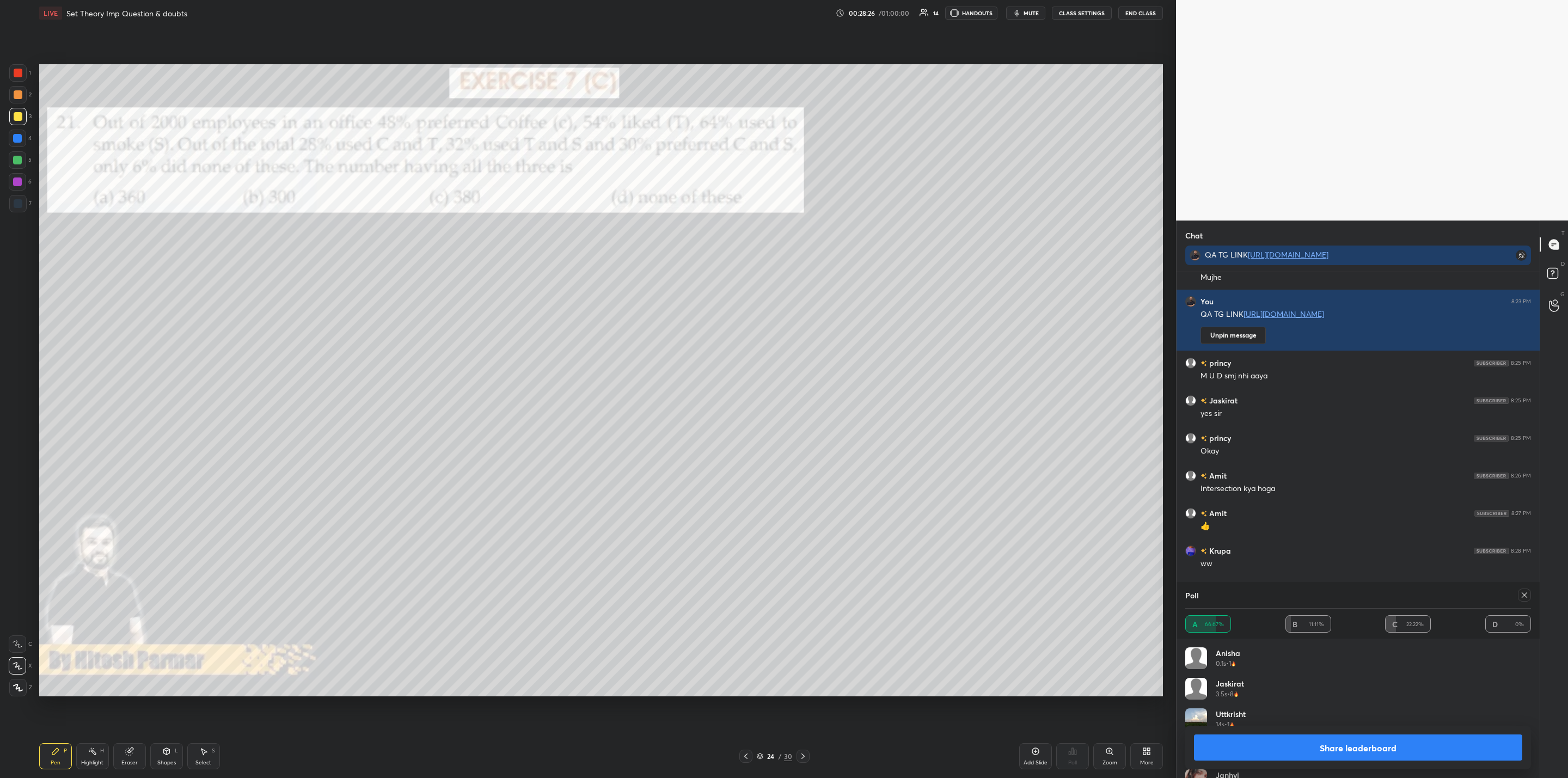
drag, startPoint x: 1301, startPoint y: 741, endPoint x: 1217, endPoint y: 728, distance: 85.0
click at [1297, 737] on button "Share leaderboard" at bounding box center [1358, 747] width 328 height 26
type textarea "x"
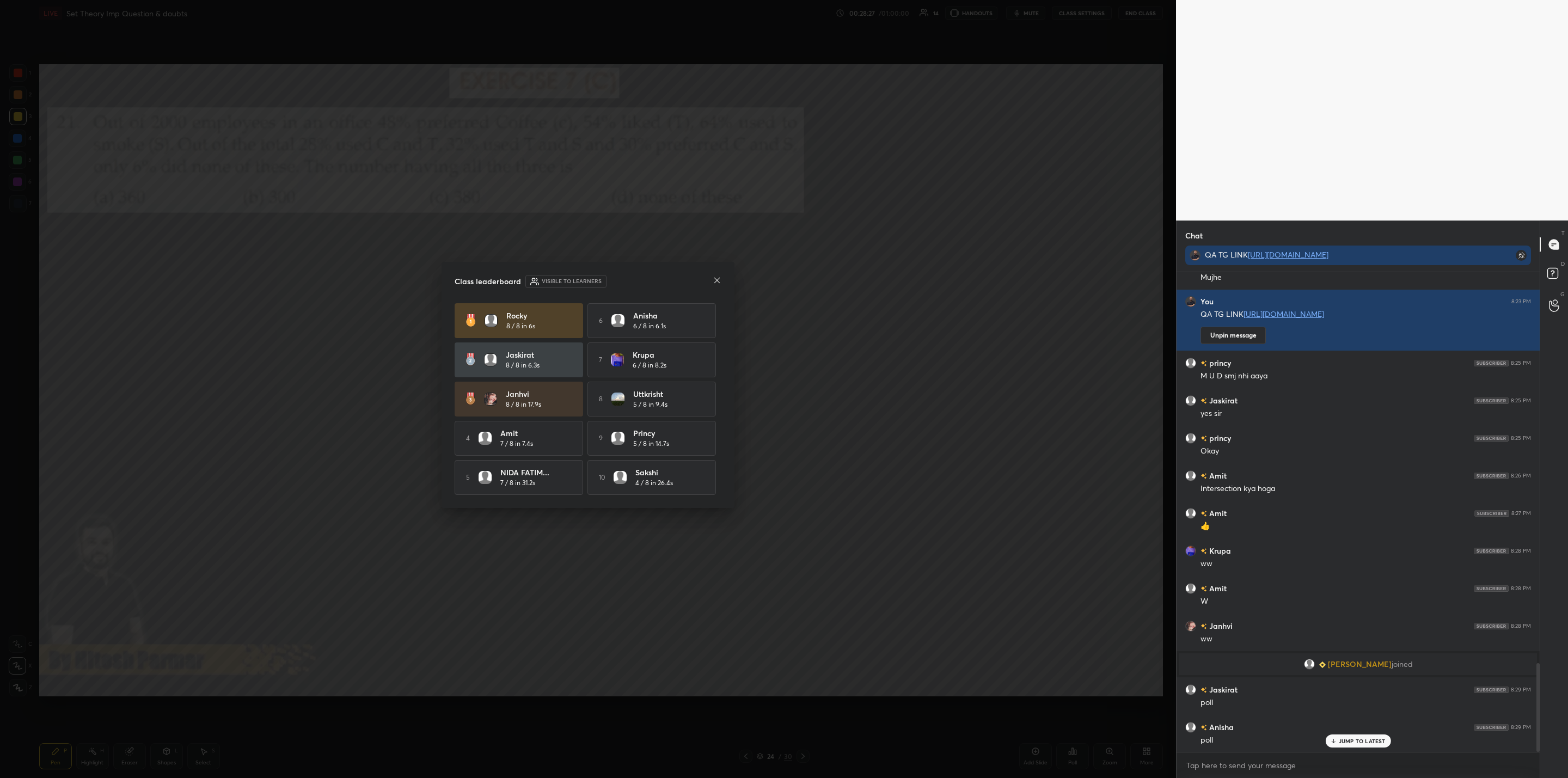
scroll to position [477, 360]
click at [714, 279] on icon at bounding box center [717, 280] width 9 height 9
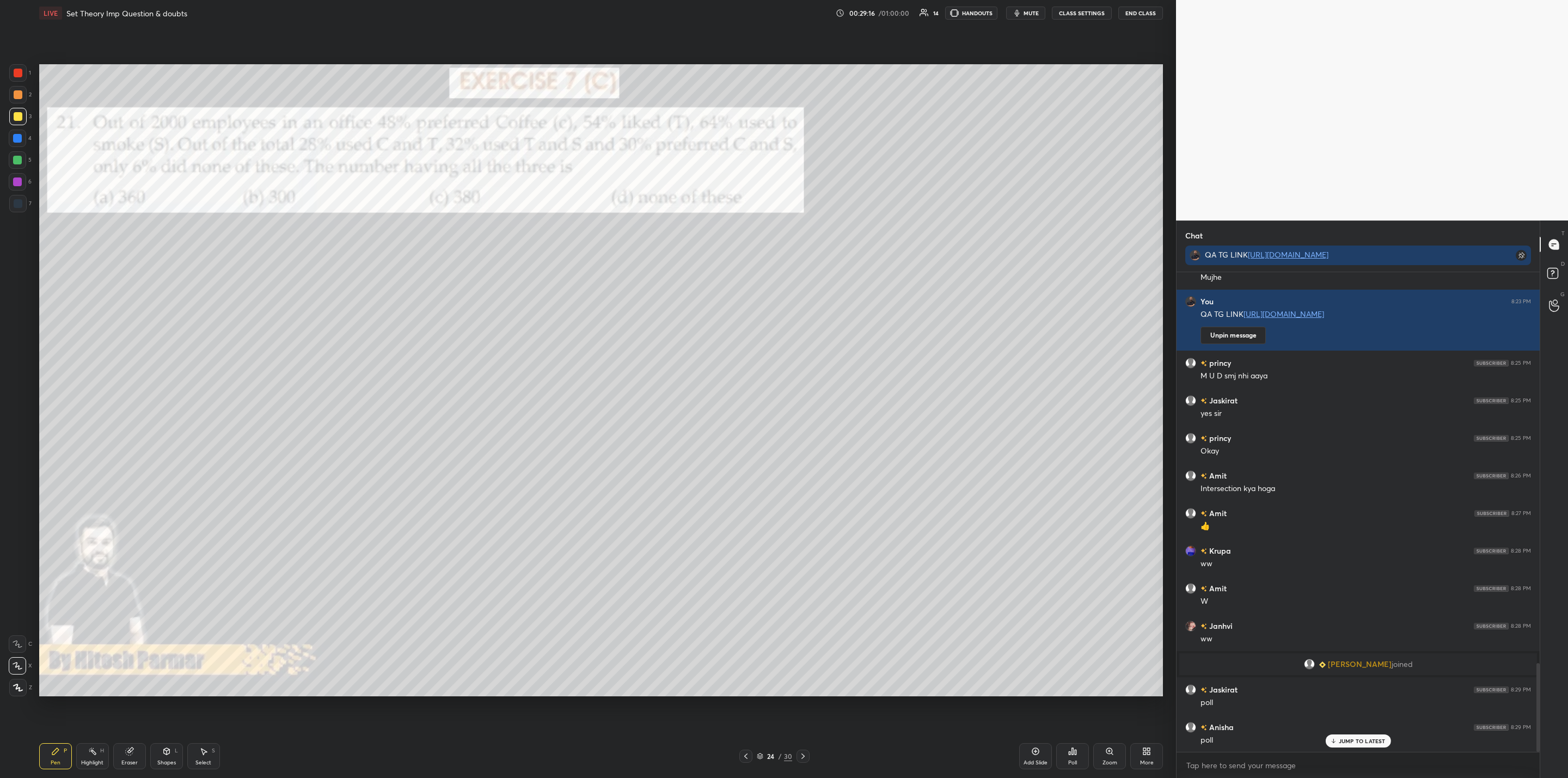
drag, startPoint x: 13, startPoint y: 141, endPoint x: 26, endPoint y: 142, distance: 13.0
click at [13, 142] on div at bounding box center [18, 139] width 18 height 18
drag, startPoint x: 14, startPoint y: 160, endPoint x: 33, endPoint y: 167, distance: 20.2
click at [13, 160] on div at bounding box center [18, 160] width 9 height 9
click at [802, 758] on icon at bounding box center [803, 756] width 9 height 9
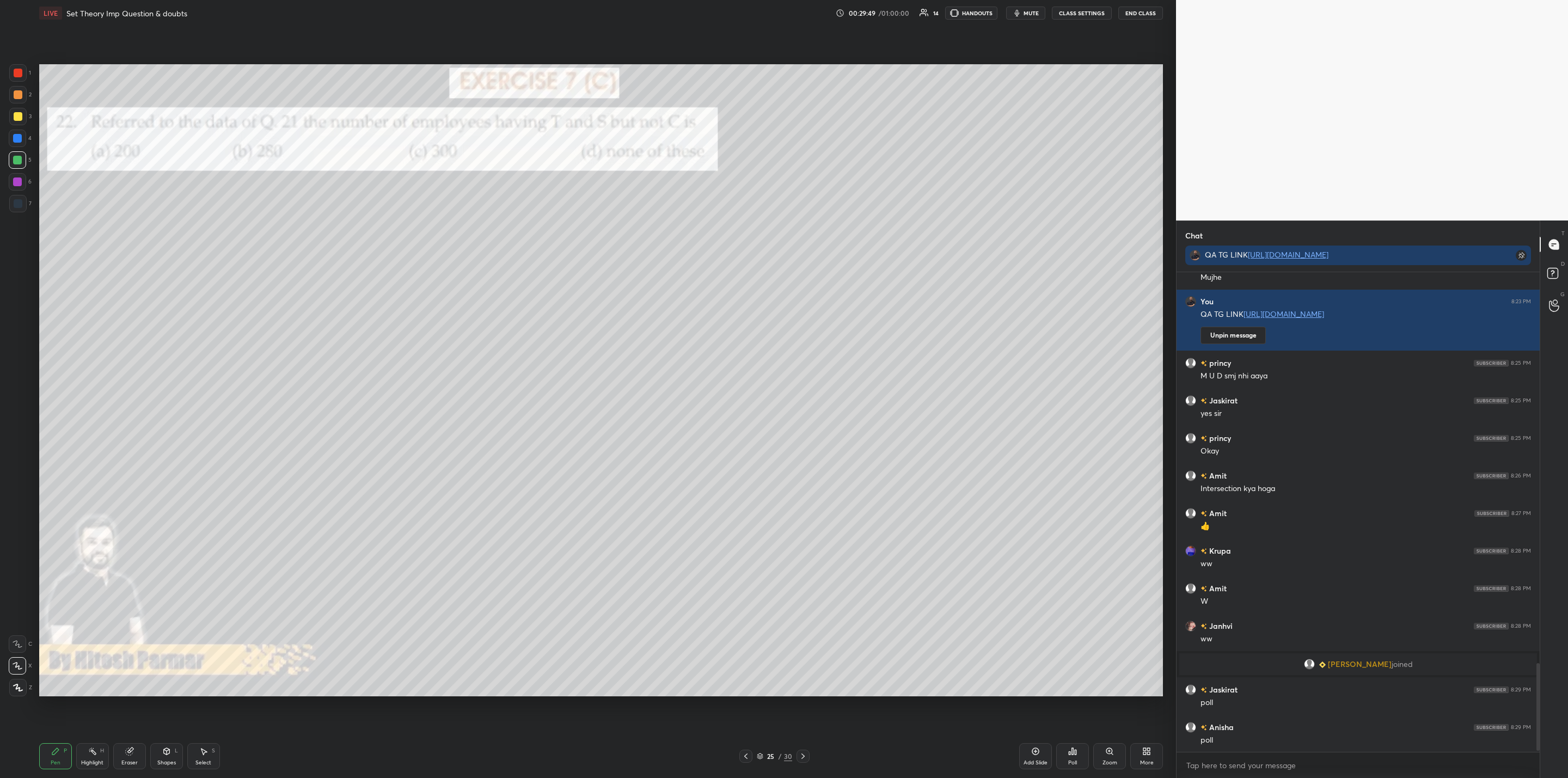
scroll to position [2145, 0]
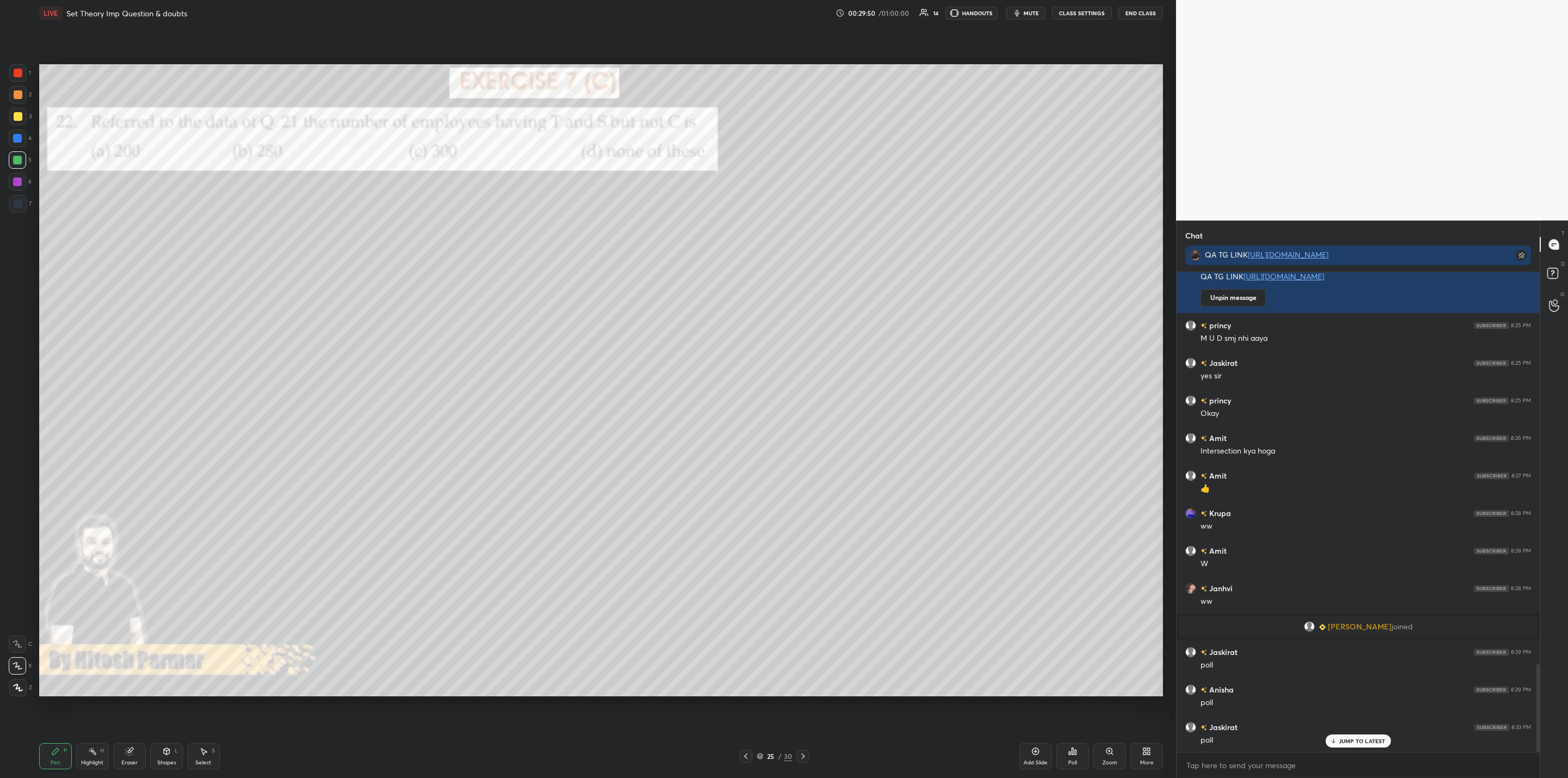
click at [1076, 756] on div "Poll" at bounding box center [1073, 756] width 33 height 26
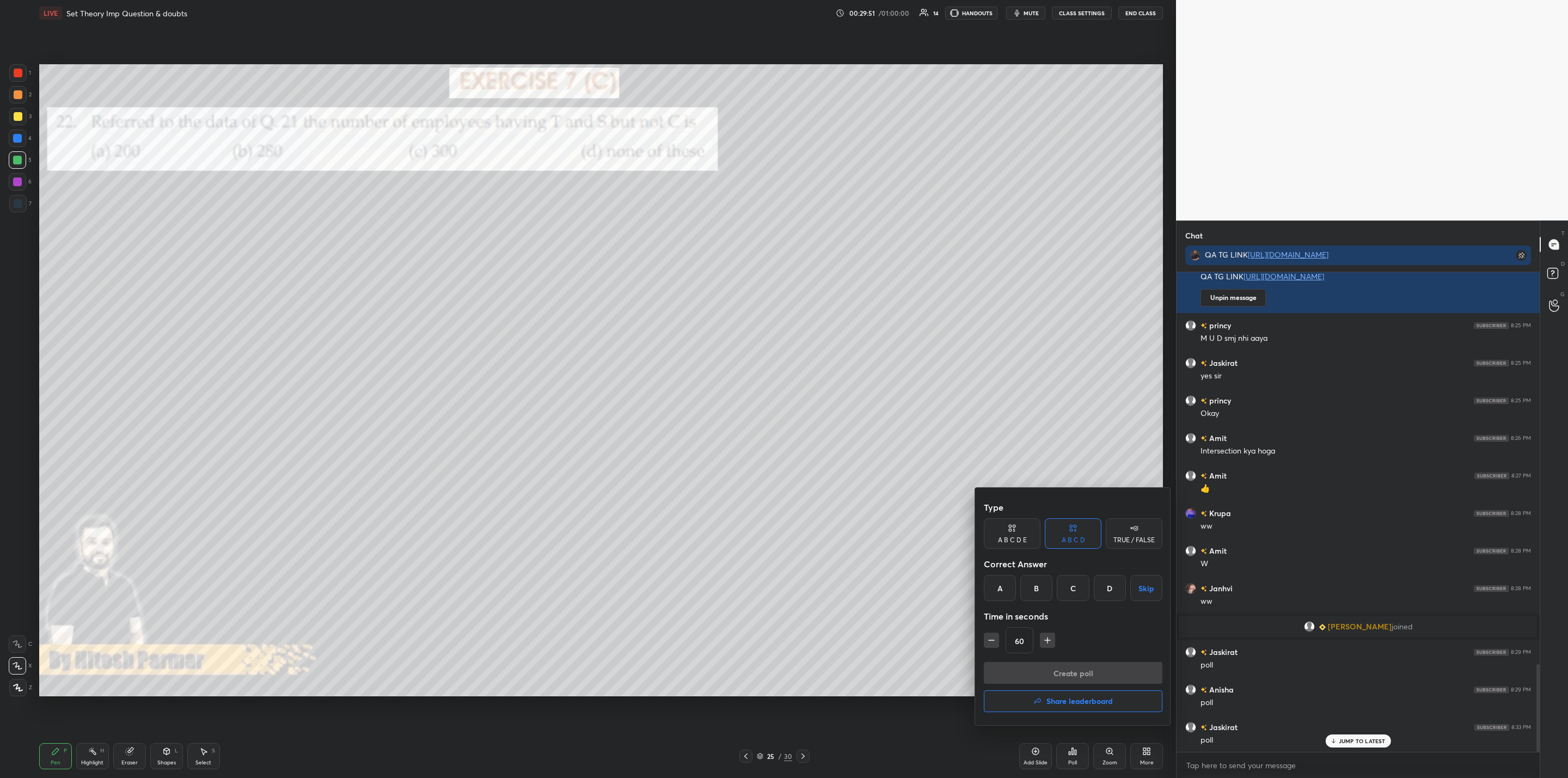
drag, startPoint x: 1038, startPoint y: 581, endPoint x: 1036, endPoint y: 603, distance: 22.1
click at [1036, 590] on div "B" at bounding box center [1036, 588] width 32 height 26
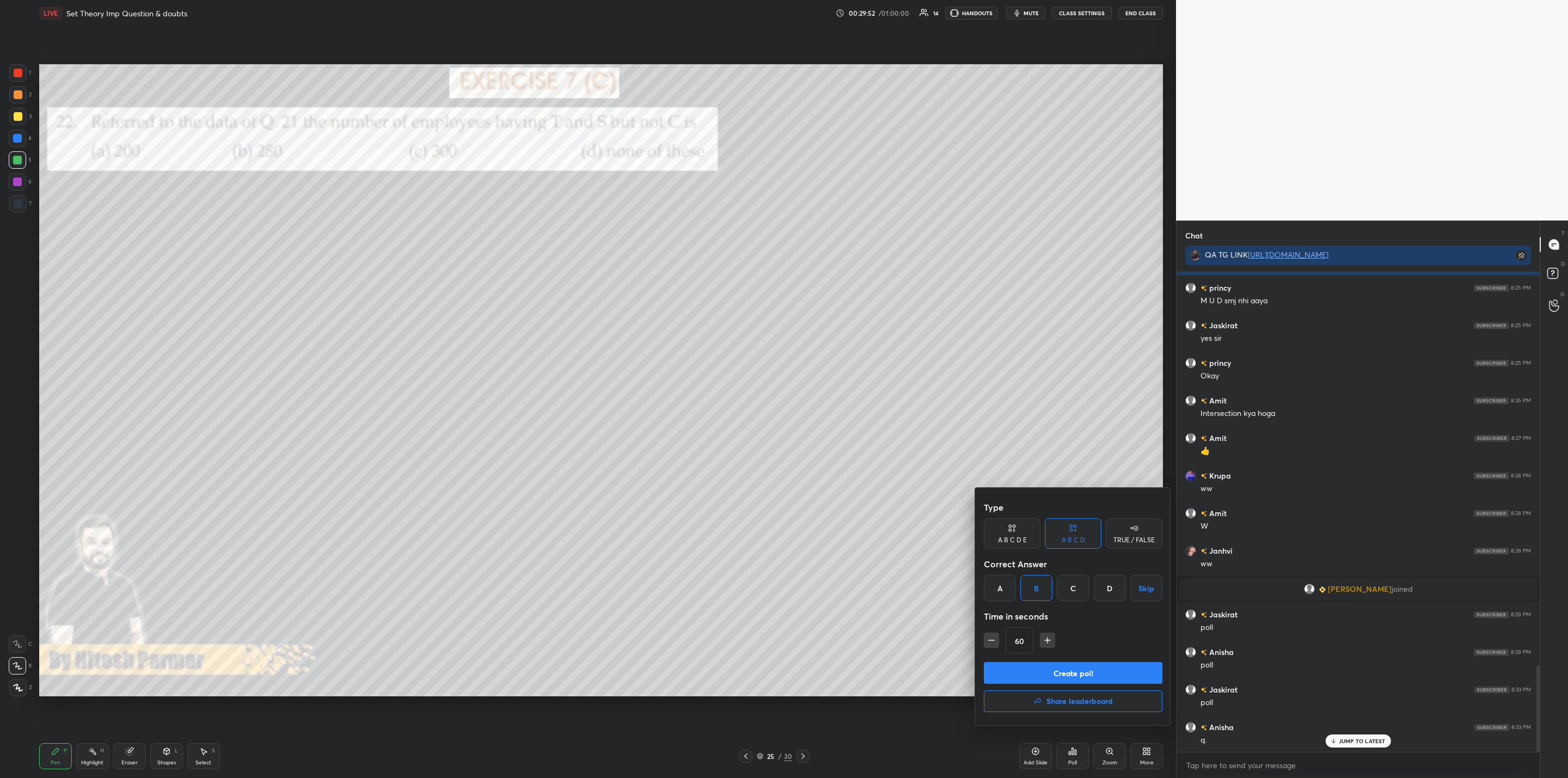
click at [989, 638] on icon "button" at bounding box center [991, 639] width 11 height 11
type input "45"
click at [1037, 669] on button "Create poll" at bounding box center [1073, 672] width 178 height 22
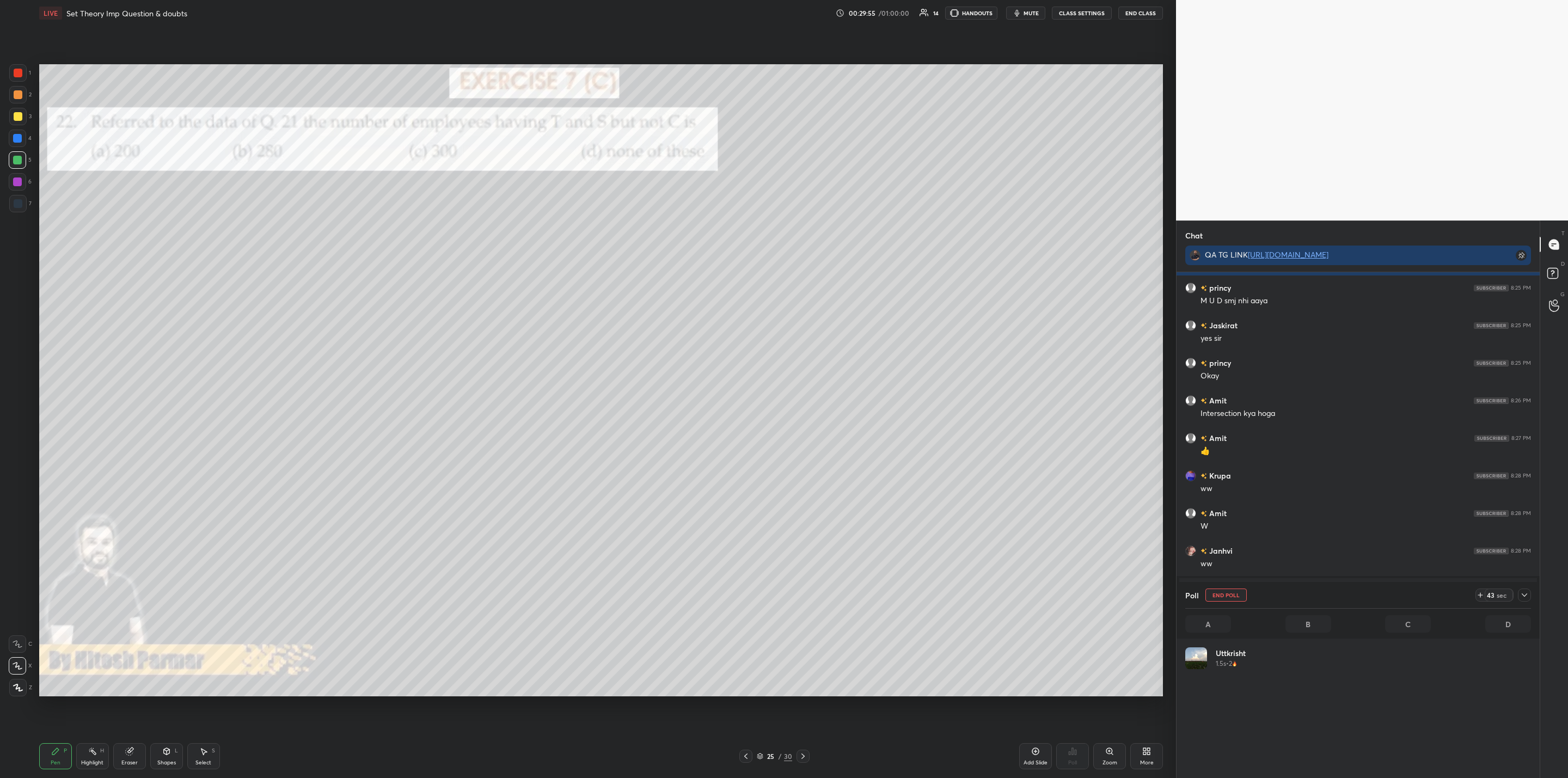
scroll to position [127, 342]
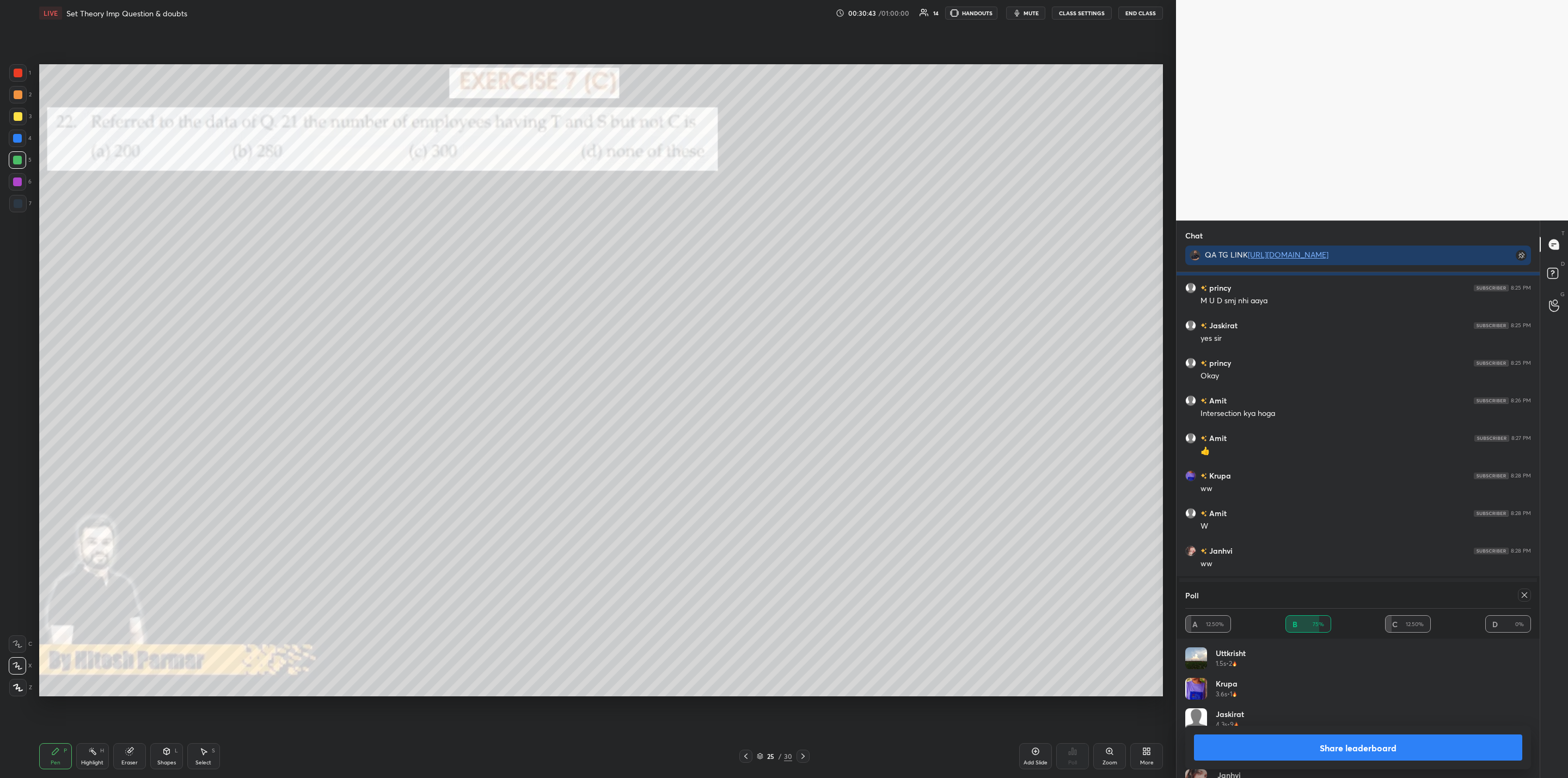
click at [1268, 743] on button "Share leaderboard" at bounding box center [1358, 747] width 328 height 26
type textarea "x"
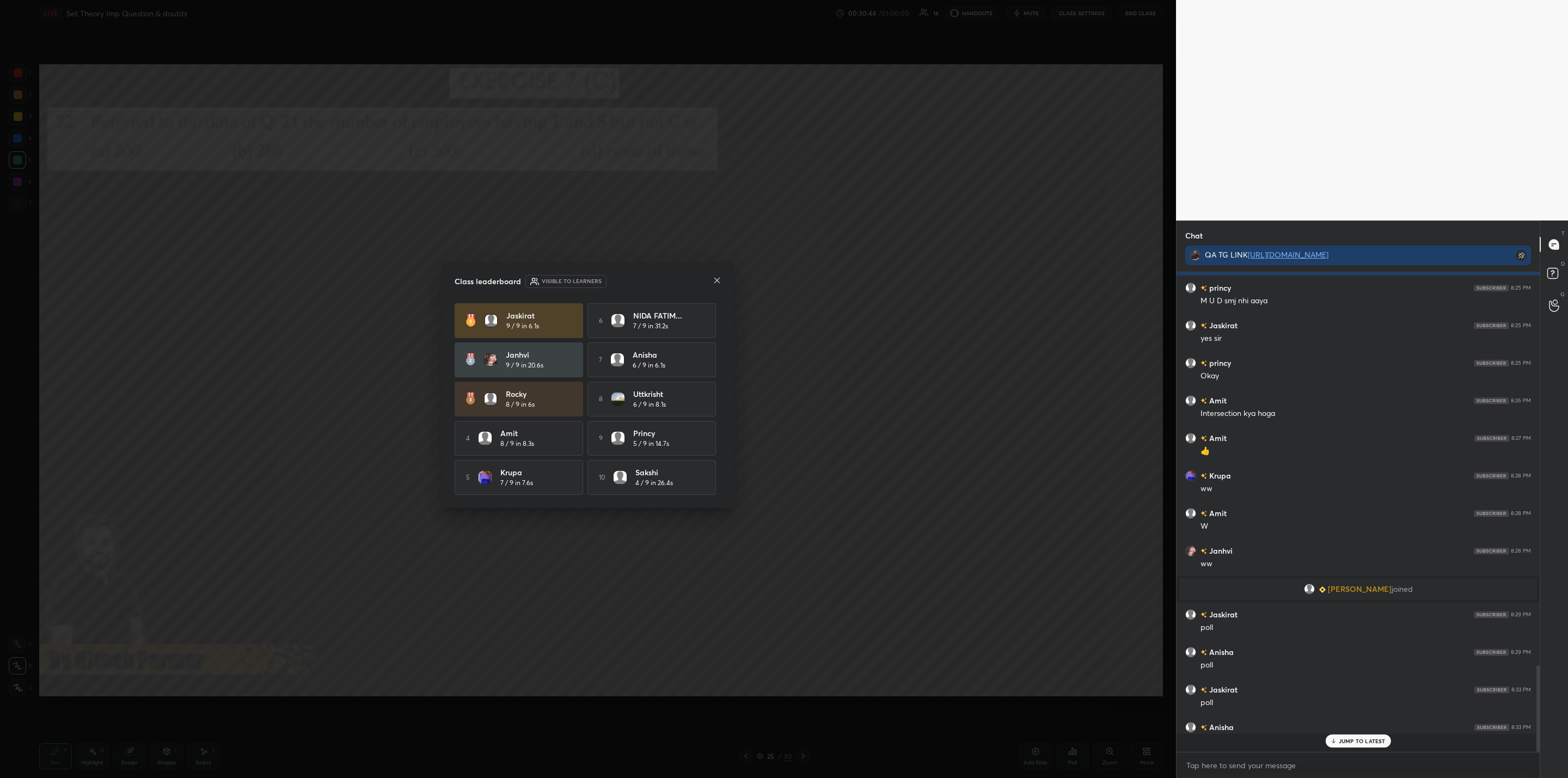
scroll to position [500, 360]
drag, startPoint x: 1343, startPoint y: 739, endPoint x: 1329, endPoint y: 739, distance: 14.0
click at [1341, 739] on p "JUMP TO LATEST" at bounding box center [1362, 741] width 47 height 6
drag, startPoint x: 719, startPoint y: 273, endPoint x: 719, endPoint y: 283, distance: 10.0
click at [719, 278] on div "Class leaderboard Visible to learners" at bounding box center [588, 281] width 267 height 13
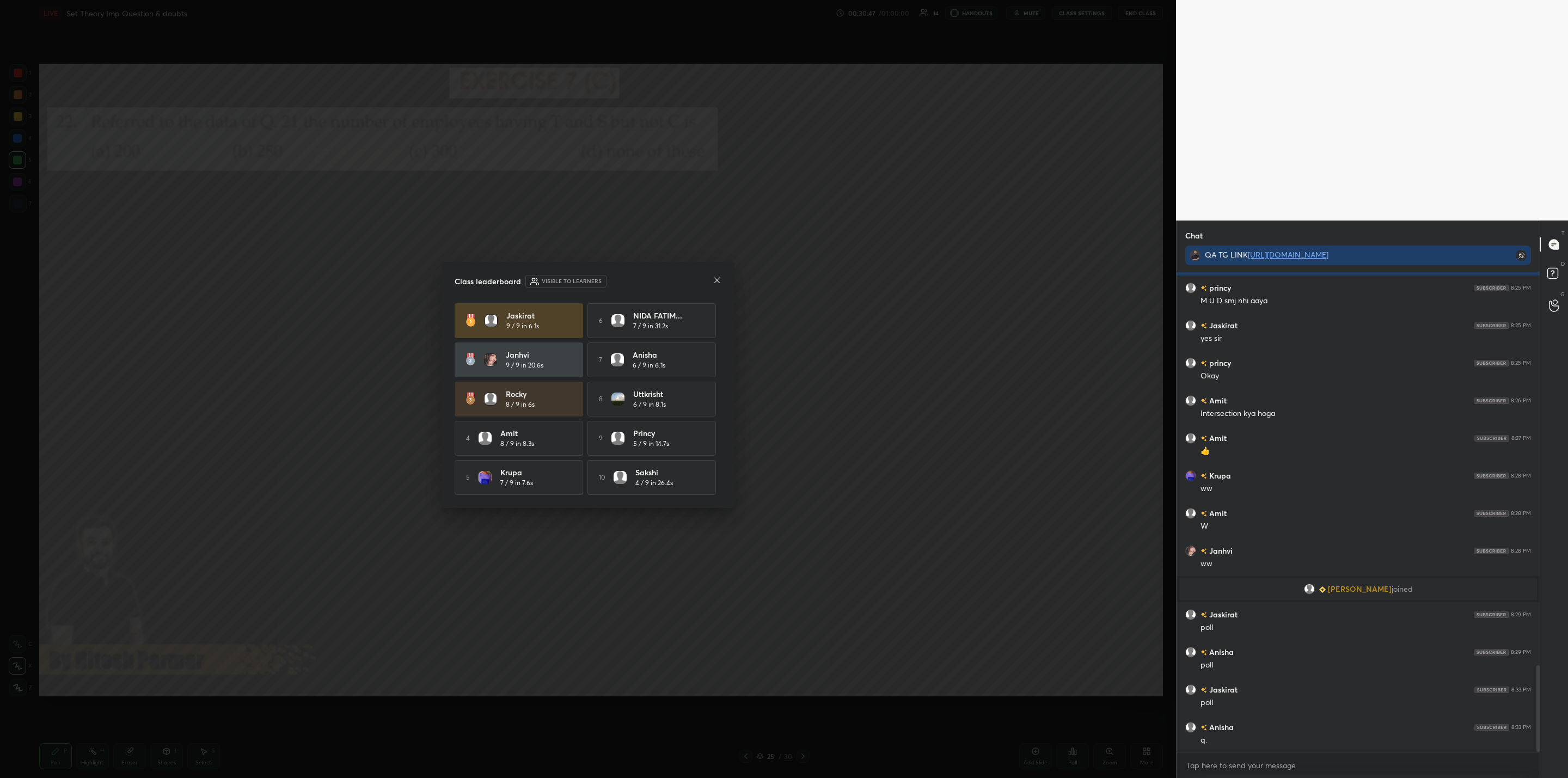
click at [716, 276] on icon at bounding box center [717, 280] width 9 height 9
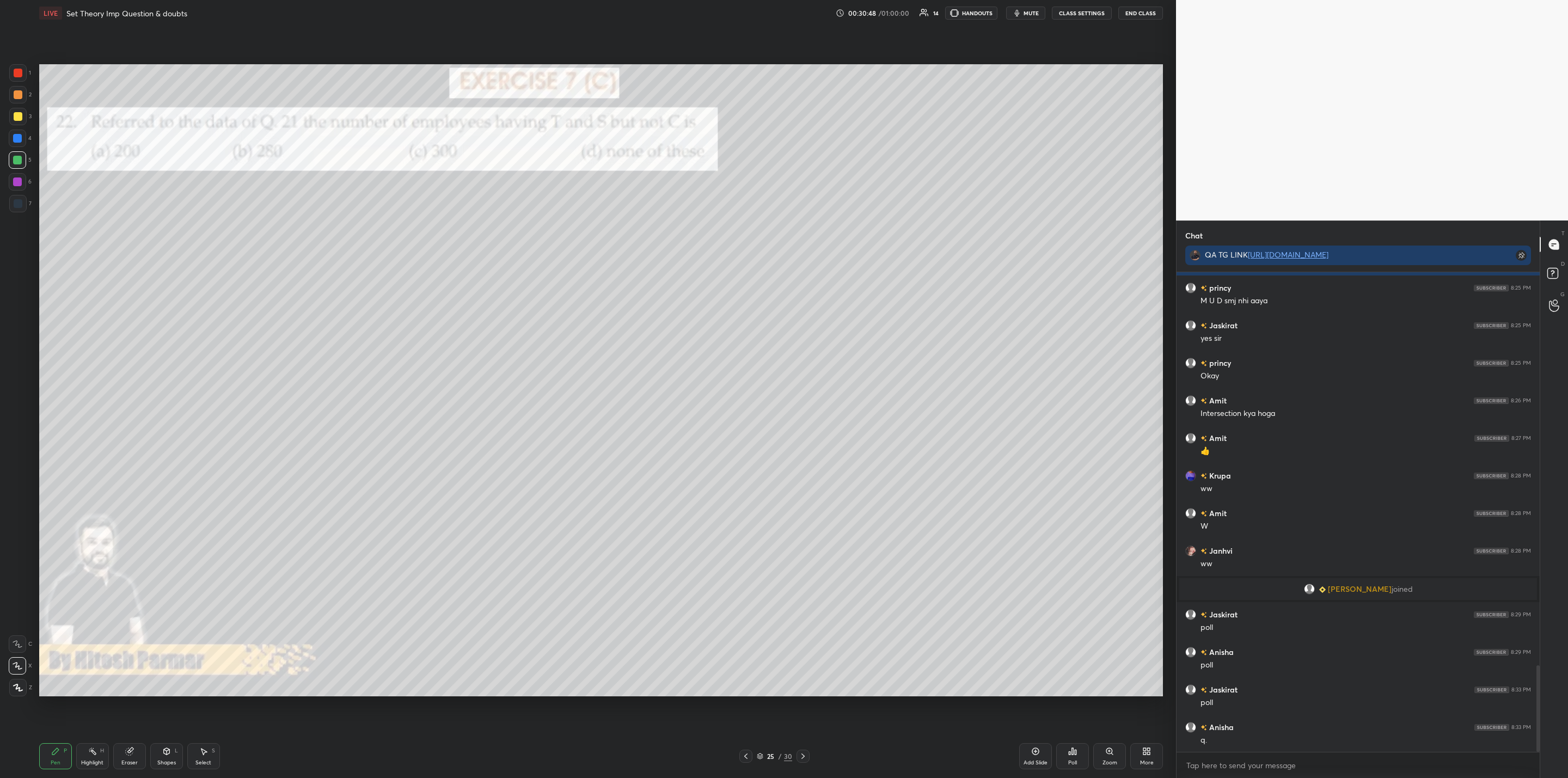
click at [745, 750] on div "Pen P Highlight H Eraser Shapes L Select S 25 / 30 Add Slide Poll Zoom More" at bounding box center [601, 756] width 1124 height 44
drag, startPoint x: 747, startPoint y: 756, endPoint x: 737, endPoint y: 764, distance: 12.8
click at [744, 756] on icon at bounding box center [746, 756] width 9 height 9
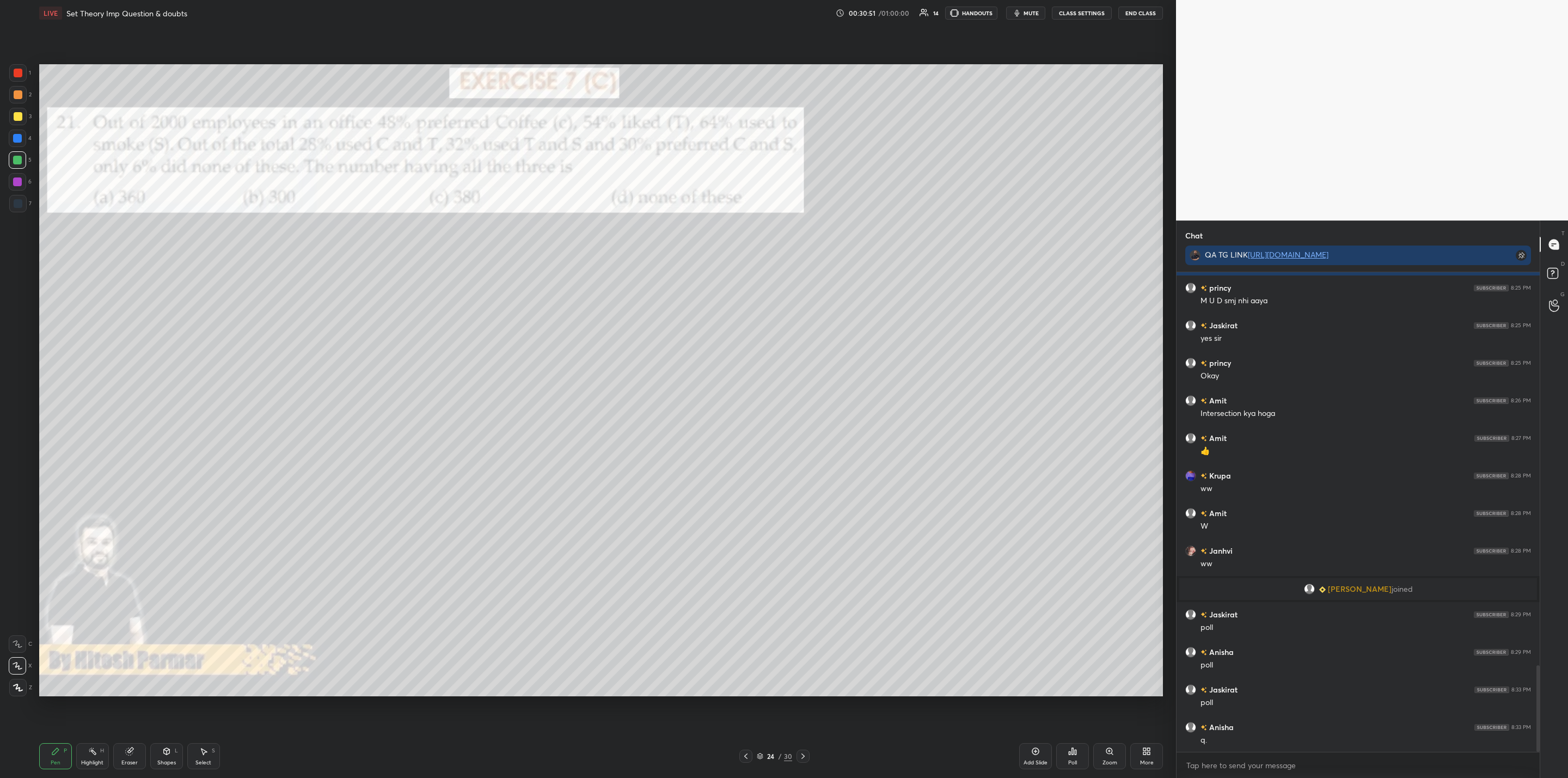
drag, startPoint x: 15, startPoint y: 93, endPoint x: 22, endPoint y: 102, distance: 11.4
click at [16, 96] on div at bounding box center [18, 95] width 9 height 9
click at [802, 756] on icon at bounding box center [803, 756] width 9 height 9
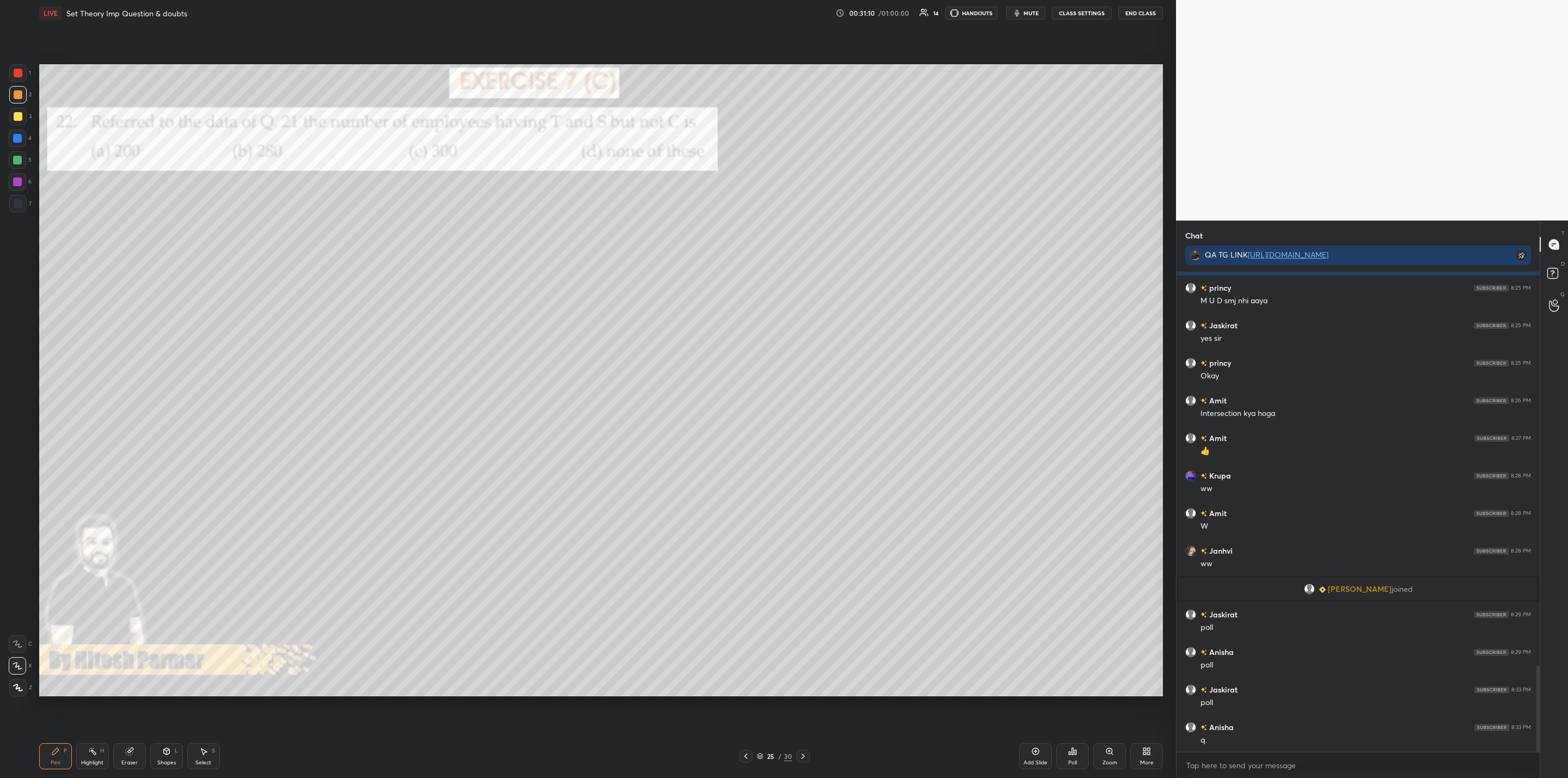
click at [804, 753] on icon at bounding box center [803, 756] width 9 height 9
drag, startPoint x: 748, startPoint y: 753, endPoint x: 755, endPoint y: 758, distance: 8.6
click at [748, 751] on icon at bounding box center [746, 756] width 9 height 9
click at [747, 748] on div "Pen P Highlight H Eraser Shapes L Select S 25 / 30 Add Slide Poll Zoom More" at bounding box center [601, 756] width 1124 height 44
click at [747, 753] on icon at bounding box center [746, 756] width 9 height 9
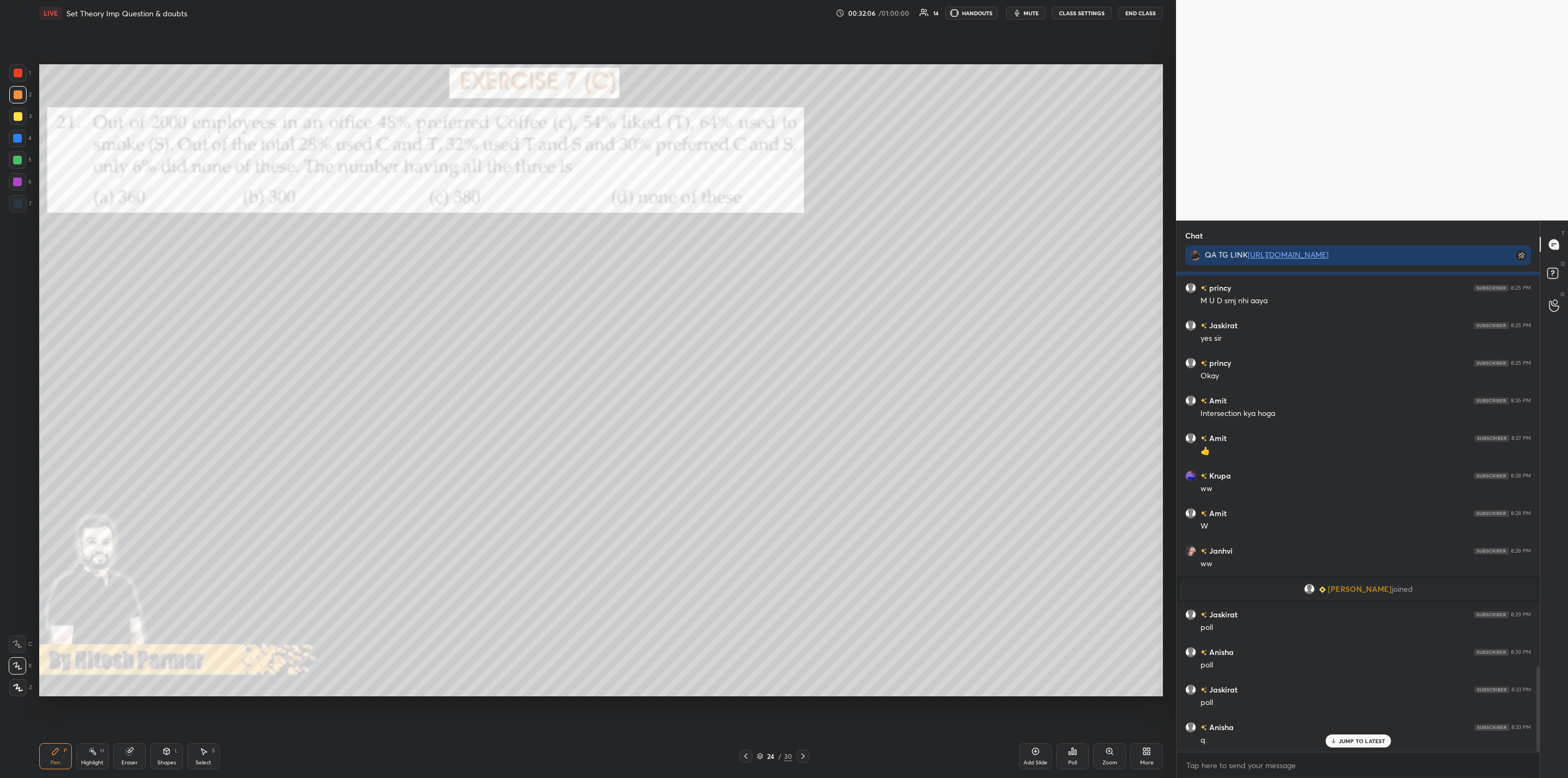
scroll to position [2220, 0]
drag, startPoint x: 801, startPoint y: 753, endPoint x: 807, endPoint y: 755, distance: 6.3
click at [799, 753] on icon at bounding box center [803, 756] width 9 height 9
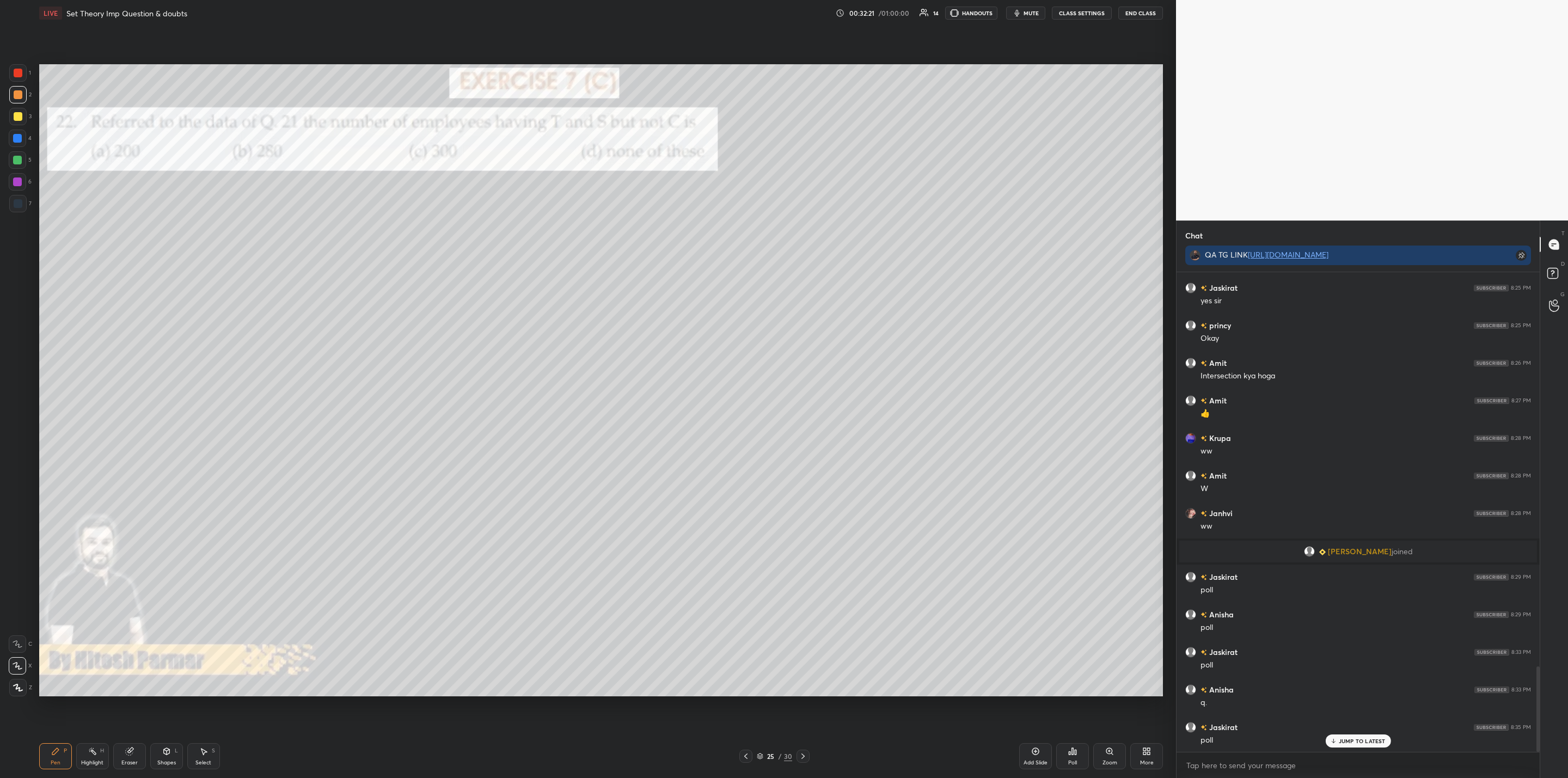
click at [806, 753] on icon at bounding box center [803, 756] width 9 height 9
drag, startPoint x: 1081, startPoint y: 762, endPoint x: 1087, endPoint y: 760, distance: 6.3
click at [1087, 760] on div "Poll" at bounding box center [1073, 756] width 33 height 26
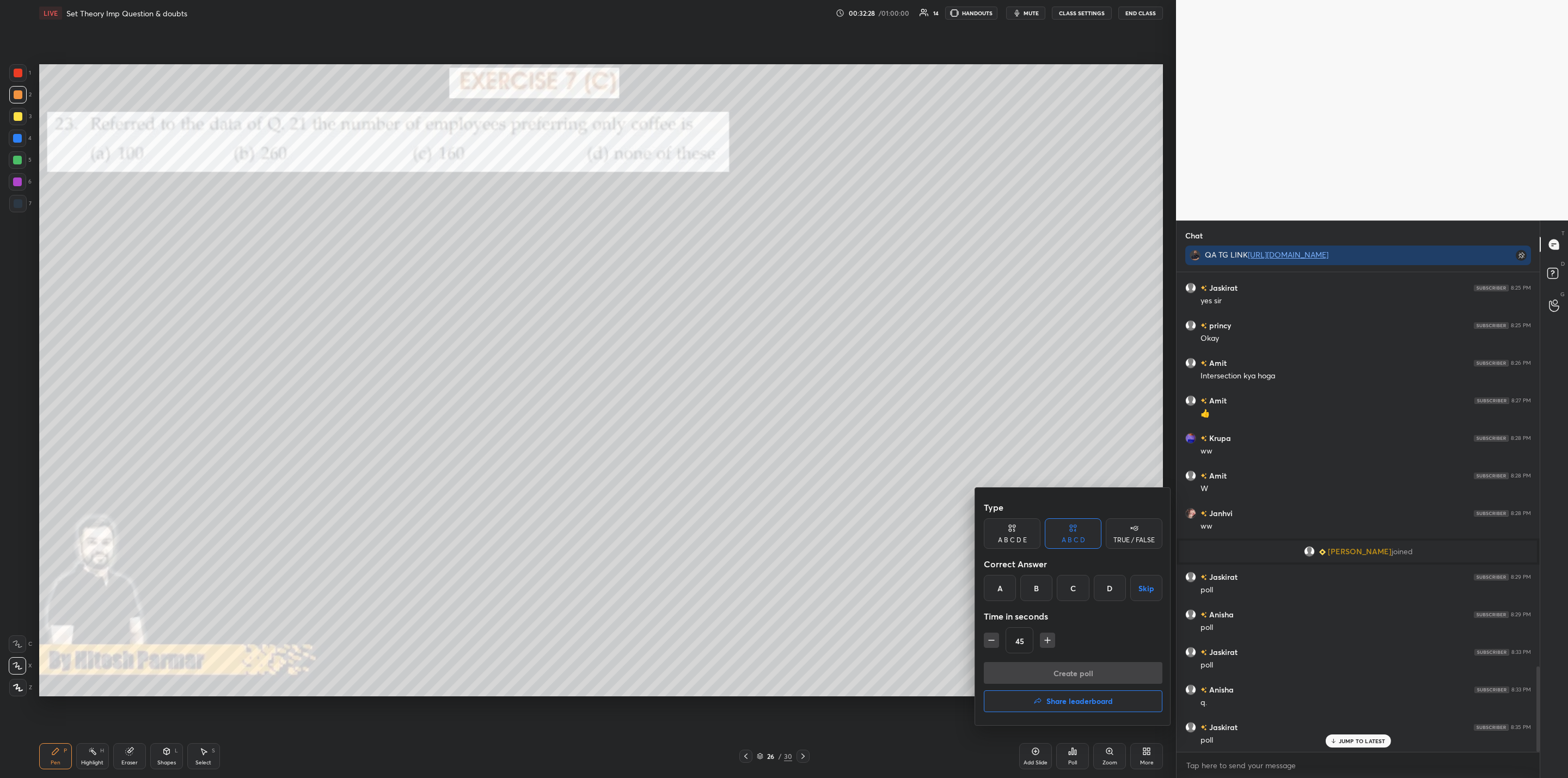
click at [1072, 588] on div "C" at bounding box center [1073, 588] width 32 height 26
click at [1048, 638] on icon "button" at bounding box center [1047, 639] width 11 height 11
type input "60"
drag, startPoint x: 1042, startPoint y: 668, endPoint x: 1031, endPoint y: 668, distance: 11.0
click at [1042, 668] on button "Create poll" at bounding box center [1073, 672] width 178 height 22
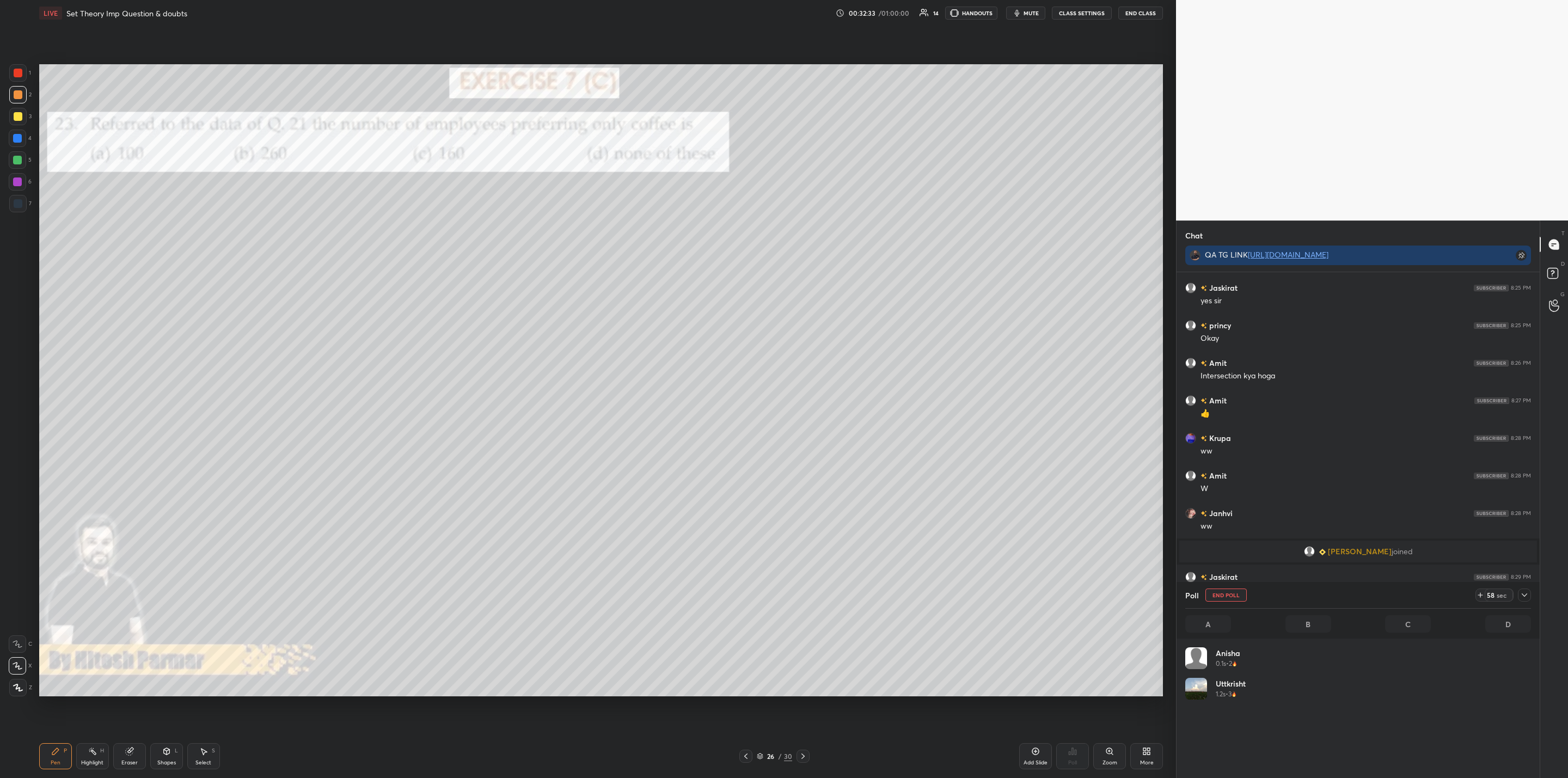
scroll to position [127, 342]
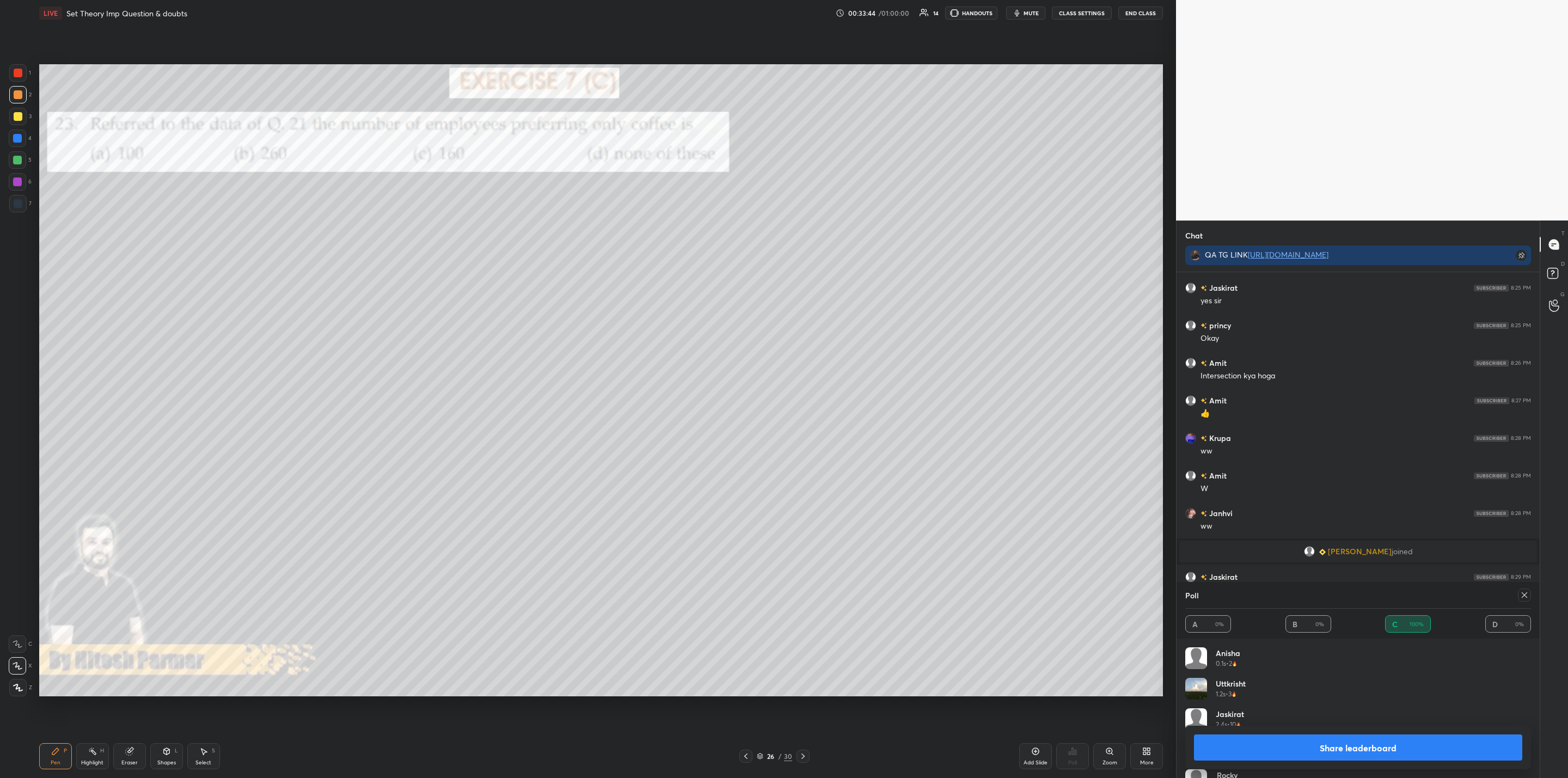
drag, startPoint x: 1302, startPoint y: 737, endPoint x: 1304, endPoint y: 744, distance: 7.3
click at [1302, 736] on button "Share leaderboard" at bounding box center [1358, 747] width 328 height 26
type textarea "x"
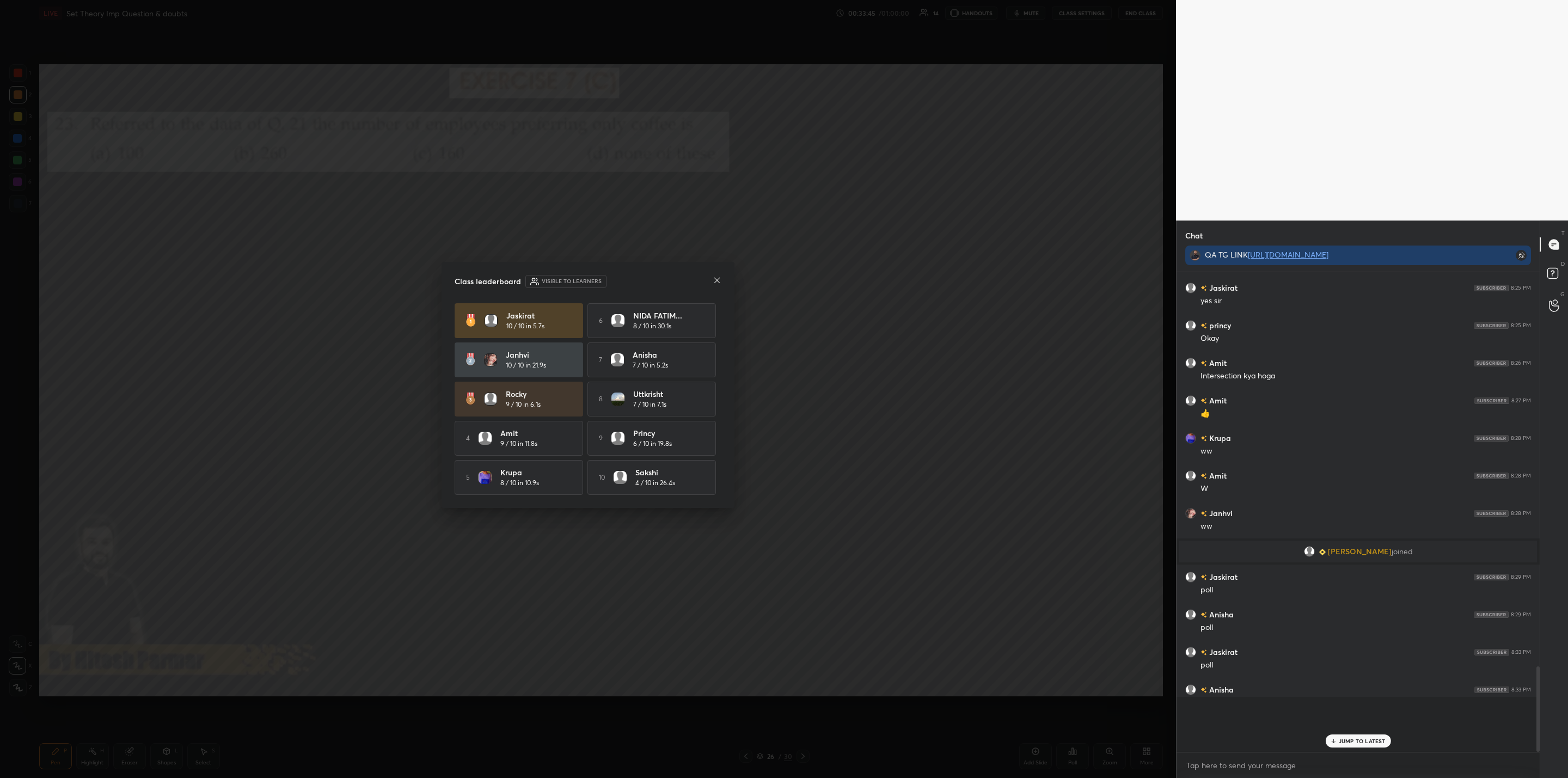
scroll to position [494, 360]
drag, startPoint x: 719, startPoint y: 276, endPoint x: 716, endPoint y: 288, distance: 12.4
click at [721, 275] on div "Class leaderboard Visible to learners" at bounding box center [588, 281] width 267 height 13
click at [718, 278] on icon at bounding box center [717, 280] width 9 height 9
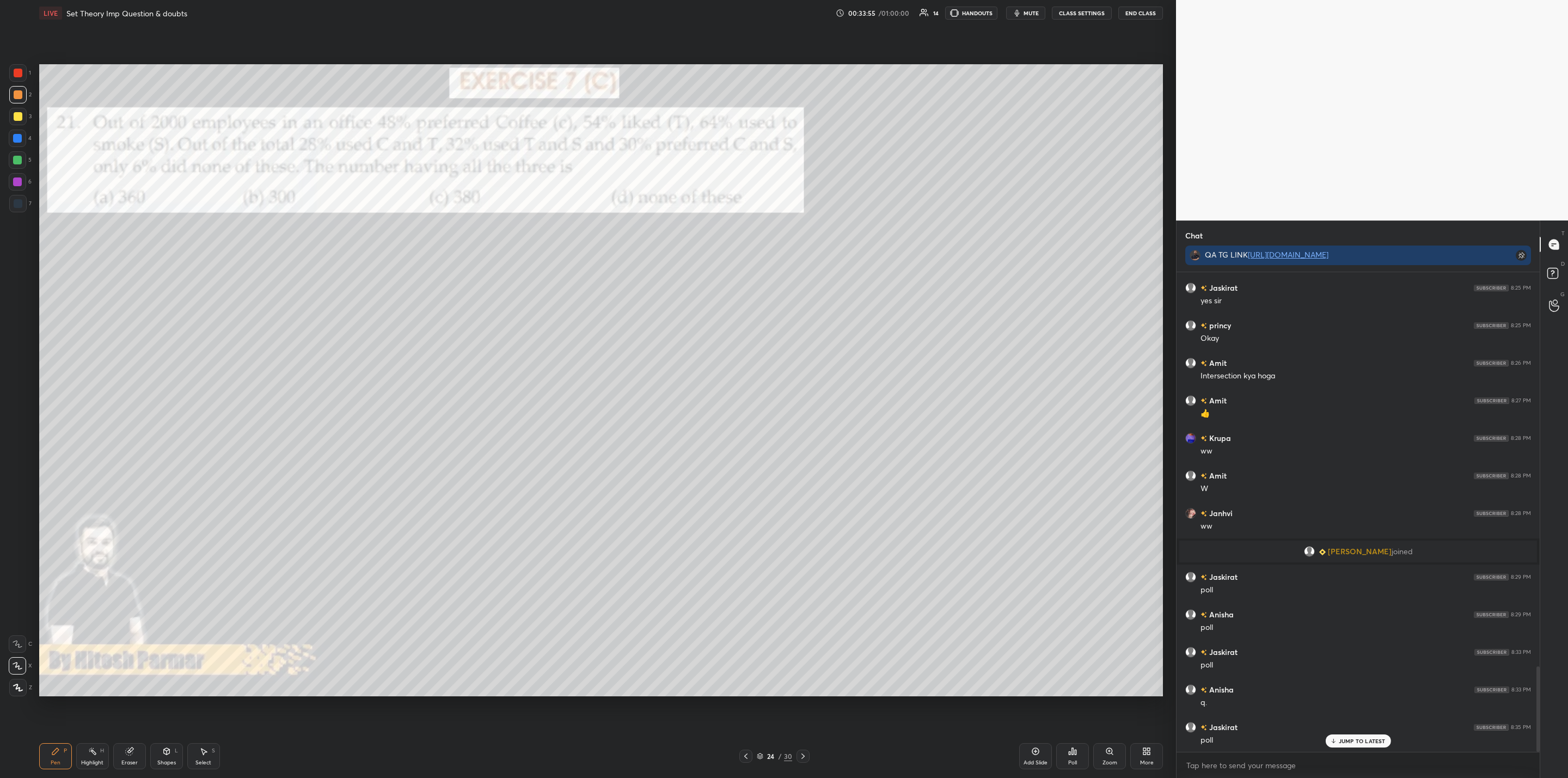
click at [22, 185] on div at bounding box center [18, 182] width 9 height 9
click at [22, 114] on div at bounding box center [18, 116] width 9 height 9
drag, startPoint x: 20, startPoint y: 157, endPoint x: 37, endPoint y: 167, distance: 19.7
click at [22, 157] on div at bounding box center [18, 160] width 9 height 9
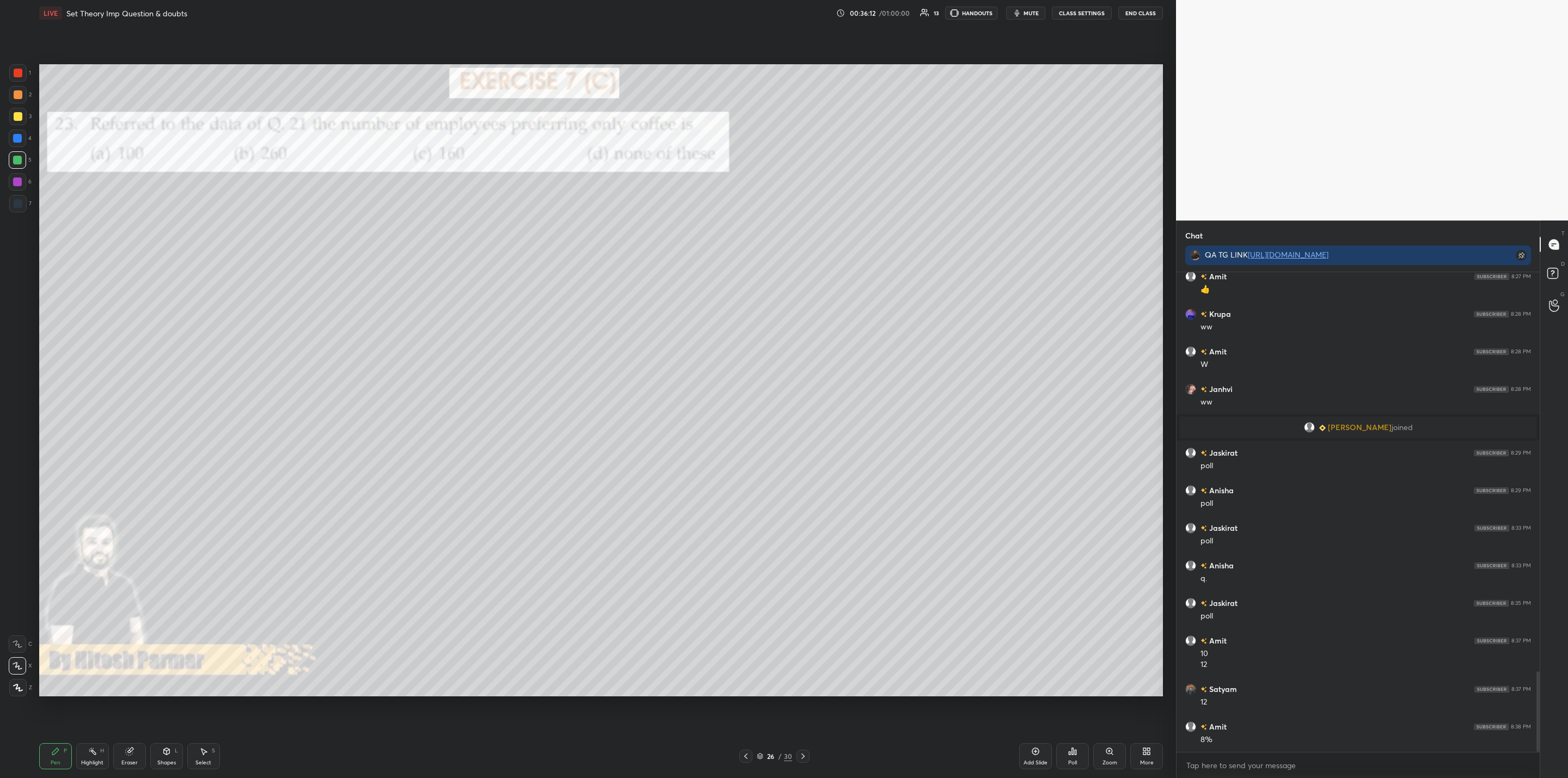
scroll to position [2370, 0]
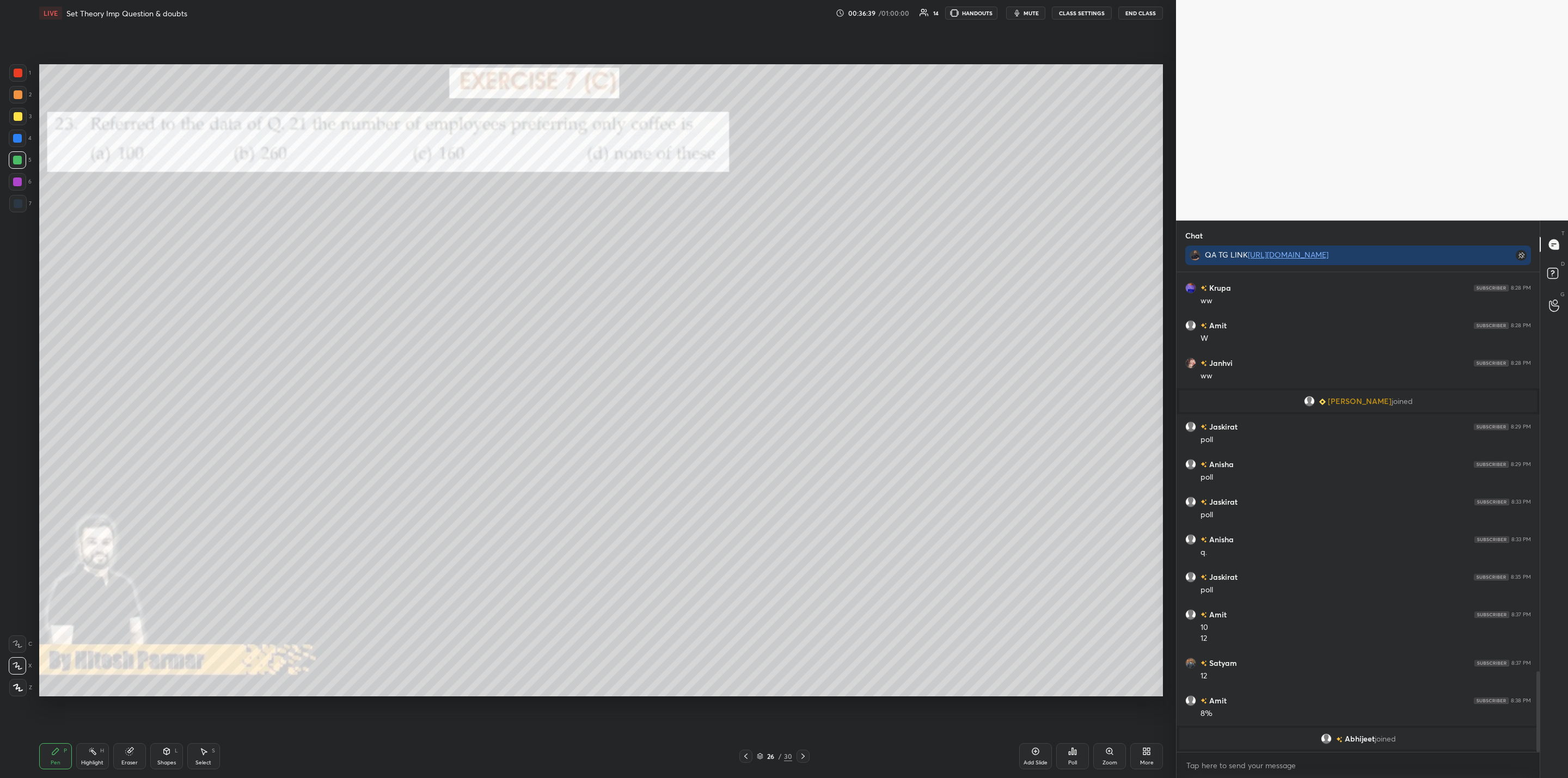
click at [804, 750] on div at bounding box center [803, 756] width 13 height 13
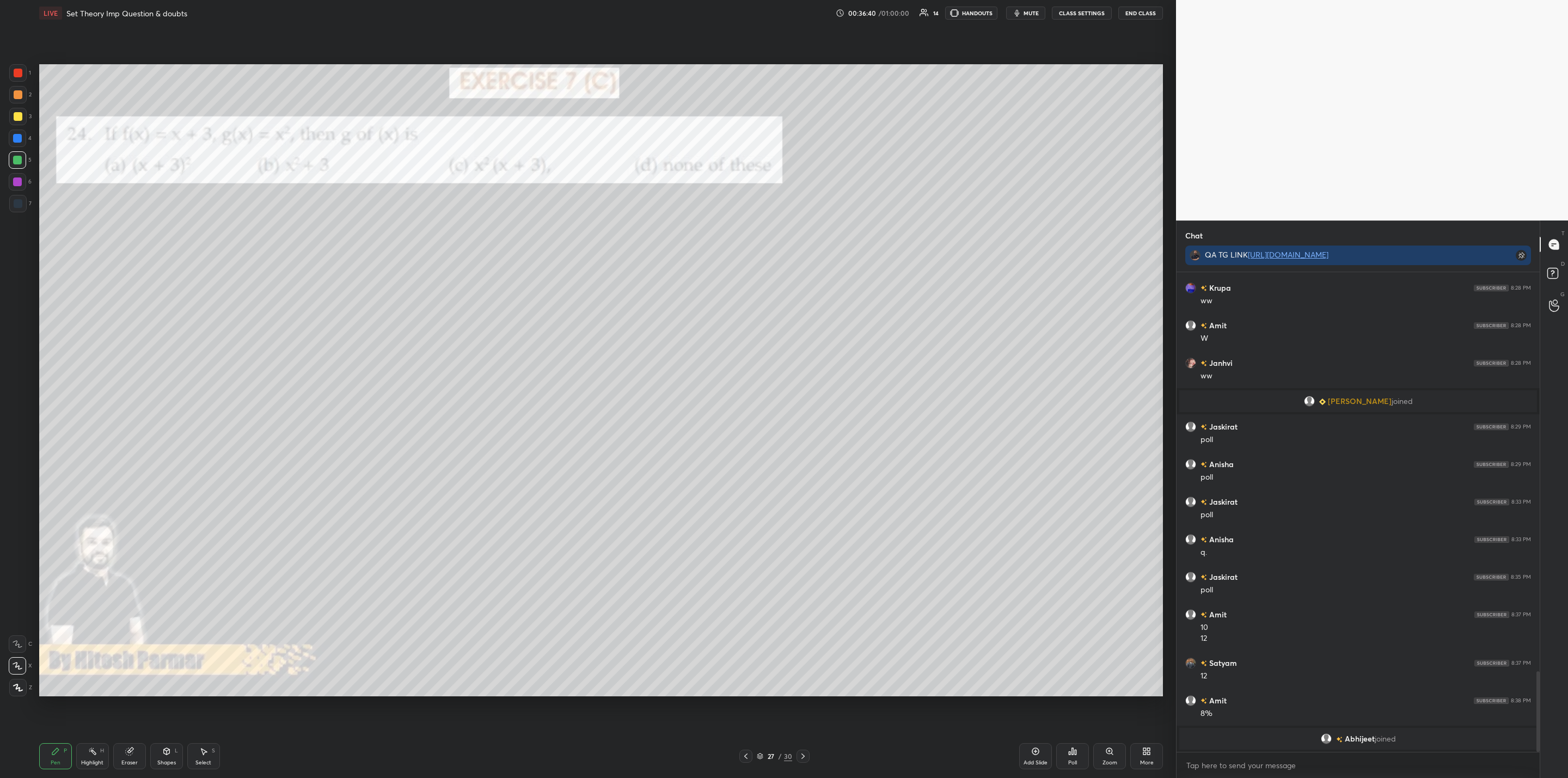
click at [807, 745] on div "Pen P Highlight H Eraser Shapes L Select S 27 / 30 Add Slide Poll Zoom More" at bounding box center [601, 756] width 1124 height 44
click at [1159, 755] on div "More" at bounding box center [1147, 756] width 33 height 26
click at [1096, 634] on div "Upload File" at bounding box center [1085, 643] width 44 height 26
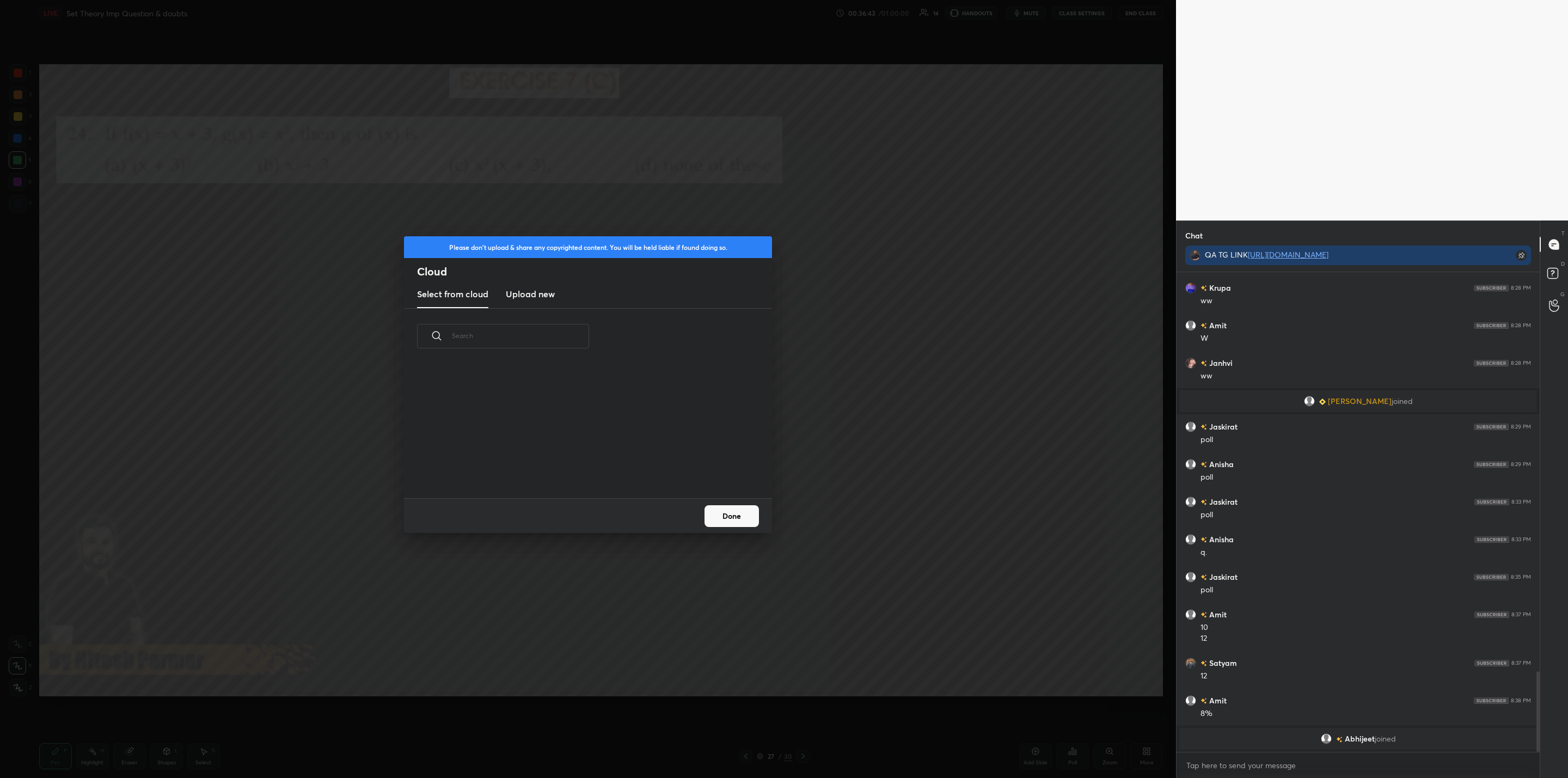
scroll to position [135, 349]
click at [526, 294] on h3 "Upload new" at bounding box center [530, 293] width 49 height 13
click at [587, 466] on label "Browse" at bounding box center [588, 467] width 49 height 18
click at [564, 466] on input "Browse" at bounding box center [564, 467] width 0 height 18
click at [729, 514] on button "Done" at bounding box center [732, 516] width 54 height 22
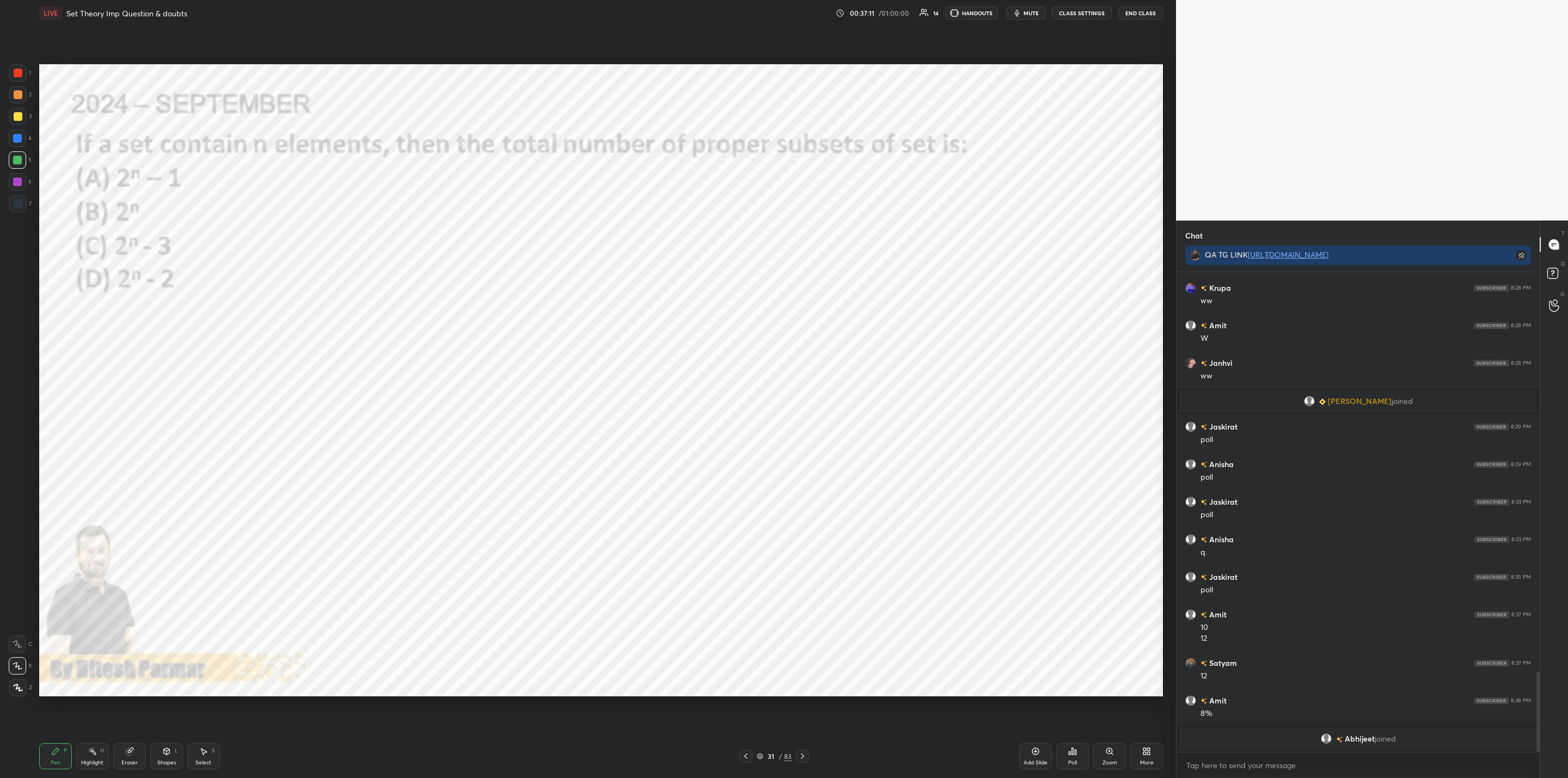
click at [1077, 755] on div "Poll" at bounding box center [1073, 756] width 33 height 26
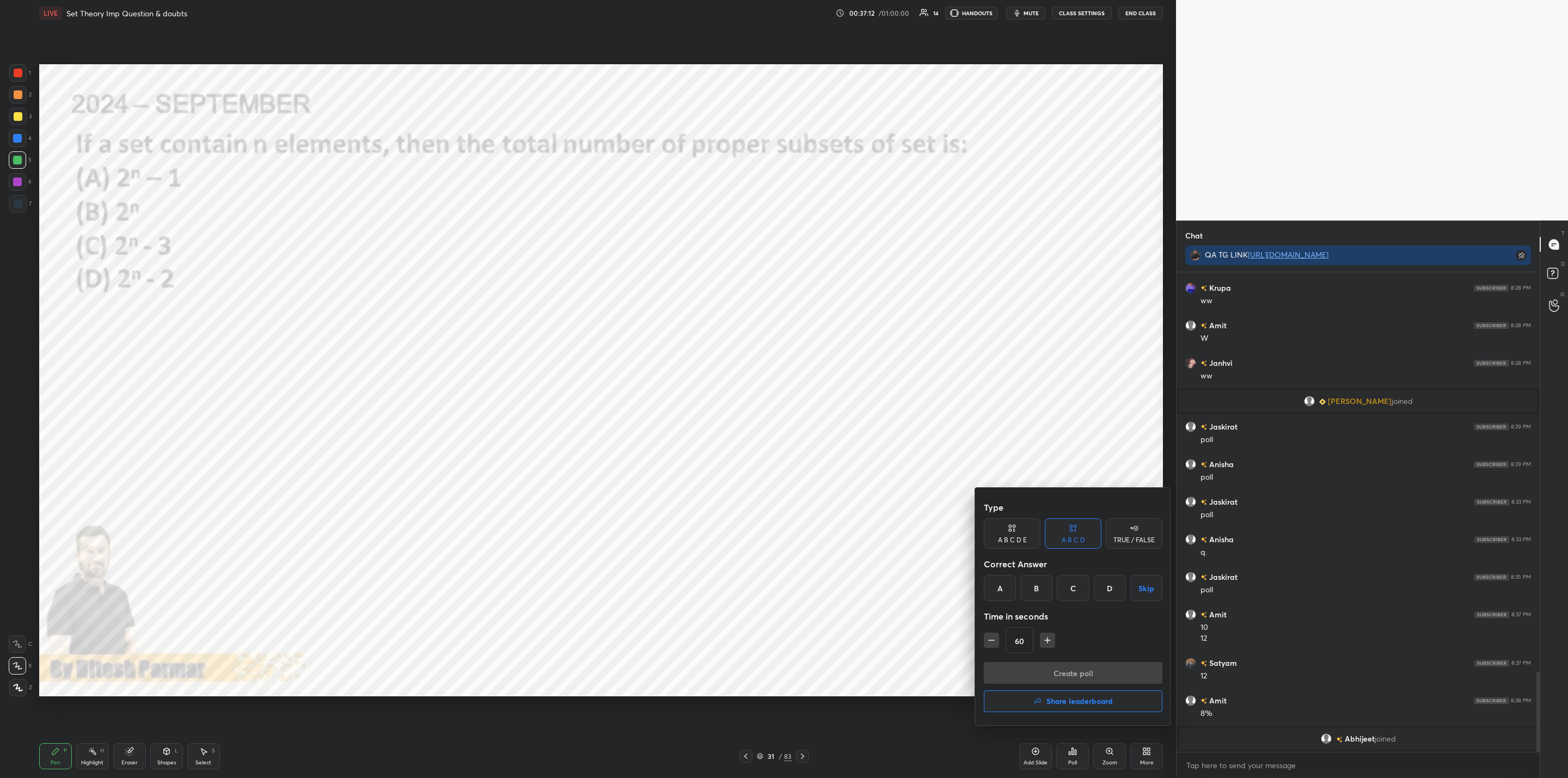
click at [999, 644] on div "60" at bounding box center [1073, 639] width 178 height 26
click at [992, 638] on icon "button" at bounding box center [991, 639] width 11 height 11
click at [990, 641] on icon "button" at bounding box center [991, 639] width 11 height 11
type input "30"
click at [1005, 595] on div "A" at bounding box center [1000, 588] width 32 height 26
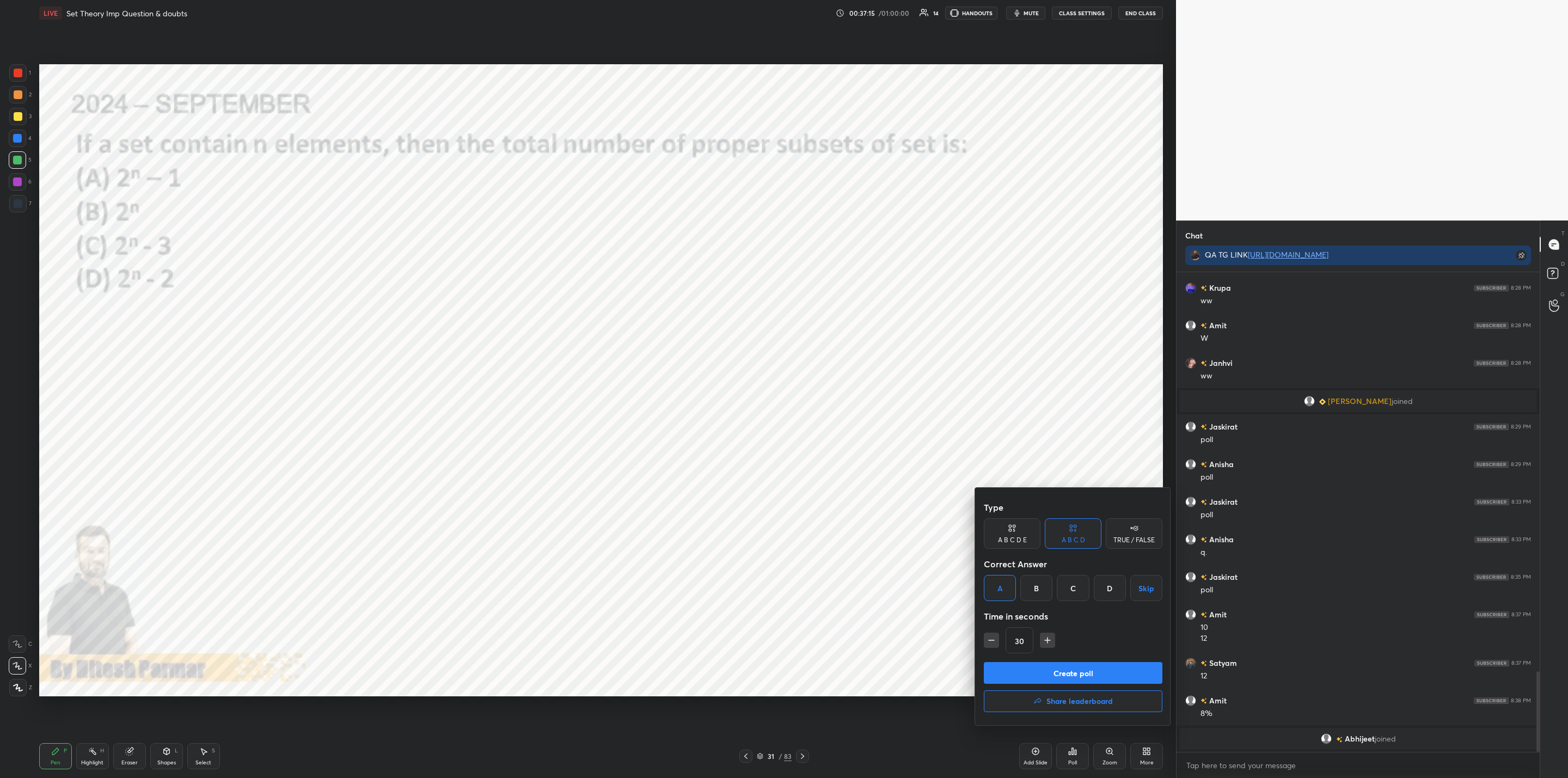
drag, startPoint x: 1059, startPoint y: 673, endPoint x: 1052, endPoint y: 671, distance: 7.3
click at [1057, 674] on button "Create poll" at bounding box center [1073, 672] width 178 height 22
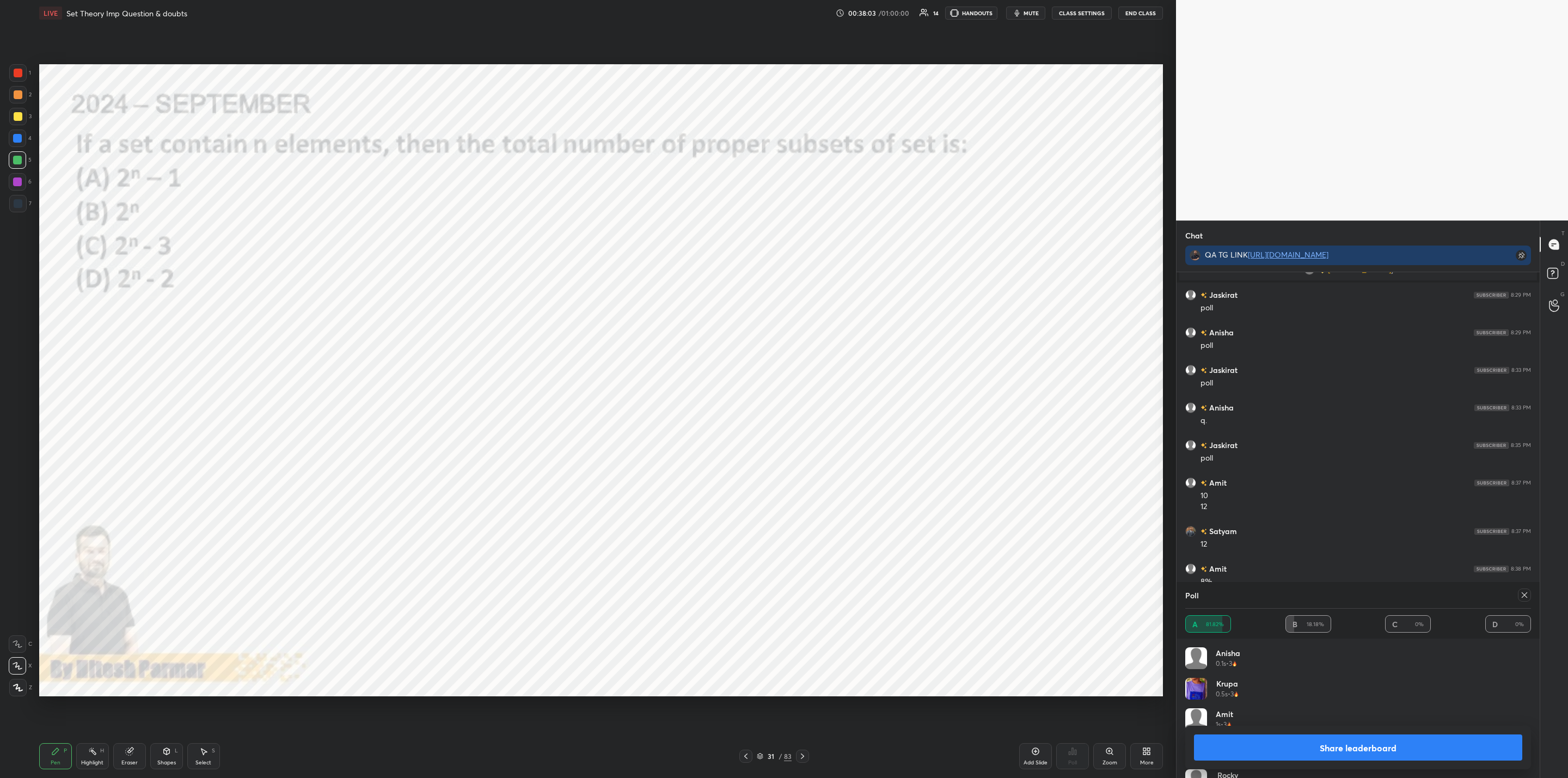
scroll to position [2197, 0]
drag, startPoint x: 1279, startPoint y: 740, endPoint x: 1259, endPoint y: 747, distance: 21.2
click at [1285, 739] on button "Share leaderboard" at bounding box center [1358, 747] width 328 height 26
type textarea "x"
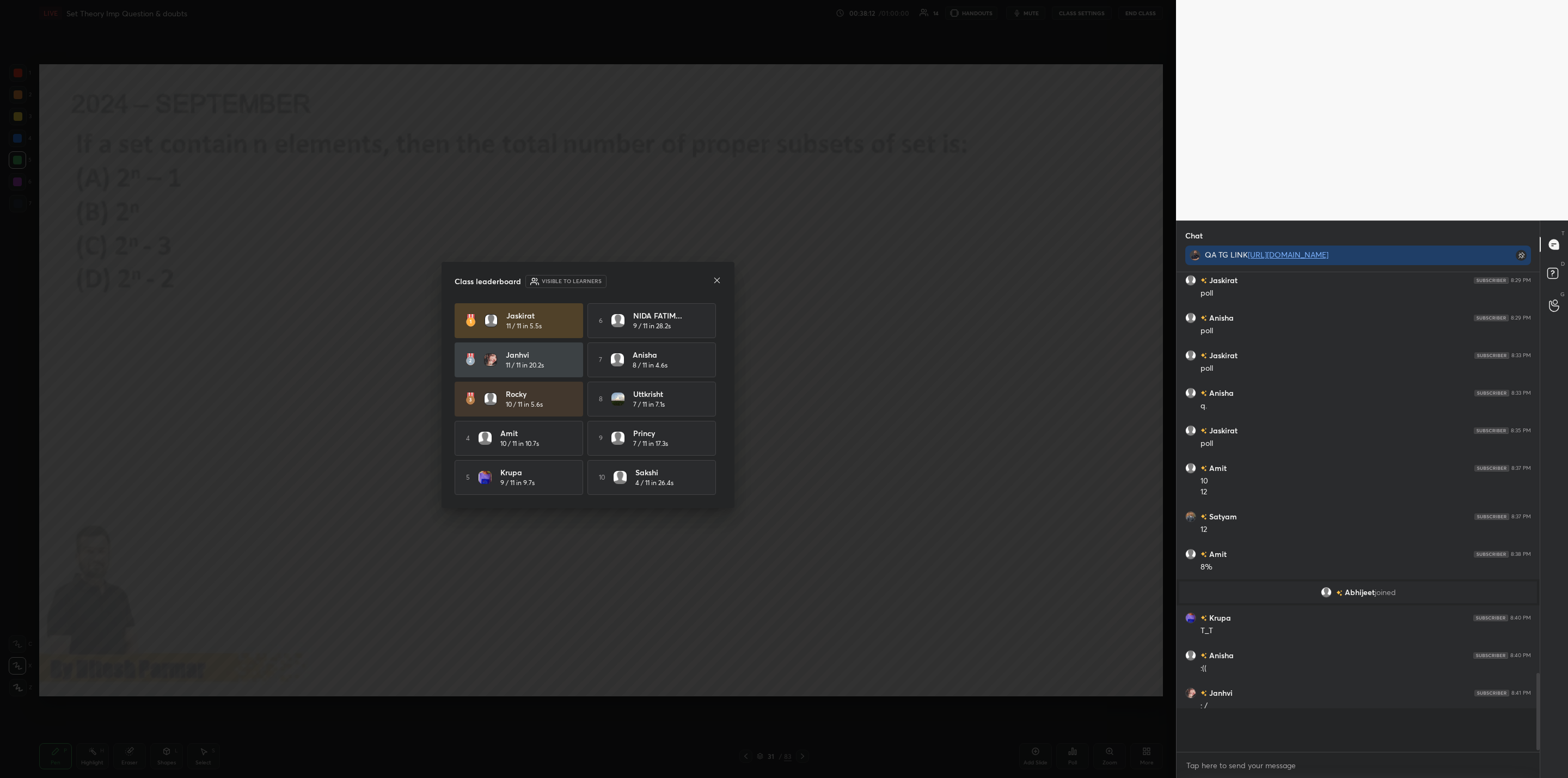
scroll to position [474, 360]
click at [718, 275] on div "Class leaderboard Visible to learners" at bounding box center [588, 281] width 267 height 13
click at [719, 279] on icon at bounding box center [717, 280] width 9 height 9
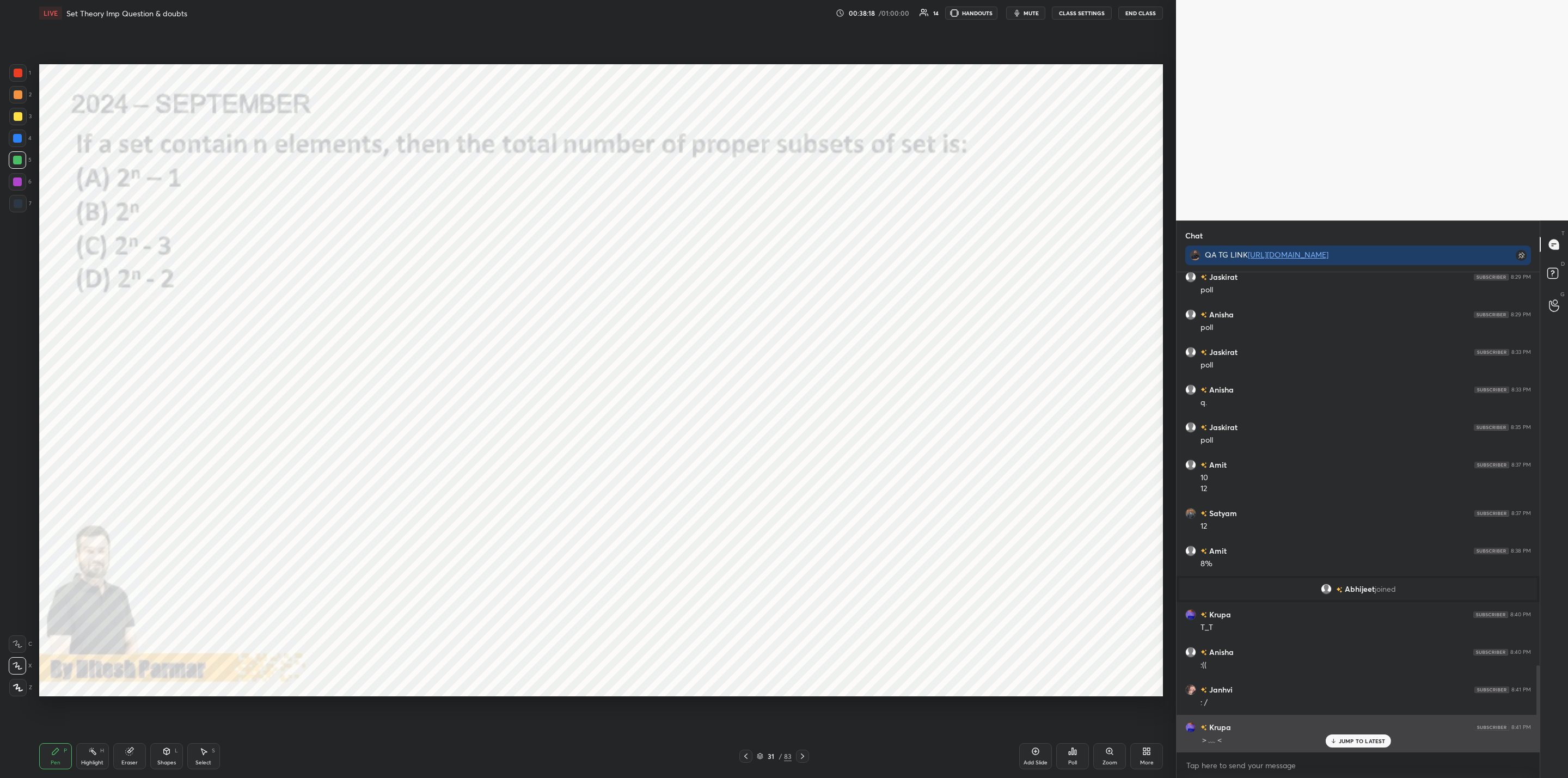
click at [1340, 739] on p "JUMP TO LATEST" at bounding box center [1362, 741] width 47 height 6
click at [801, 755] on icon at bounding box center [803, 756] width 9 height 9
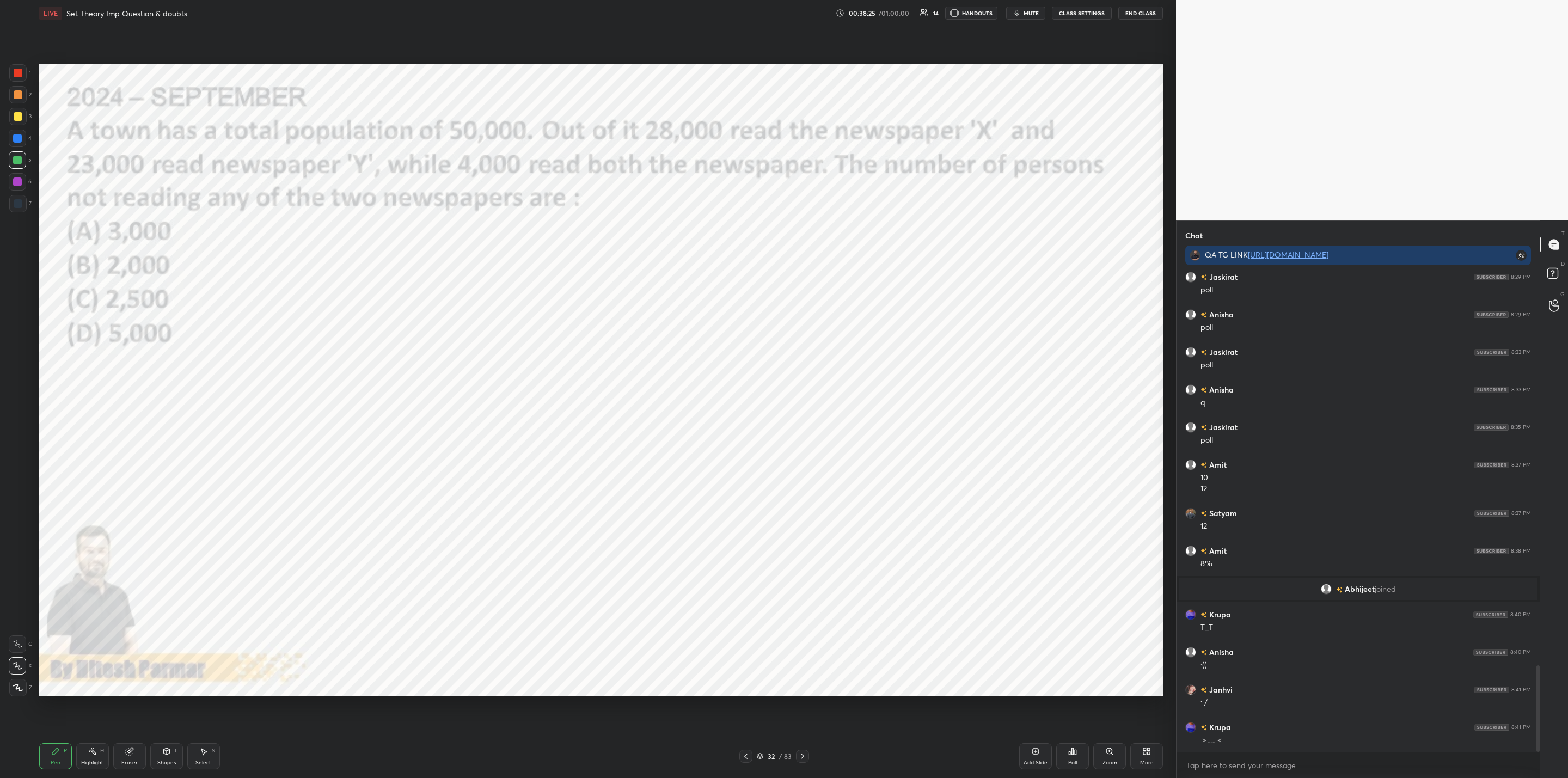
click at [802, 753] on icon at bounding box center [803, 756] width 9 height 9
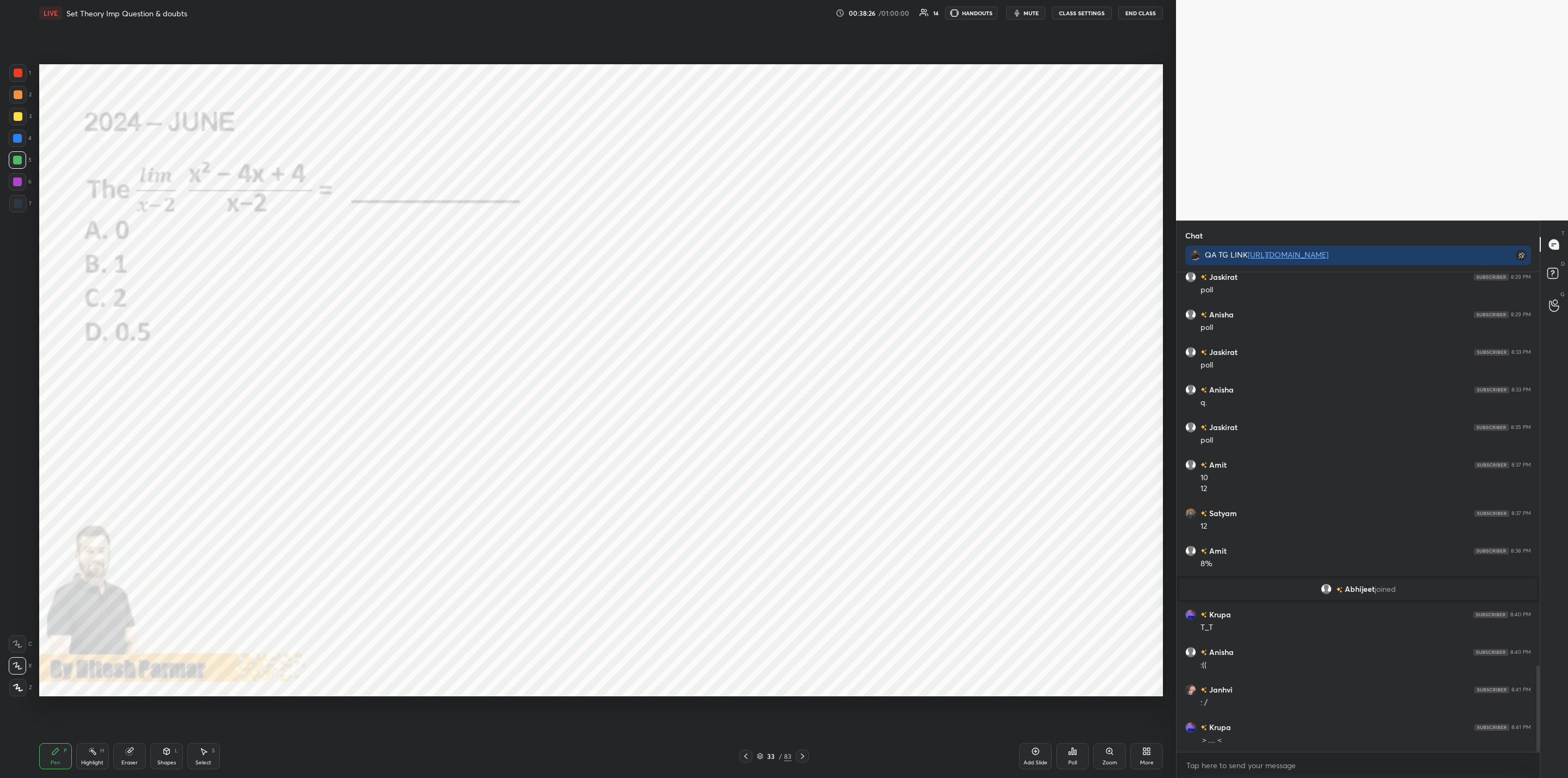
click at [812, 751] on div "33 / 83" at bounding box center [774, 756] width 490 height 13
click at [799, 755] on icon at bounding box center [803, 756] width 9 height 9
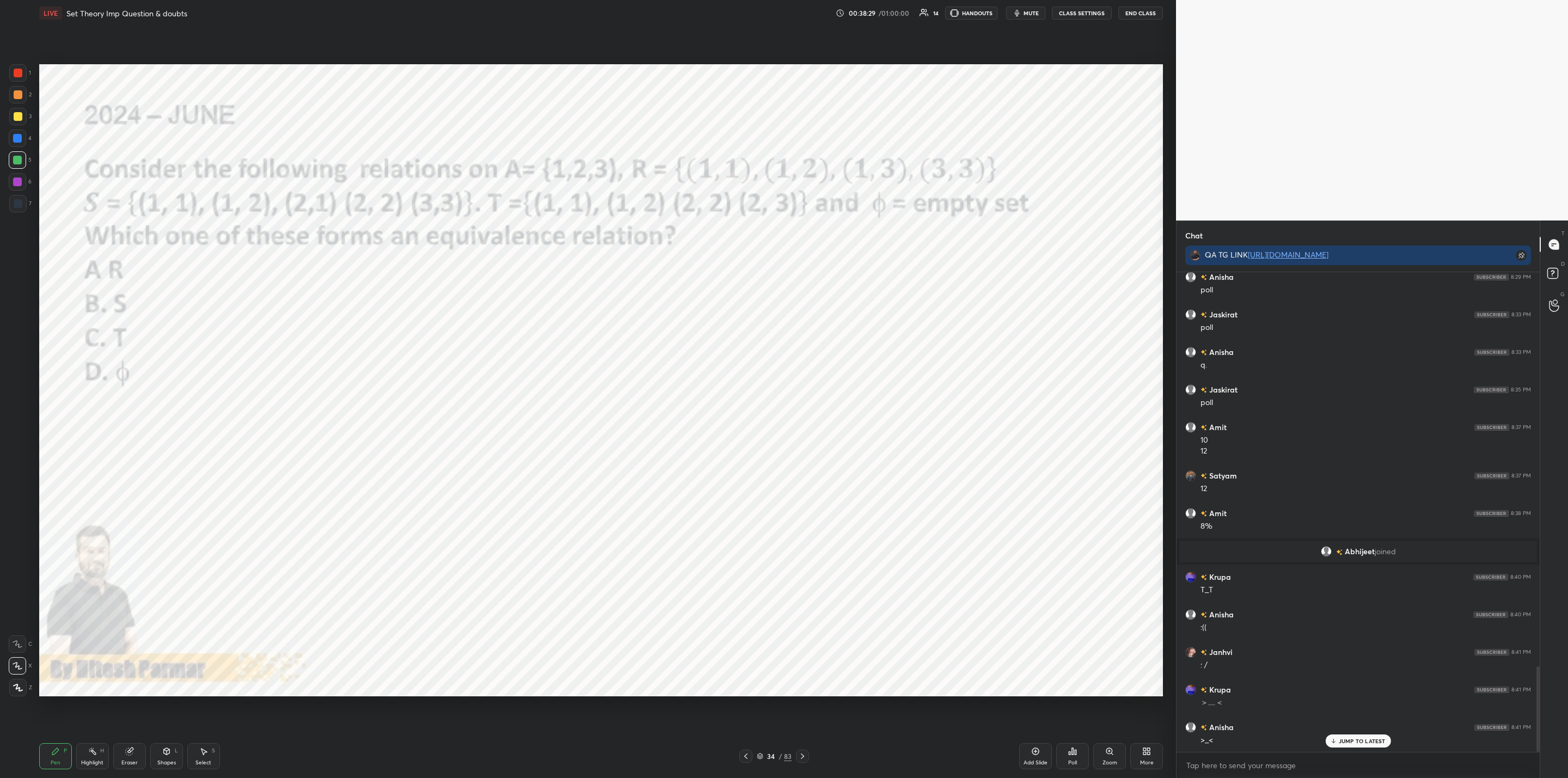
click at [804, 753] on icon at bounding box center [803, 756] width 9 height 9
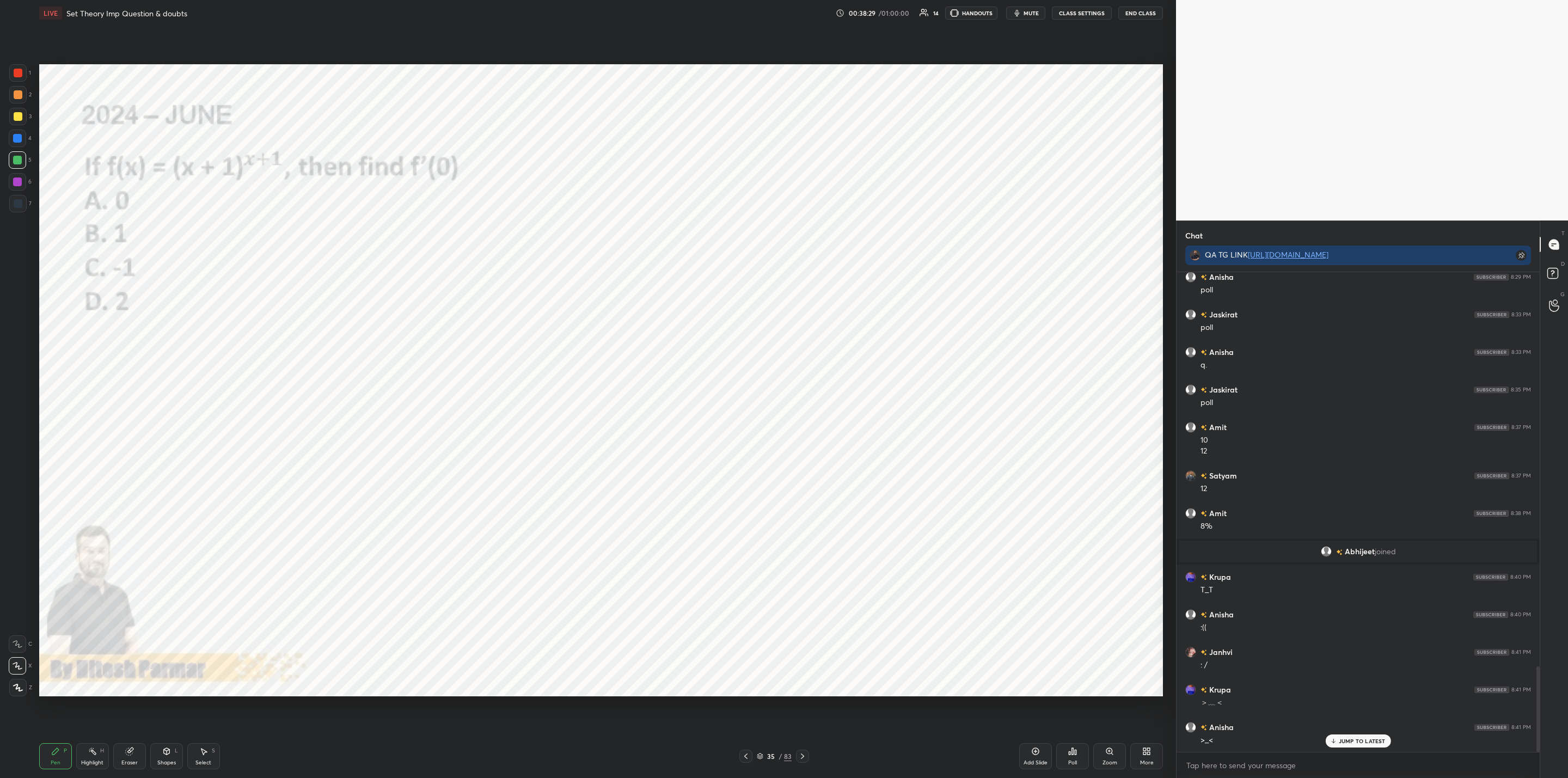
click at [804, 756] on icon at bounding box center [803, 756] width 9 height 9
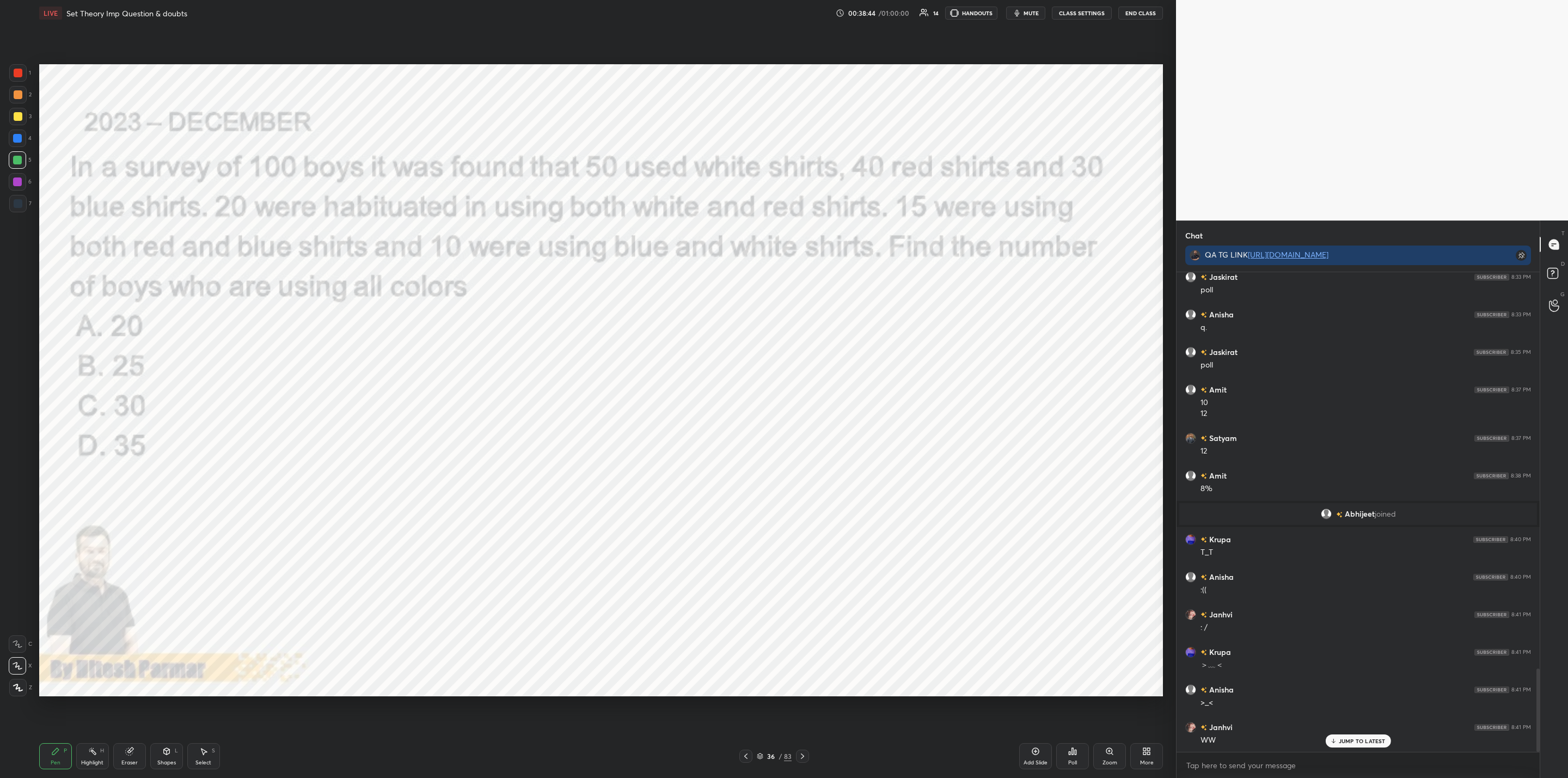
scroll to position [2290, 0]
click at [1075, 750] on icon at bounding box center [1073, 751] width 9 height 9
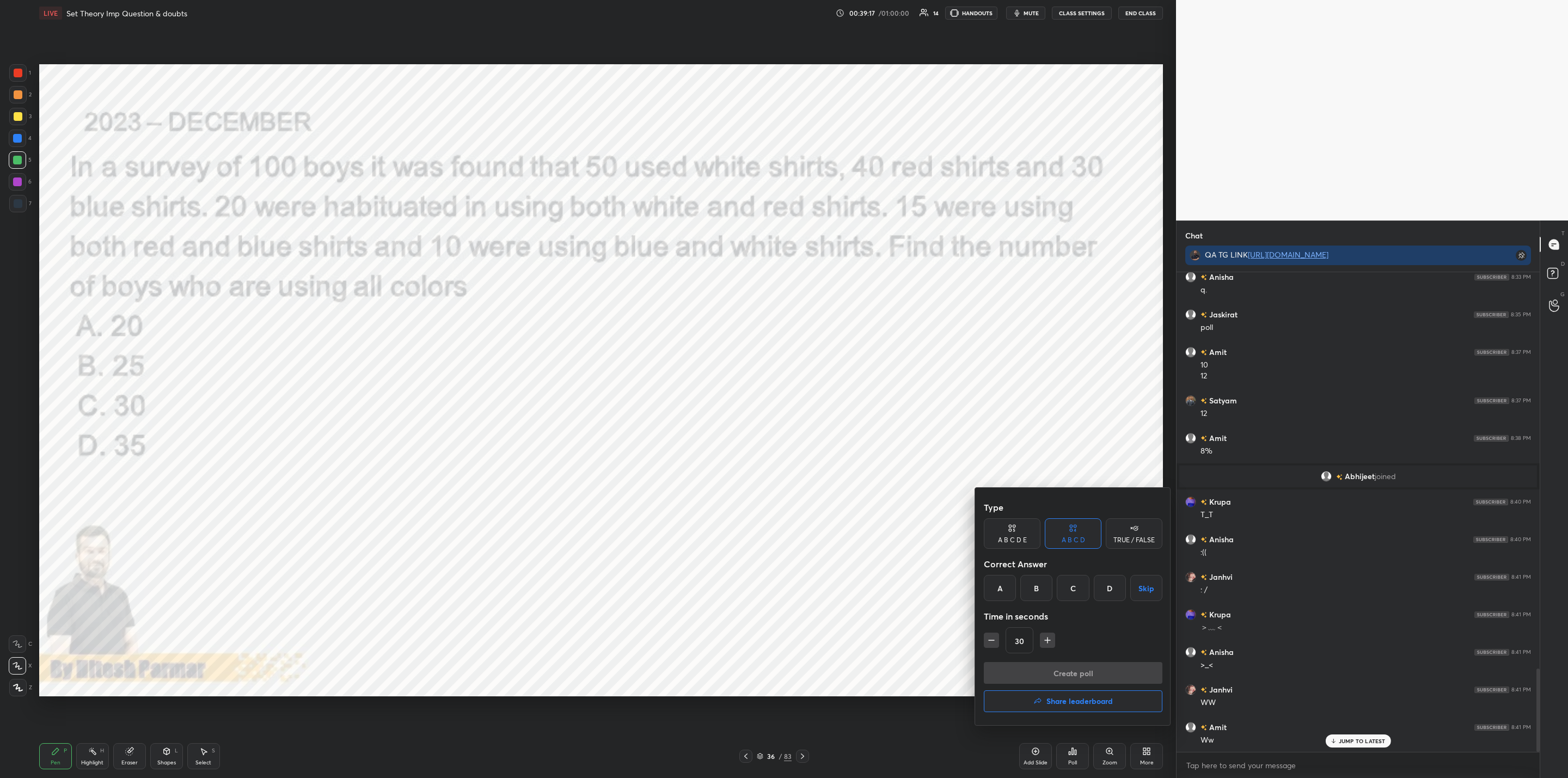
drag, startPoint x: 1033, startPoint y: 580, endPoint x: 1037, endPoint y: 613, distance: 33.2
click at [1036, 584] on div "B" at bounding box center [1036, 588] width 32 height 26
click at [1051, 639] on icon "button" at bounding box center [1047, 639] width 11 height 11
click at [1047, 638] on icon "button" at bounding box center [1047, 639] width 11 height 11
type input "60"
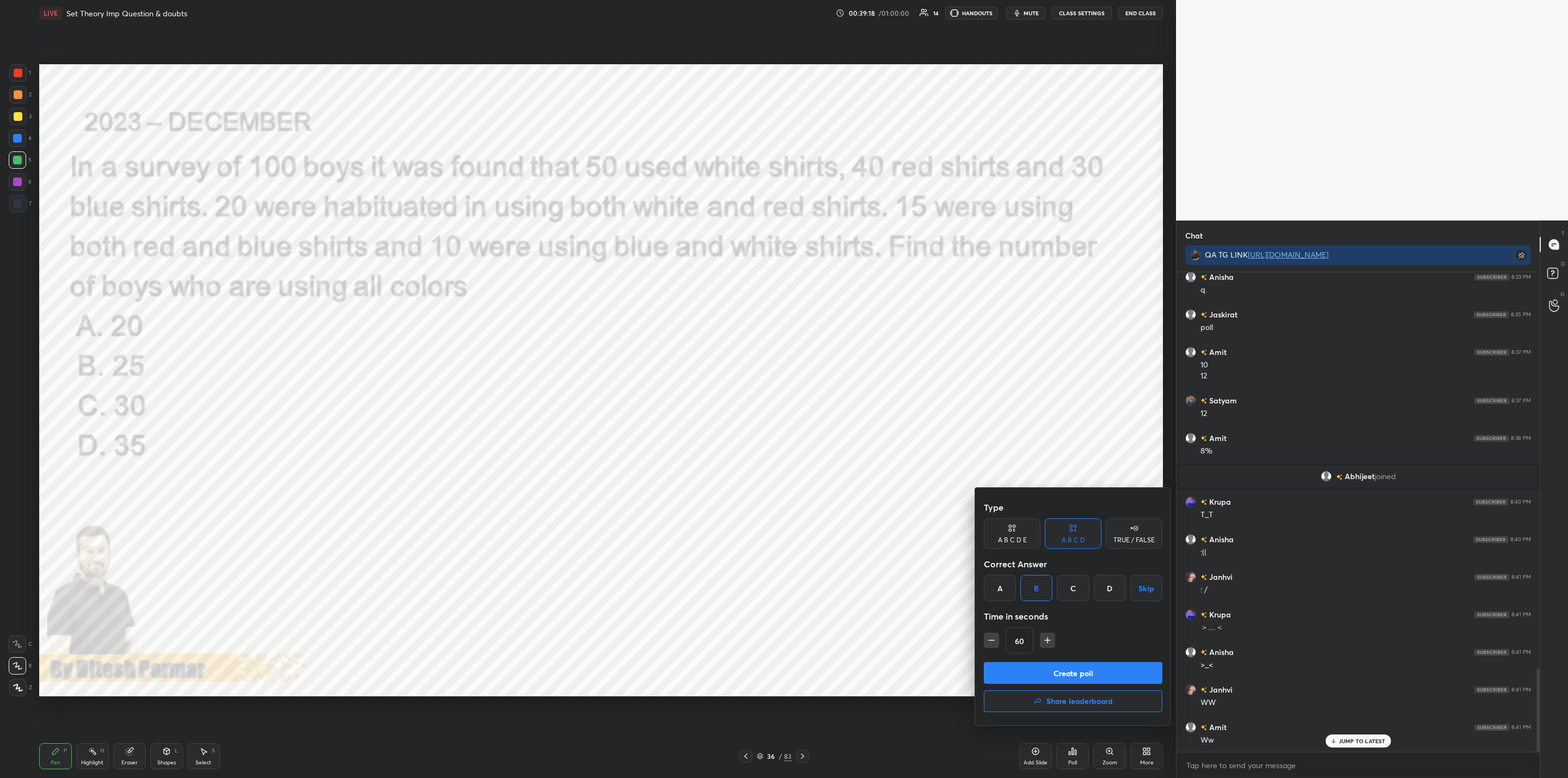
click at [1054, 672] on button "Create poll" at bounding box center [1073, 672] width 178 height 22
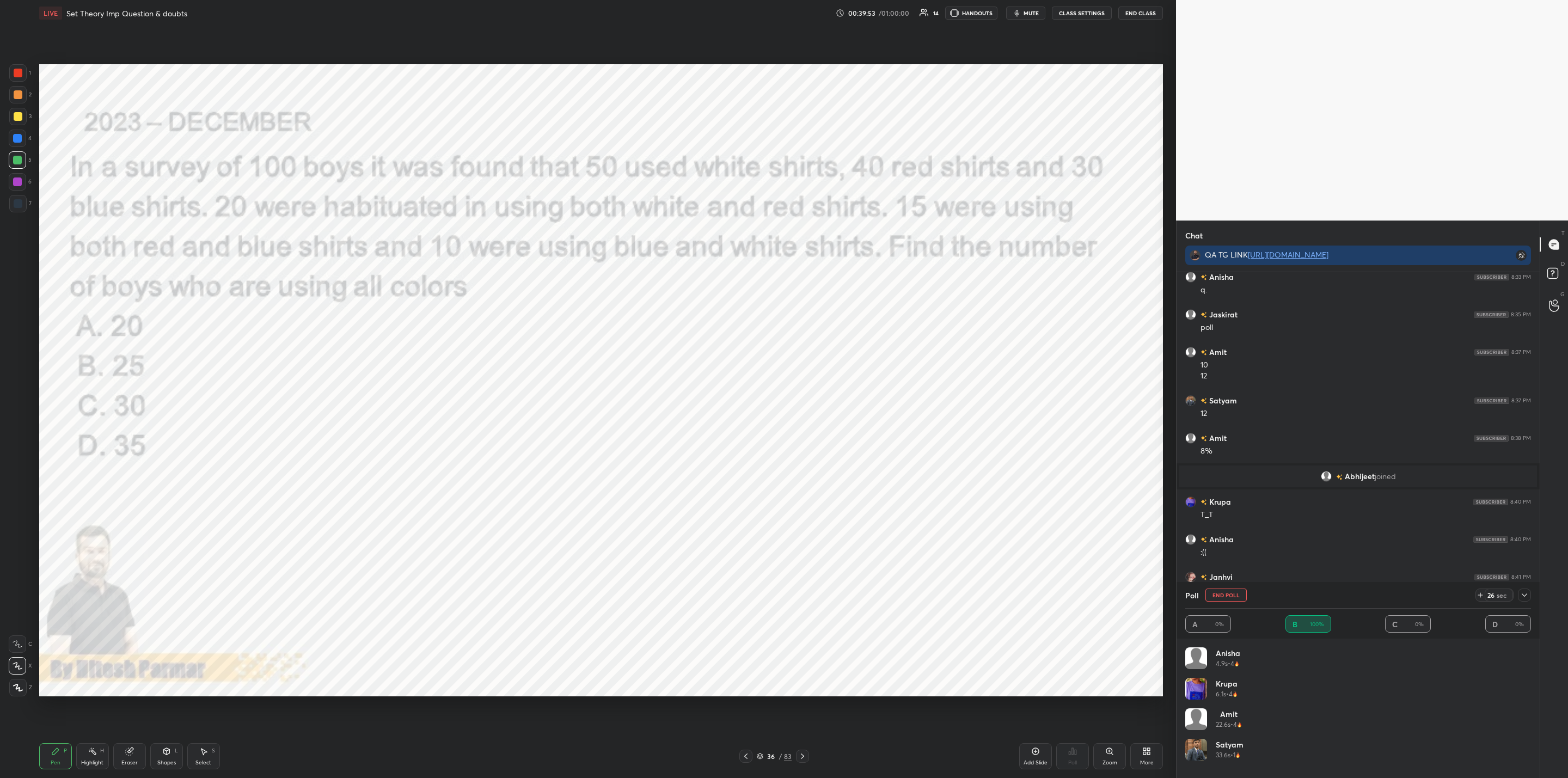
scroll to position [2385, 0]
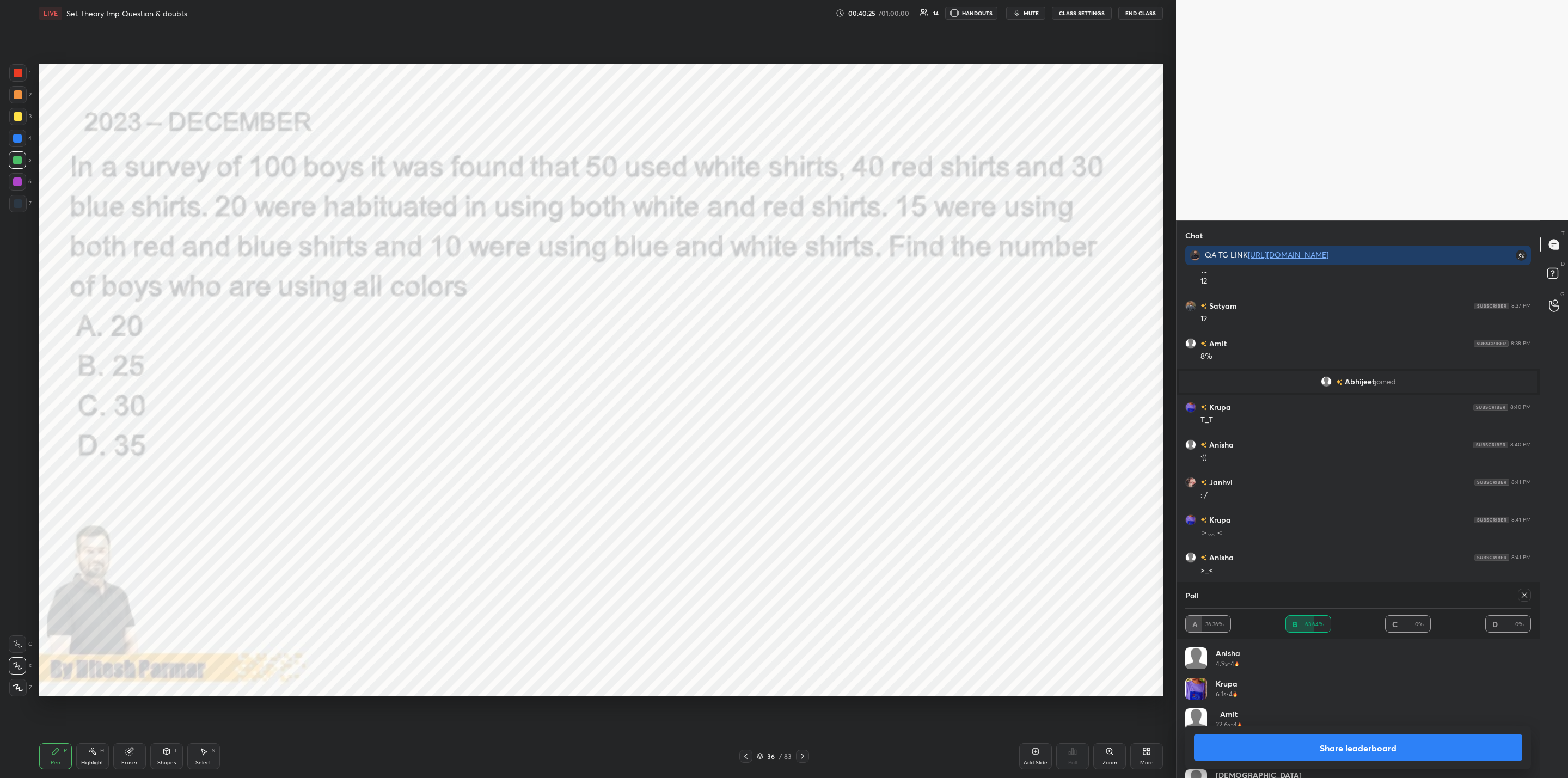
click at [1317, 750] on button "Share leaderboard" at bounding box center [1358, 747] width 328 height 26
type textarea "x"
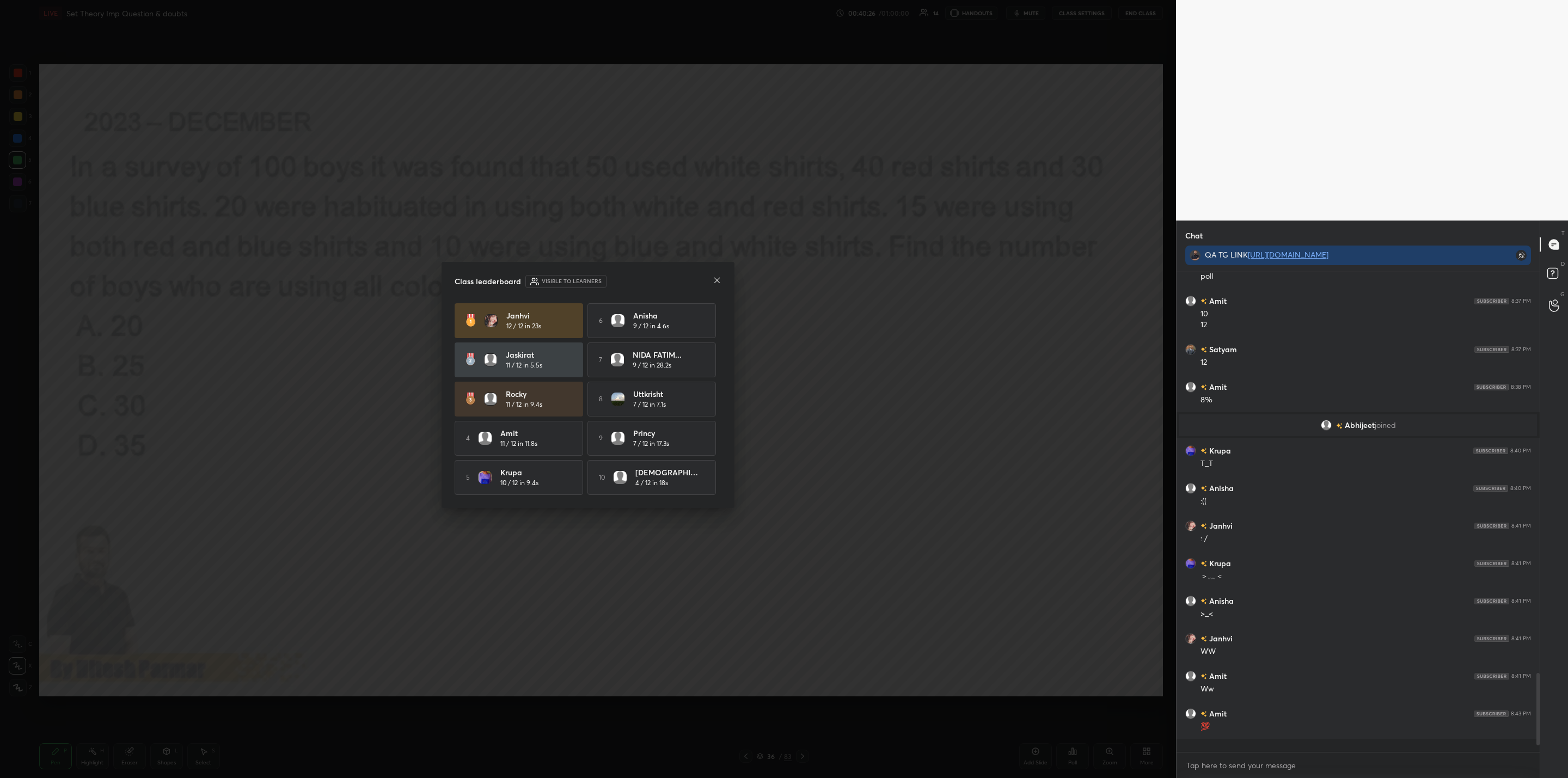
scroll to position [2328, 0]
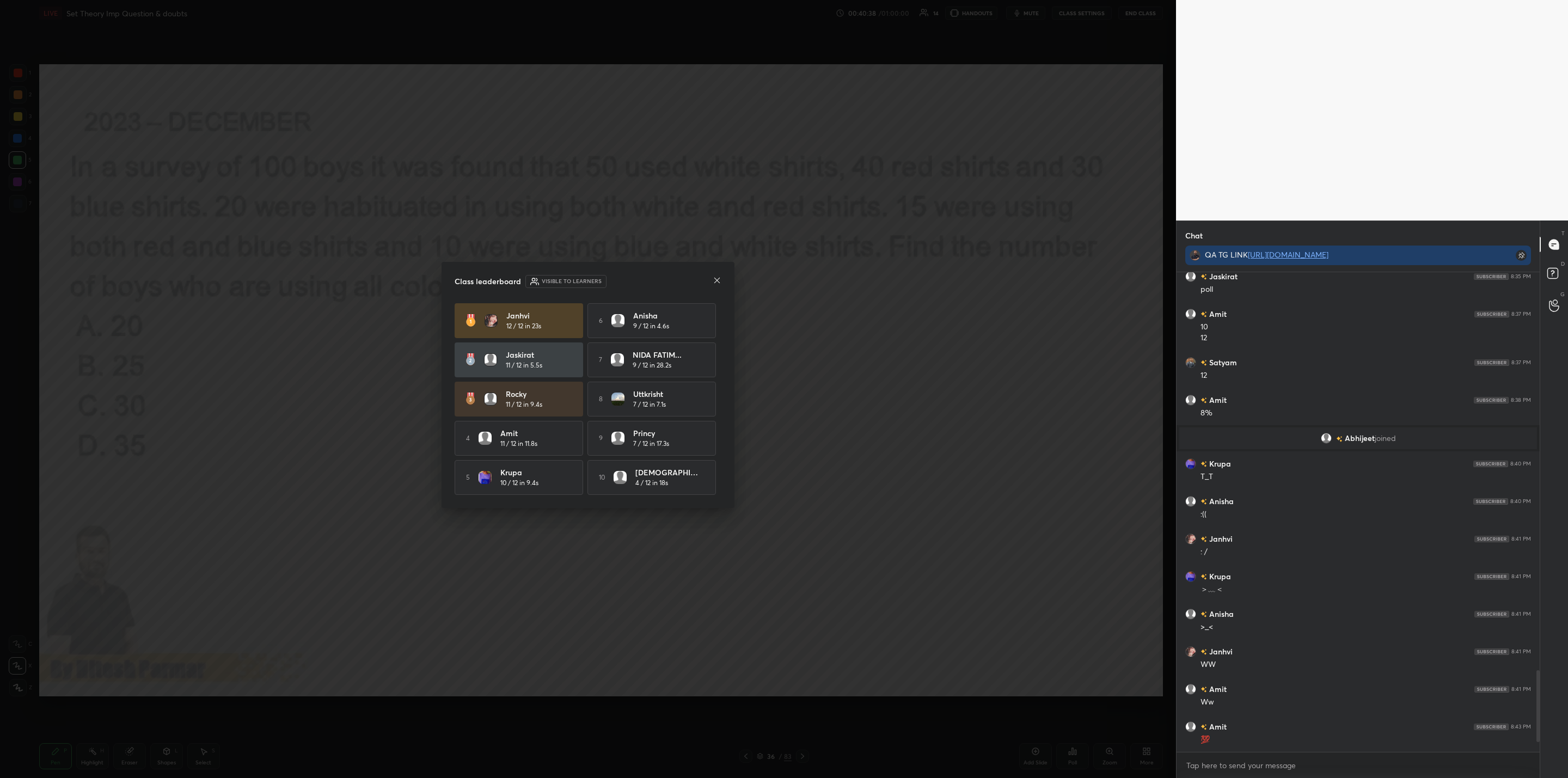
click at [716, 279] on icon at bounding box center [717, 280] width 9 height 9
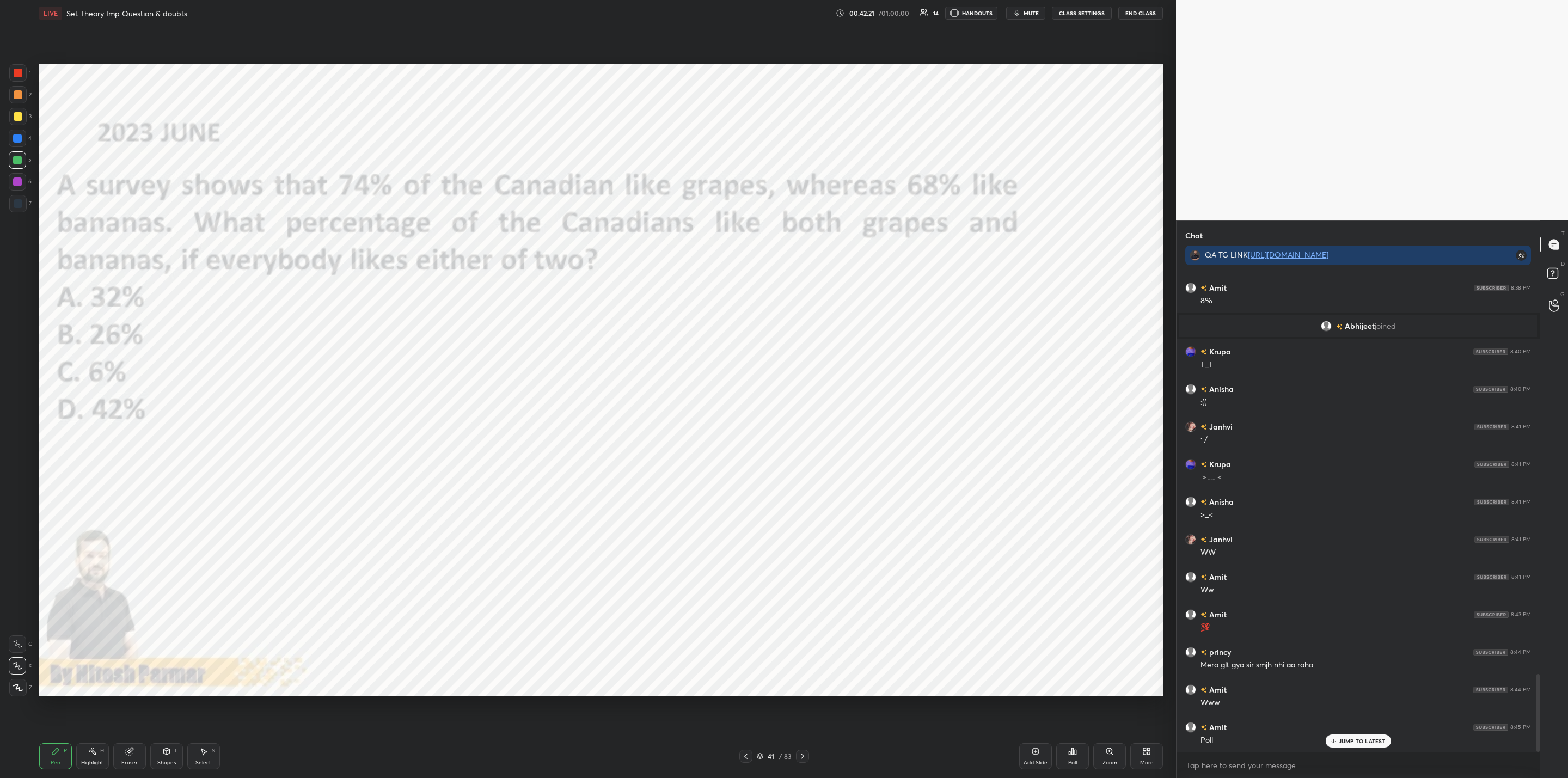
scroll to position [2478, 0]
click at [1076, 763] on div "Poll" at bounding box center [1073, 762] width 9 height 6
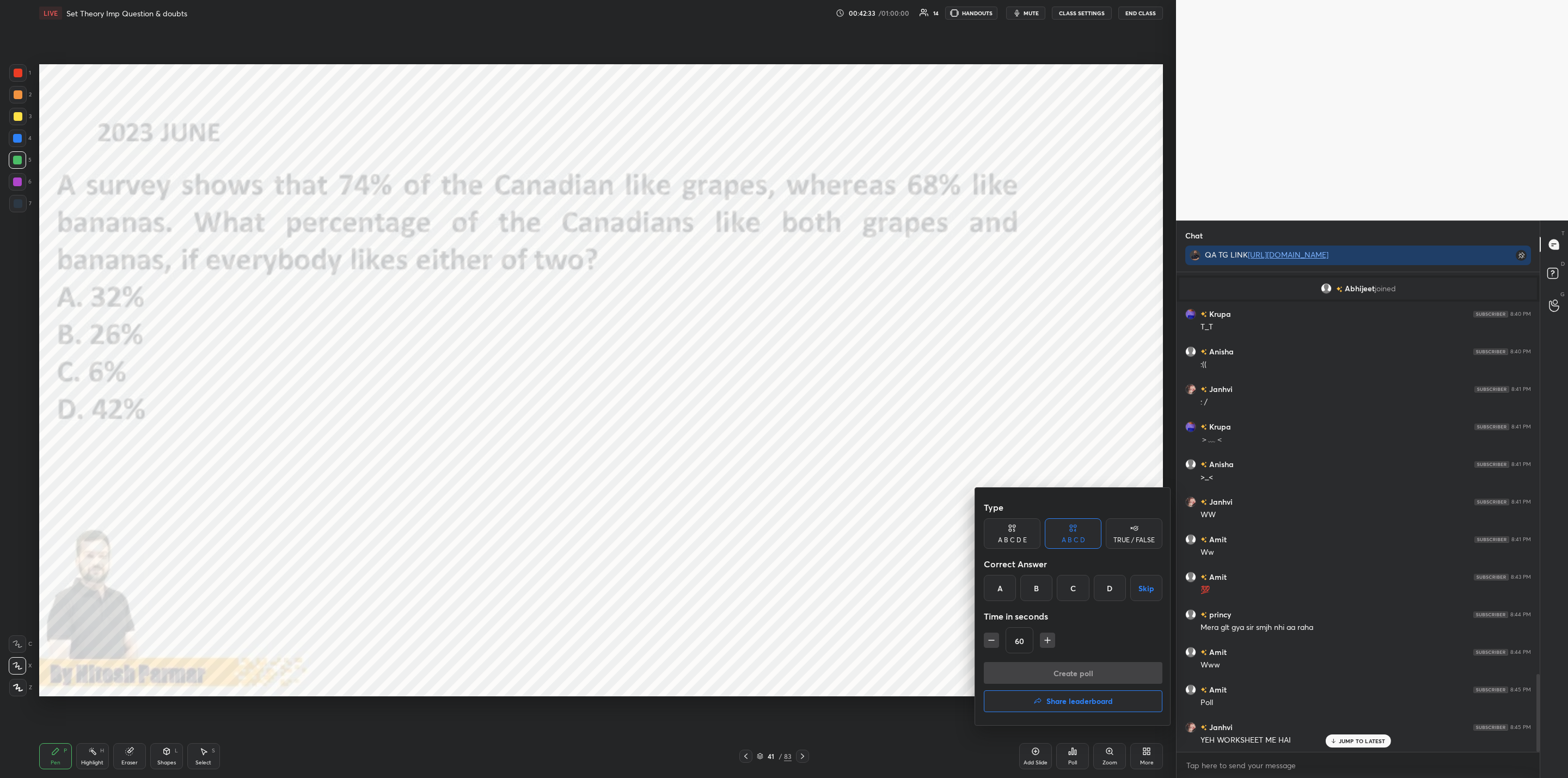
drag, startPoint x: 1099, startPoint y: 587, endPoint x: 1088, endPoint y: 591, distance: 11.7
click at [1097, 588] on div "D" at bounding box center [1110, 588] width 32 height 26
click at [985, 640] on button "button" at bounding box center [992, 640] width 15 height 15
type input "45"
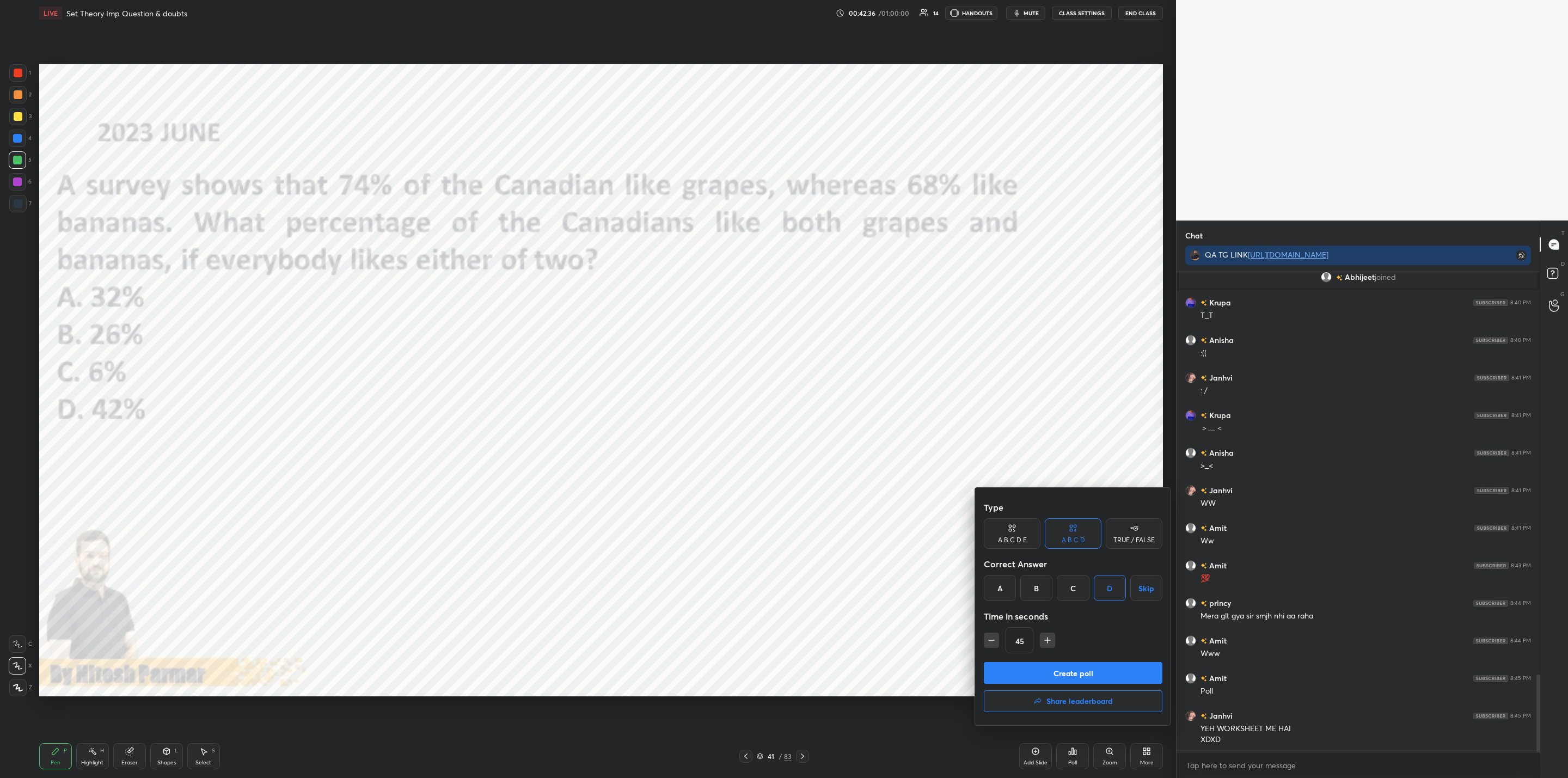
drag, startPoint x: 1072, startPoint y: 672, endPoint x: 1062, endPoint y: 669, distance: 10.4
click at [1070, 673] on button "Create poll" at bounding box center [1073, 672] width 178 height 22
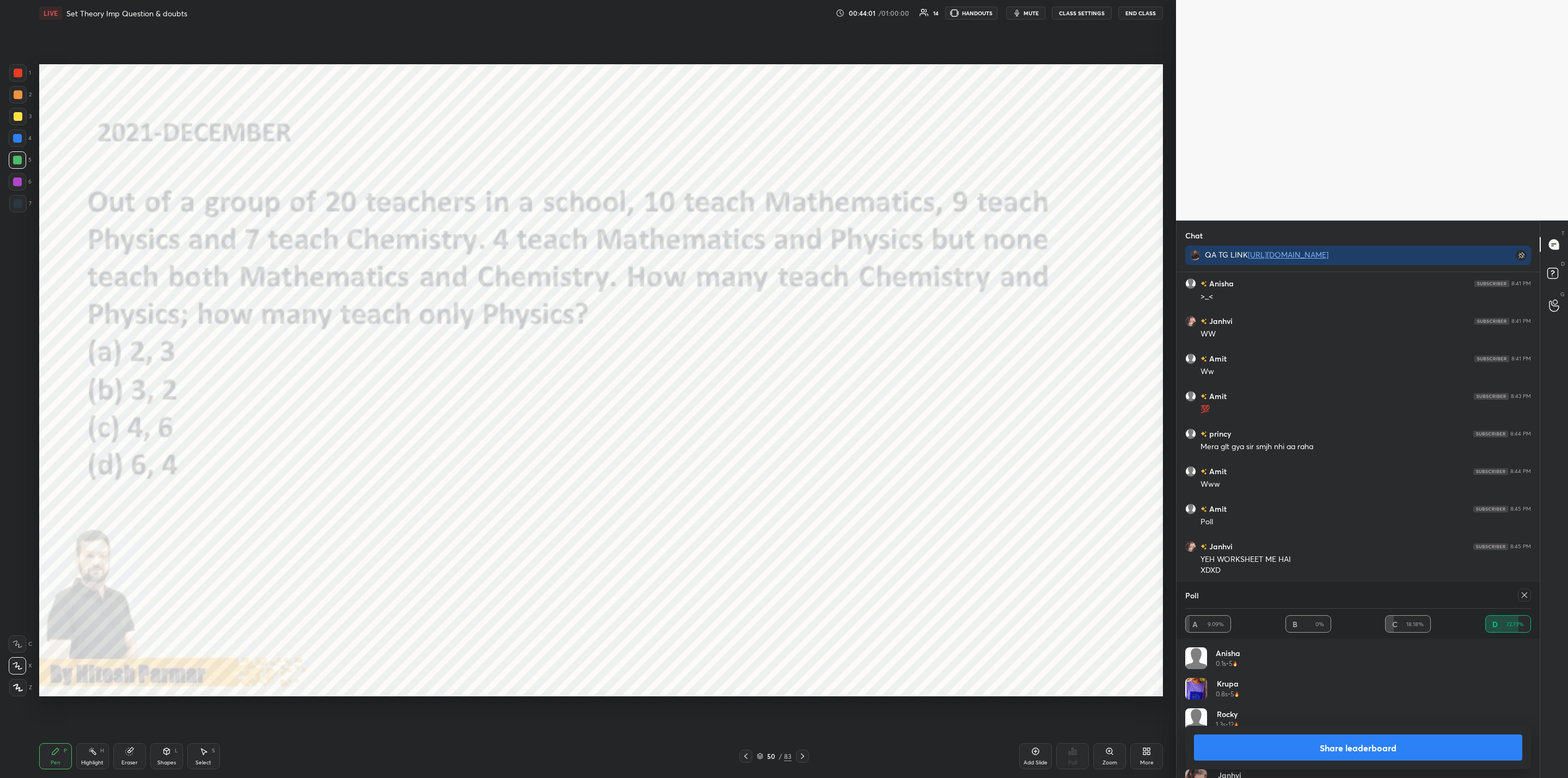
scroll to position [2696, 0]
click at [1329, 751] on button "Share leaderboard" at bounding box center [1358, 747] width 328 height 26
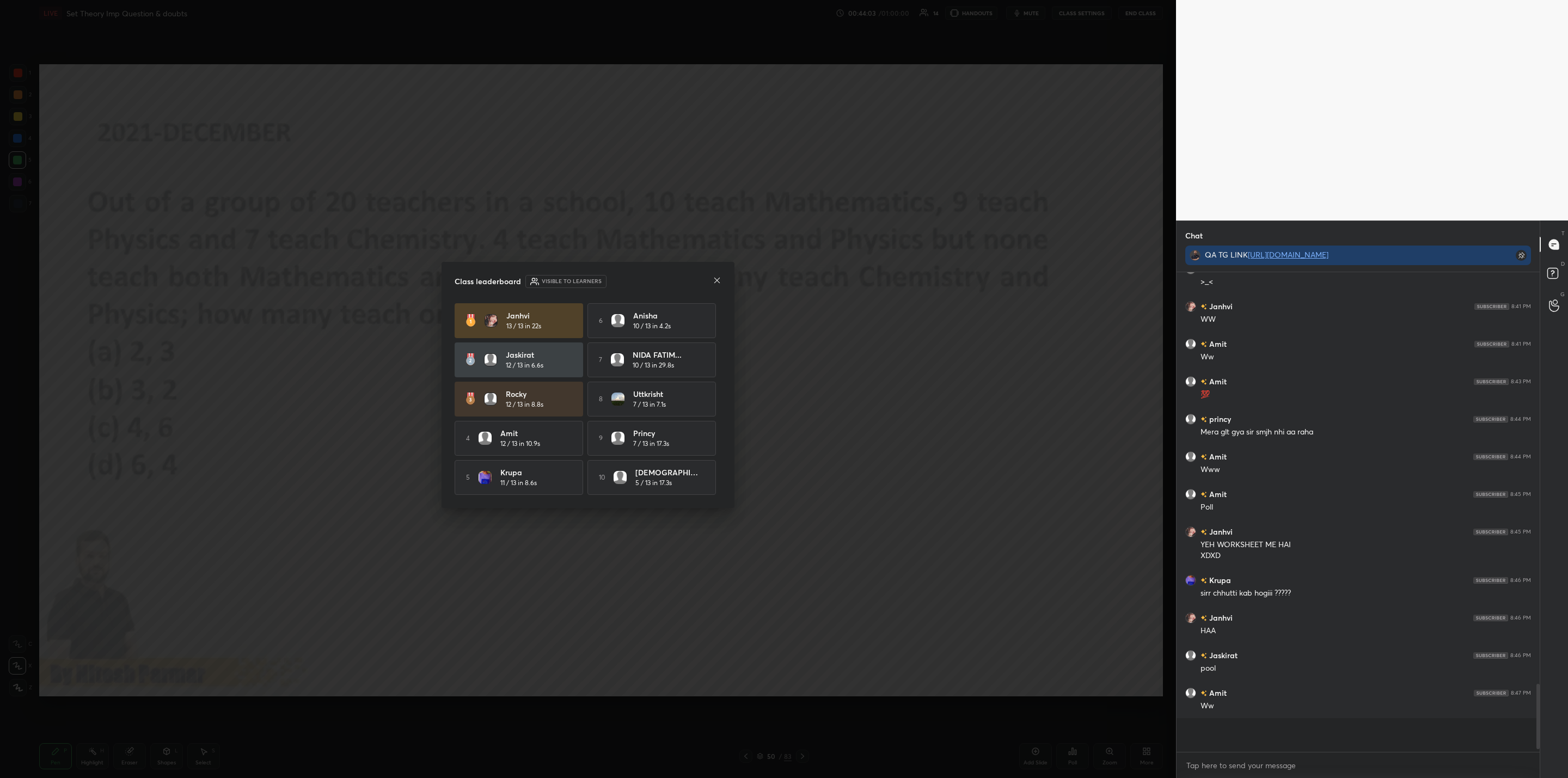
scroll to position [477, 360]
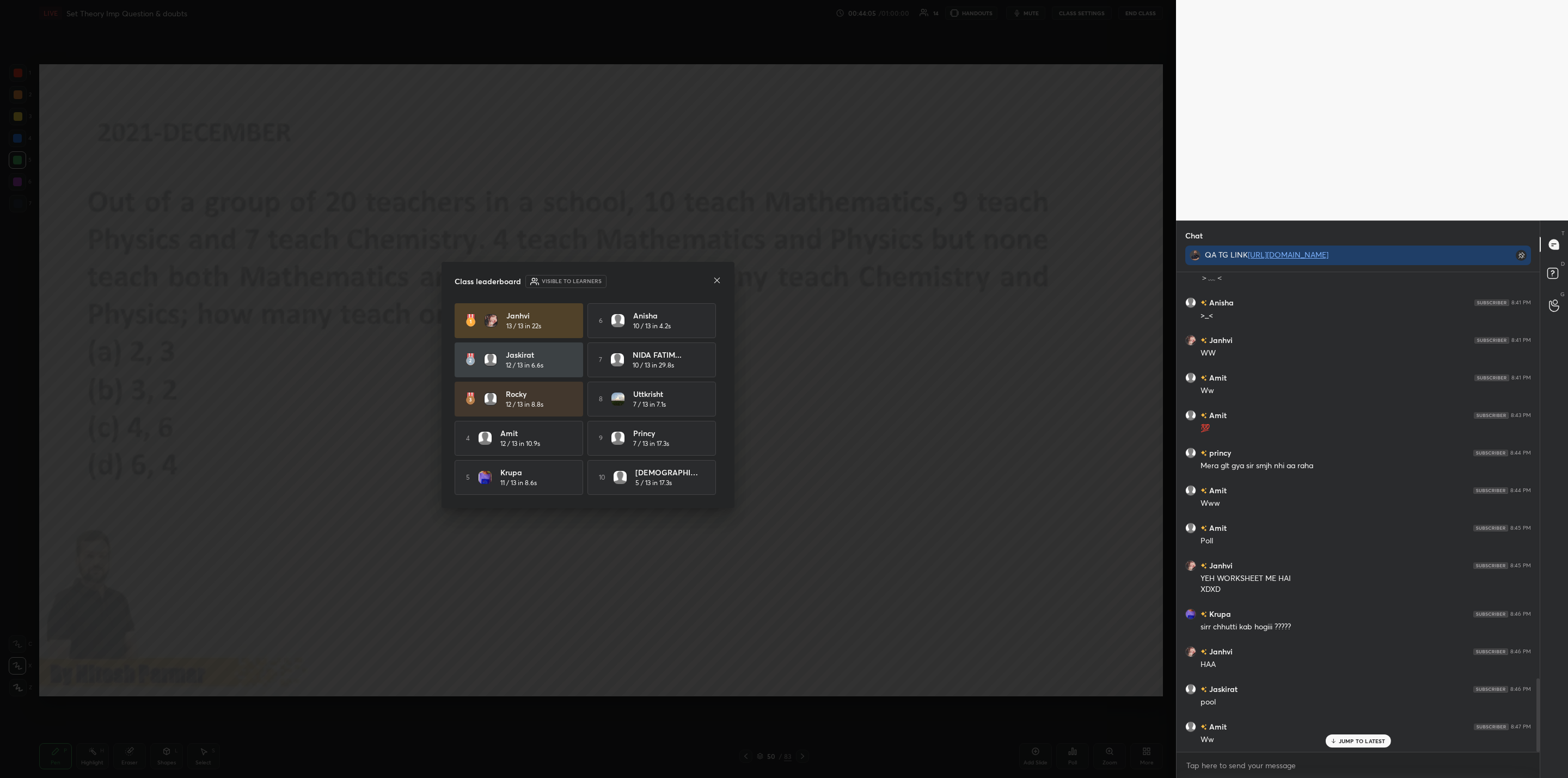
click at [716, 276] on icon at bounding box center [717, 280] width 9 height 9
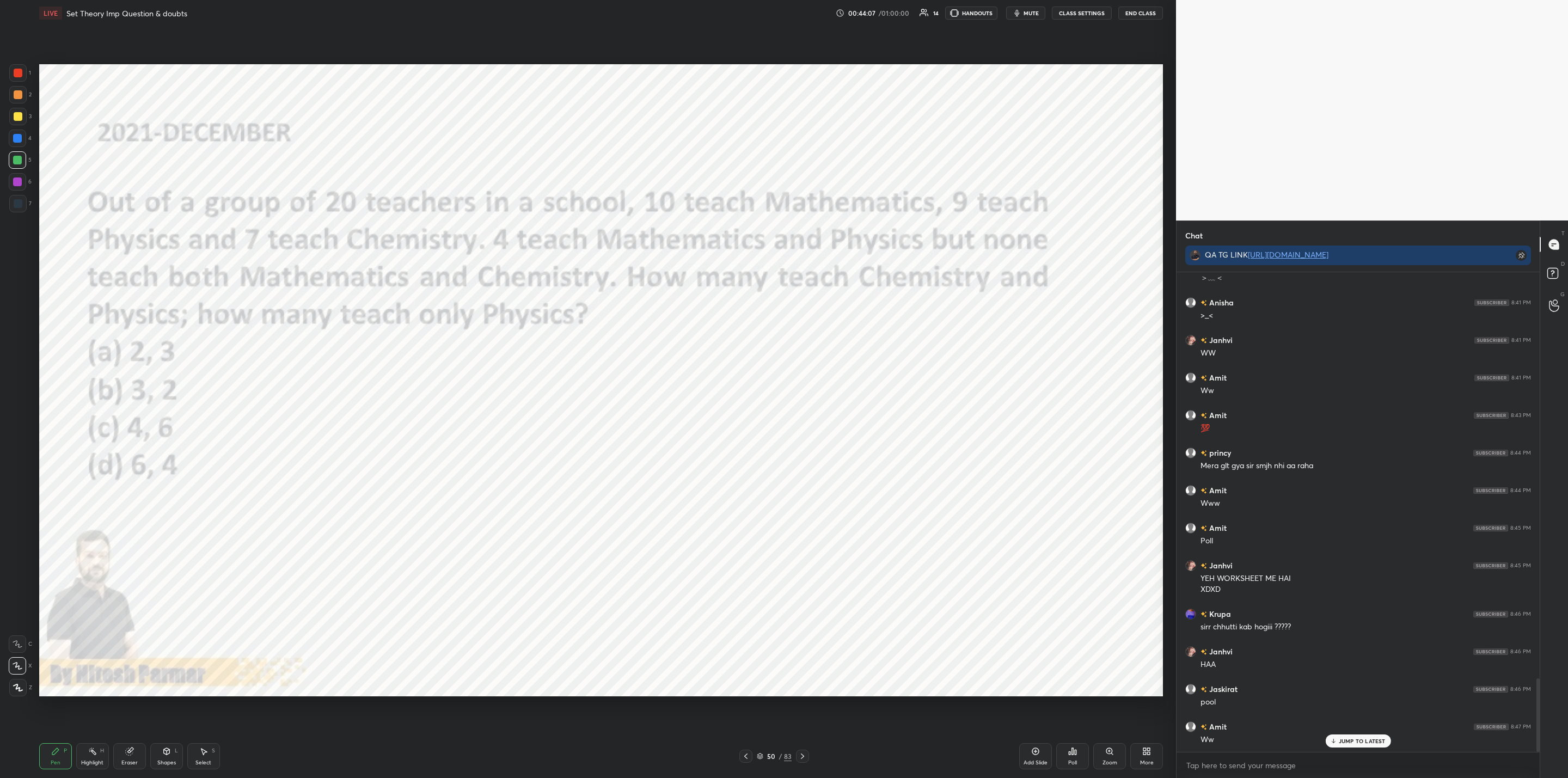
click at [1343, 739] on p "JUMP TO LATEST" at bounding box center [1362, 741] width 47 height 6
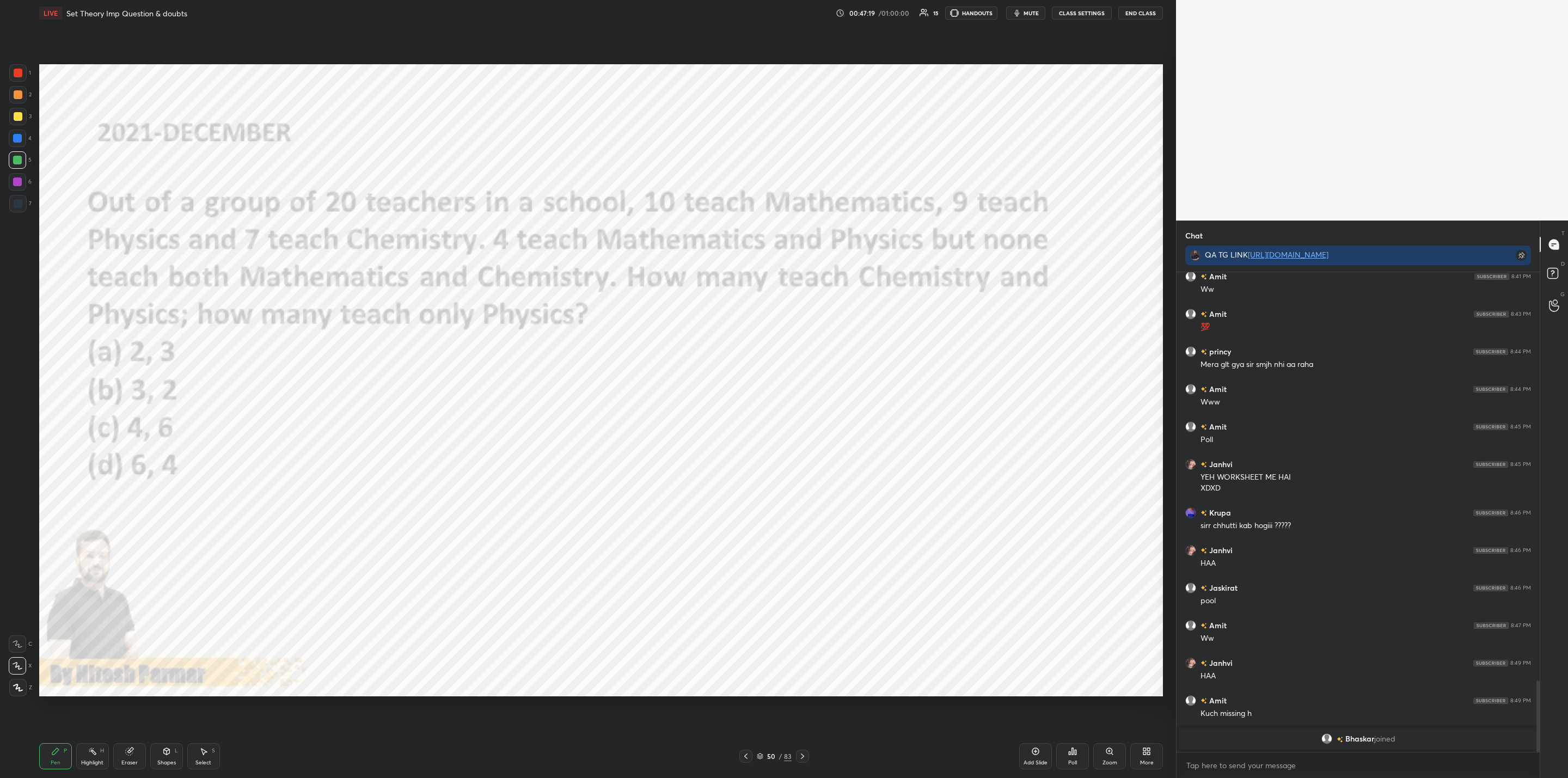
click at [9, 201] on div at bounding box center [18, 204] width 18 height 18
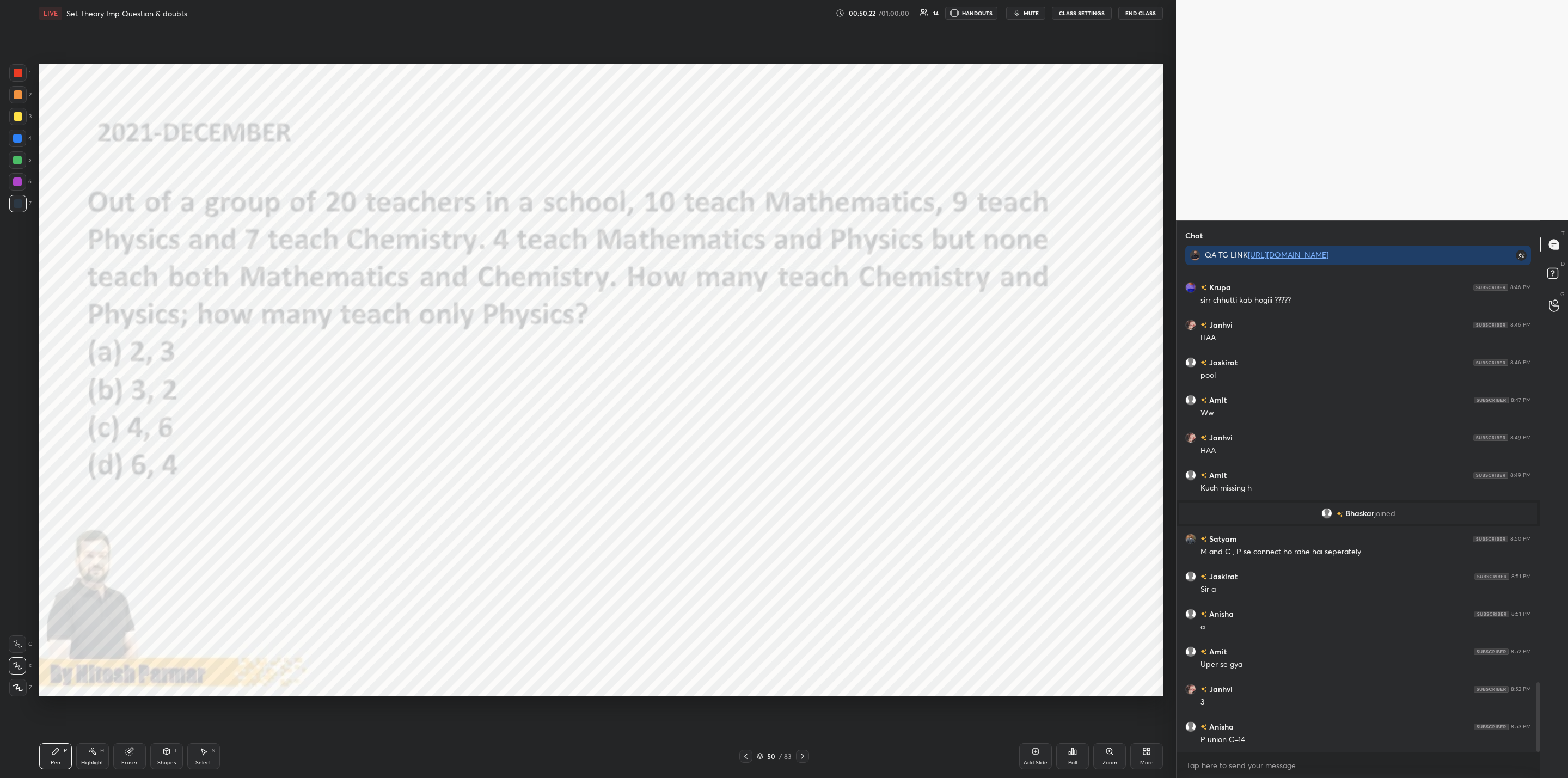
scroll to position [2817, 0]
click at [16, 185] on div at bounding box center [18, 182] width 9 height 9
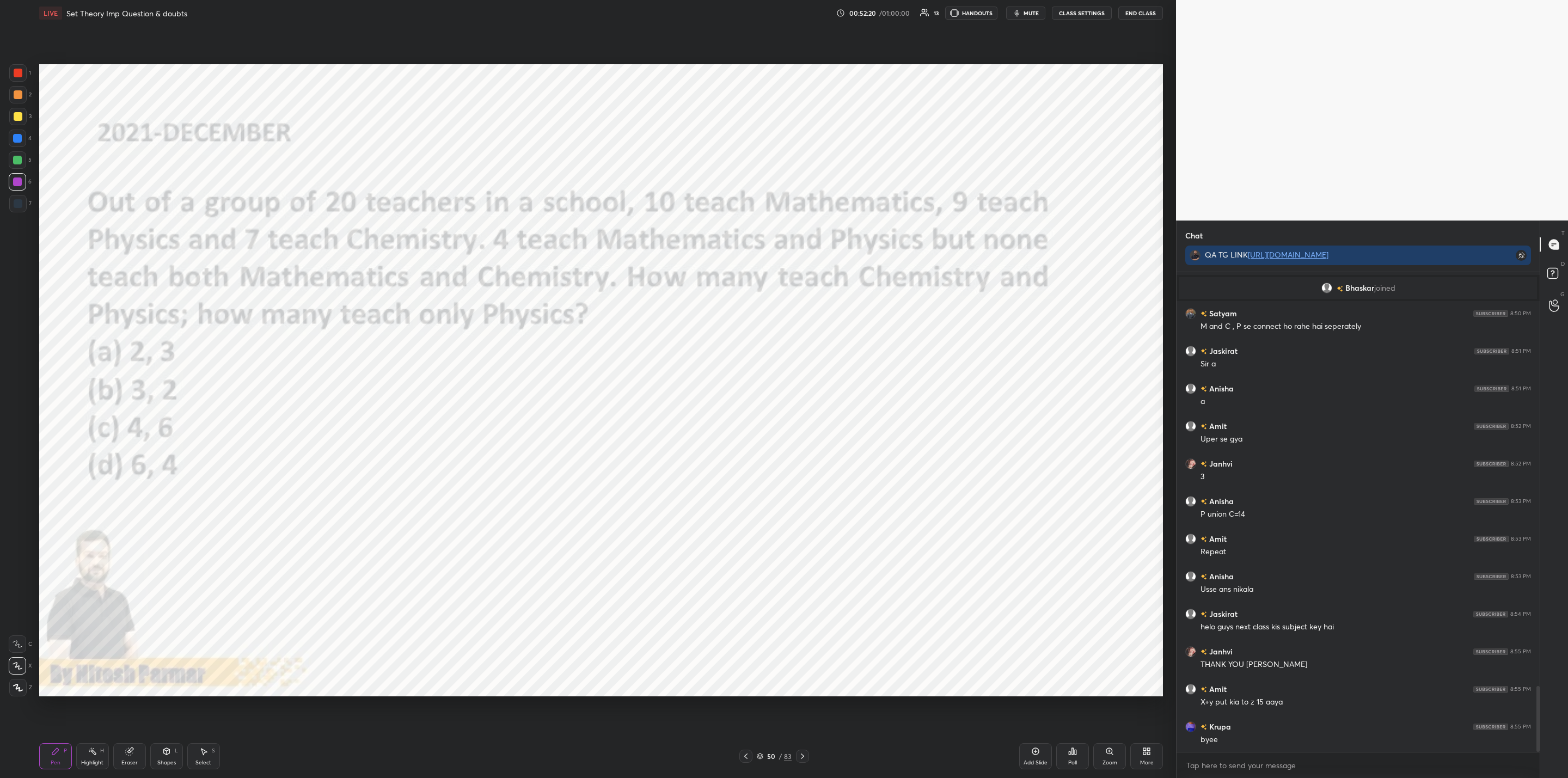
scroll to position [3042, 0]
click at [1145, 12] on button "End Class" at bounding box center [1141, 13] width 45 height 13
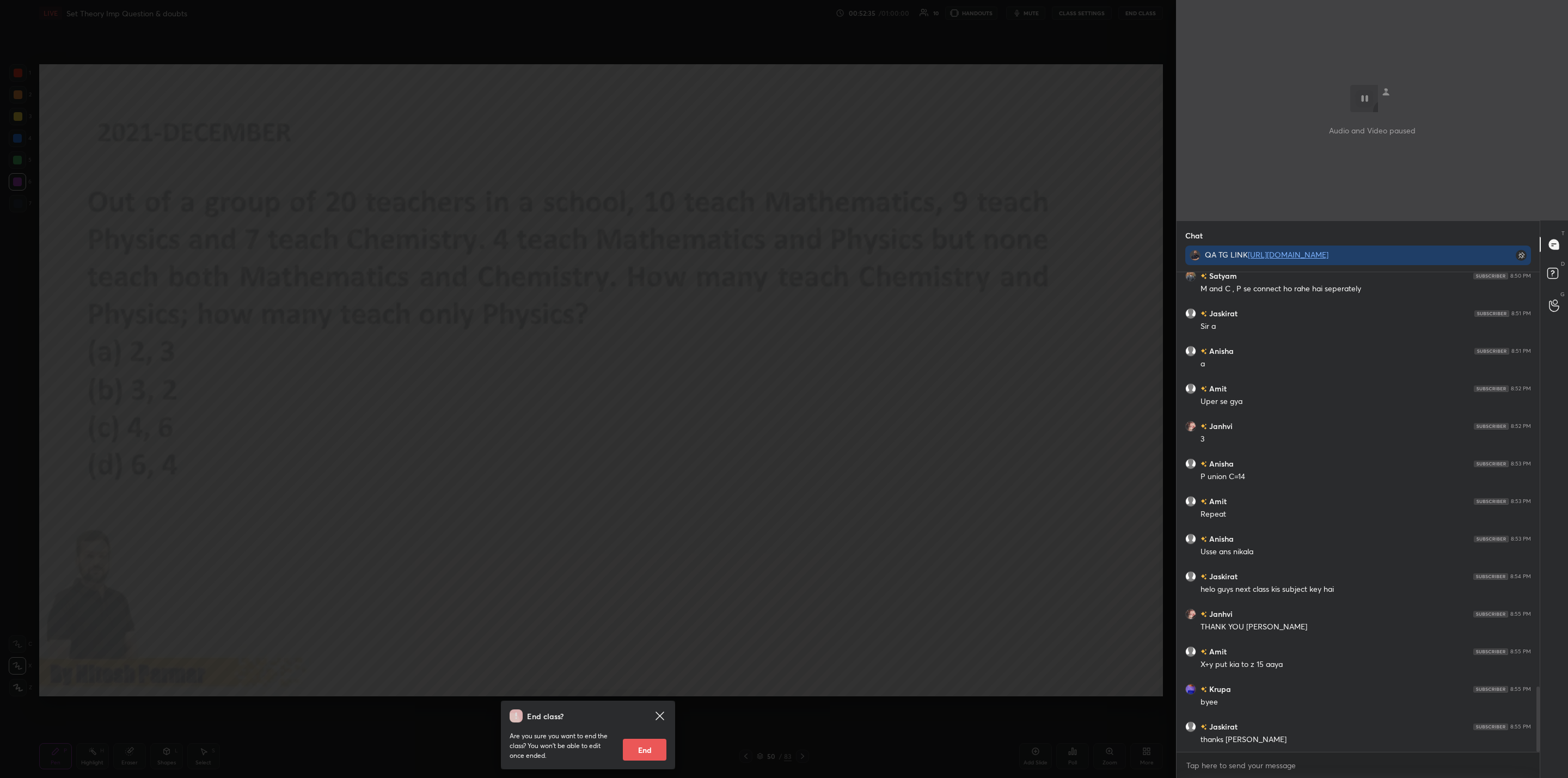
click at [649, 755] on button "End" at bounding box center [644, 750] width 44 height 22
type textarea "x"
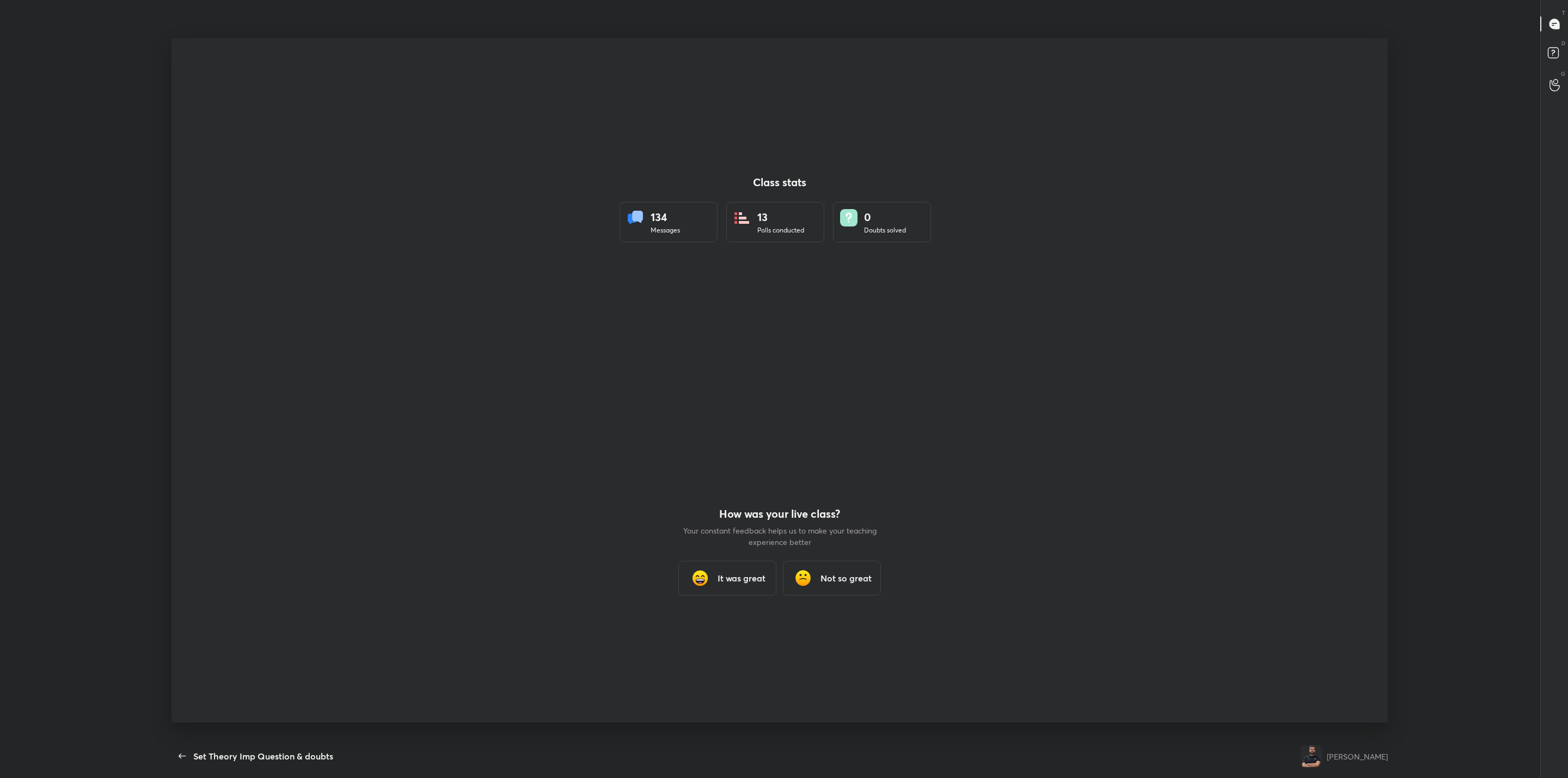
scroll to position [0, 0]
click at [717, 581] on div "It was great" at bounding box center [727, 584] width 98 height 35
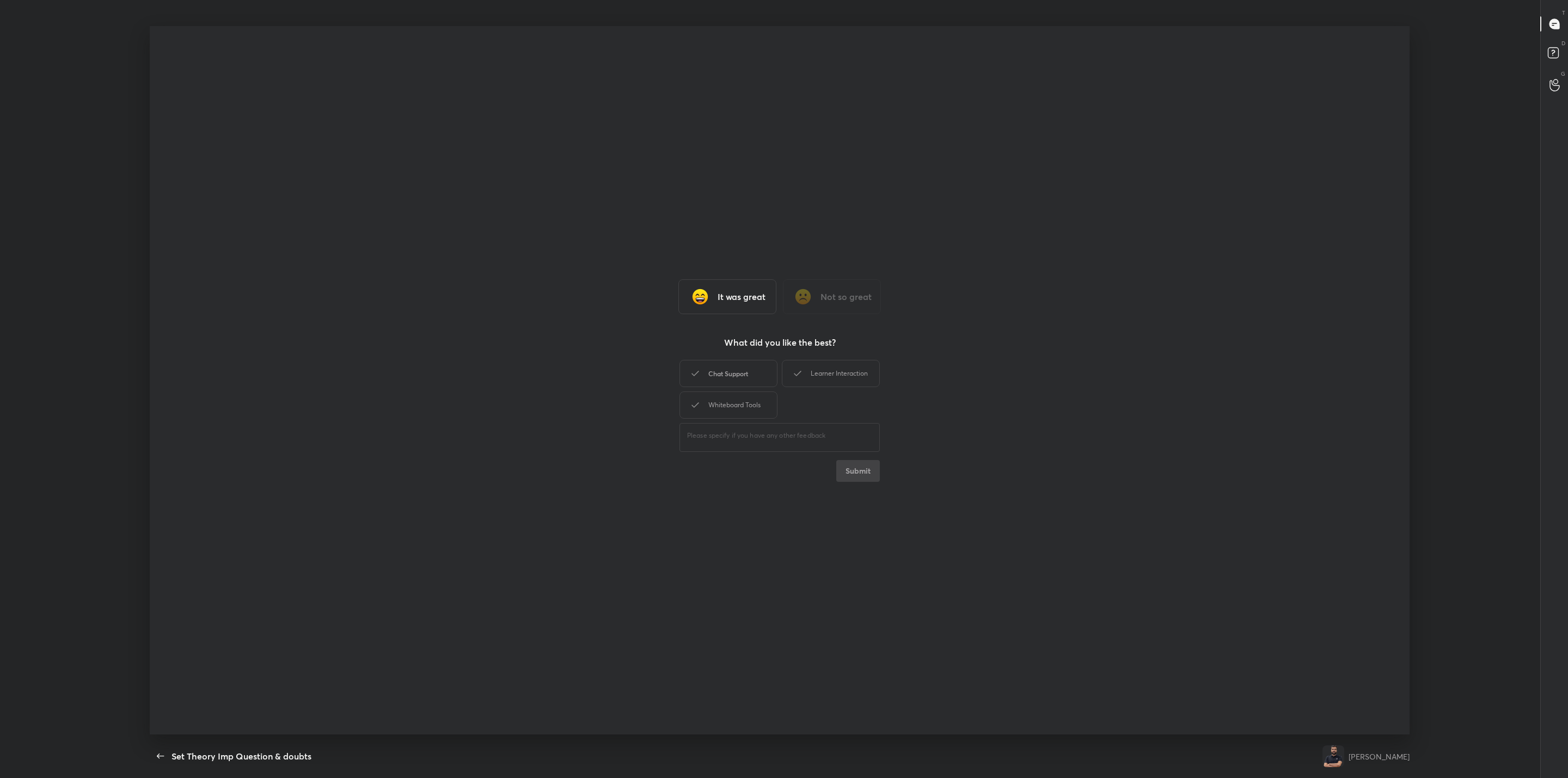
drag, startPoint x: 738, startPoint y: 366, endPoint x: 769, endPoint y: 376, distance: 32.6
click at [737, 366] on div "Chat Support" at bounding box center [728, 373] width 98 height 27
drag, startPoint x: 804, startPoint y: 368, endPoint x: 768, endPoint y: 409, distance: 54.6
click at [804, 367] on div "Learner Interaction" at bounding box center [831, 373] width 98 height 27
click at [757, 402] on div "Whiteboard Tools" at bounding box center [728, 405] width 98 height 27
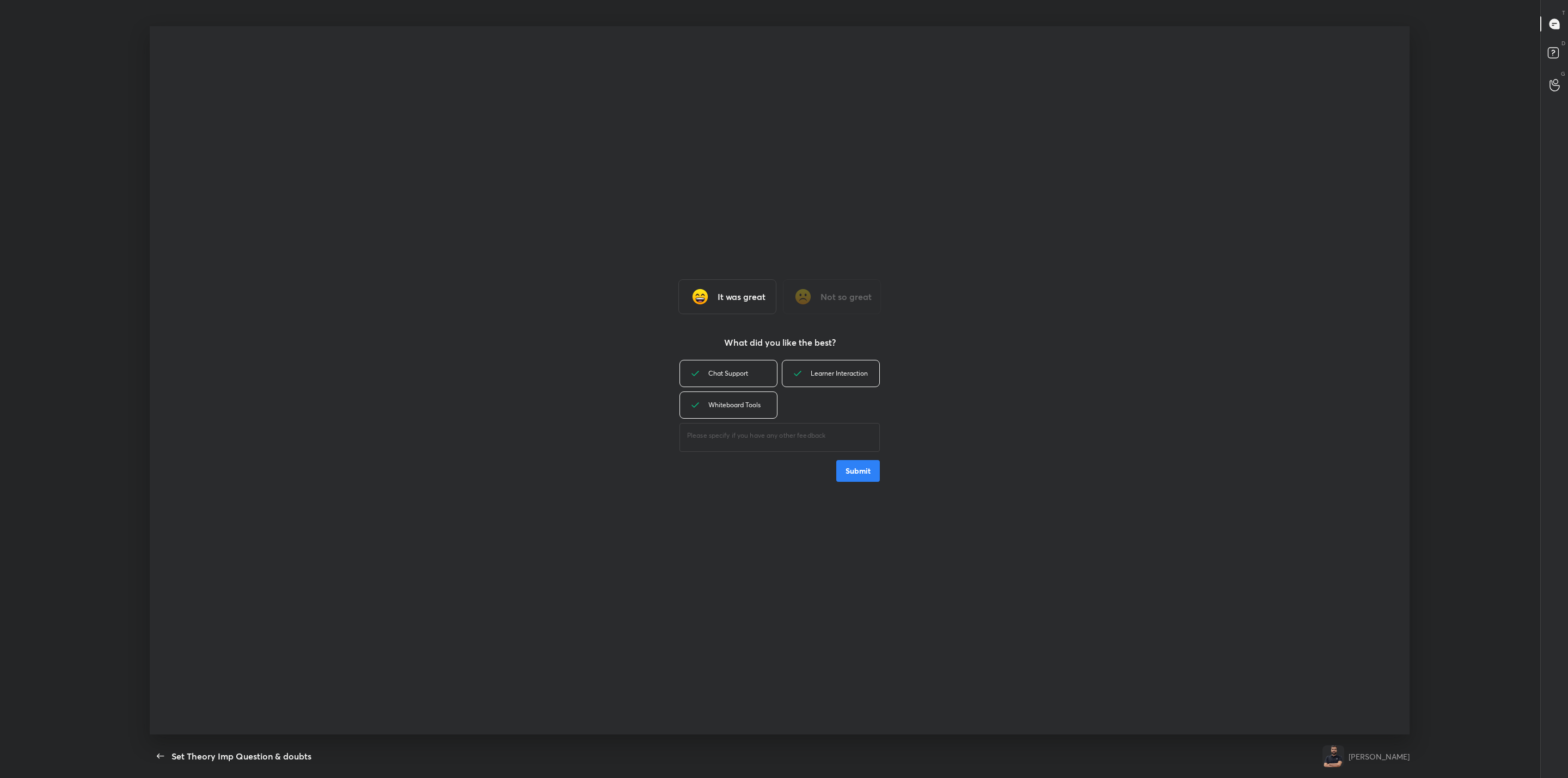
click at [852, 471] on button "Submit" at bounding box center [858, 471] width 44 height 22
click at [159, 751] on icon "button" at bounding box center [161, 756] width 13 height 13
